Goal: Task Accomplishment & Management: Manage account settings

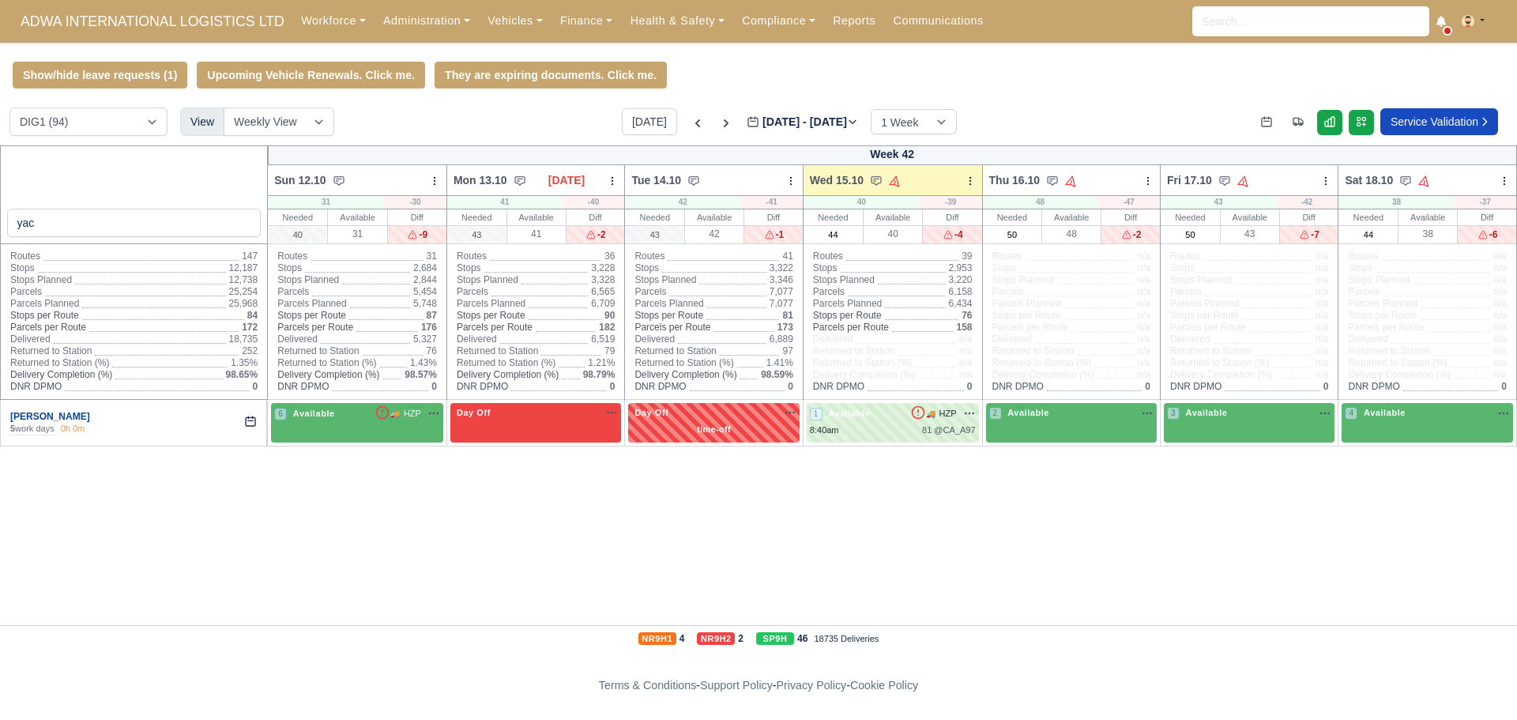
click at [63, 416] on link "[PERSON_NAME]" at bounding box center [50, 416] width 80 height 11
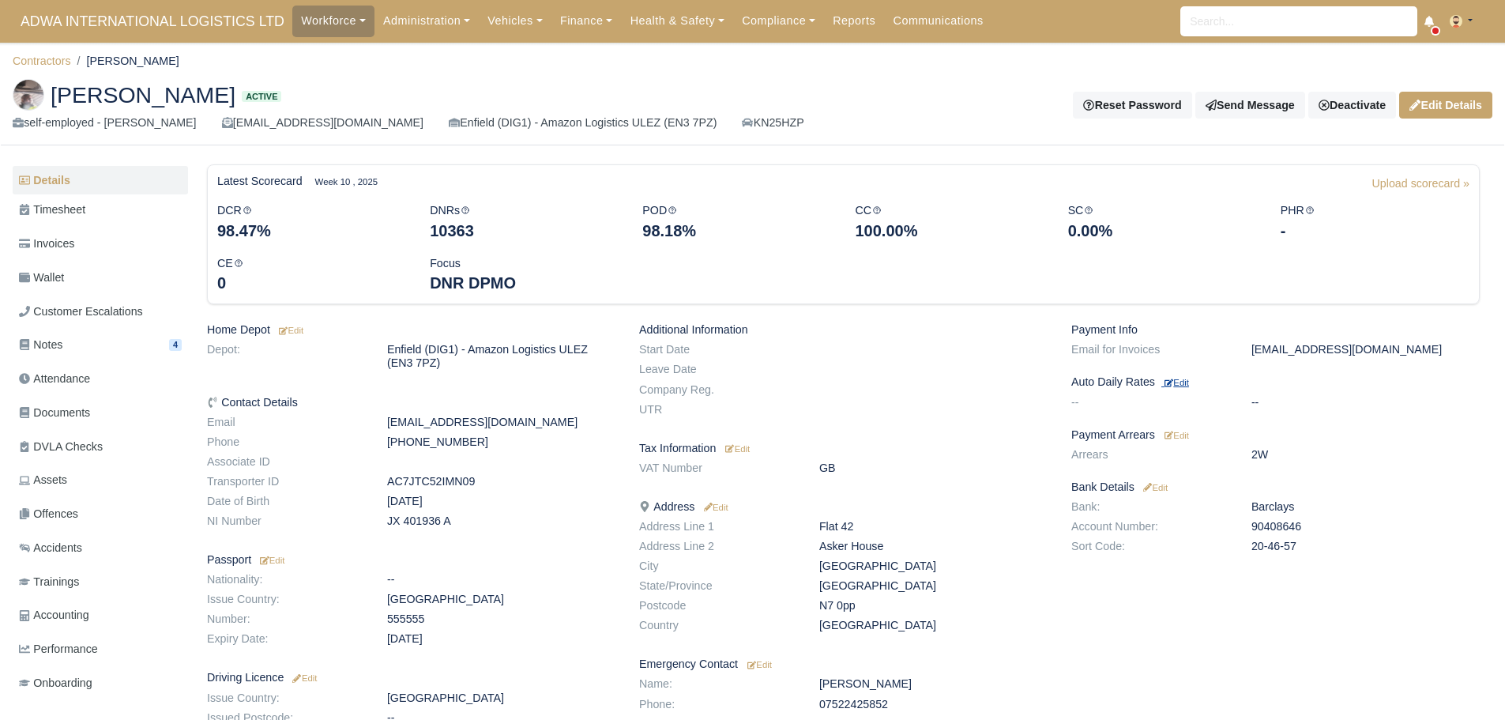
click at [1187, 380] on small "Edit" at bounding box center [1176, 382] width 24 height 9
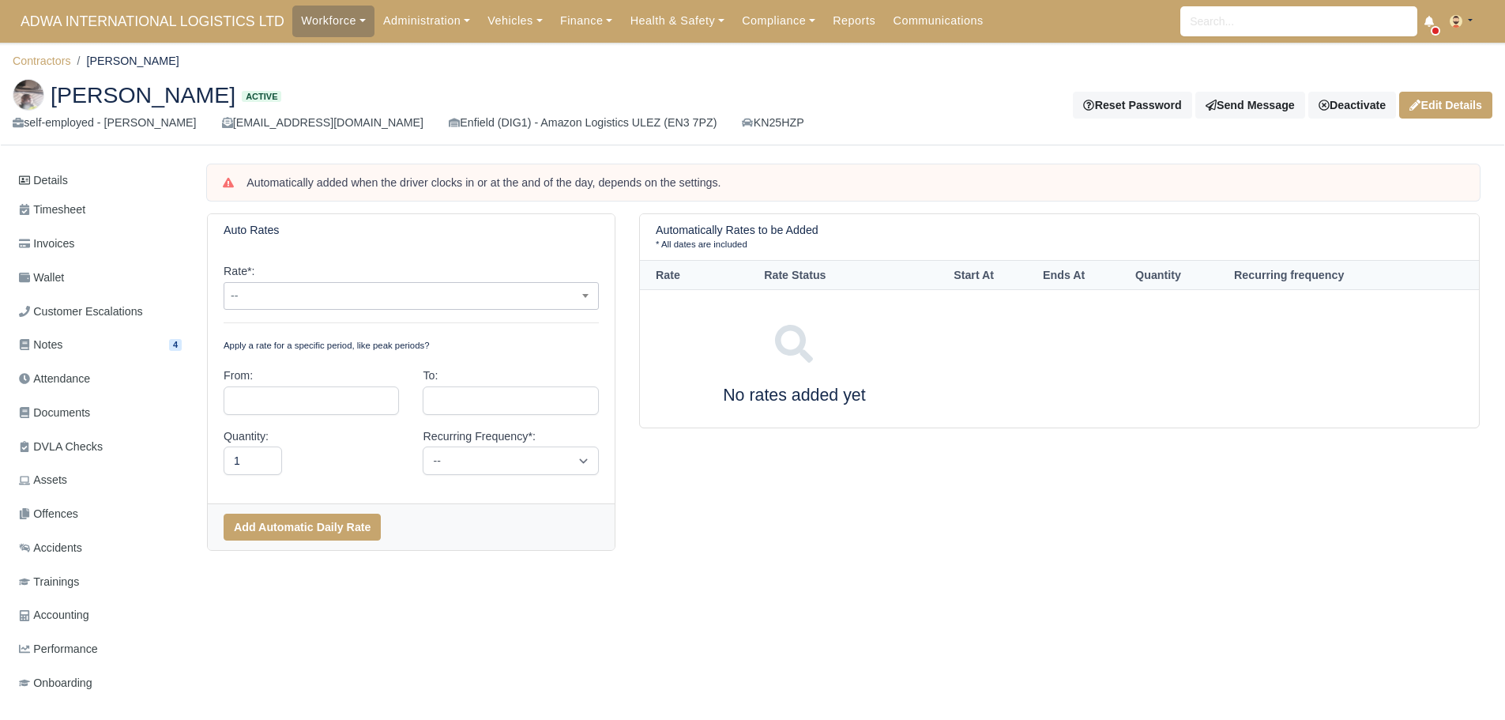
click at [284, 300] on span "--" at bounding box center [411, 296] width 374 height 20
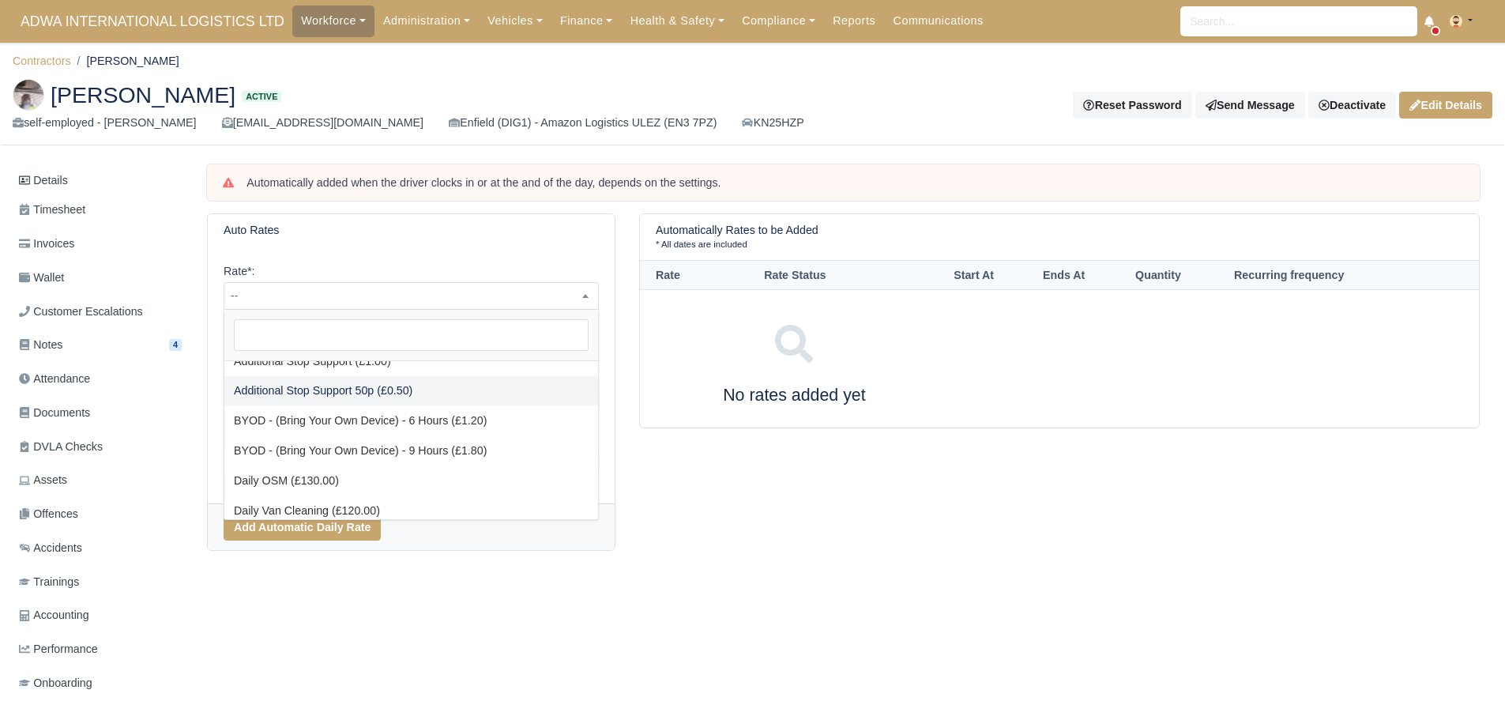
scroll to position [79, 0]
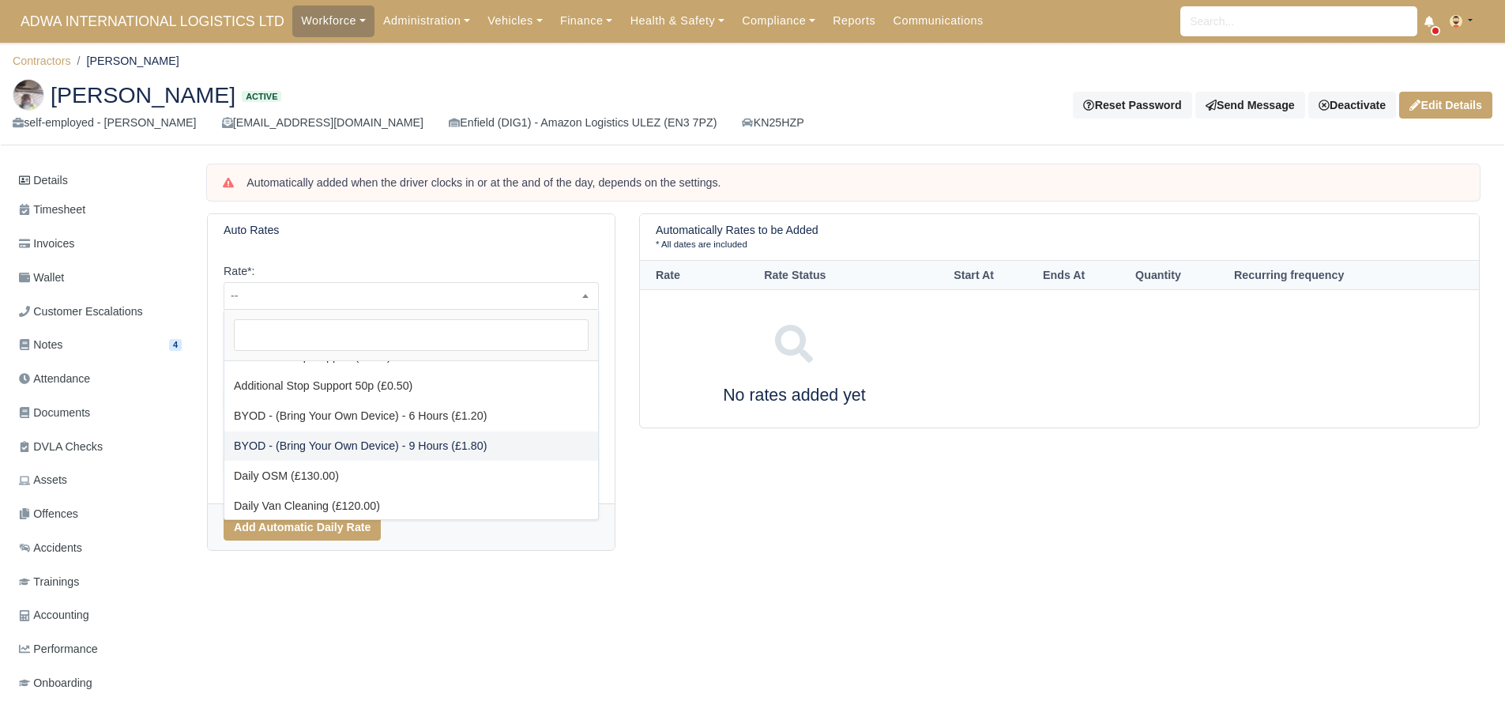
select select "2"
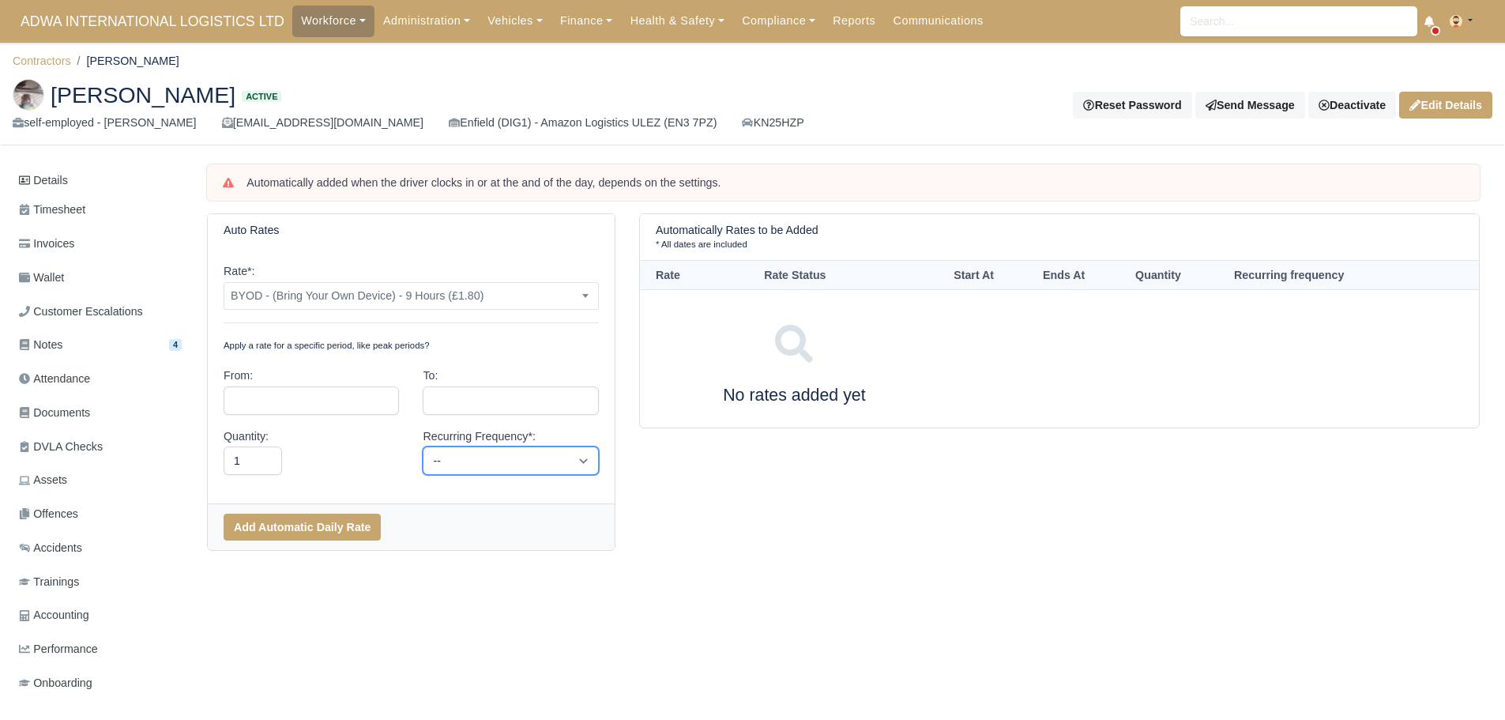
click at [515, 467] on select "-- Daily Weekly Bi-weekly Monthly" at bounding box center [510, 460] width 175 height 28
click at [515, 463] on select "-- Daily Weekly Bi-weekly Monthly" at bounding box center [510, 460] width 175 height 28
click at [335, 452] on div "Quantity: 1" at bounding box center [311, 451] width 175 height 48
click at [495, 457] on select "-- Daily Weekly Bi-weekly Monthly" at bounding box center [510, 460] width 175 height 28
select select "daily"
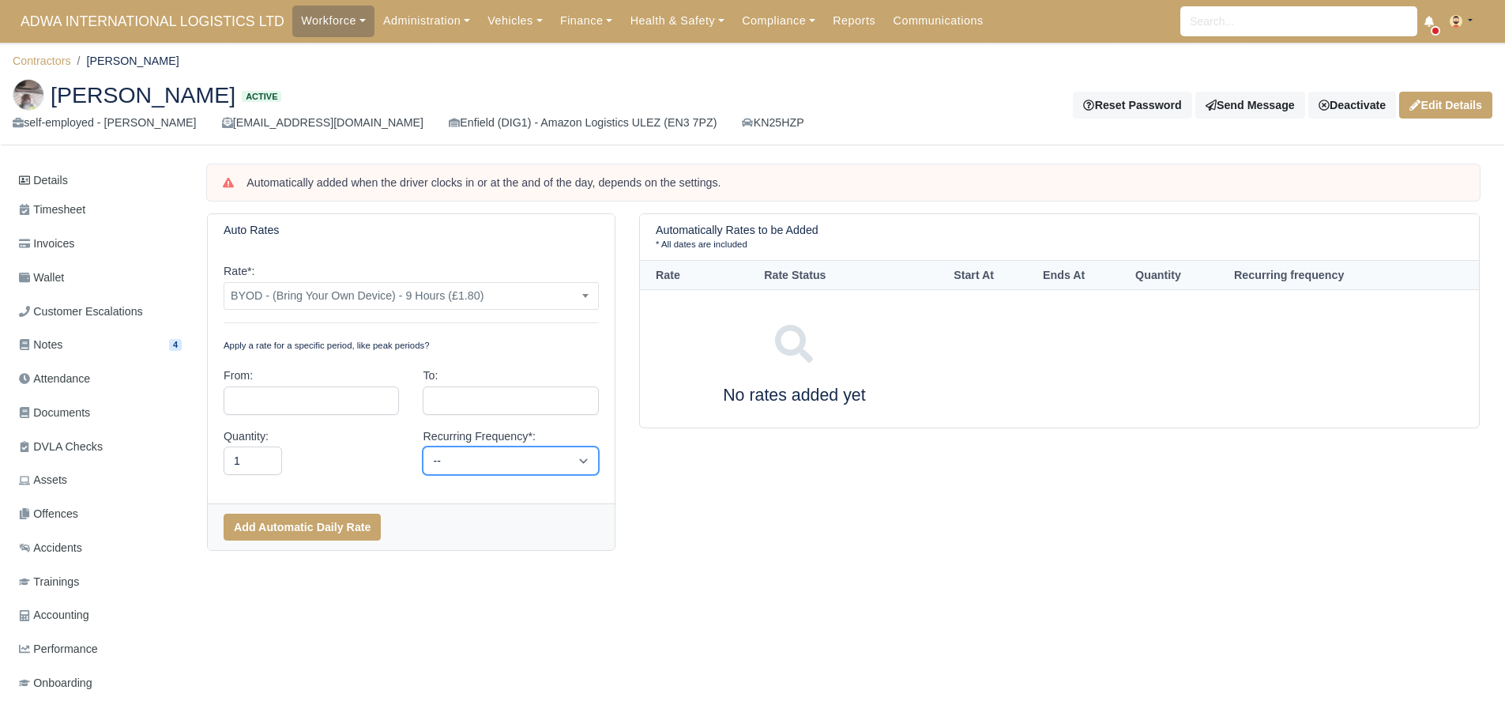
click at [423, 446] on select "-- Daily Weekly Bi-weekly Monthly" at bounding box center [510, 460] width 175 height 28
click at [329, 530] on button "Add Automatic Daily Rate" at bounding box center [302, 527] width 157 height 27
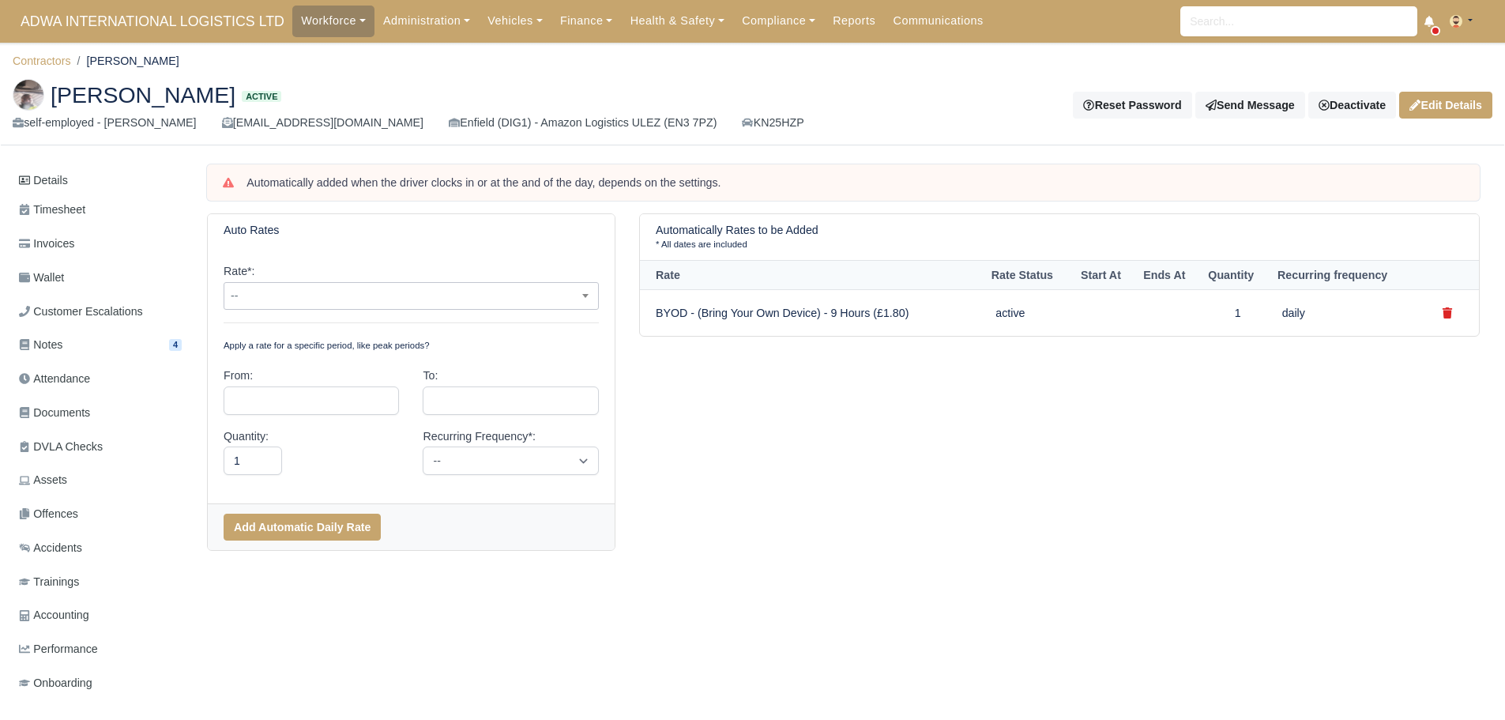
click at [357, 300] on span "--" at bounding box center [411, 296] width 374 height 20
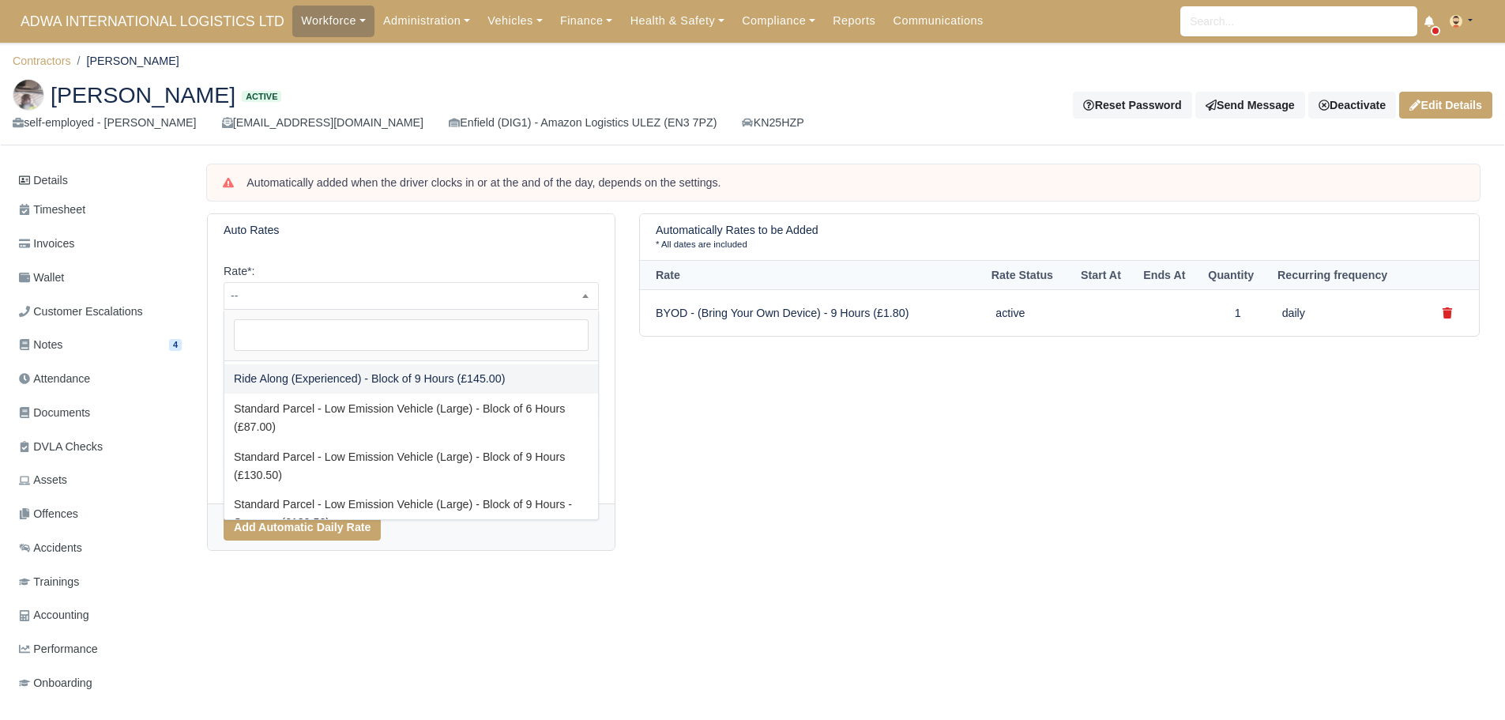
scroll to position [553, 0]
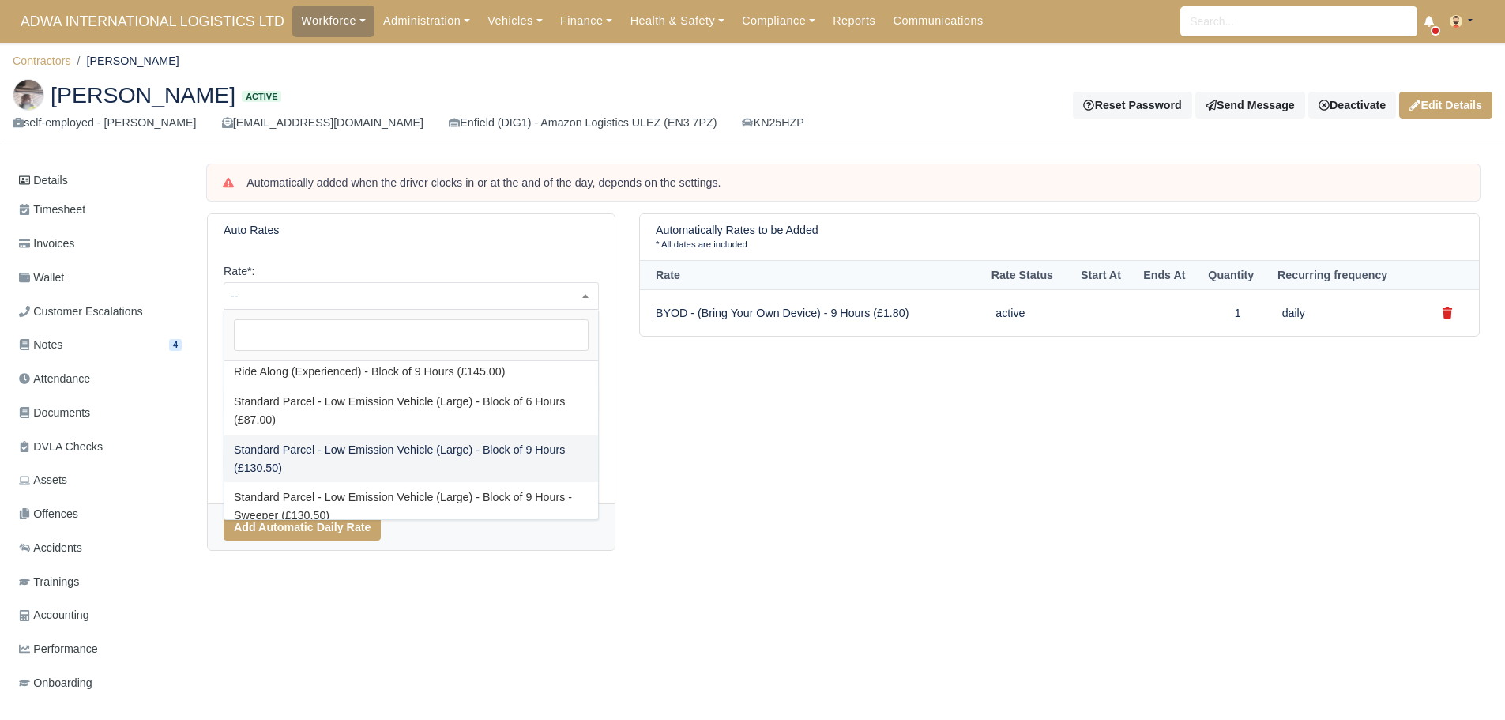
select select "88"
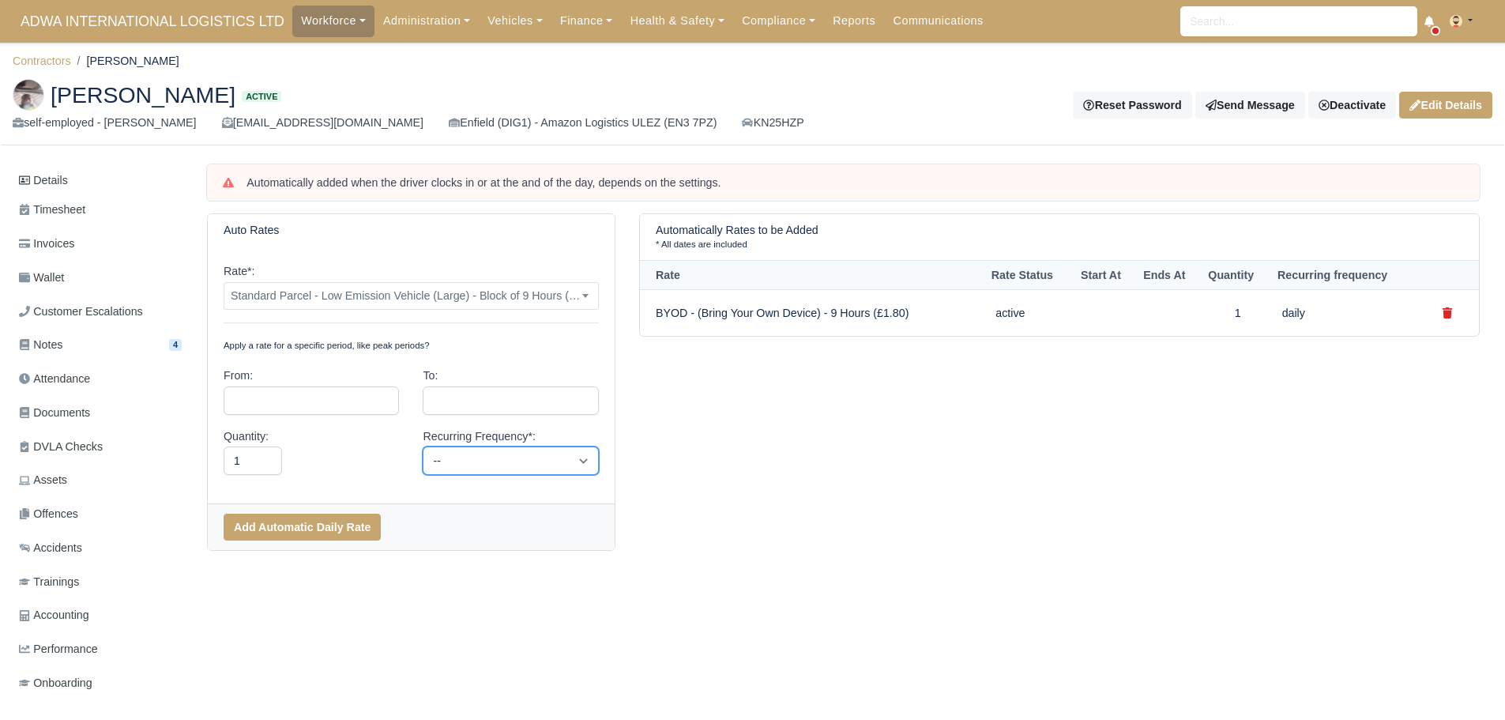
click at [442, 455] on select "-- Daily Weekly Bi-weekly Monthly" at bounding box center [510, 460] width 175 height 28
select select "daily"
click at [423, 446] on select "-- Daily Weekly Bi-weekly Monthly" at bounding box center [510, 460] width 175 height 28
click at [296, 535] on button "Add Automatic Daily Rate" at bounding box center [302, 527] width 157 height 27
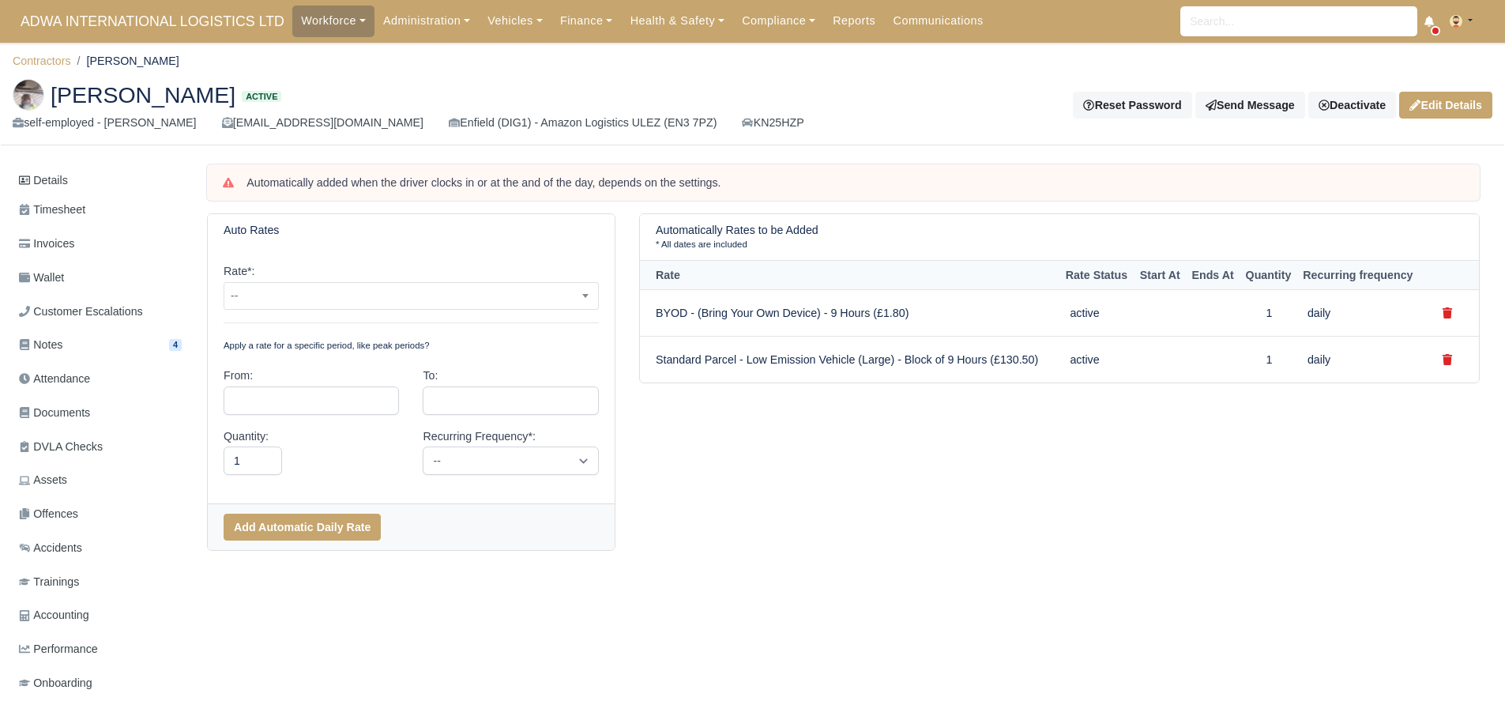
click at [228, 182] on icon at bounding box center [228, 182] width 11 height 10
click at [722, 185] on div "Automatically added when the driver clocks in or at the and of the day, depends…" at bounding box center [854, 183] width 1217 height 16
drag, startPoint x: 728, startPoint y: 119, endPoint x: 668, endPoint y: 118, distance: 60.0
click at [668, 119] on div "self-employed - Yacob Berihoun yacob.b@hotmail.co.uk Enfield (DIG1) - Amazon Lo…" at bounding box center [415, 123] width 804 height 18
copy link "KN25HZP"
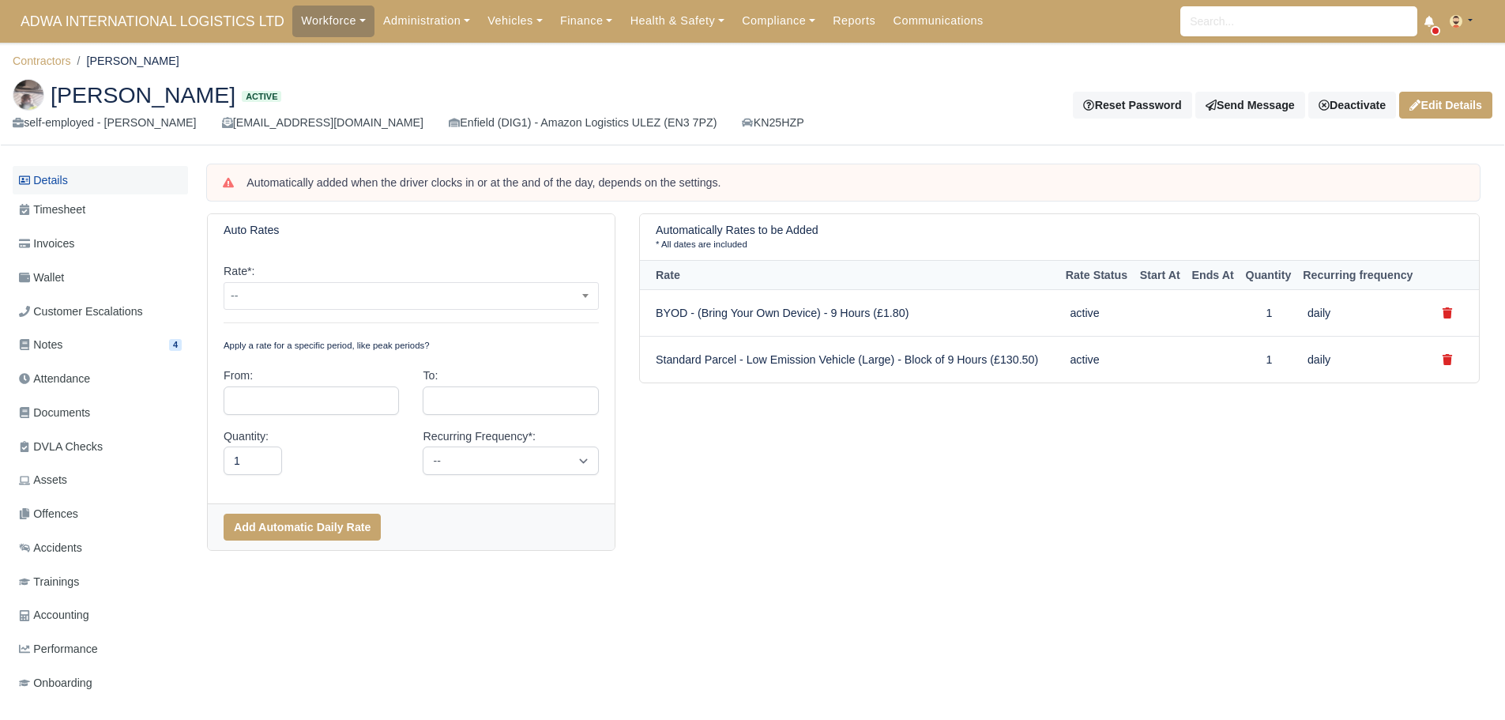
click at [35, 182] on link "Details" at bounding box center [100, 180] width 175 height 29
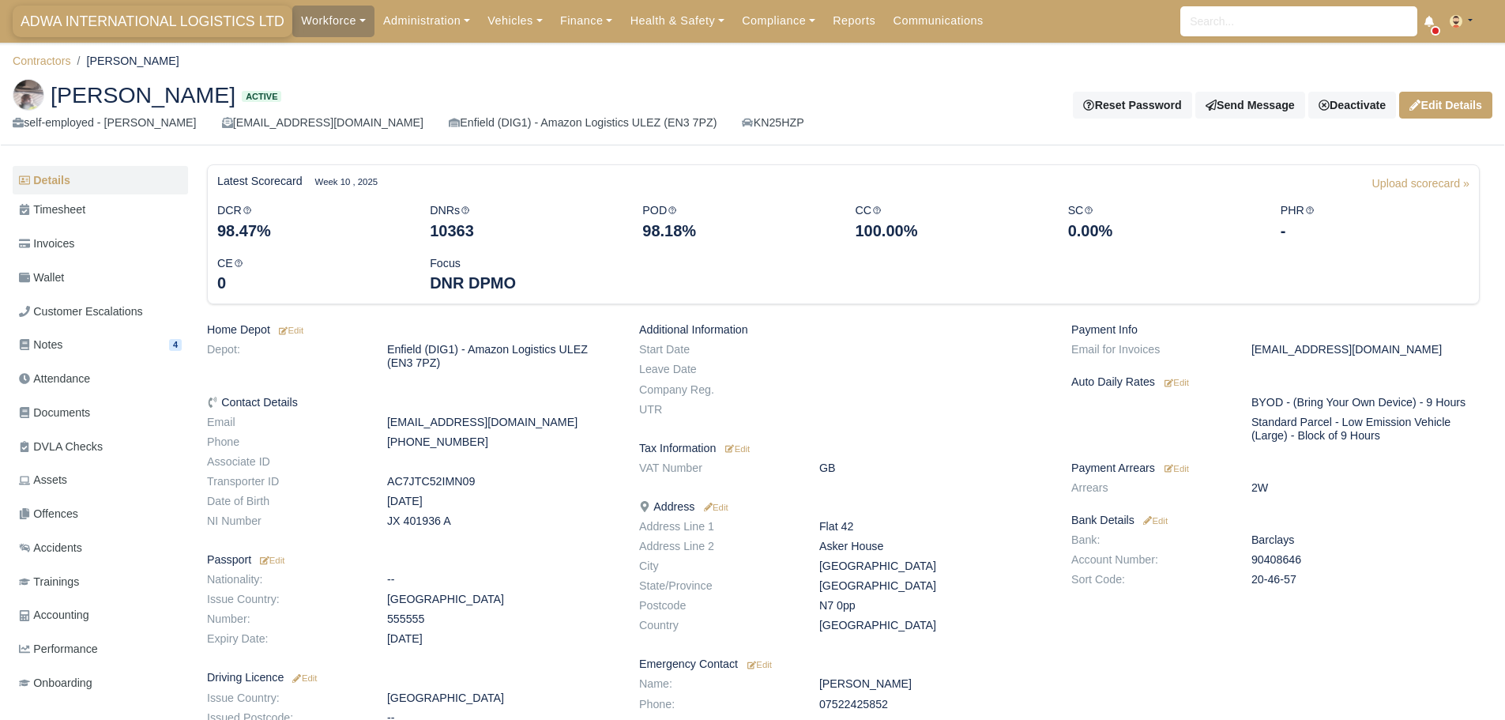
click at [80, 24] on span "ADWA INTERNATIONAL LOGISTICS LTD" at bounding box center [153, 22] width 280 height 32
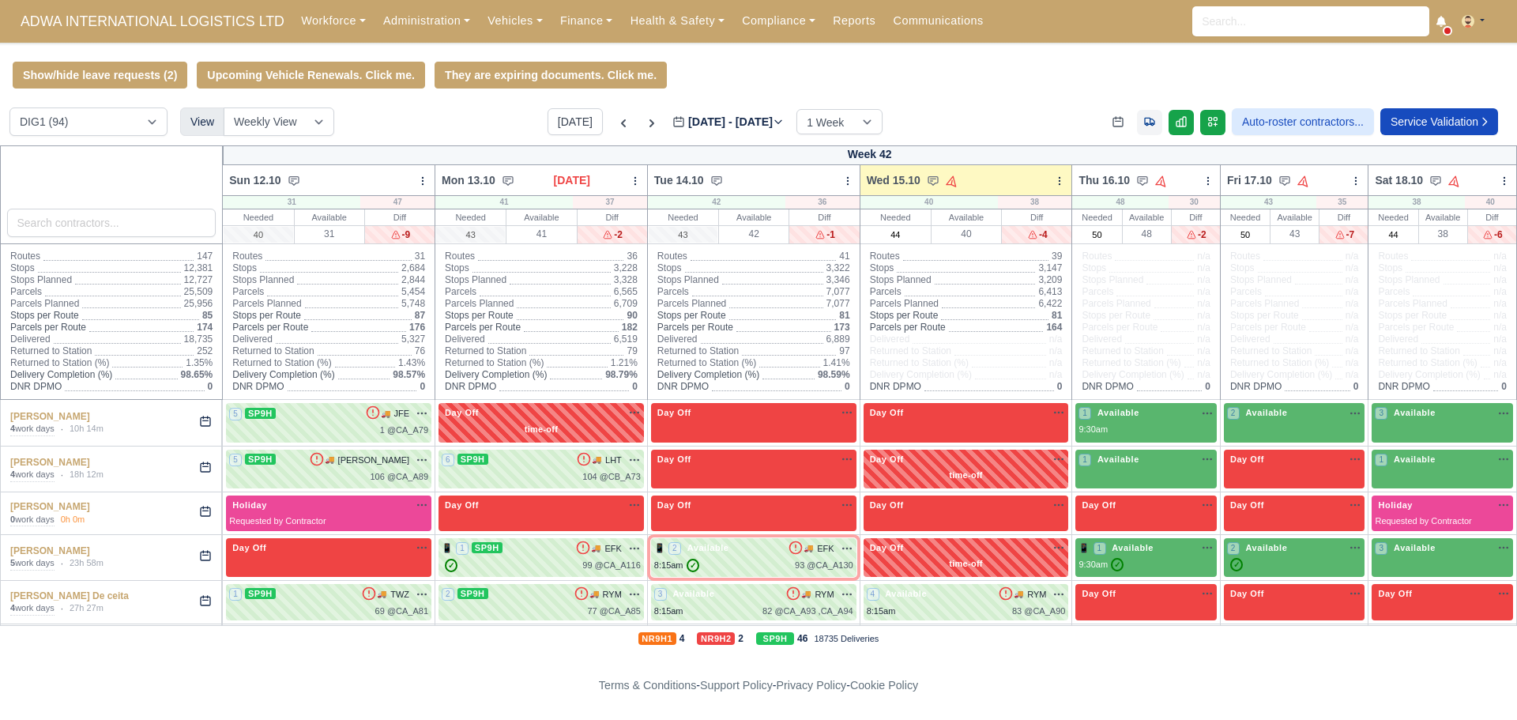
click at [1145, 126] on icon at bounding box center [1149, 122] width 9 height 7
select select "1"
select select "12"
select select "62"
select select "30"
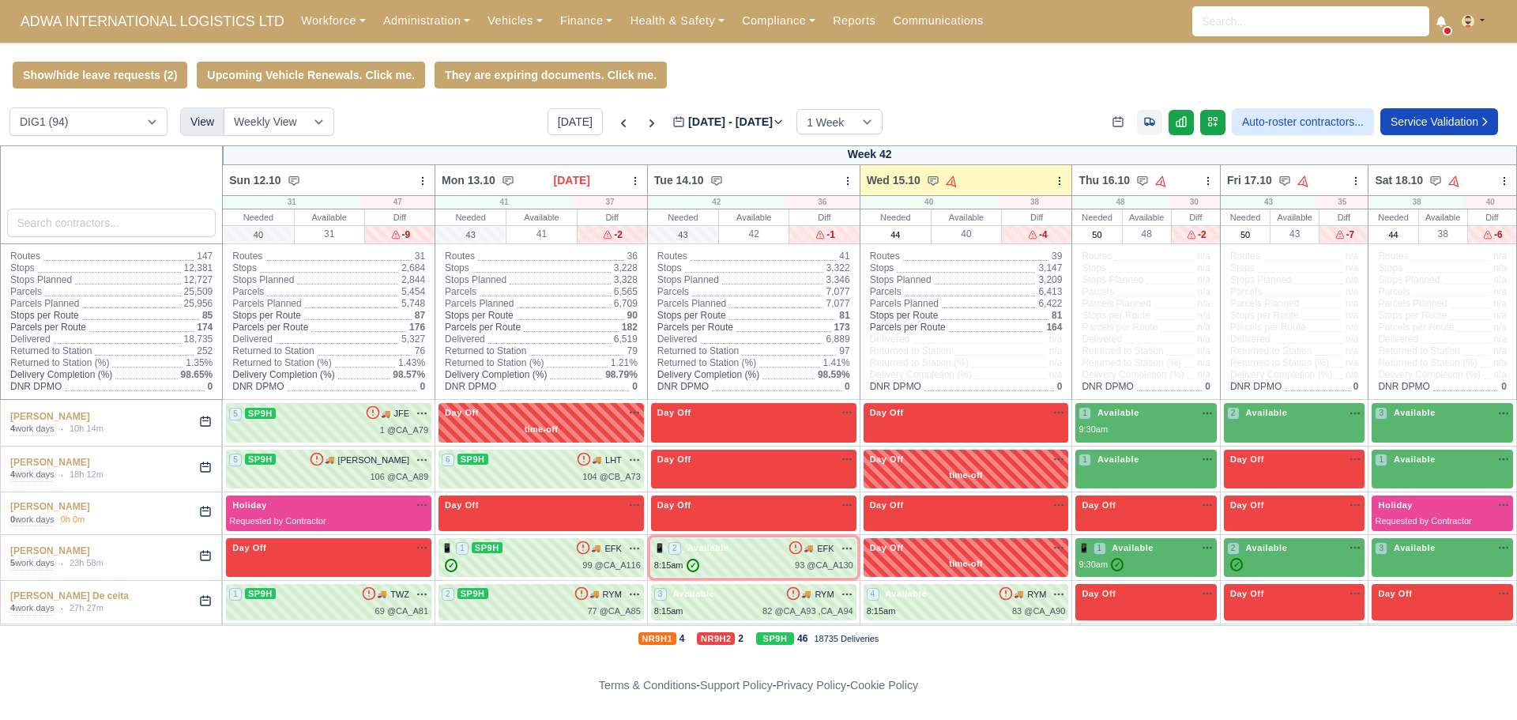
select select "21"
select select "27"
select select "41"
select select "35"
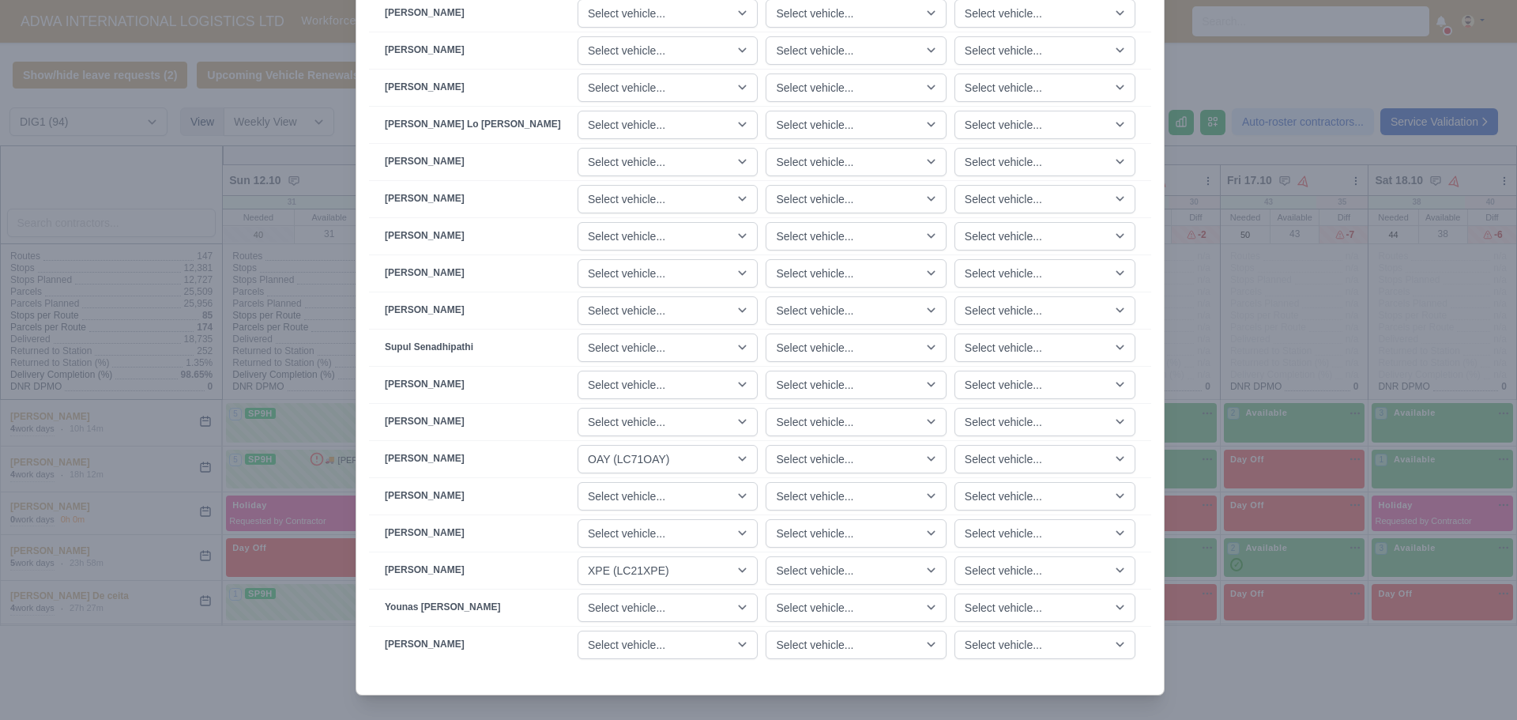
scroll to position [2371, 0]
click at [721, 568] on select "Select vehicle... JMU (KN70JMU) [GEOGRAPHIC_DATA] (KM70UWZ) [GEOGRAPHIC_DATA] (…" at bounding box center [667, 569] width 180 height 28
click at [299, 340] on div at bounding box center [758, 360] width 1517 height 720
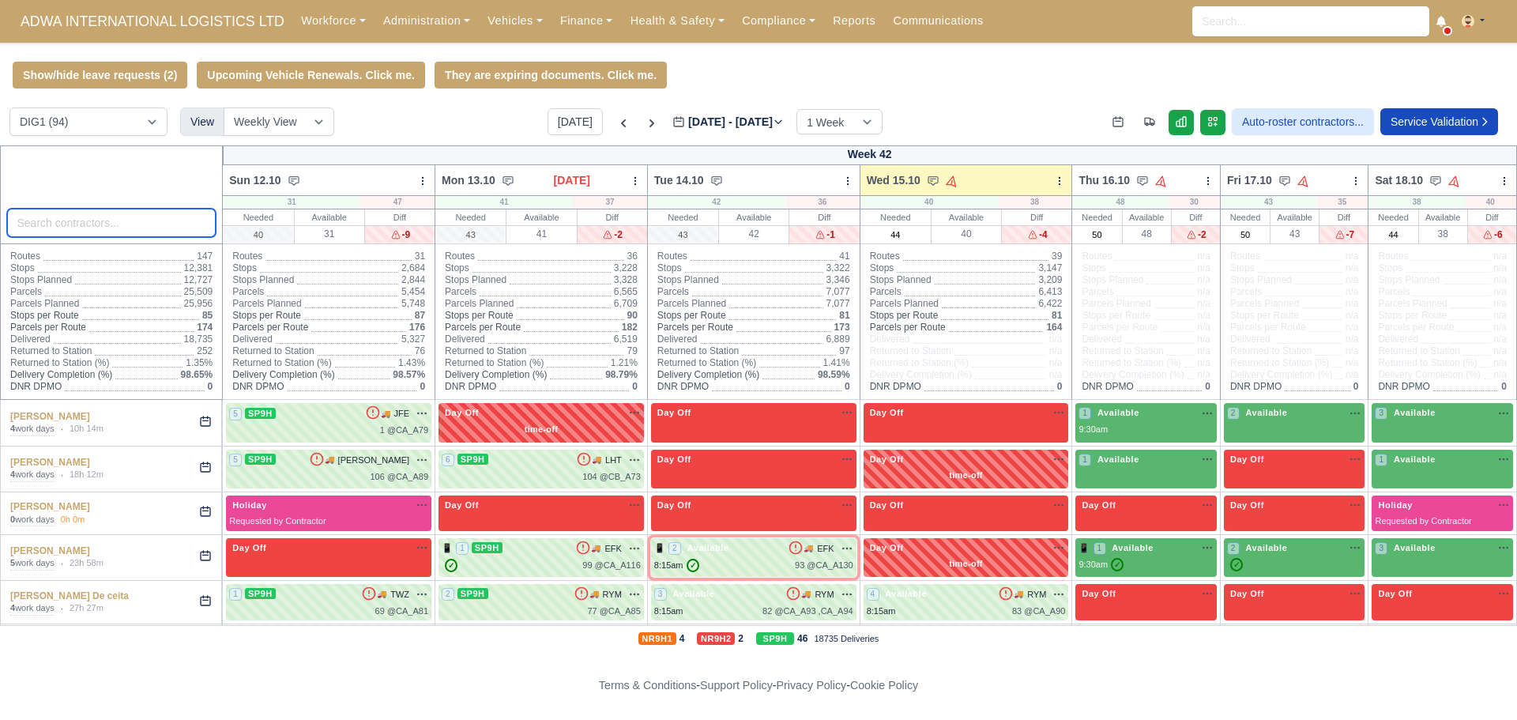
click at [66, 227] on input "search" at bounding box center [111, 223] width 209 height 28
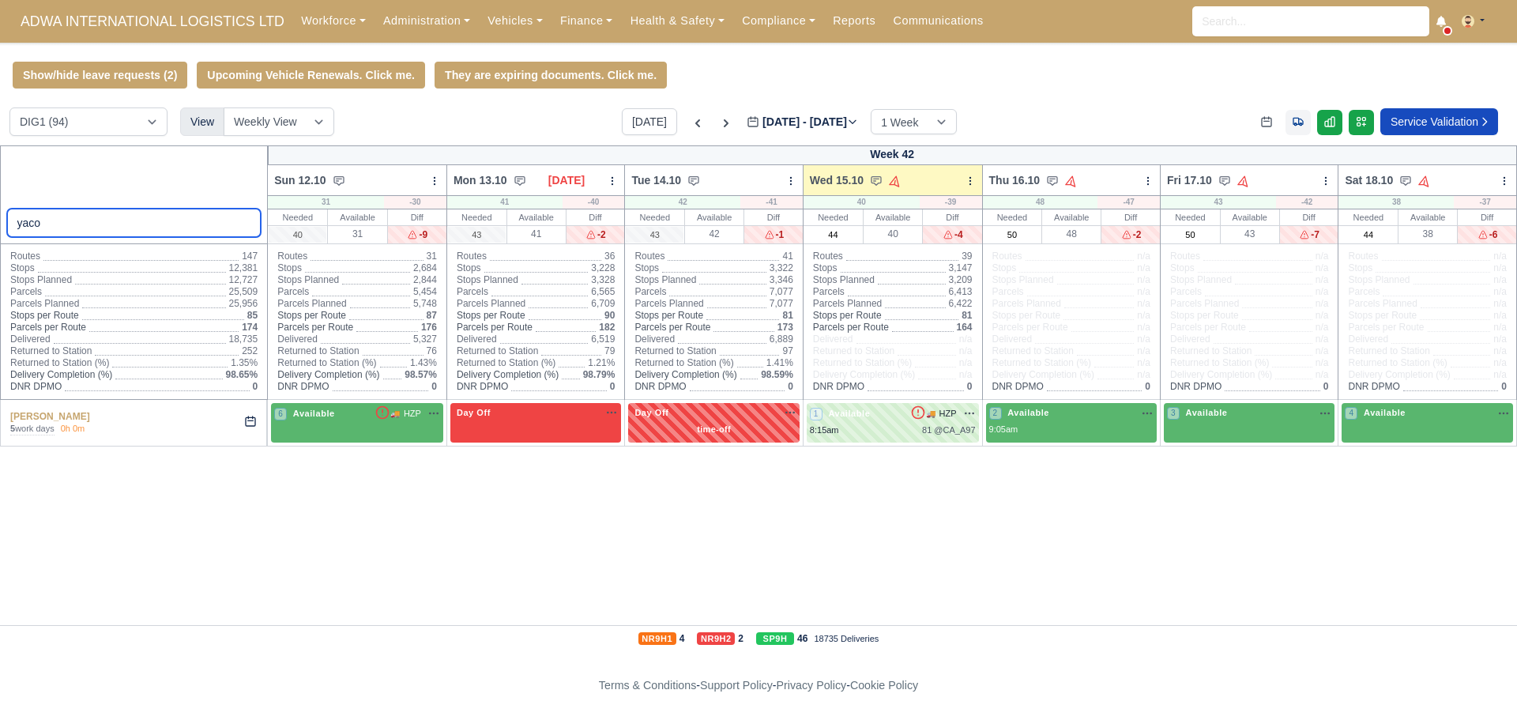
type input "yaco"
click at [1299, 125] on icon at bounding box center [1298, 121] width 13 height 13
select select "1"
select select "12"
select select "62"
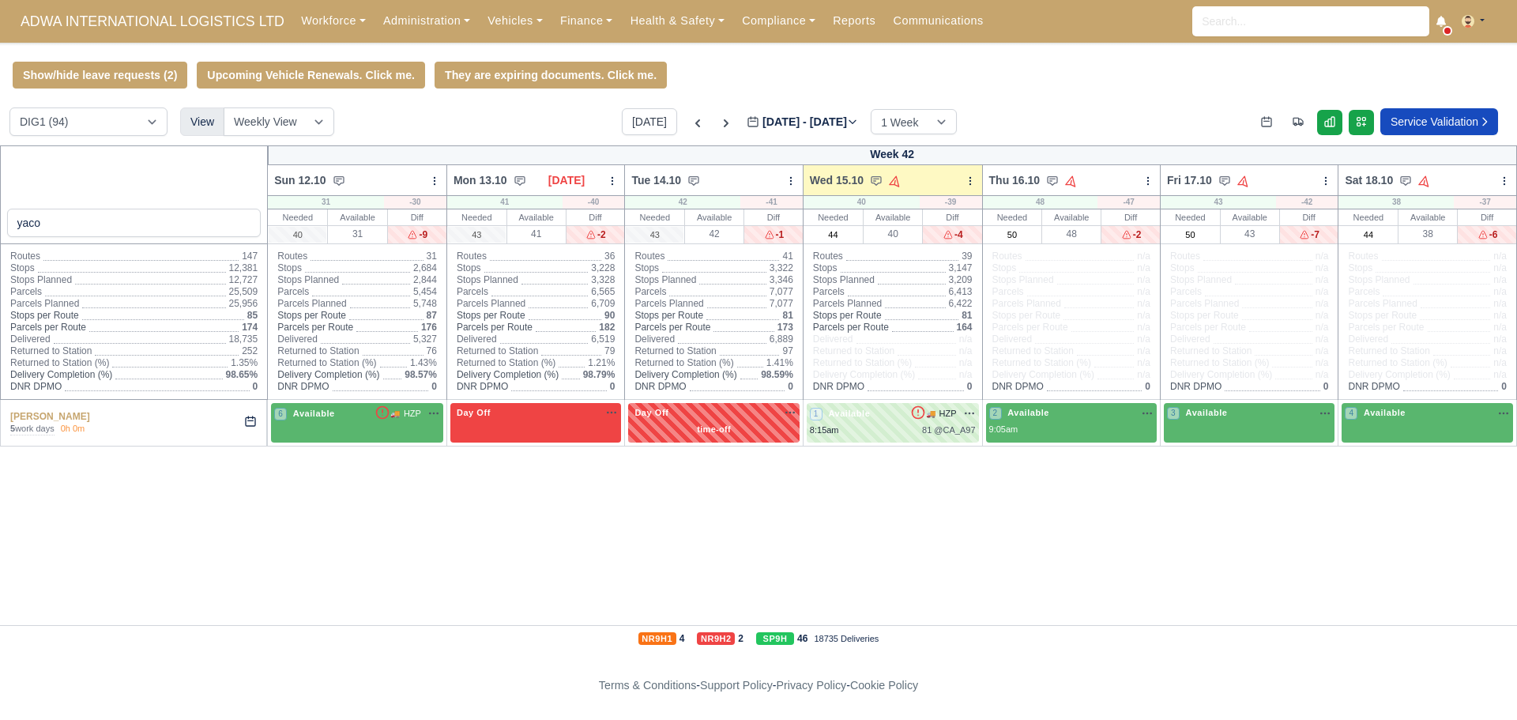
select select "30"
select select "21"
select select "27"
select select "41"
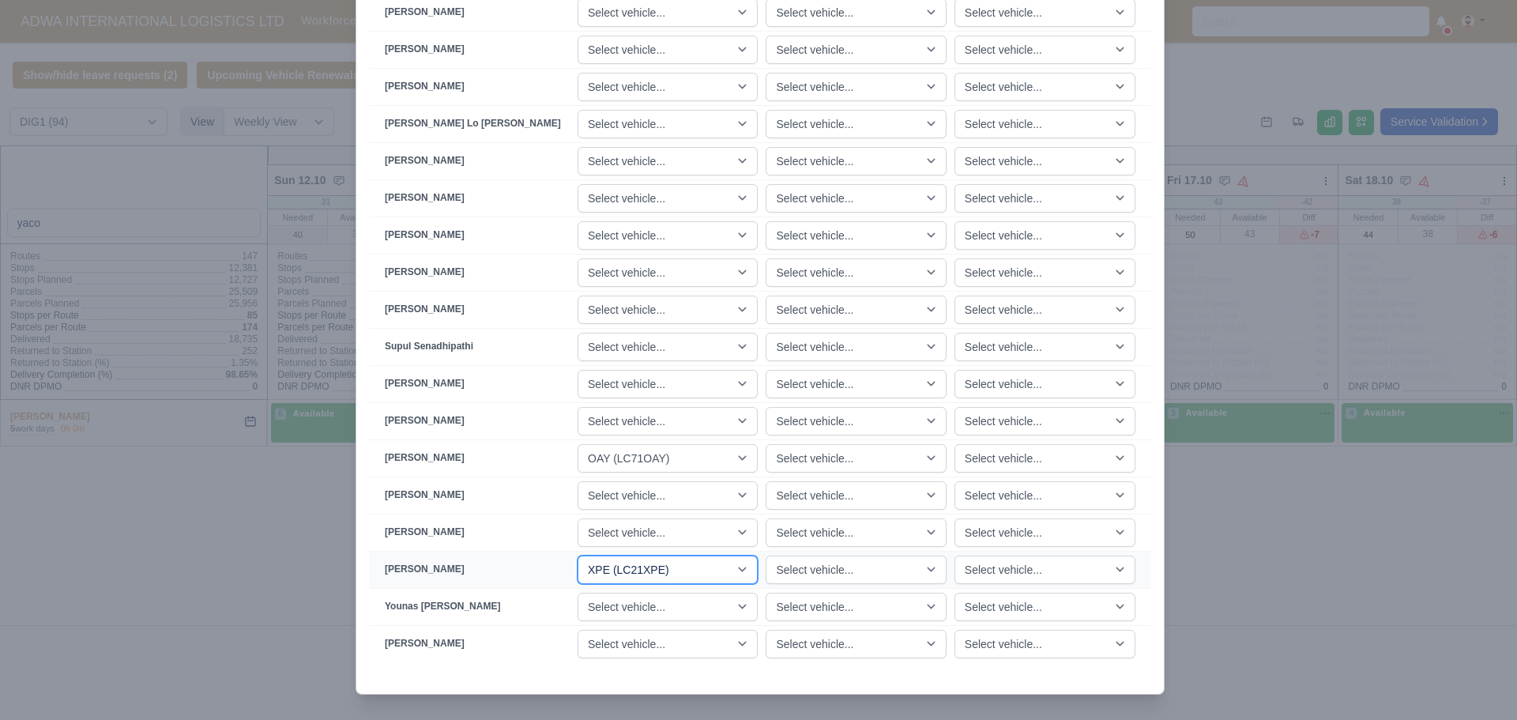
click at [716, 574] on select "Select vehicle... JMU (KN70JMU) UWZ (KM70UWZ) HYL (KM70HYL) HTV (KM70HTV) HMO (…" at bounding box center [667, 569] width 180 height 28
select select "99"
click at [597, 555] on select "Select vehicle... JMU (KN70JMU) UWZ (KM70UWZ) HYL (KM70HYL) HTV (KM70HTV) HMO (…" at bounding box center [667, 569] width 180 height 28
click at [478, 677] on div at bounding box center [759, 684] width 807 height 19
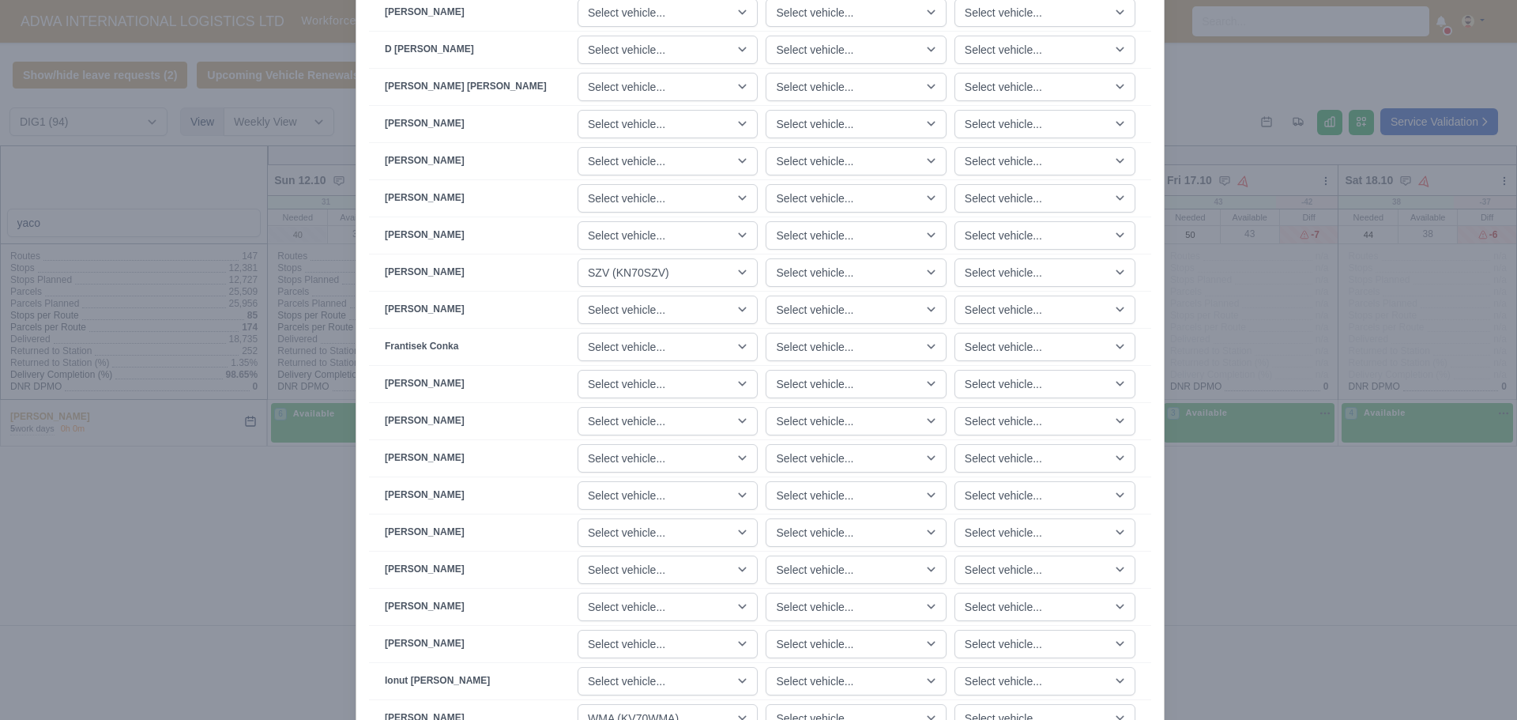
scroll to position [317, 0]
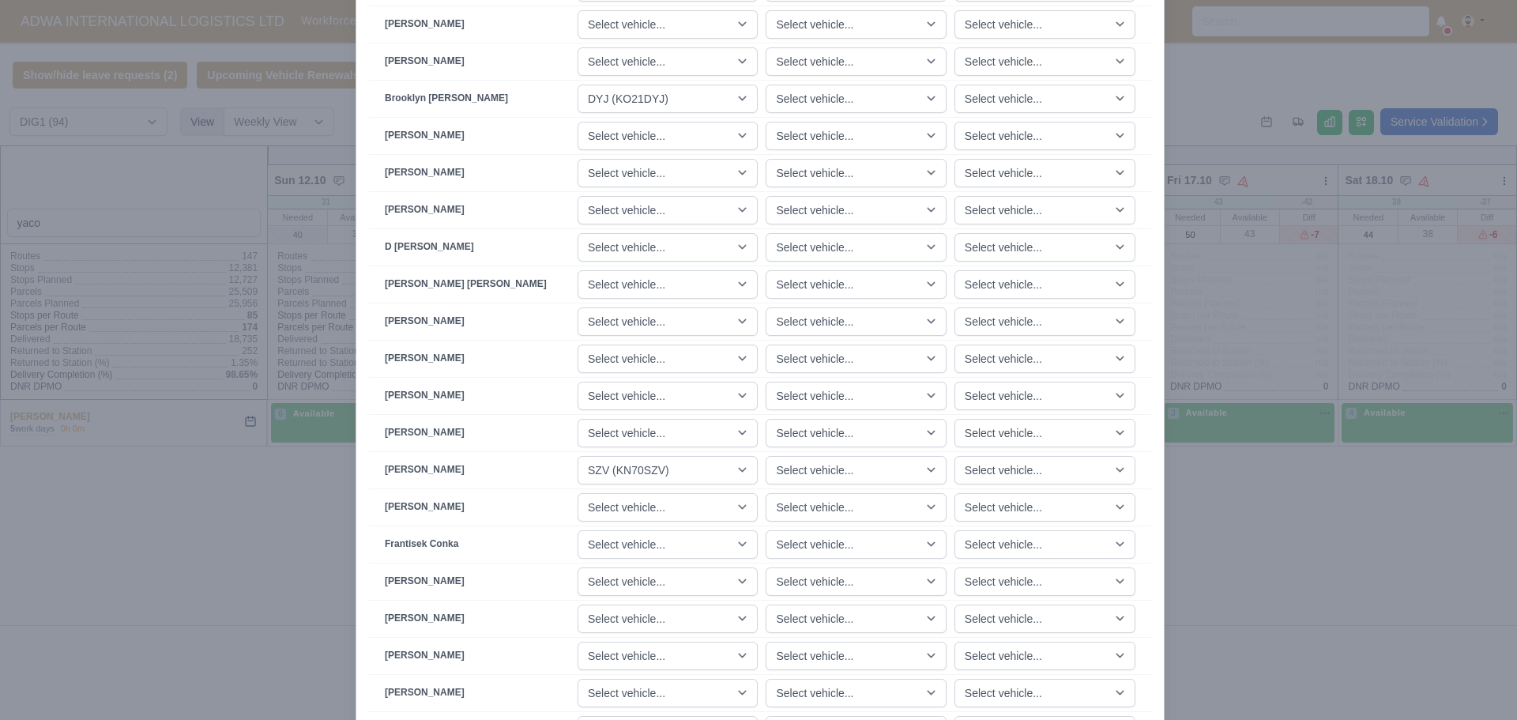
click at [284, 495] on div at bounding box center [758, 360] width 1517 height 720
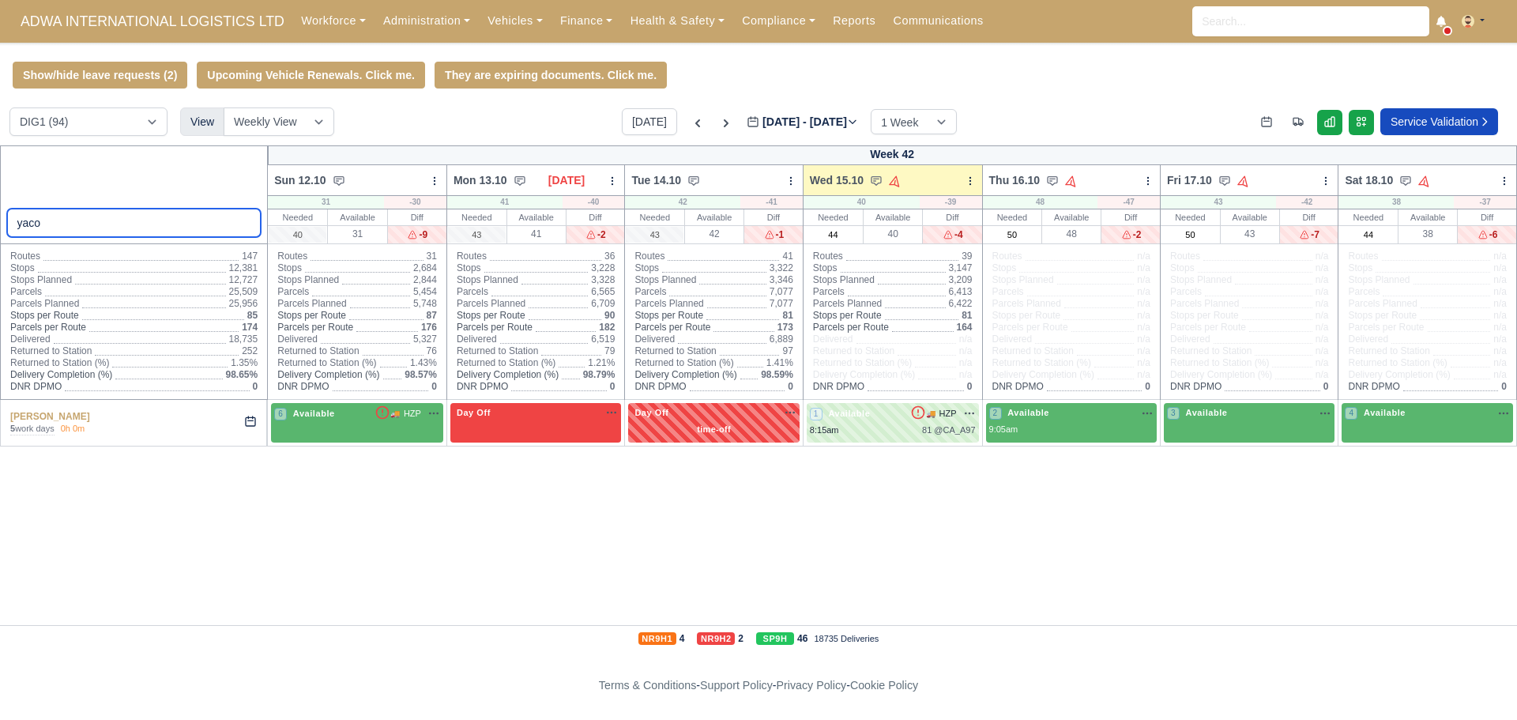
drag, startPoint x: 85, startPoint y: 222, endPoint x: 0, endPoint y: 224, distance: 85.3
click at [0, 224] on div "yaco" at bounding box center [134, 194] width 269 height 99
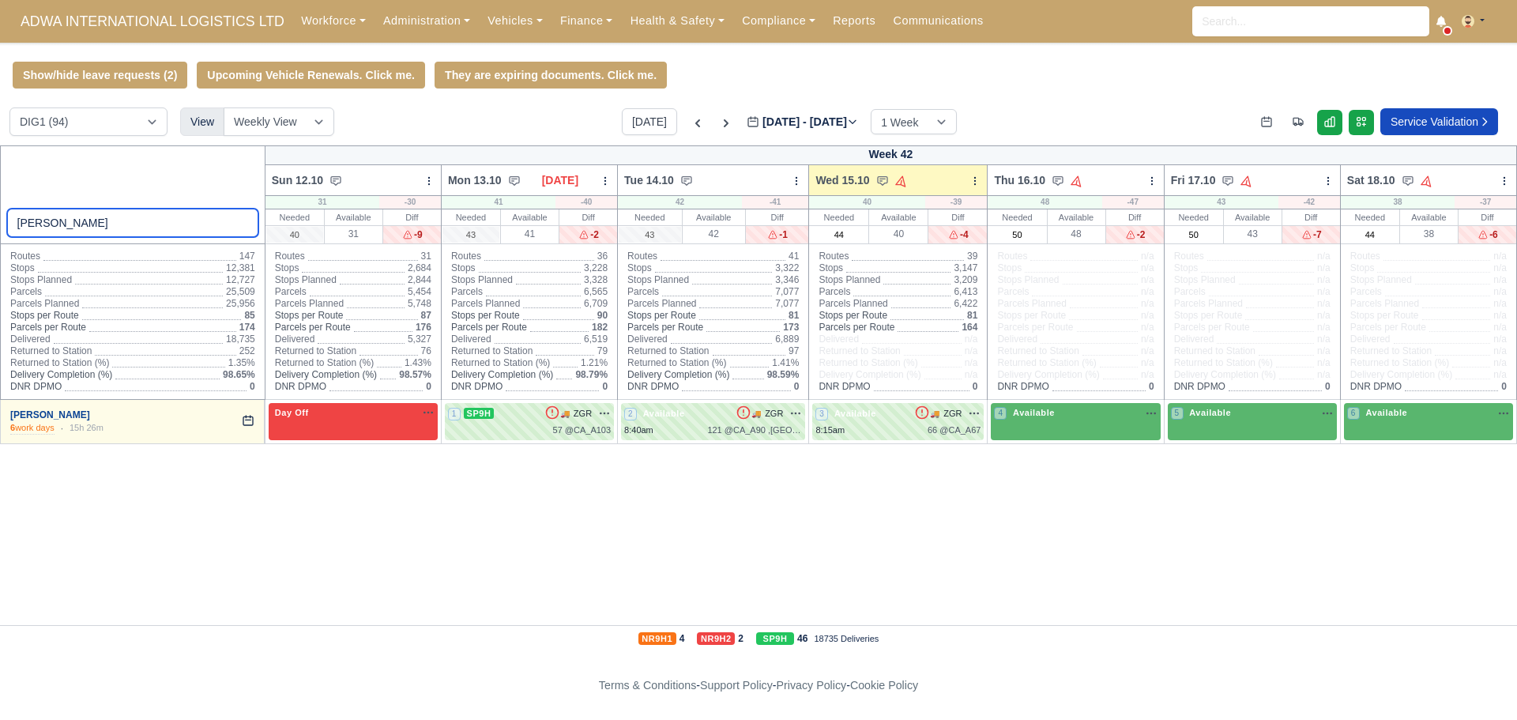
type input "shaun"
click at [77, 419] on link "[PERSON_NAME]" at bounding box center [50, 414] width 80 height 11
click at [1296, 126] on icon at bounding box center [1297, 122] width 9 height 7
select select "1"
select select "12"
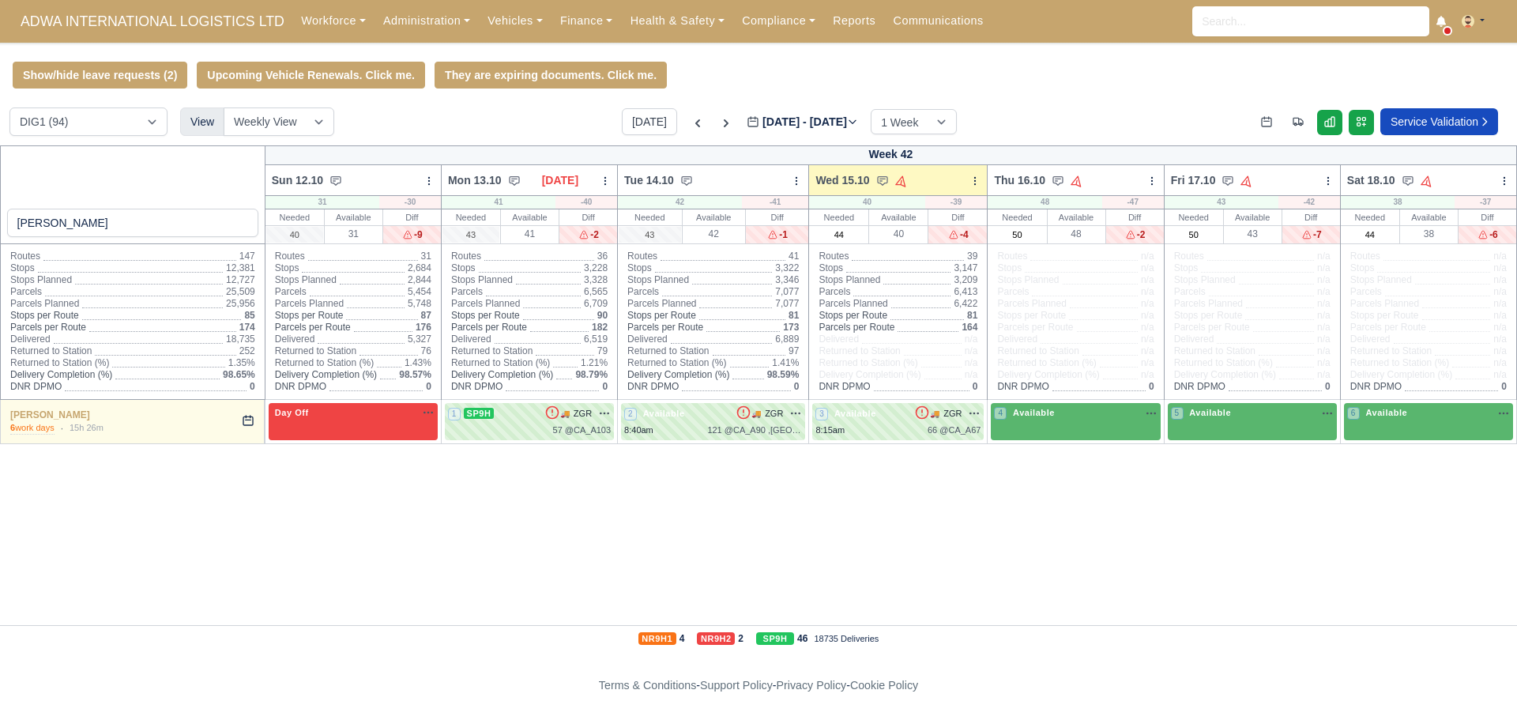
select select "62"
select select "30"
select select "21"
select select "27"
select select "41"
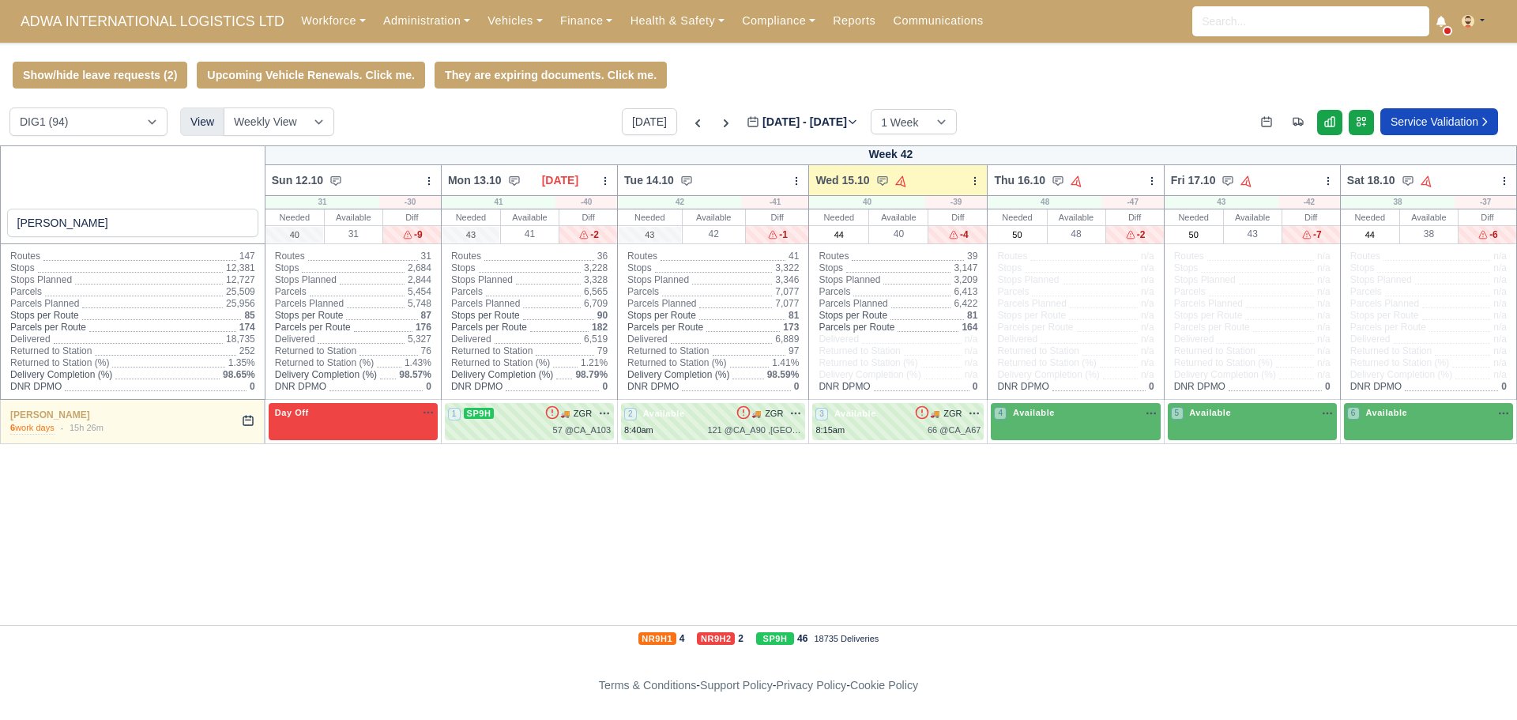
select select "99"
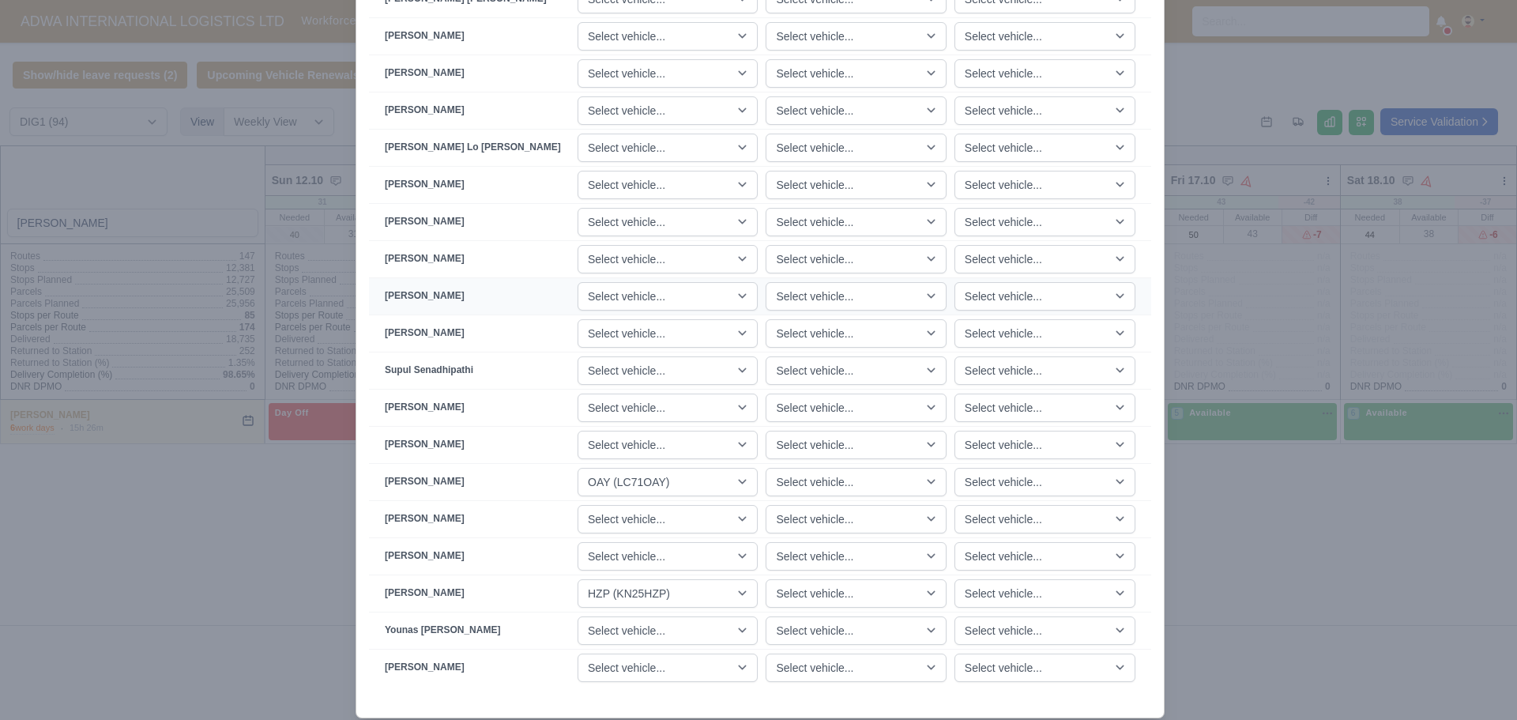
scroll to position [2371, 0]
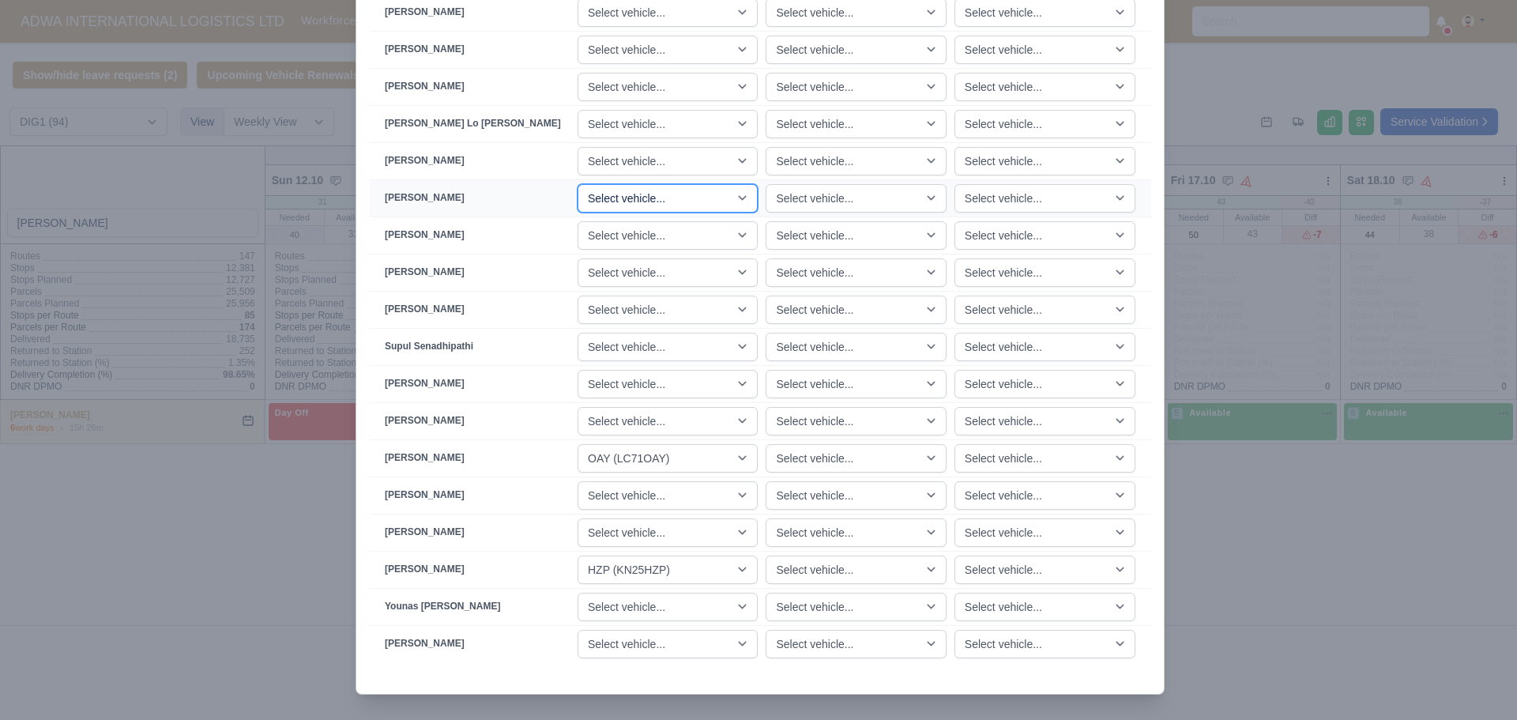
click at [681, 199] on select "Select vehicle... JMU (KN70JMU) [GEOGRAPHIC_DATA] (KM70UWZ) [GEOGRAPHIC_DATA] (…" at bounding box center [667, 198] width 180 height 28
select select "104"
click at [597, 184] on select "Select vehicle... JMU (KN70JMU) [GEOGRAPHIC_DATA] (KM70UWZ) [GEOGRAPHIC_DATA] (…" at bounding box center [667, 198] width 180 height 28
click at [553, 675] on div at bounding box center [759, 684] width 807 height 19
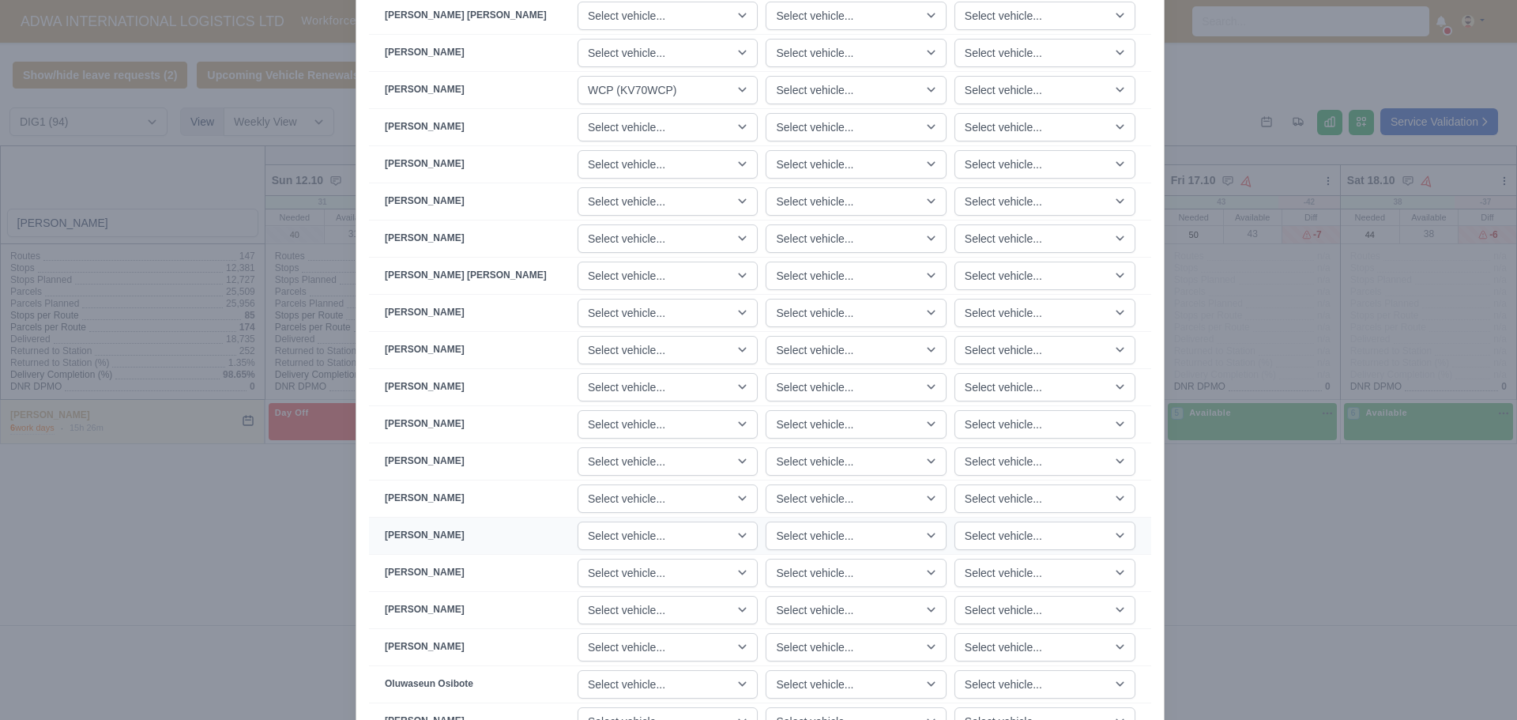
scroll to position [1581, 0]
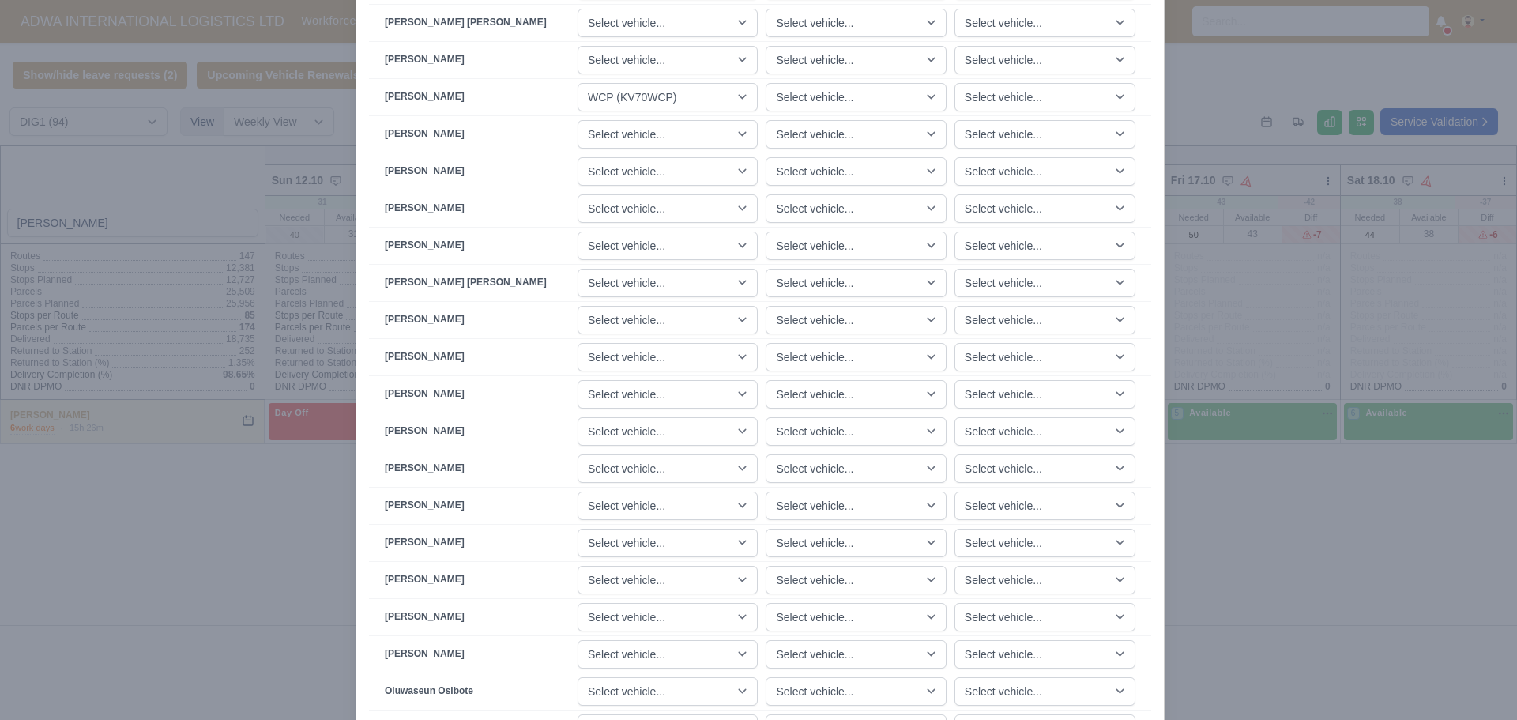
click at [188, 476] on div at bounding box center [758, 360] width 1517 height 720
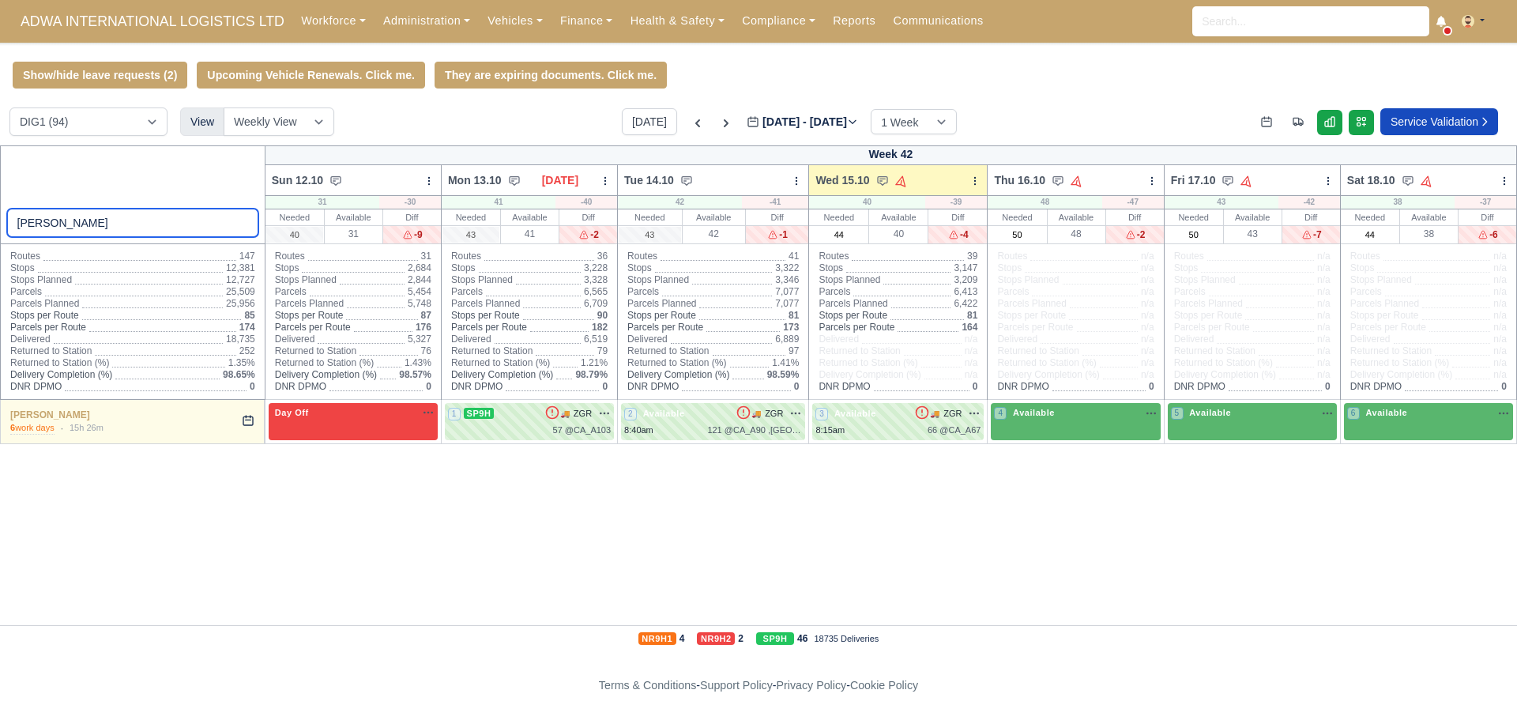
drag, startPoint x: 72, startPoint y: 228, endPoint x: 0, endPoint y: 219, distance: 72.4
click at [0, 219] on div "shaun" at bounding box center [132, 194] width 265 height 99
click at [374, 606] on div "Week 42 Sun 12.10 Bulk Status Change Daily Tasks Planned Routes Service Details…" at bounding box center [758, 385] width 1517 height 480
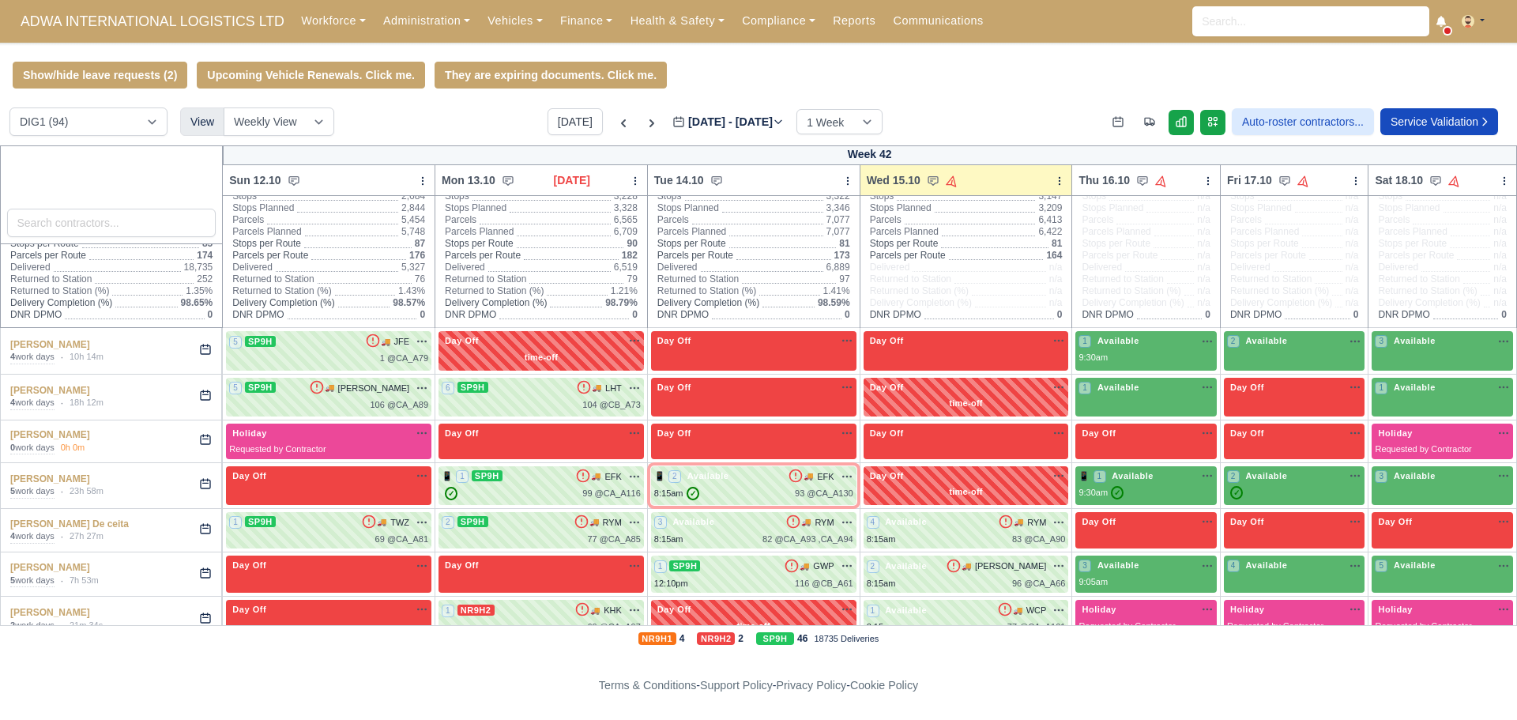
scroll to position [79, 0]
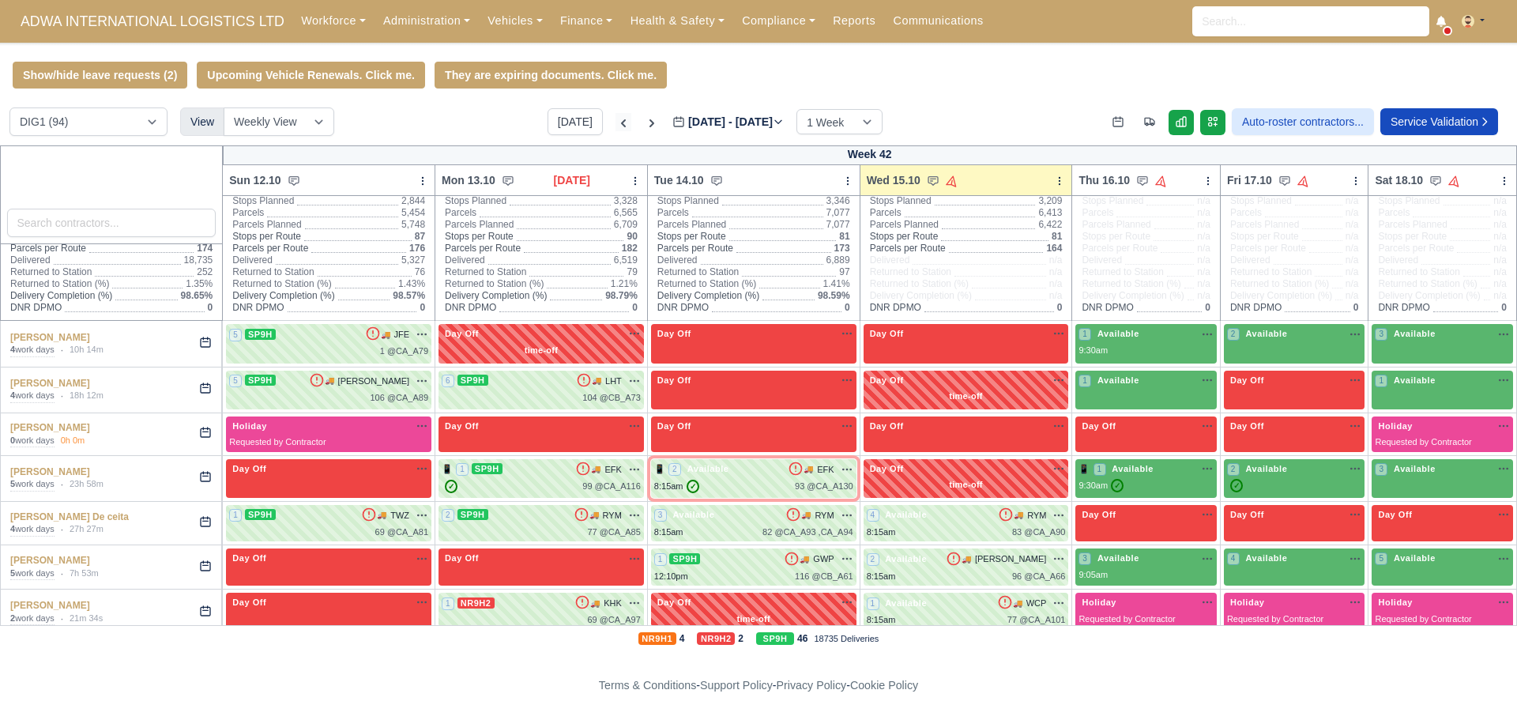
click at [621, 125] on icon at bounding box center [623, 123] width 5 height 8
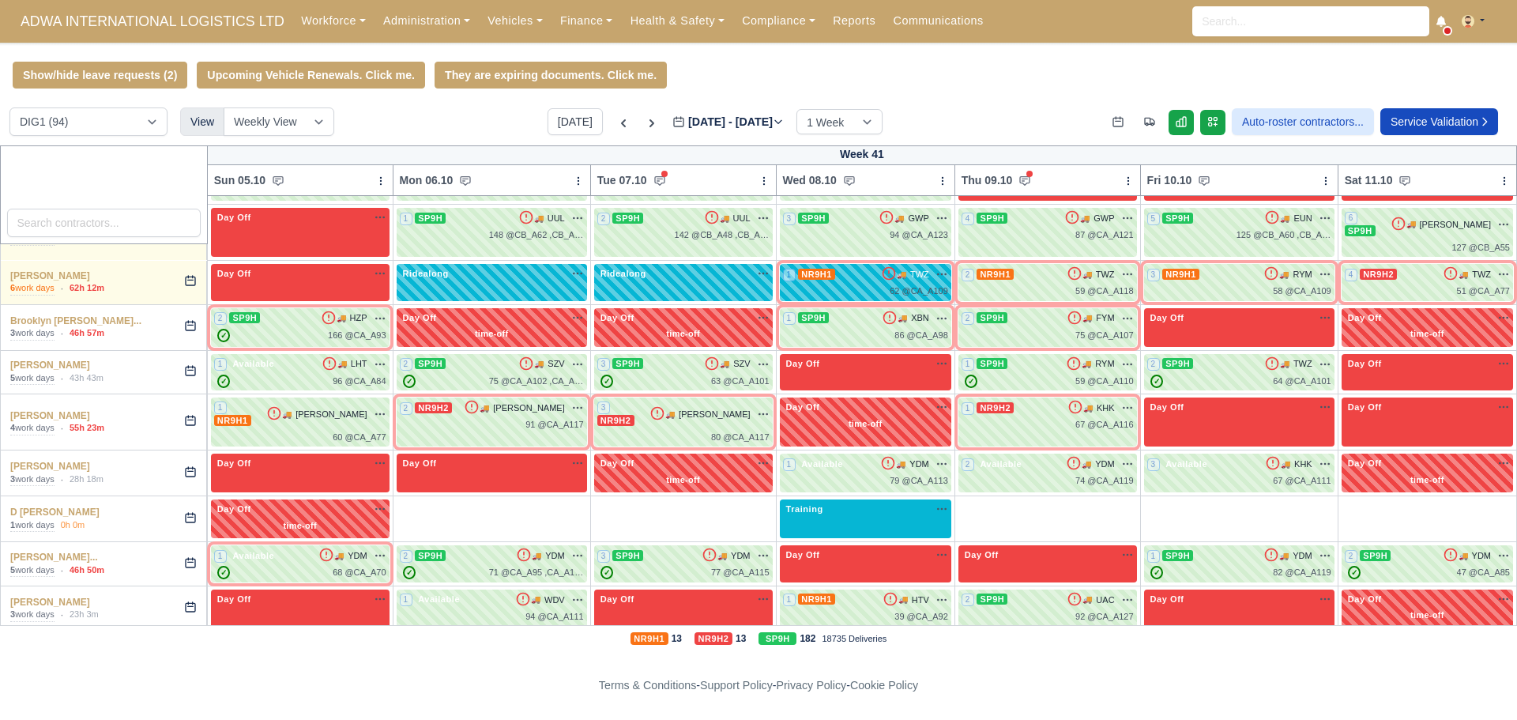
scroll to position [474, 0]
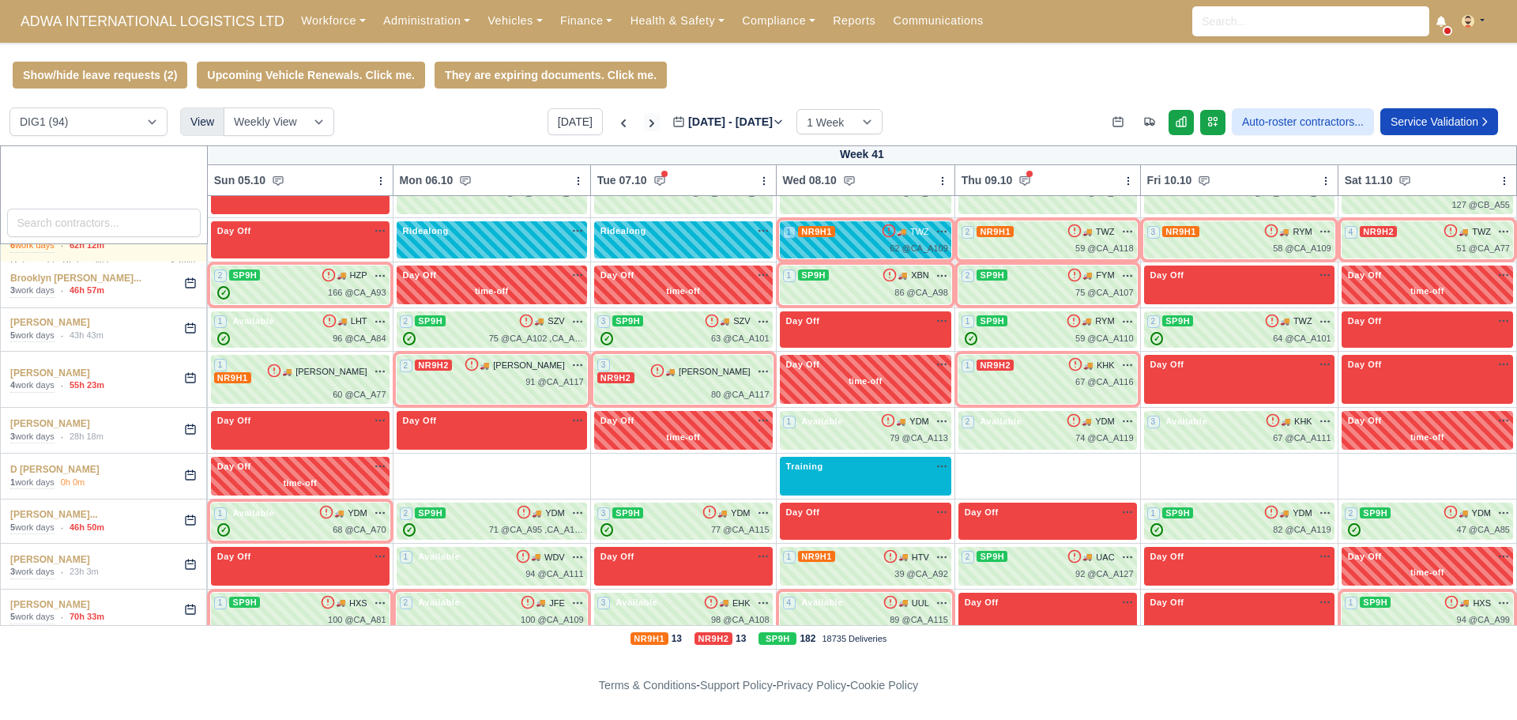
click at [644, 123] on icon at bounding box center [652, 123] width 16 height 16
type input "[DATE]"
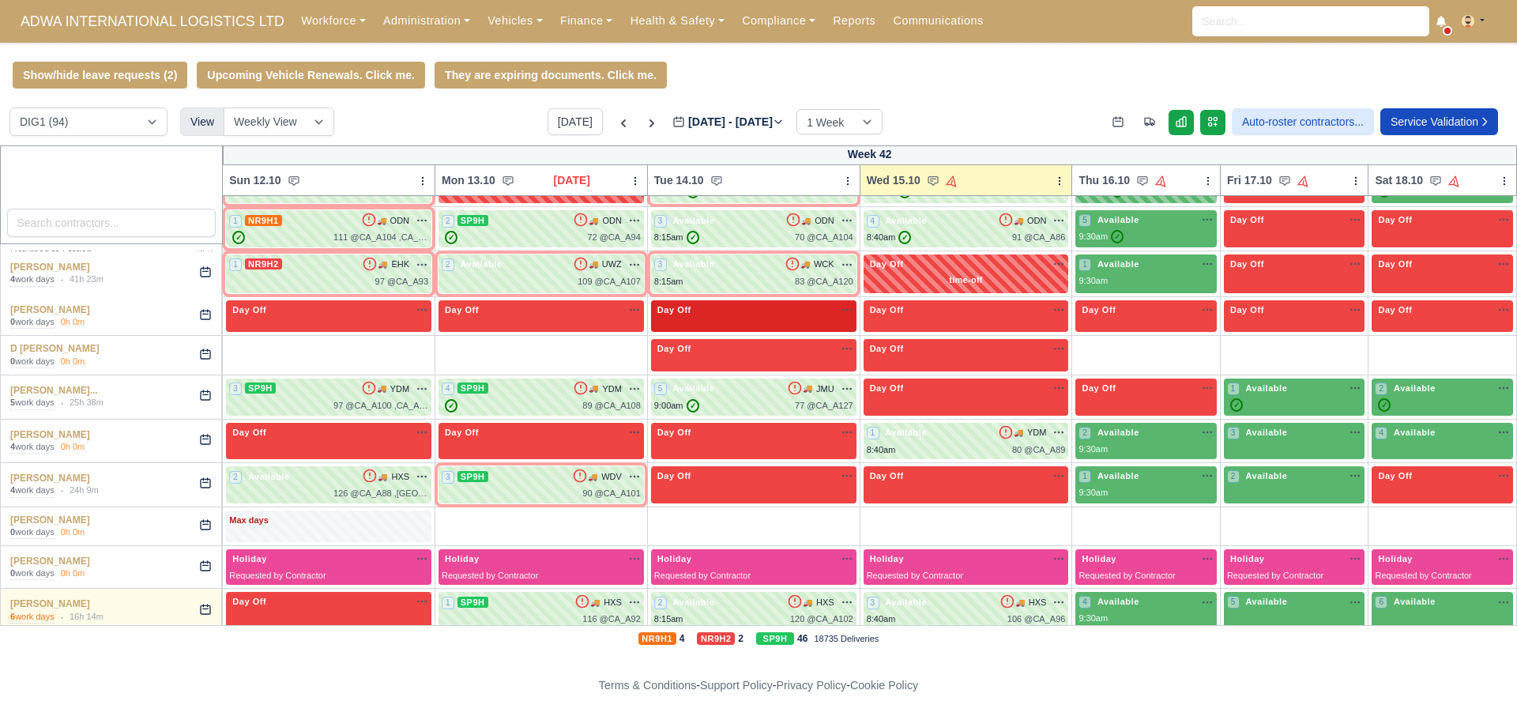
scroll to position [711, 0]
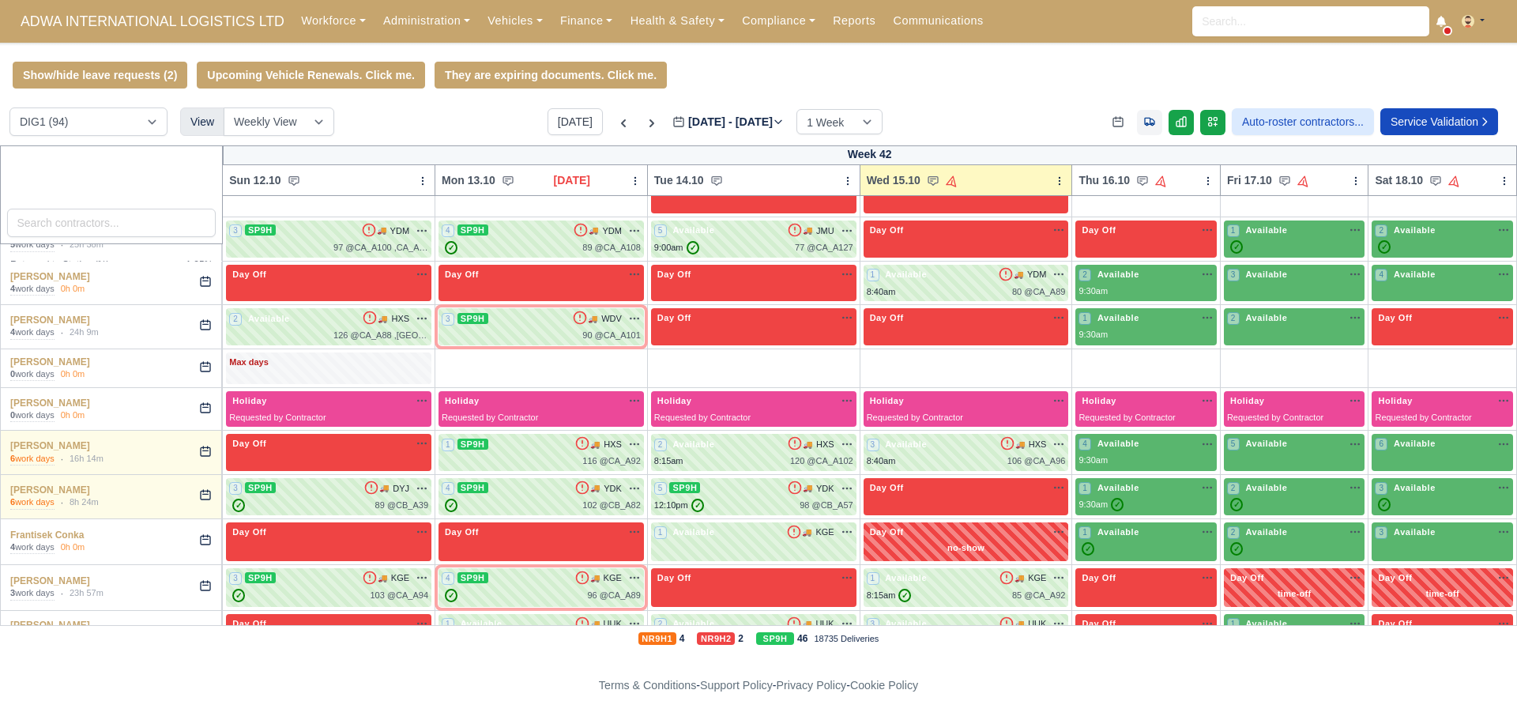
click at [1143, 126] on icon at bounding box center [1149, 121] width 13 height 13
select select "18"
select select "62"
select select "21"
select select "27"
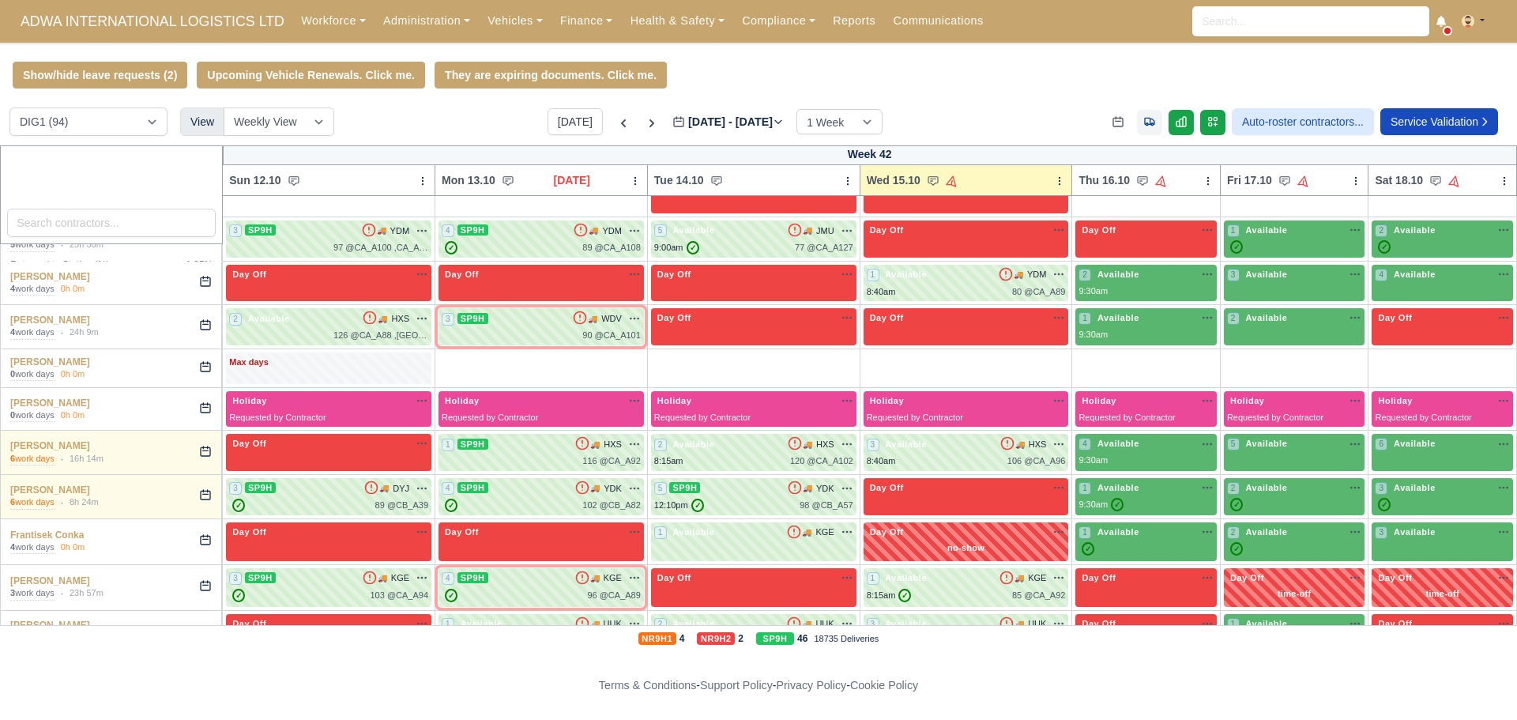
select select "104"
select select "99"
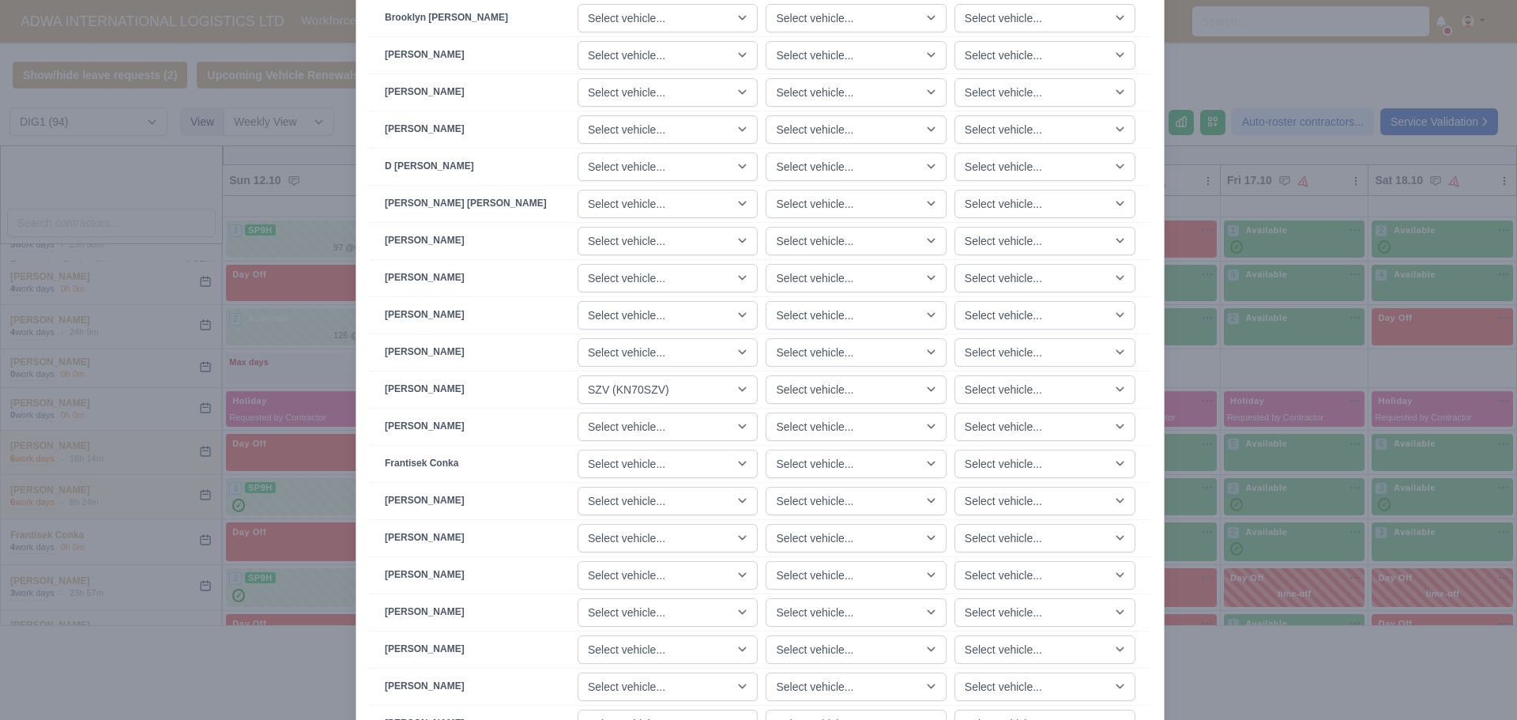
scroll to position [396, 0]
click at [698, 394] on select "Select vehicle... JMU (KN70JMU) [GEOGRAPHIC_DATA] (KM70UWZ) [GEOGRAPHIC_DATA] (…" at bounding box center [667, 391] width 180 height 28
select select "100"
click at [597, 377] on select "Select vehicle... JMU (KN70JMU) [GEOGRAPHIC_DATA] (KM70UWZ) [GEOGRAPHIC_DATA] (…" at bounding box center [667, 391] width 180 height 28
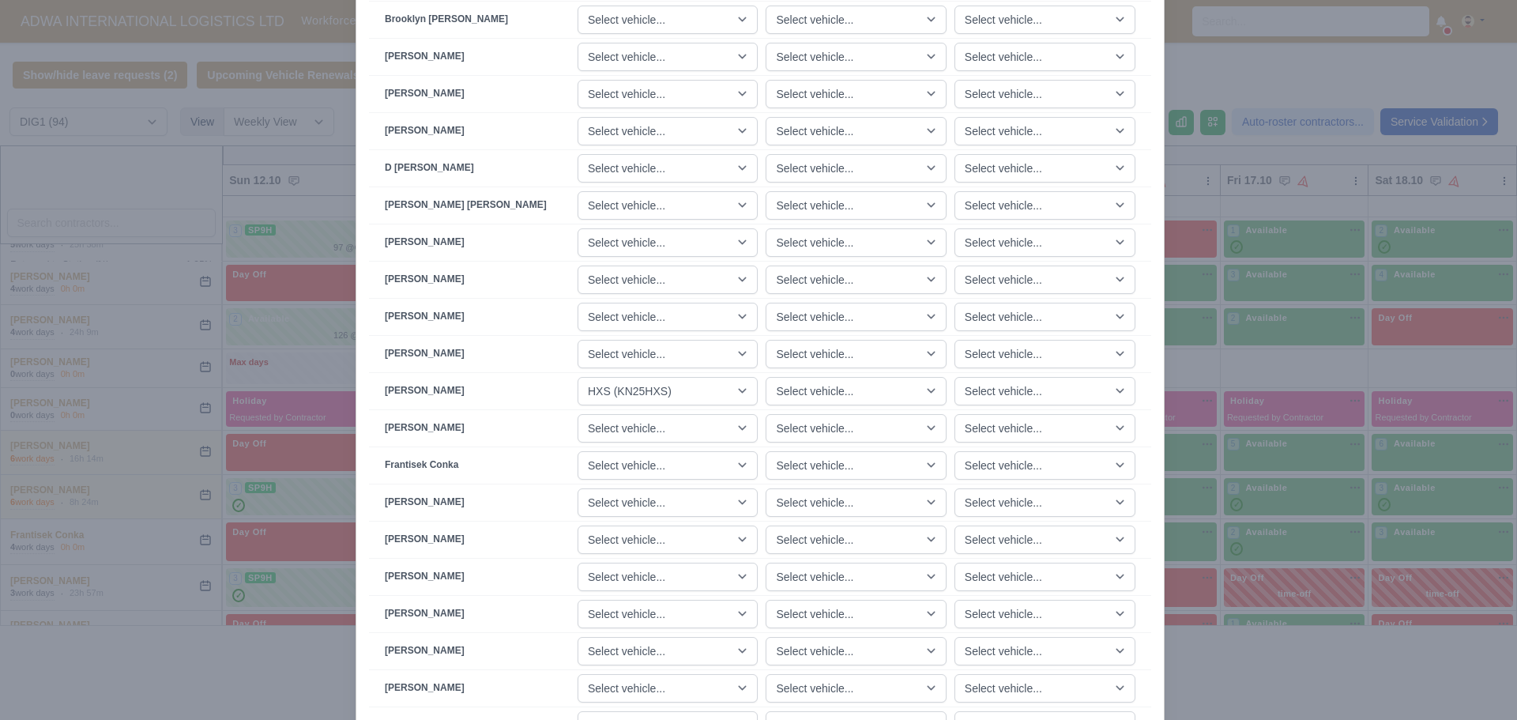
click at [232, 399] on div at bounding box center [758, 360] width 1517 height 720
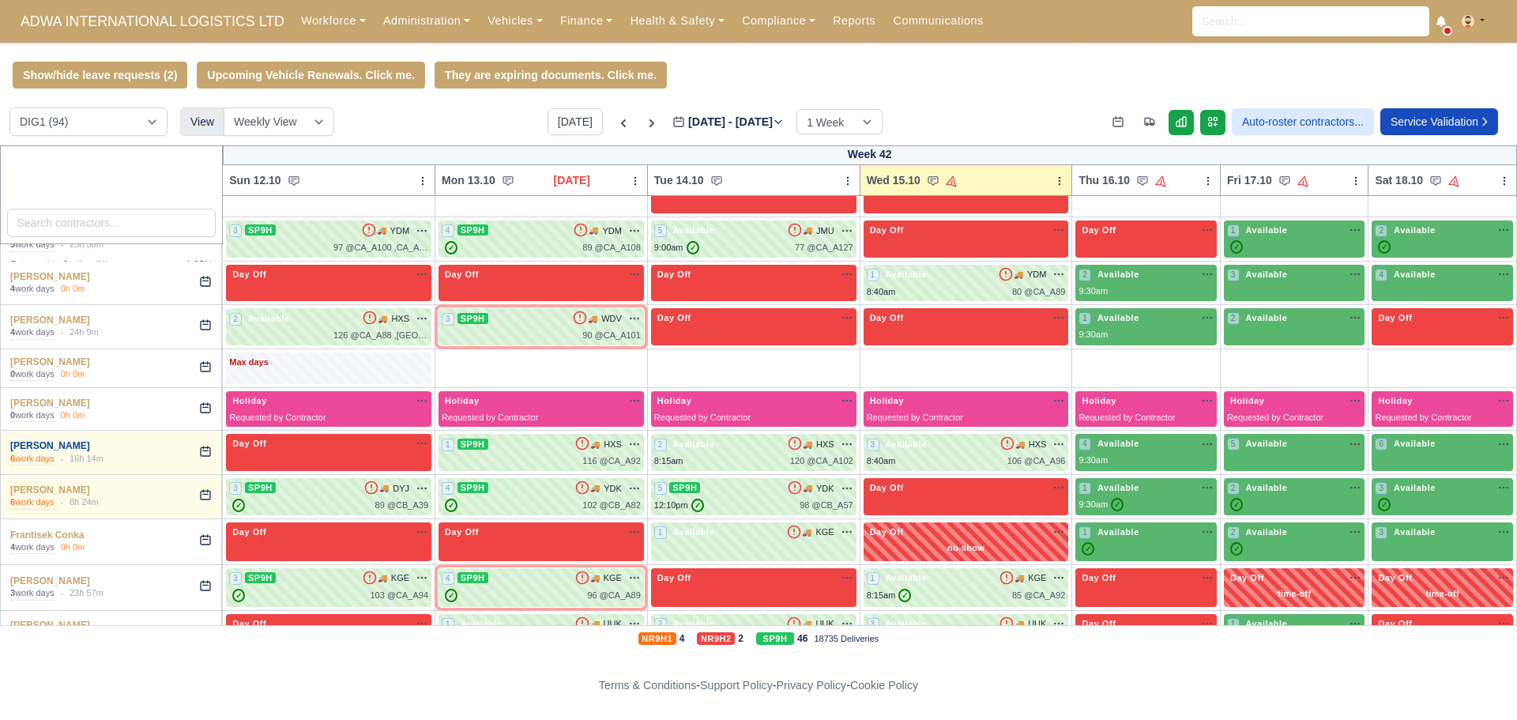
click at [90, 448] on link "[PERSON_NAME]" at bounding box center [50, 445] width 80 height 11
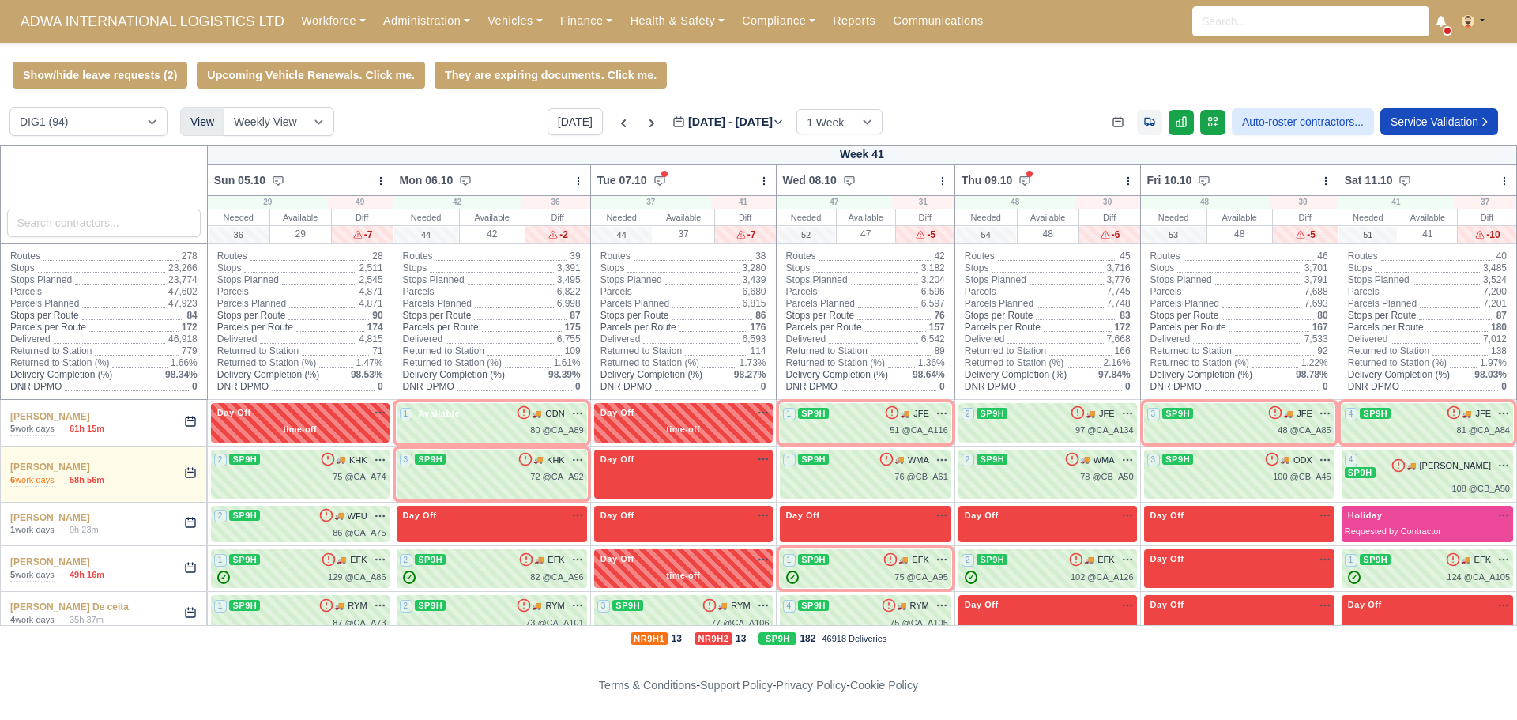
click at [1151, 126] on link at bounding box center [1149, 122] width 25 height 25
select select "1"
select select "12"
select select "62"
select select "30"
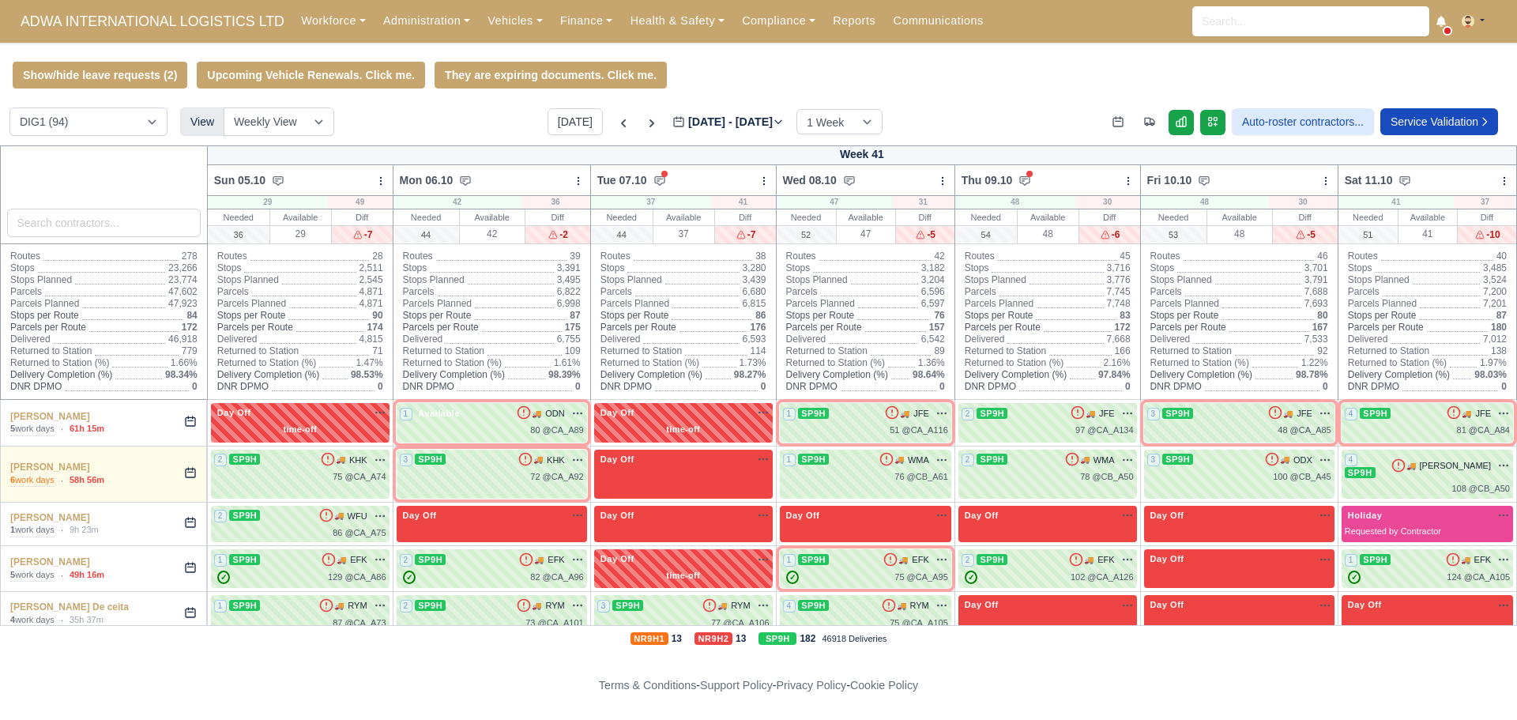
select select "21"
select select "27"
select select "104"
select select "41"
select select "99"
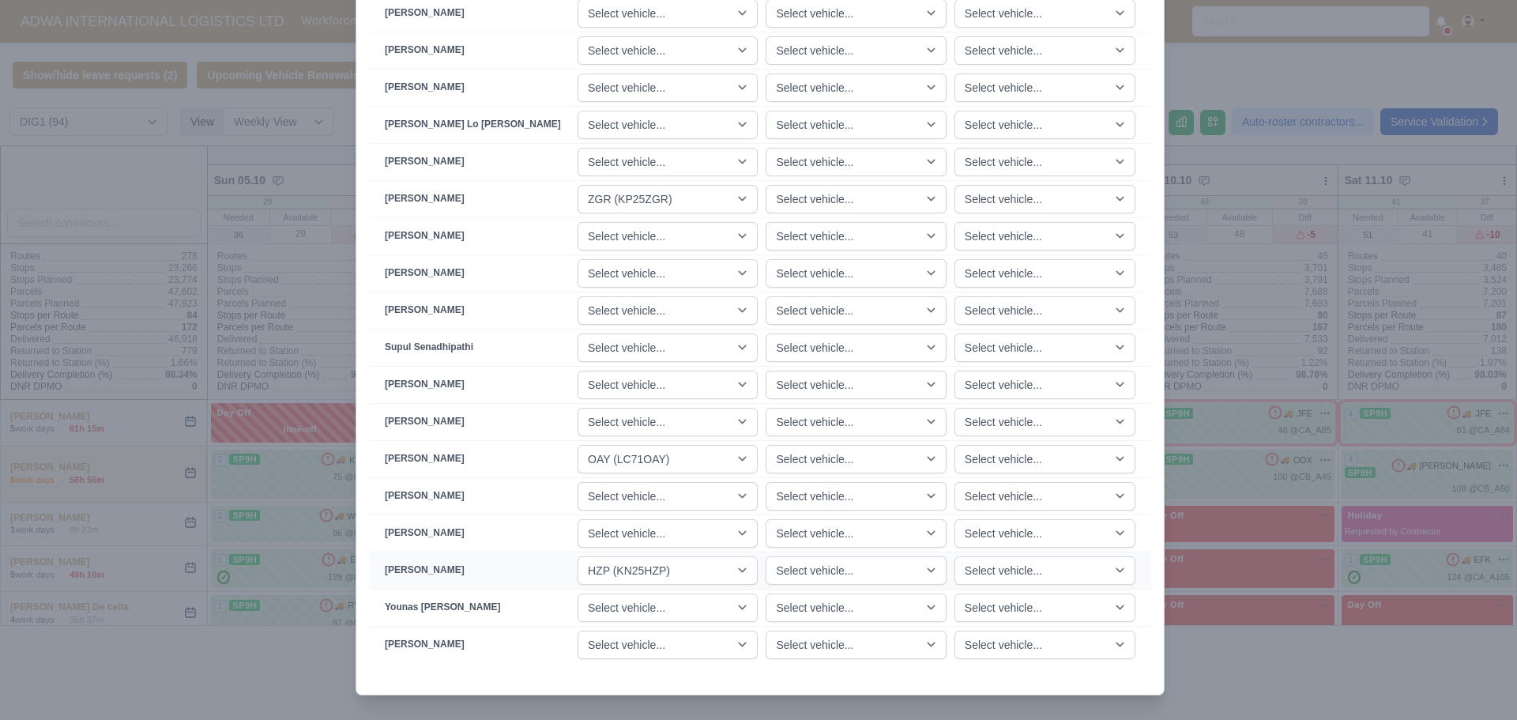
scroll to position [2371, 0]
click at [668, 455] on select "Select vehicle... JMU (KN70JMU) UWZ (KM70UWZ) HYL (KM70HYL) HTV (KM70HTV) HMO (…" at bounding box center [667, 458] width 180 height 28
select select
click at [597, 444] on select "Select vehicle... JMU (KN70JMU) UWZ (KM70UWZ) HYL (KM70HYL) HTV (KM70HTV) HMO (…" at bounding box center [667, 458] width 180 height 28
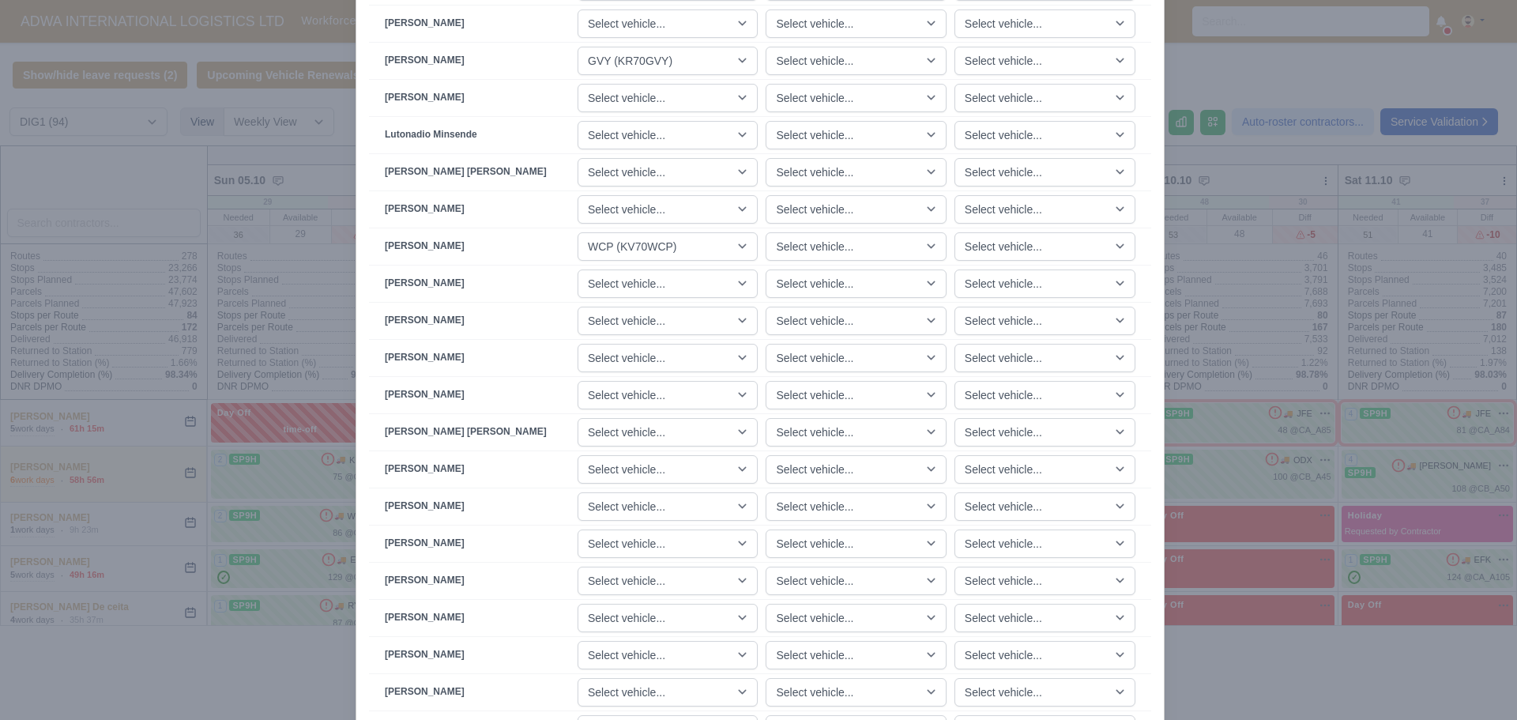
scroll to position [1423, 0]
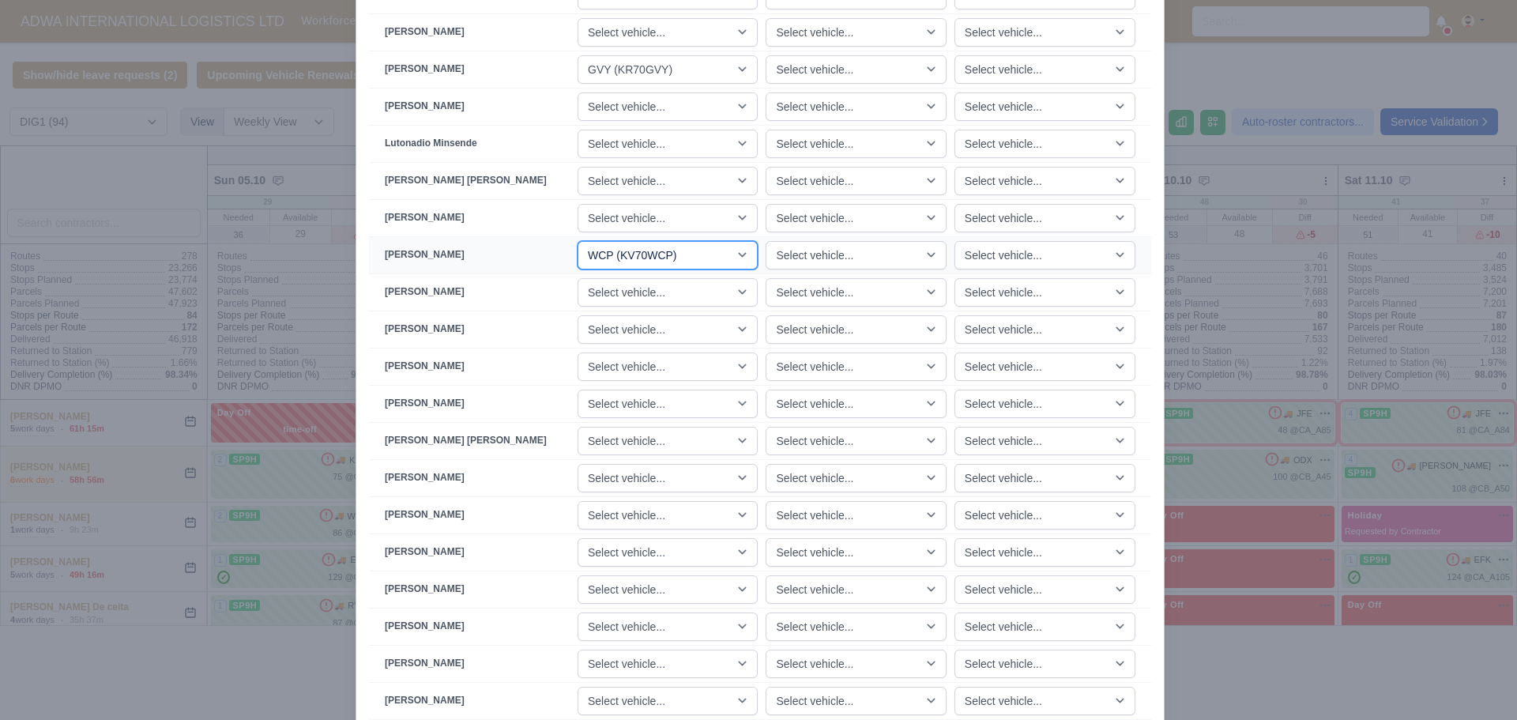
click at [673, 255] on select "Select vehicle... JMU (KN70JMU) UWZ (KM70UWZ) HYL (KM70HYL) HTV (KM70HTV) HMO (…" at bounding box center [667, 255] width 180 height 28
select select
click at [597, 241] on select "Select vehicle... JMU (KN70JMU) [GEOGRAPHIC_DATA] (KM70UWZ) [GEOGRAPHIC_DATA] (…" at bounding box center [667, 255] width 180 height 28
click at [670, 69] on select "Select vehicle... JMU (KN70JMU) UWZ (KM70UWZ) HYL (KM70HYL) HTV (KM70HTV) HMO (…" at bounding box center [667, 69] width 180 height 28
select select
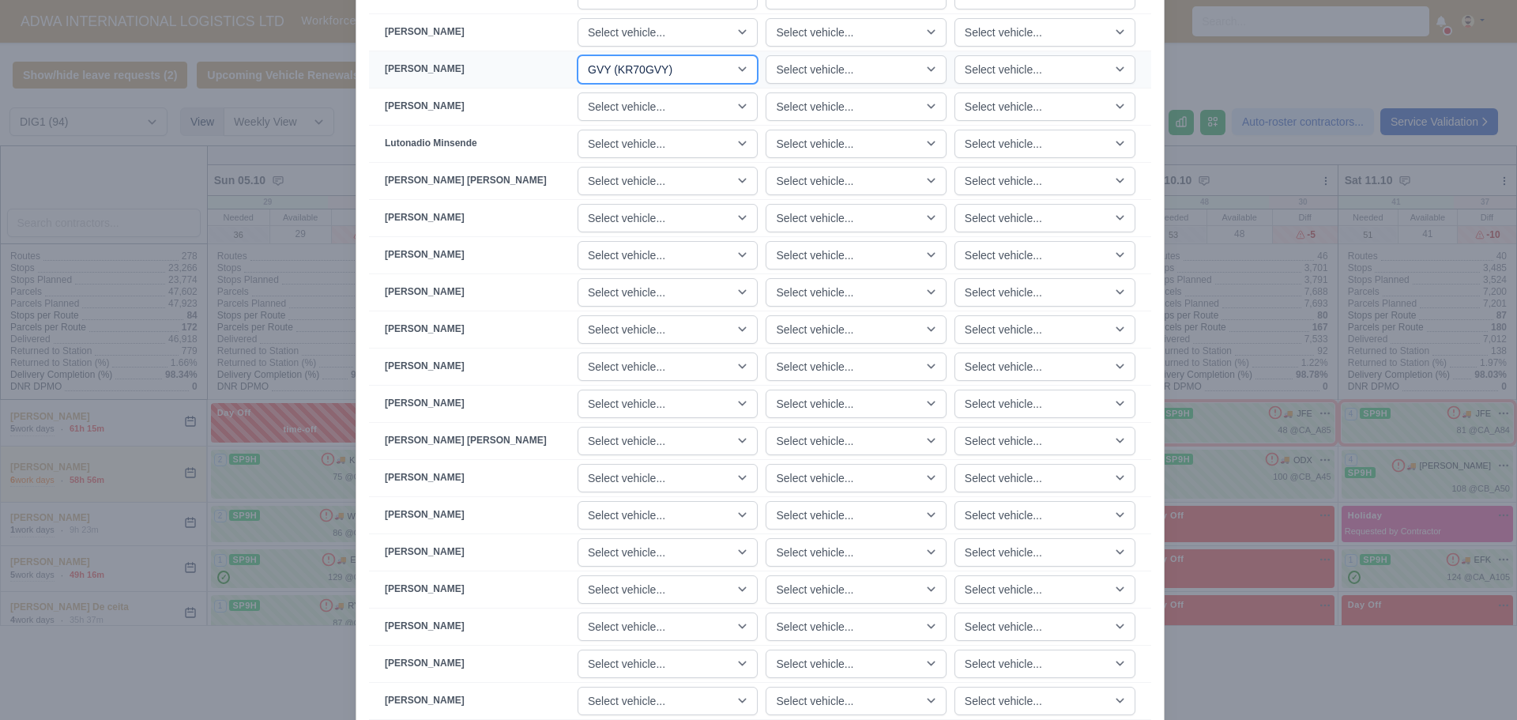
click at [597, 55] on select "Select vehicle... JMU (KN70JMU) UWZ (KM70UWZ) HYL (KM70HYL) HTV (KM70HTV) HMO (…" at bounding box center [667, 69] width 180 height 28
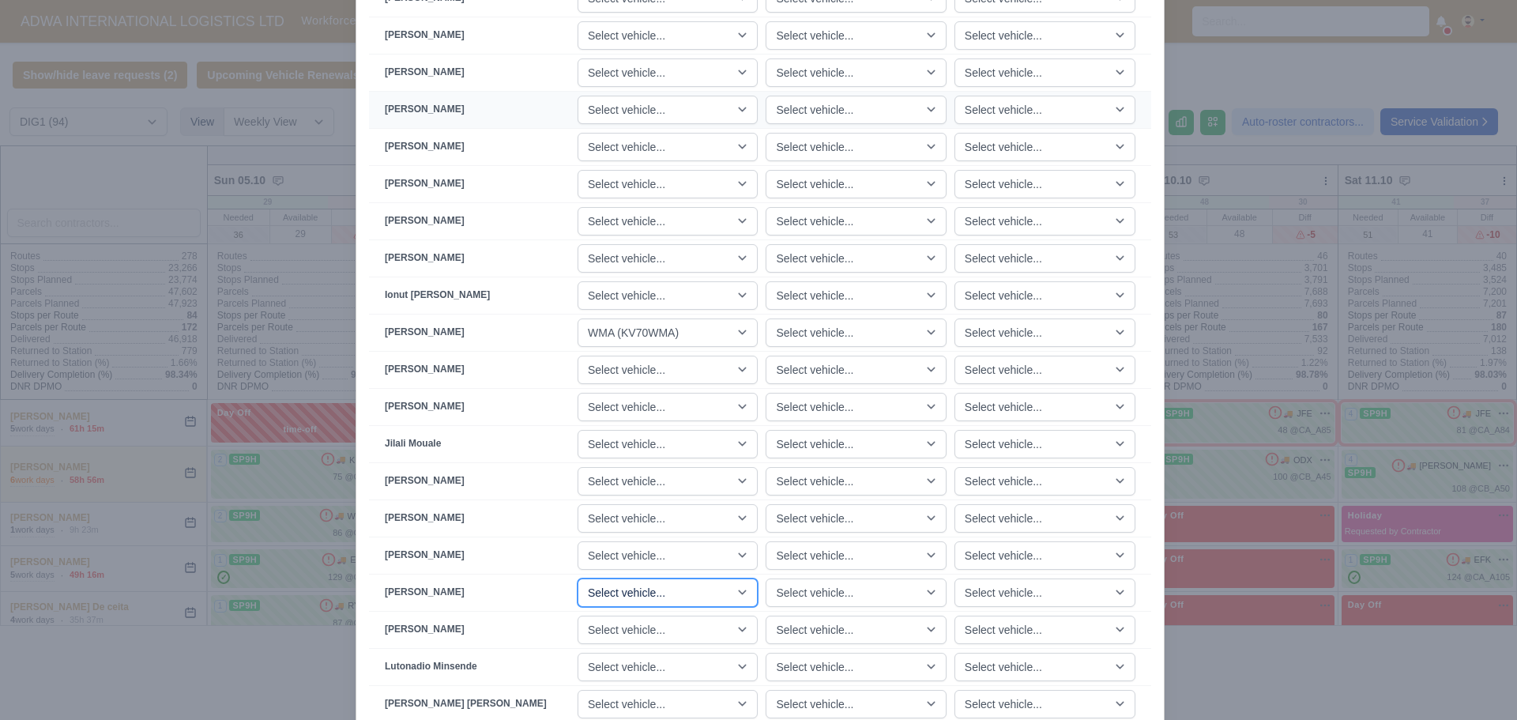
scroll to position [870, 0]
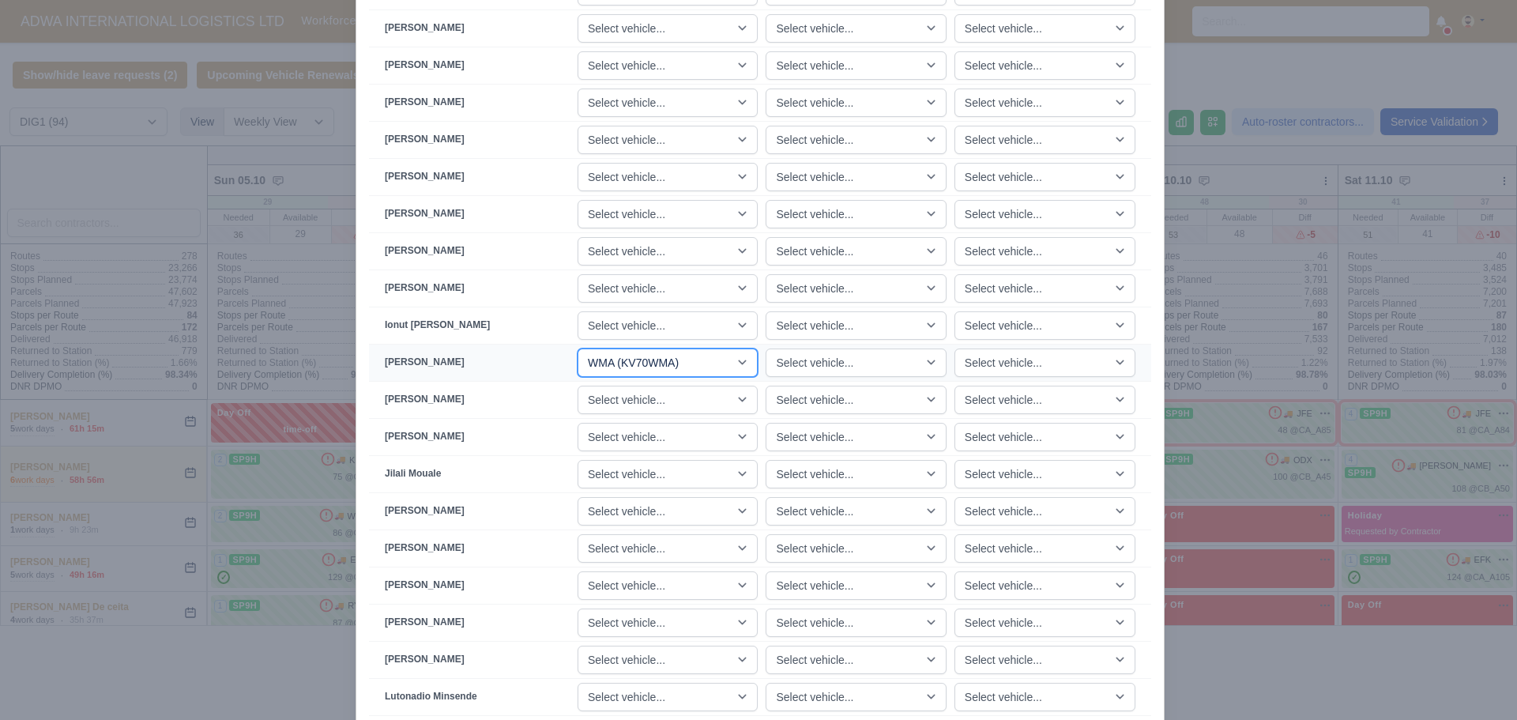
click at [701, 368] on select "Select vehicle... JMU (KN70JMU) UWZ (KM70UWZ) HYL (KM70HYL) HTV (KM70HTV) HMO (…" at bounding box center [667, 362] width 180 height 28
select select
click at [597, 348] on select "Select vehicle... JMU (KN70JMU) UWZ (KM70UWZ) HYL (KM70HYL) HTV (KM70HTV) HMO (…" at bounding box center [667, 362] width 180 height 28
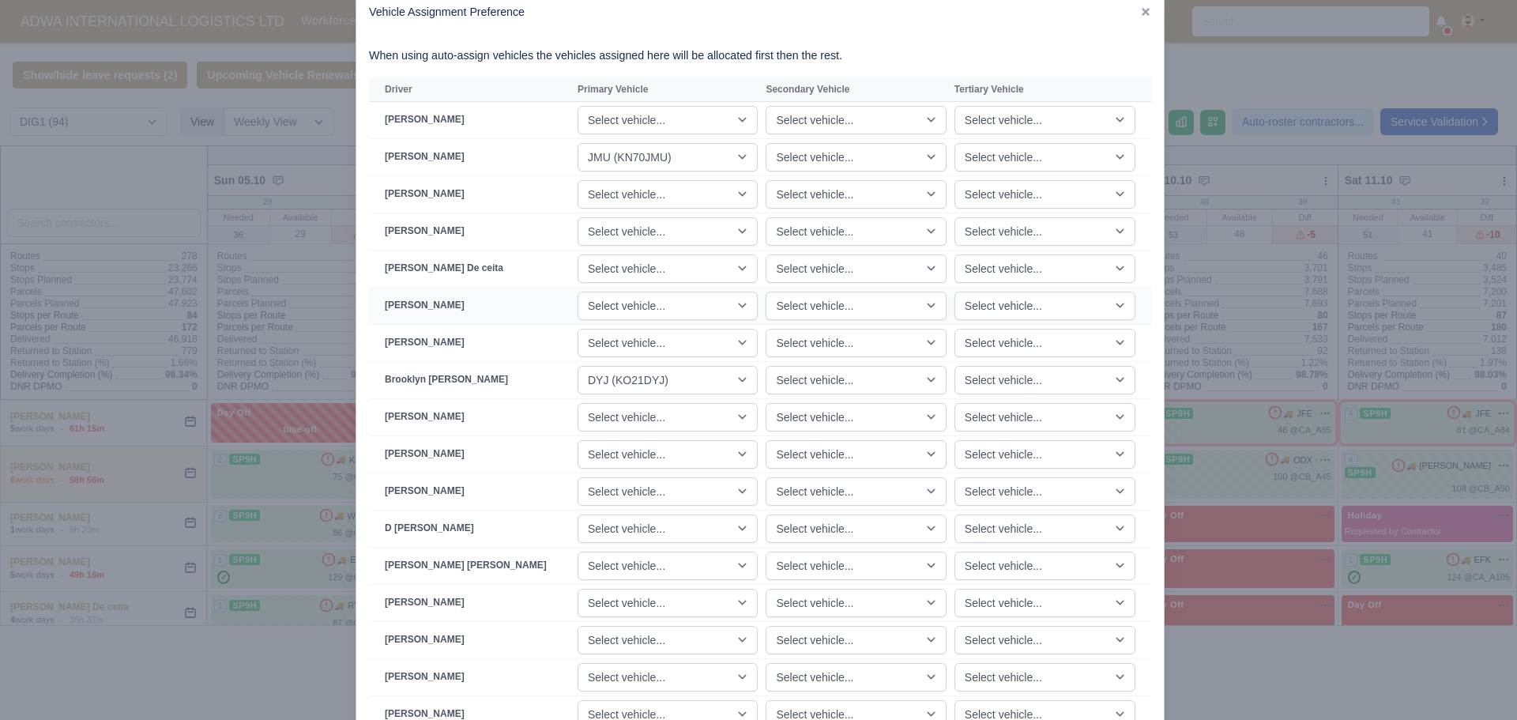
scroll to position [1, 0]
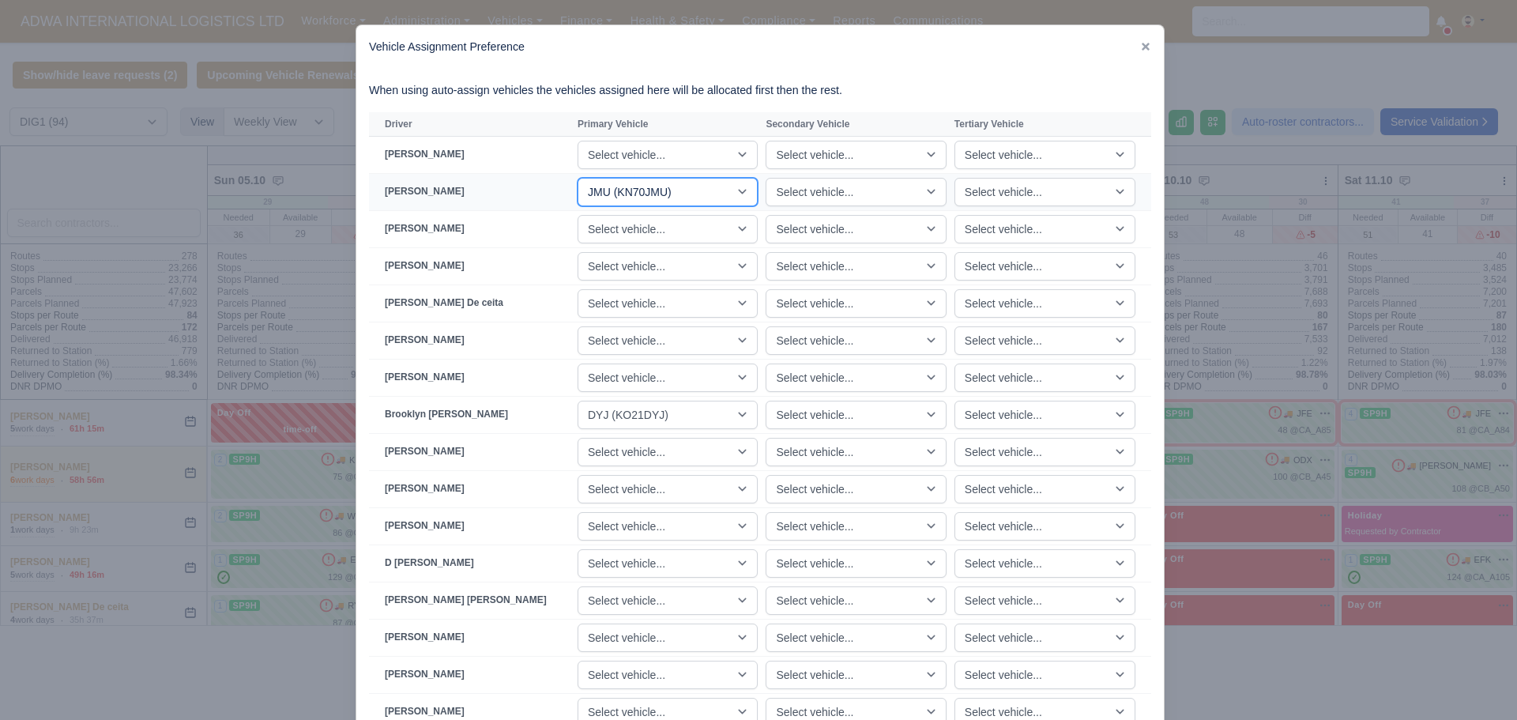
click at [679, 203] on select "Select vehicle... JMU (KN70JMU) UWZ (KM70UWZ) HYL (KM70HYL) HTV (KM70HTV) HMO (…" at bounding box center [667, 192] width 180 height 28
select select
click at [597, 178] on select "Select vehicle... JMU (KN70JMU) UWZ (KM70UWZ) HYL (KM70HYL) HTV (KM70HTV) HMO (…" at bounding box center [667, 192] width 180 height 28
click at [720, 418] on select "Select vehicle... JMU (KN70JMU) UWZ (KM70UWZ) HYL (KM70HYL) HTV (KM70HTV) HMO (…" at bounding box center [667, 415] width 180 height 28
select select
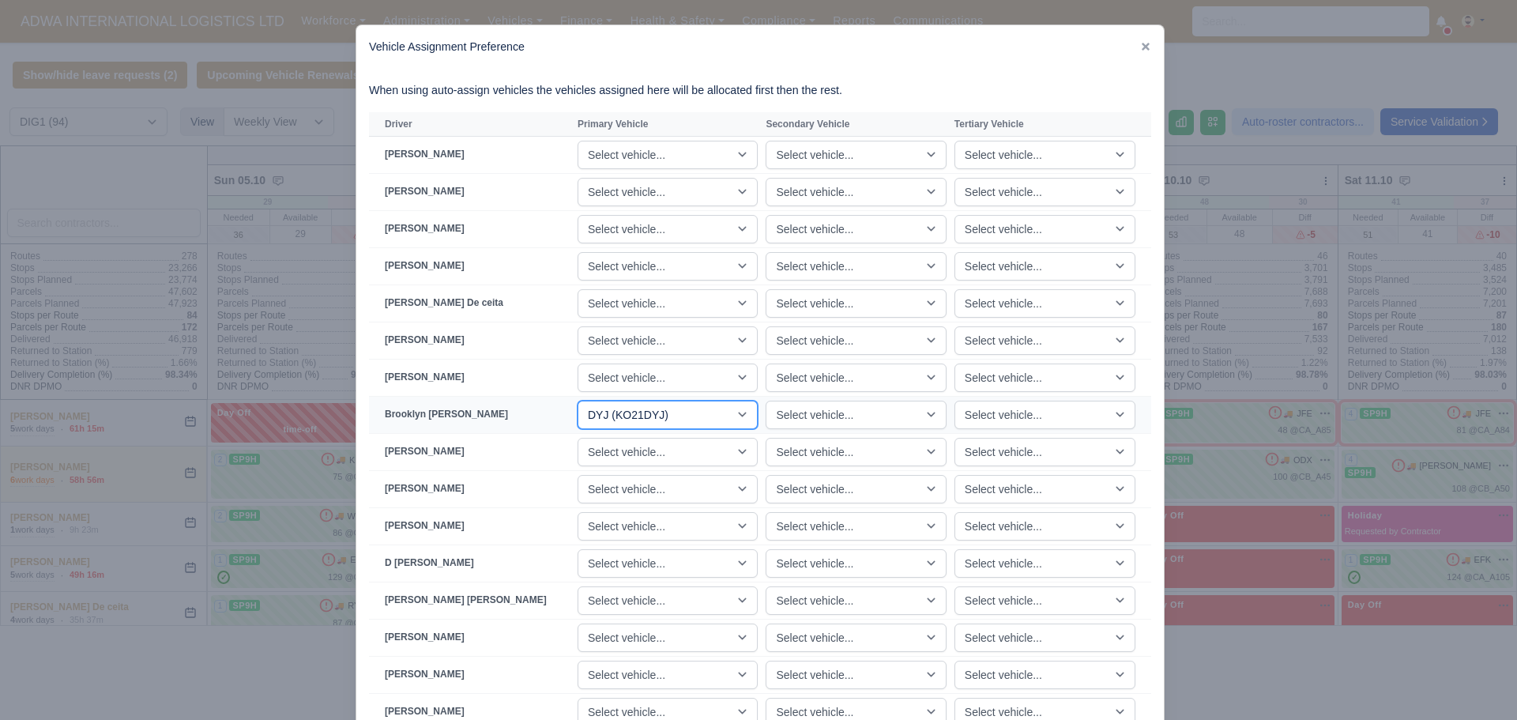
click at [597, 401] on select "Select vehicle... JMU (KN70JMU) UWZ (KM70UWZ) HYL (KM70HYL) HTV (KM70HTV) HMO (…" at bounding box center [667, 415] width 180 height 28
click at [653, 303] on select "Select vehicle... JMU (KN70JMU) UWZ (KM70UWZ) HYL (KM70HYL) HTV (KM70HTV) HMO (…" at bounding box center [667, 303] width 180 height 28
select select "18"
click at [597, 289] on select "Select vehicle... JMU (KN70JMU) UWZ (KM70UWZ) HYL (KM70HYL) HTV (KM70HTV) HMO (…" at bounding box center [667, 303] width 180 height 28
select select "21"
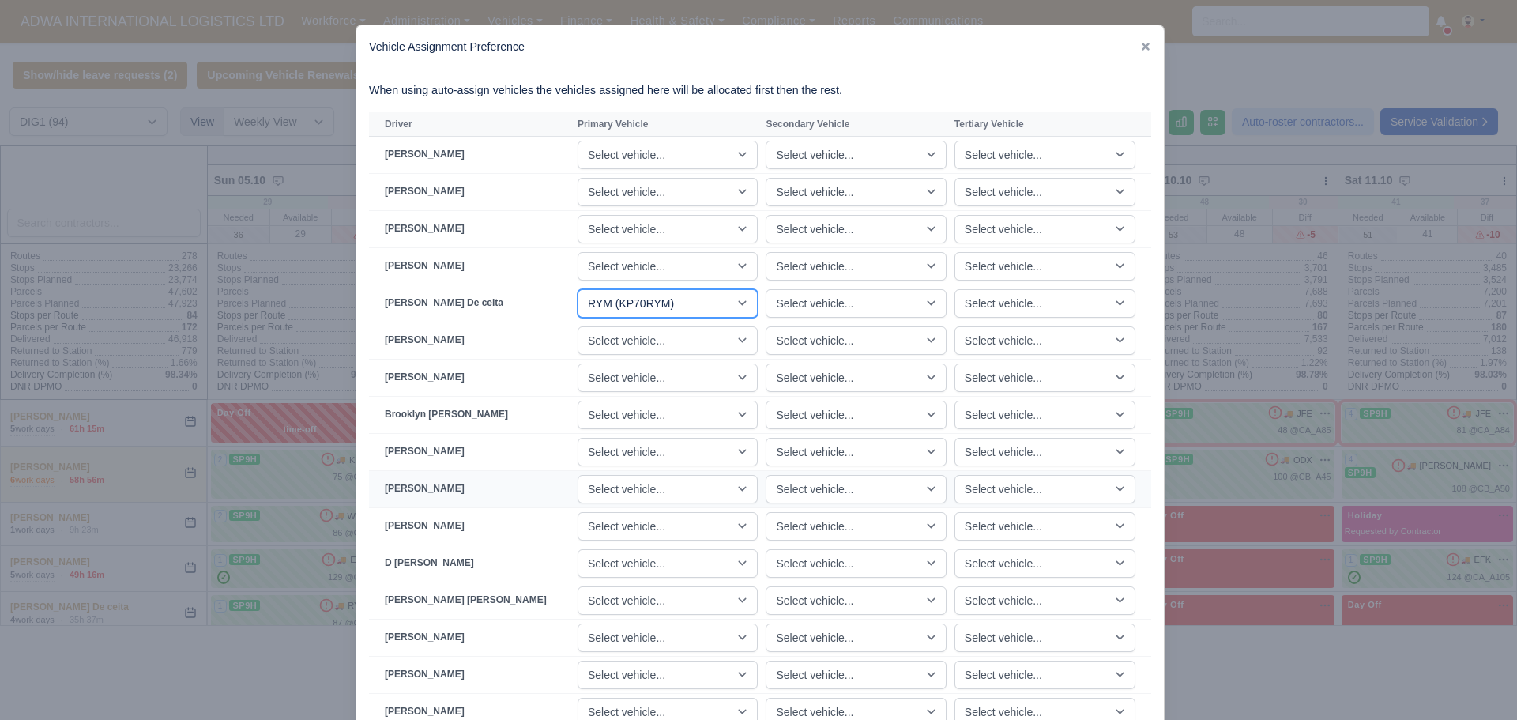
select select "27"
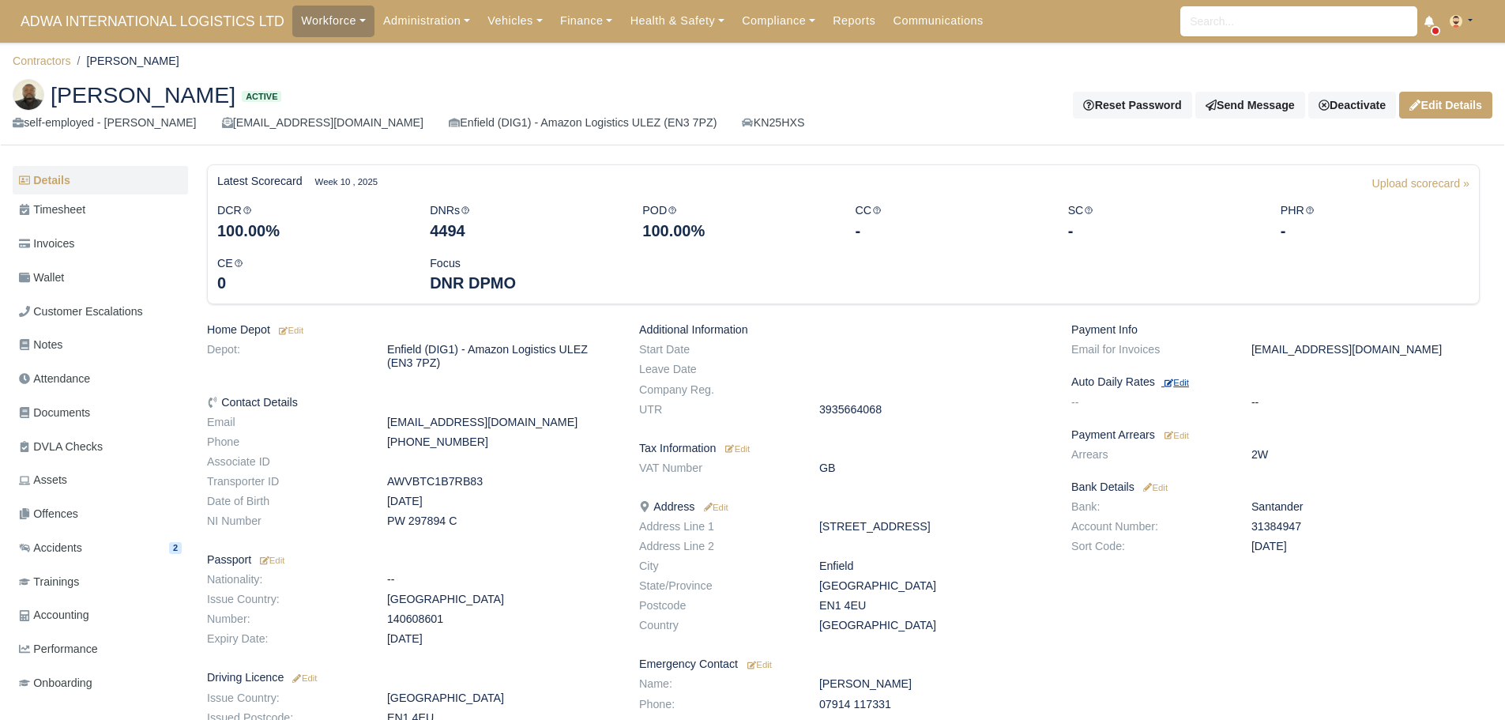
click at [1185, 384] on small "Edit" at bounding box center [1176, 382] width 24 height 9
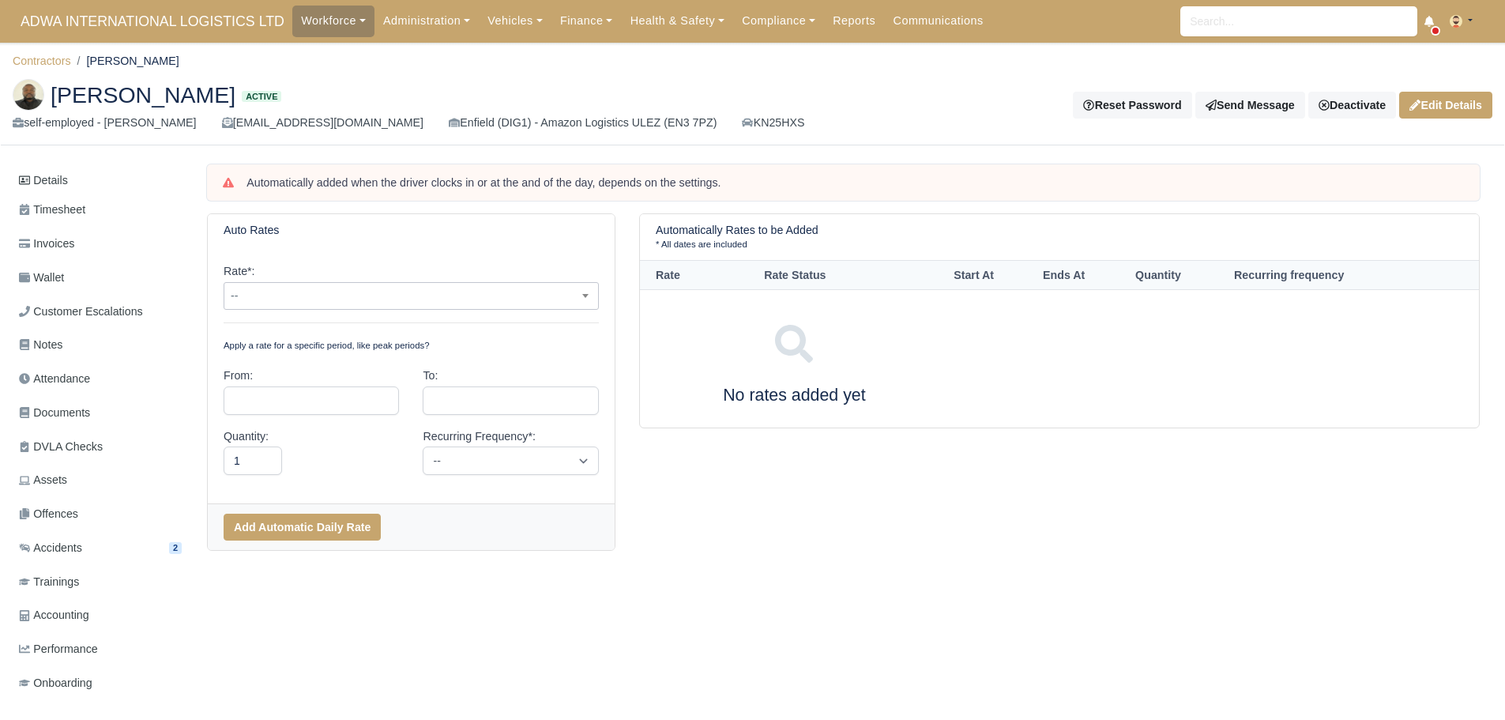
click at [311, 299] on span "--" at bounding box center [411, 296] width 374 height 20
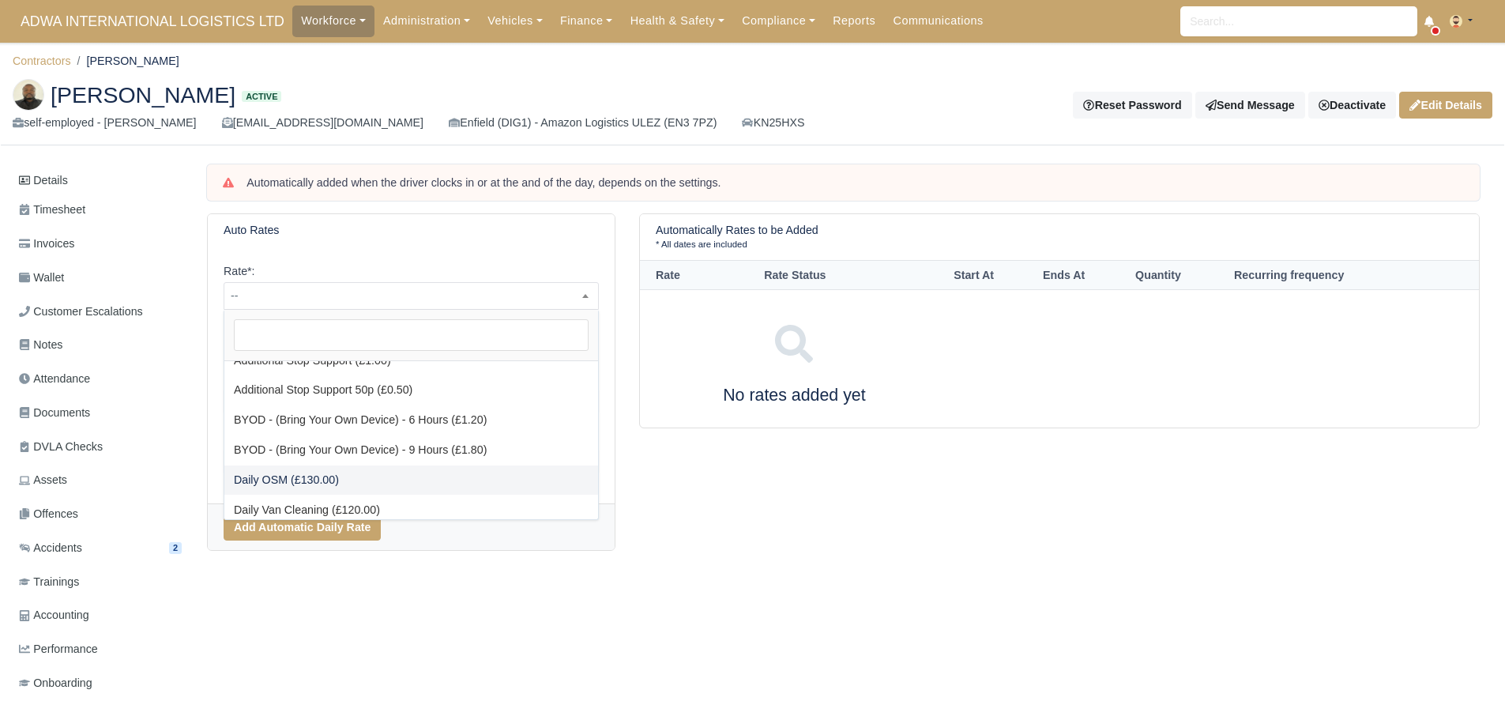
scroll to position [79, 0]
select select "2"
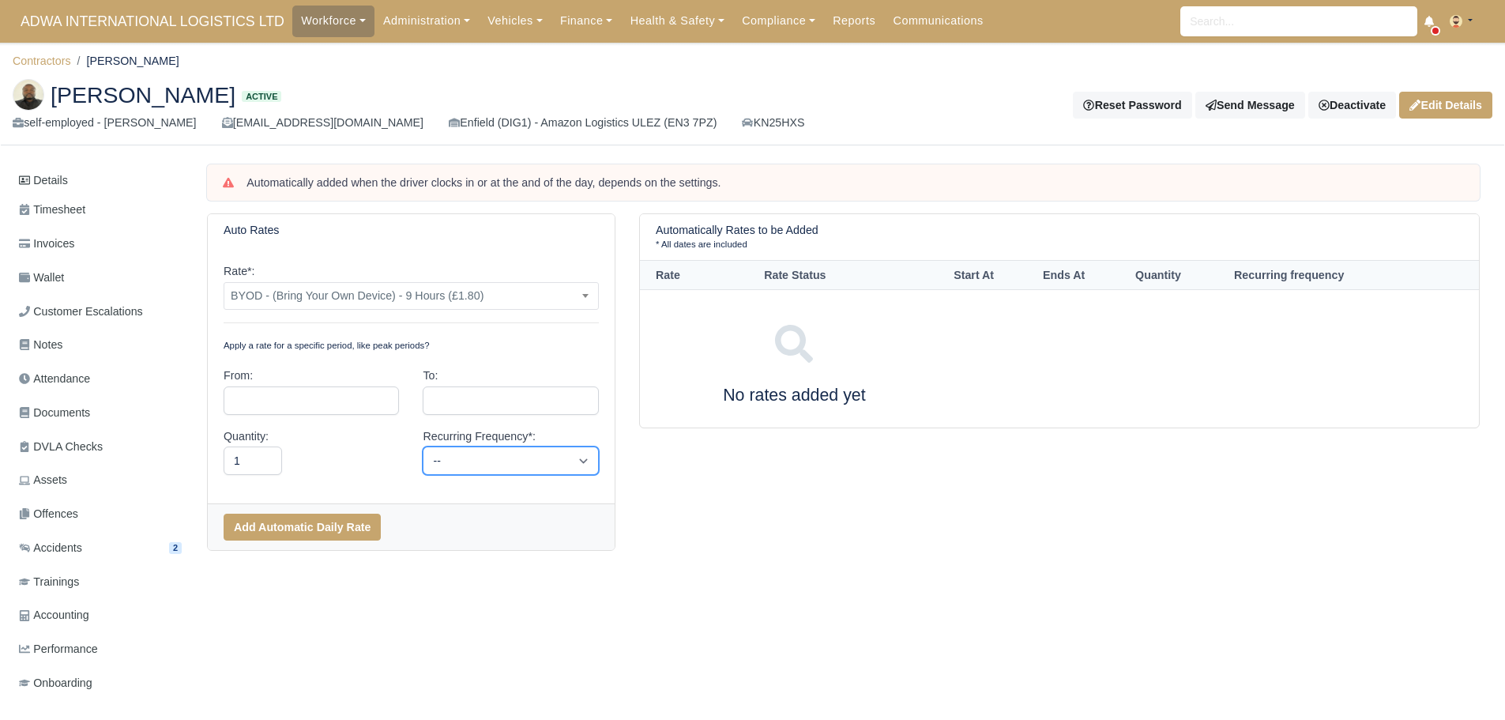
click at [495, 466] on select "-- Daily Weekly Bi-weekly Monthly" at bounding box center [510, 460] width 175 height 28
select select "daily"
click at [423, 446] on select "-- Daily Weekly Bi-weekly Monthly" at bounding box center [510, 460] width 175 height 28
click at [352, 533] on button "Add Automatic Daily Rate" at bounding box center [302, 527] width 157 height 27
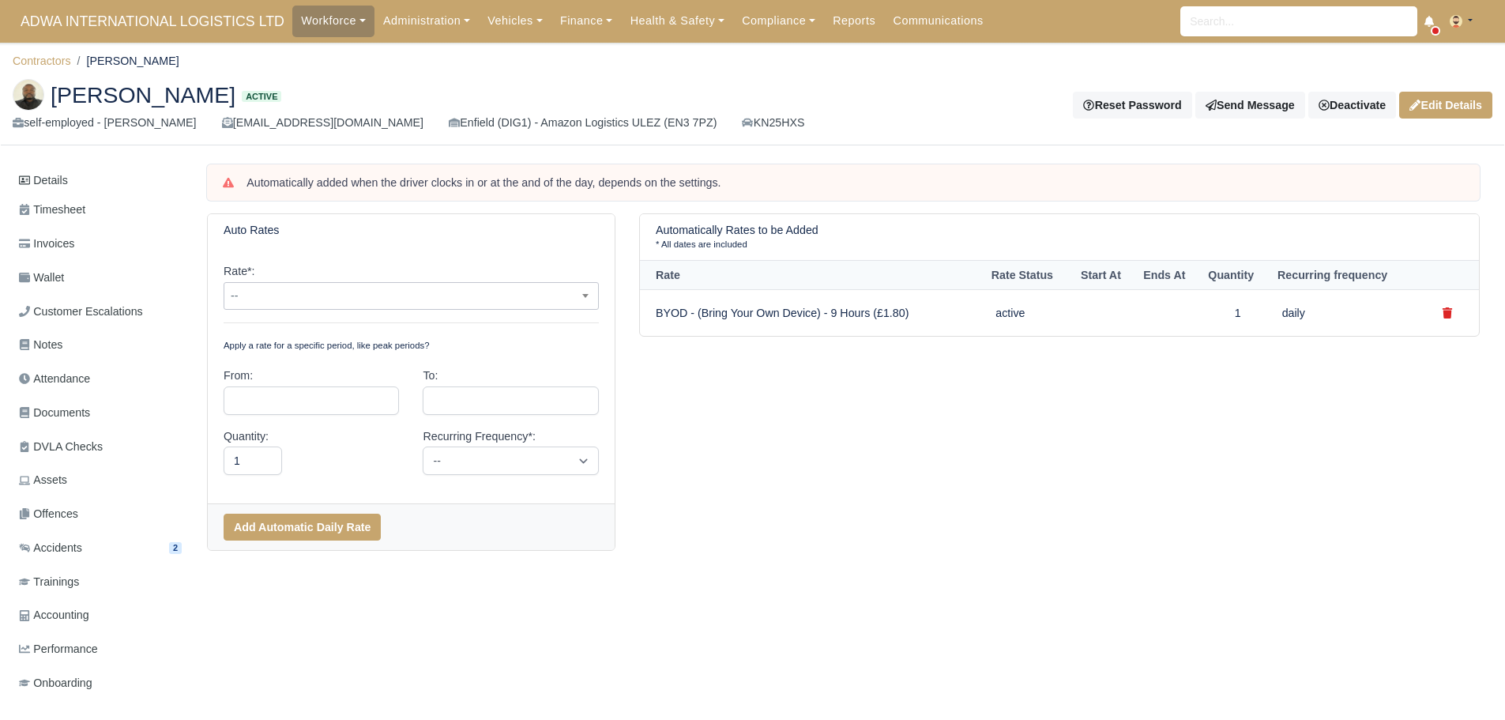
click at [340, 297] on span "--" at bounding box center [411, 296] width 374 height 20
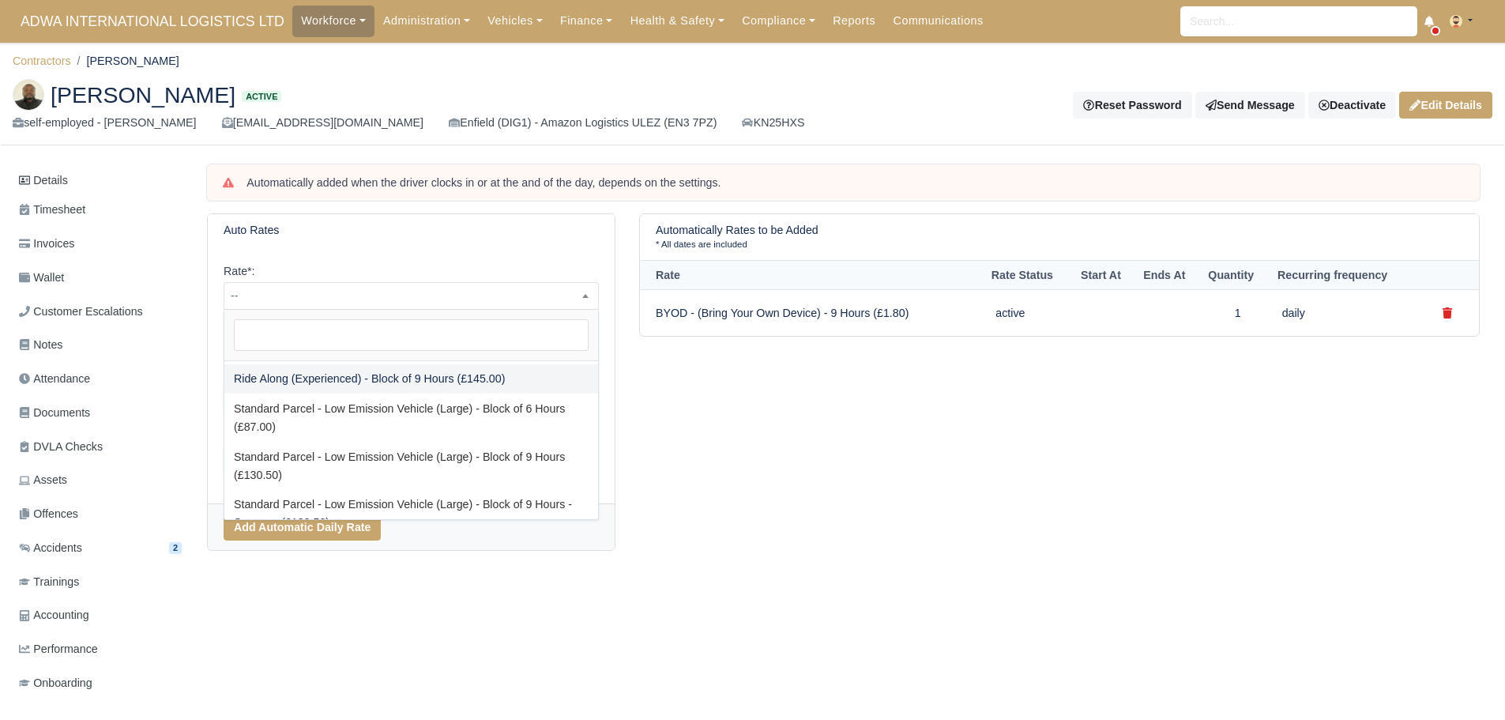
scroll to position [553, 0]
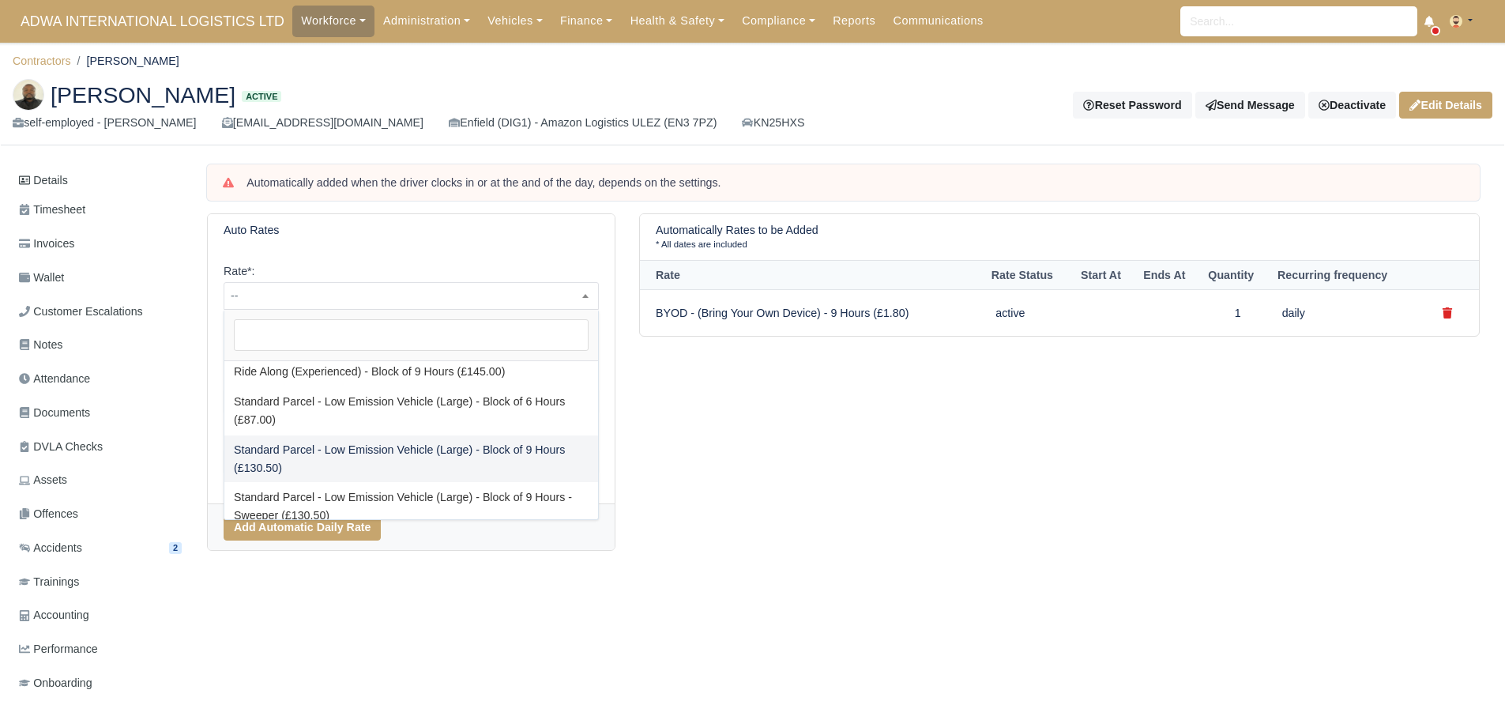
select select "88"
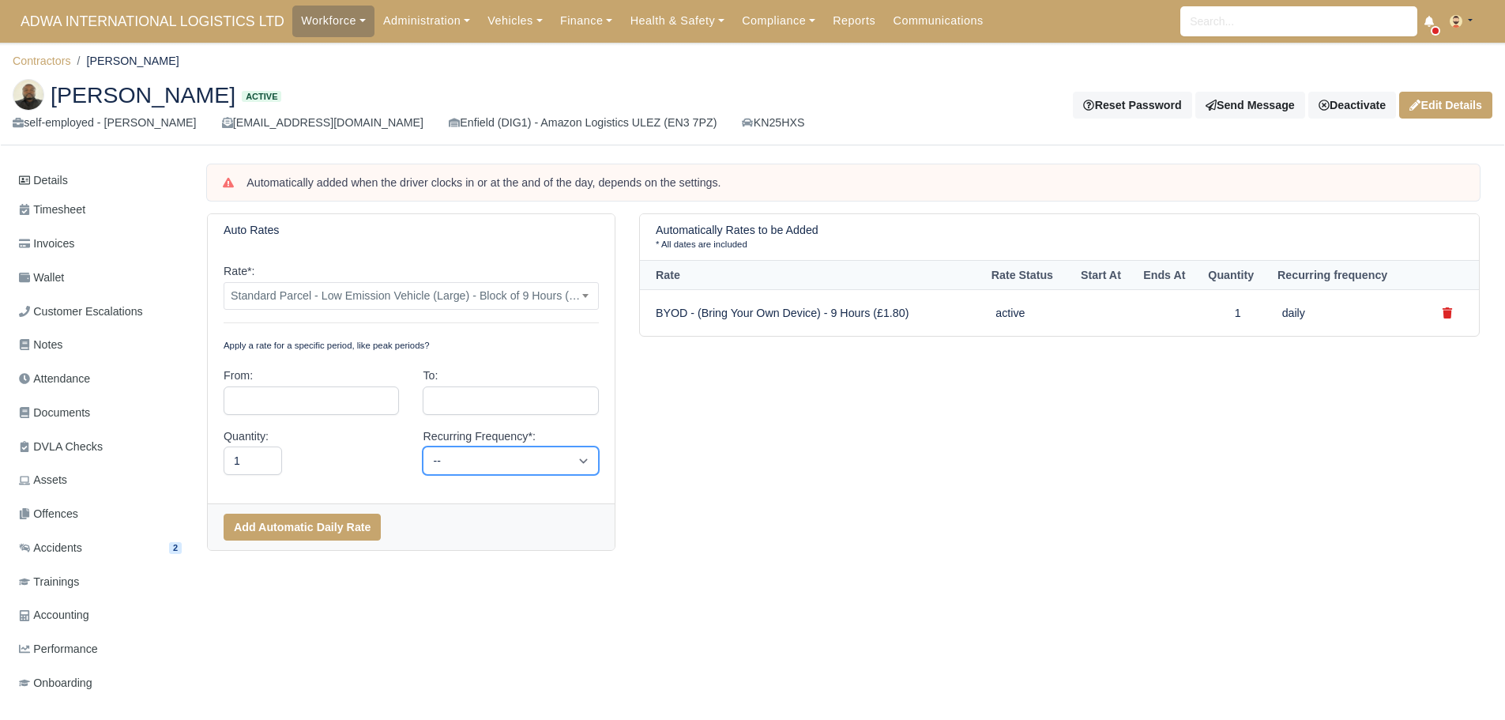
click at [495, 458] on select "-- Daily Weekly Bi-weekly Monthly" at bounding box center [510, 460] width 175 height 28
select select "daily"
click at [423, 446] on select "-- Daily Weekly Bi-weekly Monthly" at bounding box center [510, 460] width 175 height 28
click at [295, 525] on button "Add Automatic Daily Rate" at bounding box center [302, 527] width 157 height 27
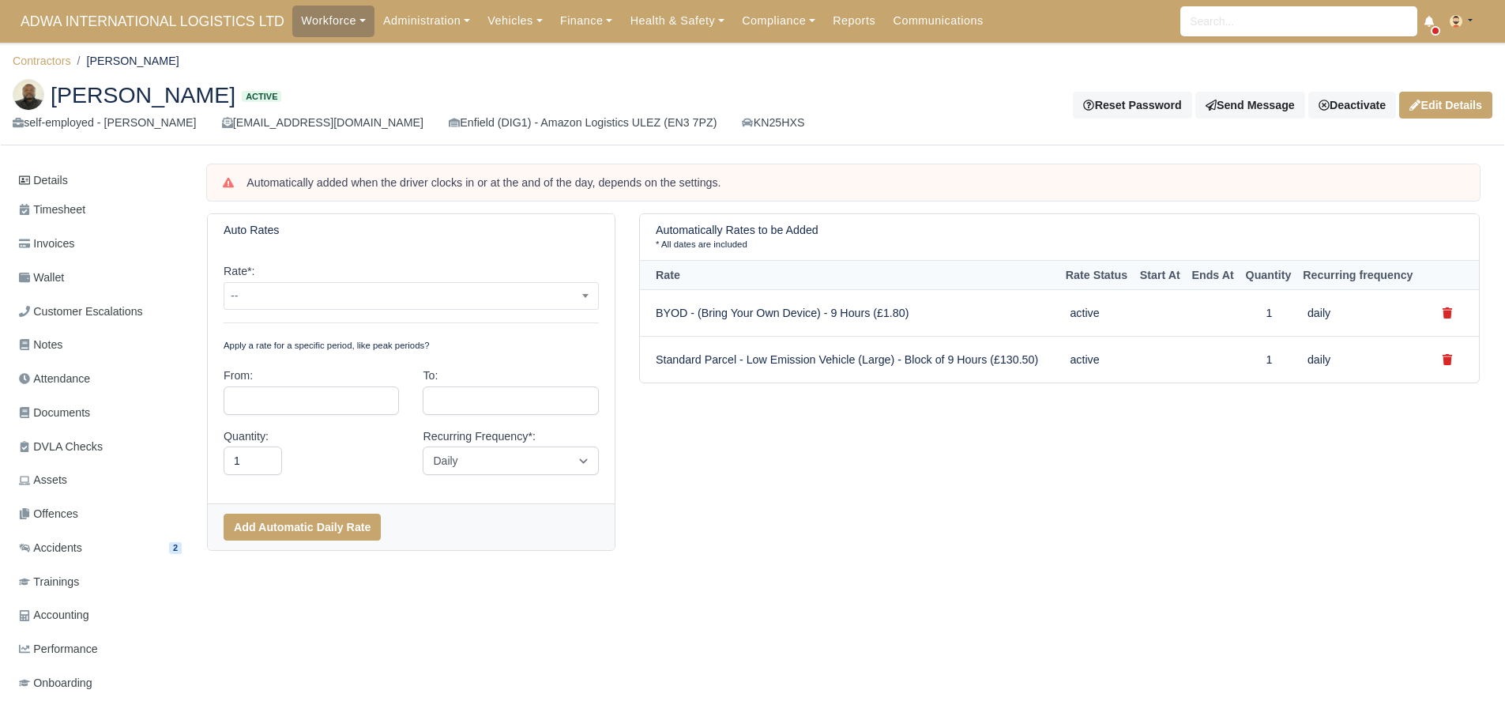
select select "daily"
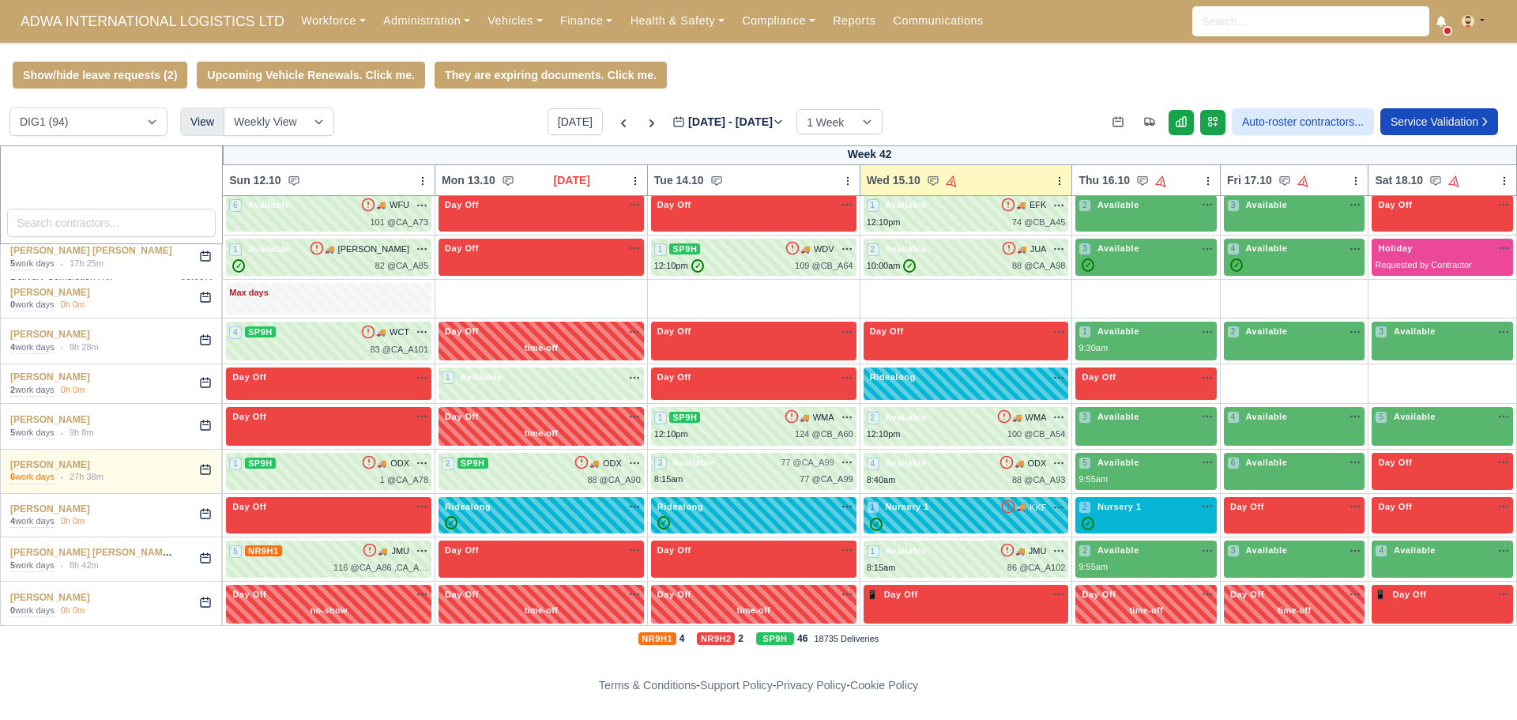
scroll to position [1896, 0]
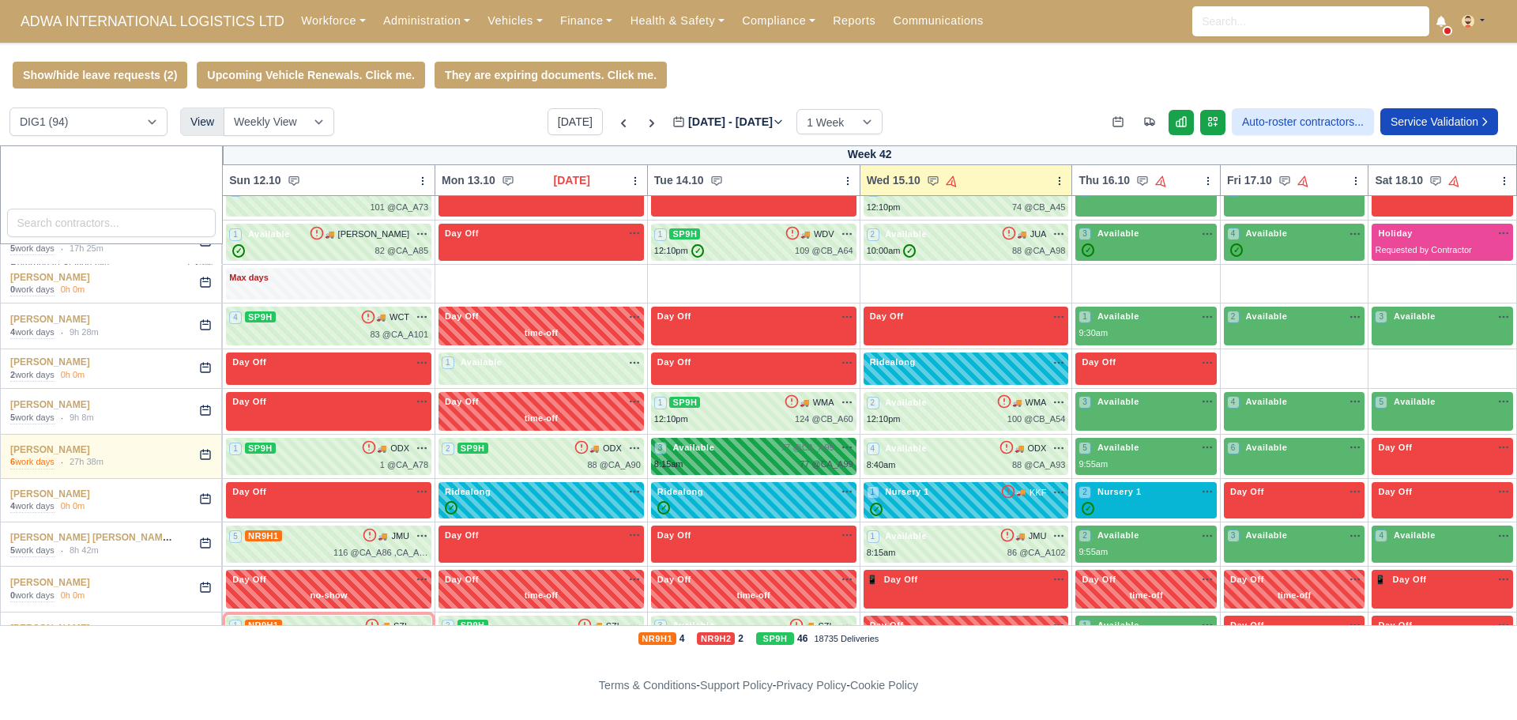
click at [728, 464] on div "8:15am 77 @ CA_A99" at bounding box center [753, 463] width 199 height 13
select select "53375"
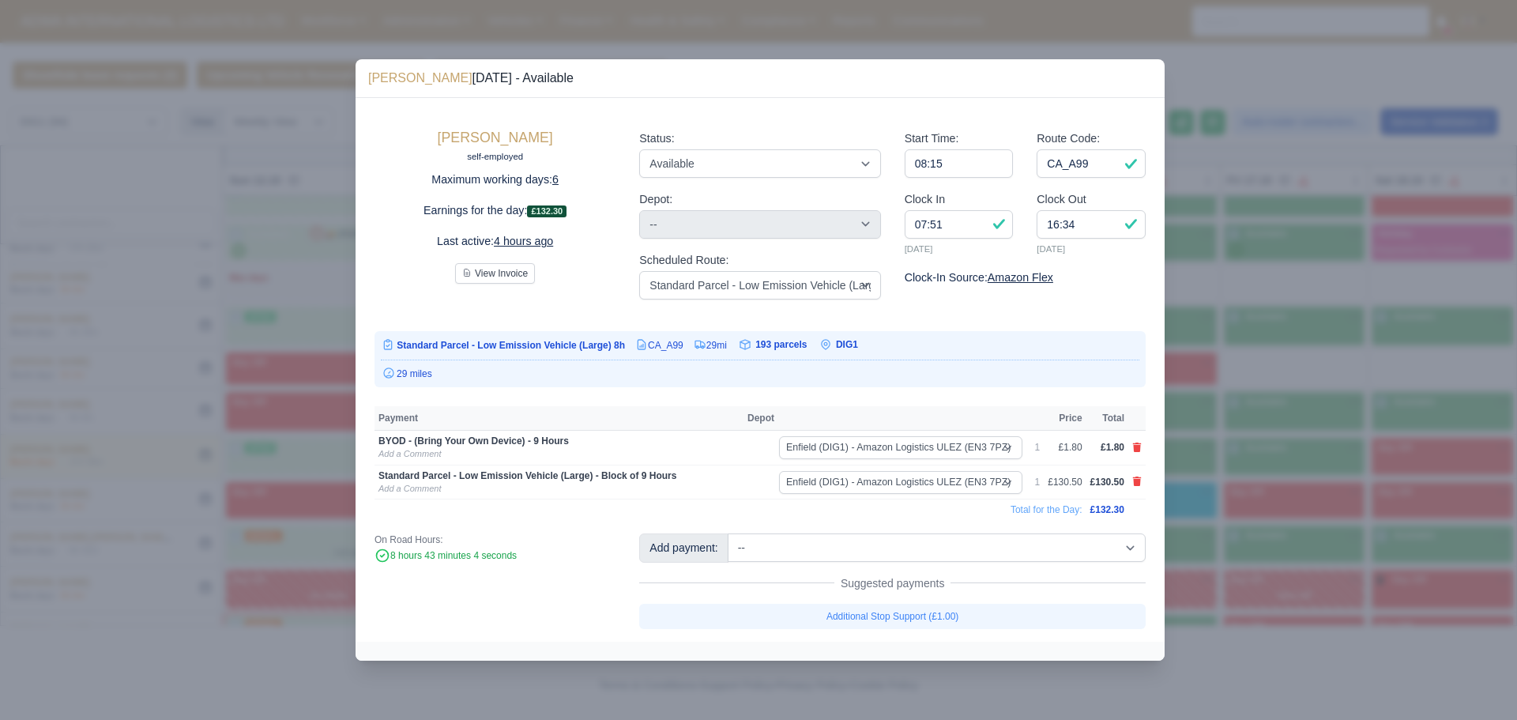
click at [987, 305] on div "Start Time: 08:15 Route Code: CA_A99 Clock In 07:51 14/10/2025 Clock Out 16:34 …" at bounding box center [1025, 214] width 265 height 194
click at [472, 619] on div "On Road Hours: 8 hours 43 minutes 4 seconds" at bounding box center [495, 580] width 265 height 95
click at [235, 392] on div at bounding box center [758, 360] width 1517 height 720
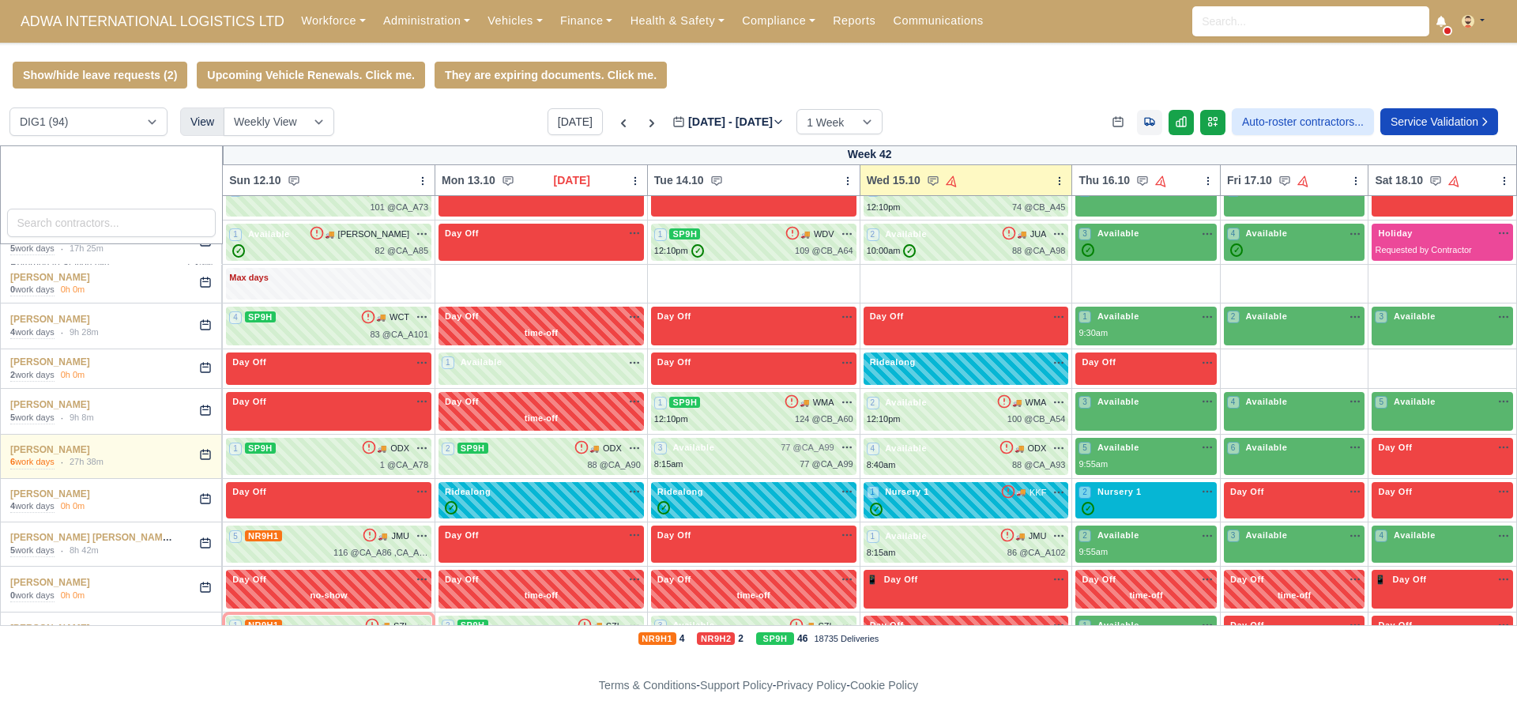
click at [1146, 126] on icon at bounding box center [1149, 122] width 9 height 7
select select "18"
select select "100"
select select "21"
select select "27"
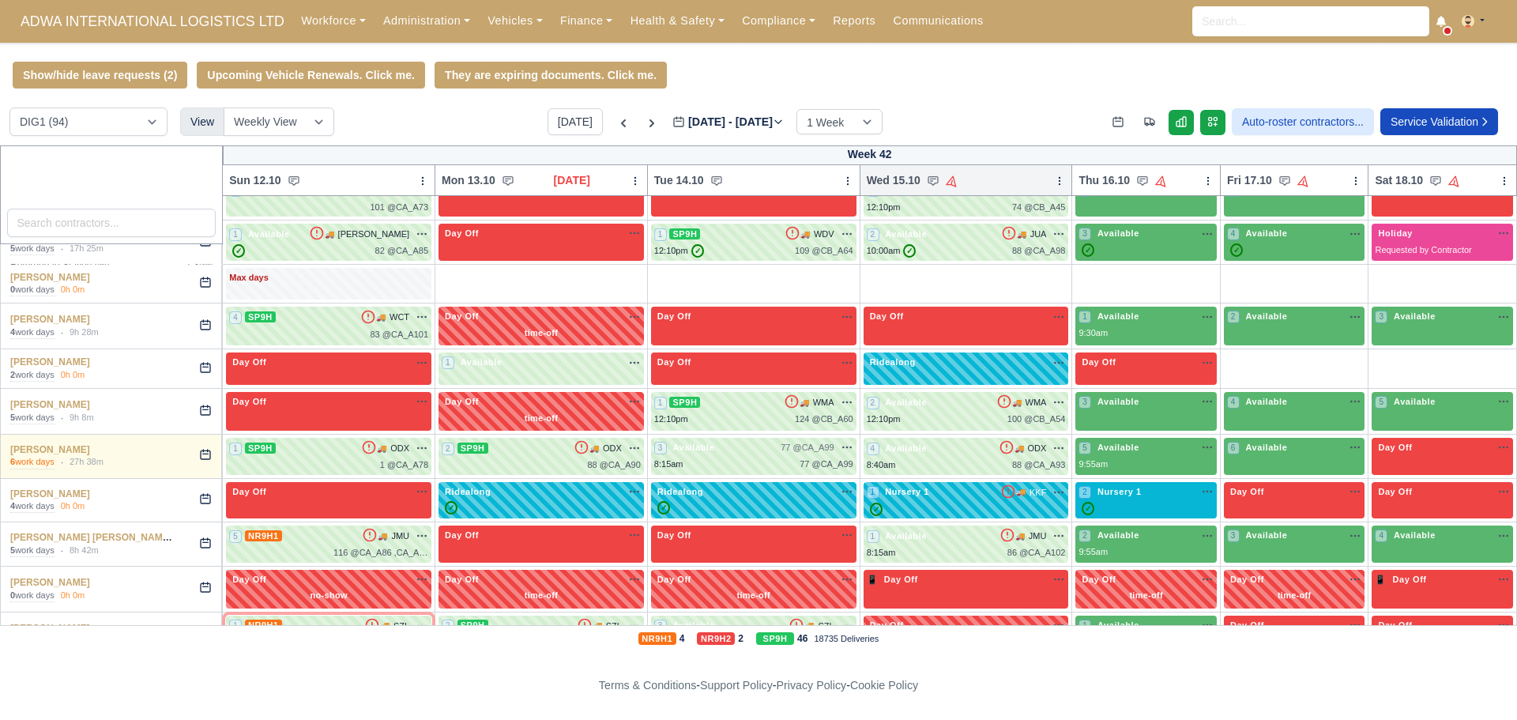
select select "104"
select select "99"
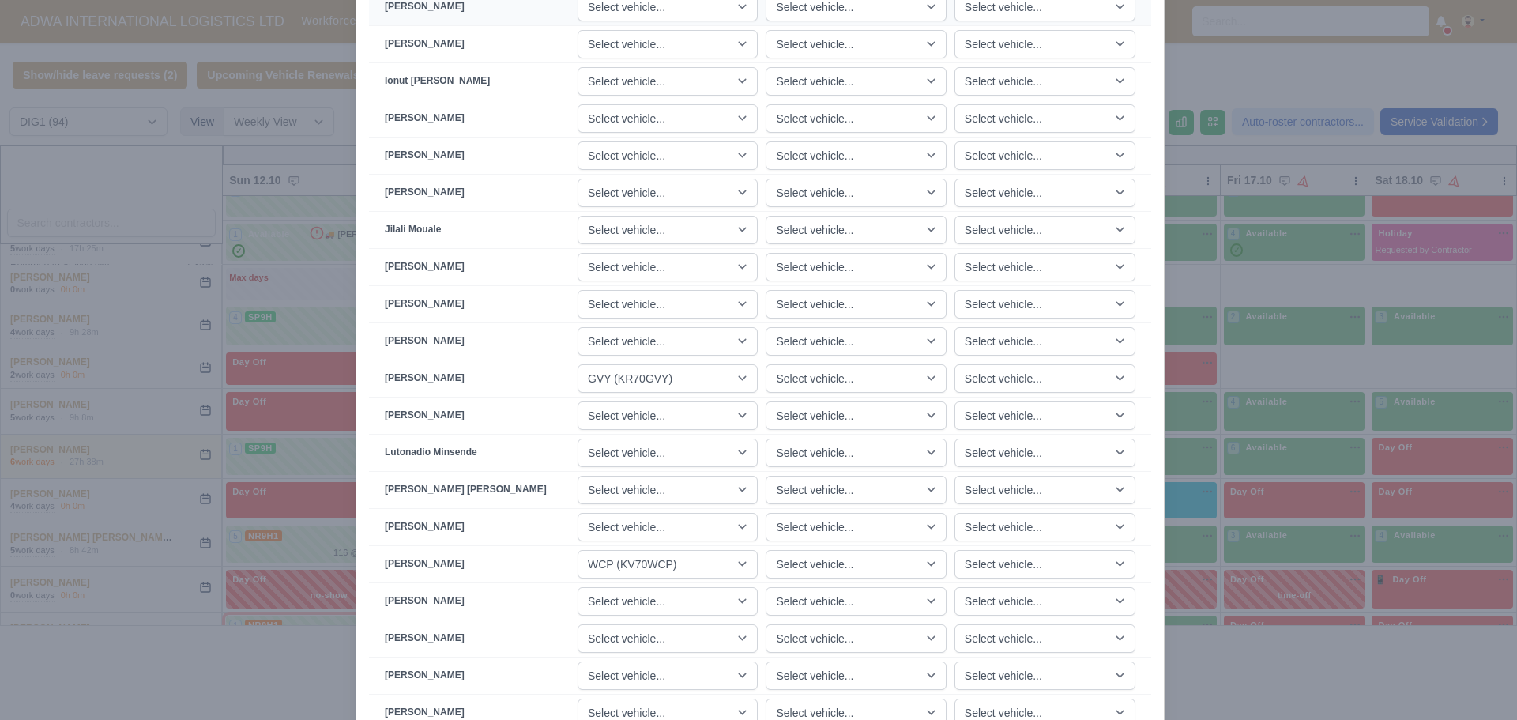
scroll to position [1264, 0]
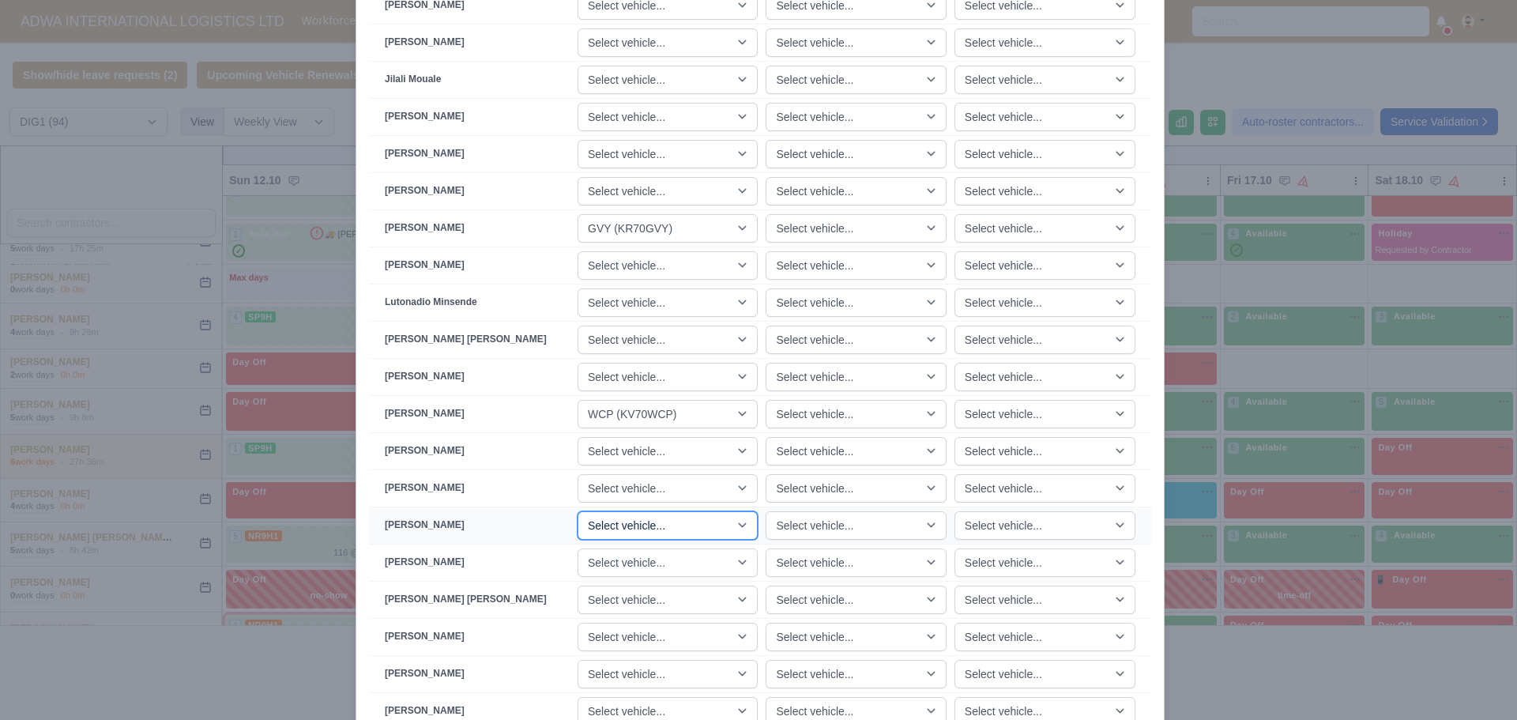
click at [707, 529] on select "Select vehicle... JMU (KN70JMU) UWZ (KM70UWZ) HYL (KM70HYL) HTV (KM70HTV) HMO (…" at bounding box center [667, 525] width 180 height 28
select select "15"
click at [597, 511] on select "Select vehicle... JMU (KN70JMU) UWZ (KM70UWZ) HYL (KM70HYL) HTV (KM70HTV) HMO (…" at bounding box center [667, 525] width 180 height 28
click at [362, 514] on div "When using auto-assign vehicles the vehicles assigned here will be allocated fi…" at bounding box center [759, 294] width 807 height 2976
click at [319, 679] on div at bounding box center [758, 360] width 1517 height 720
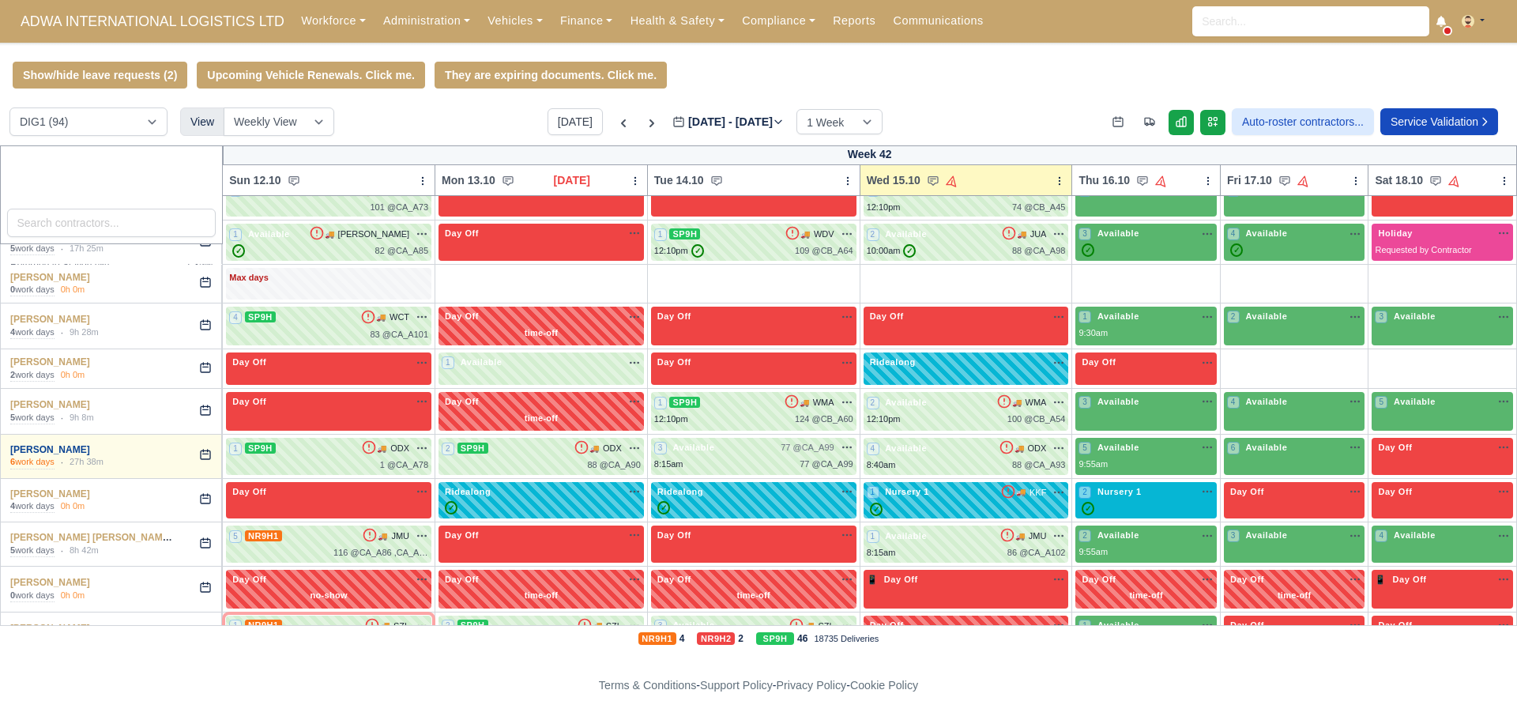
click at [26, 454] on link "[PERSON_NAME]" at bounding box center [50, 449] width 80 height 11
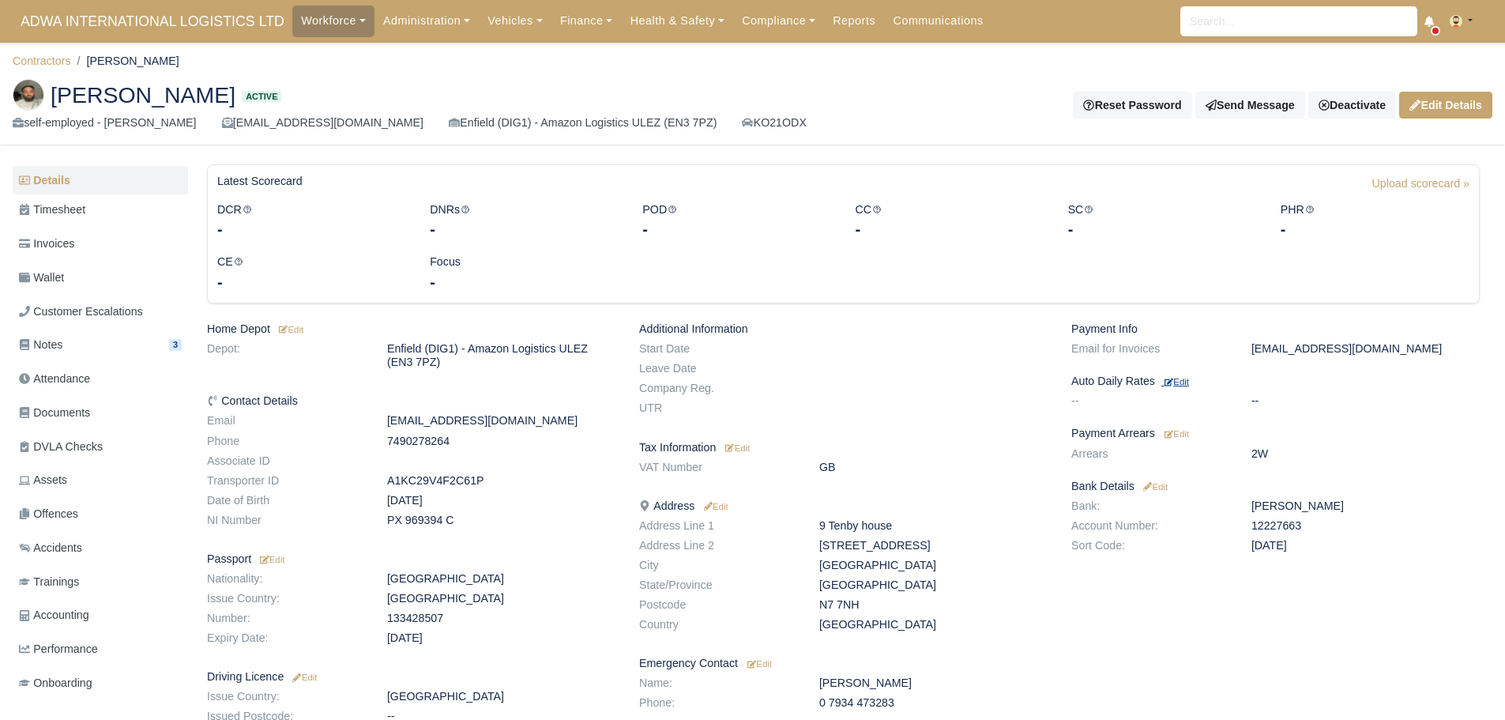
click at [1177, 381] on small "Edit" at bounding box center [1176, 381] width 24 height 9
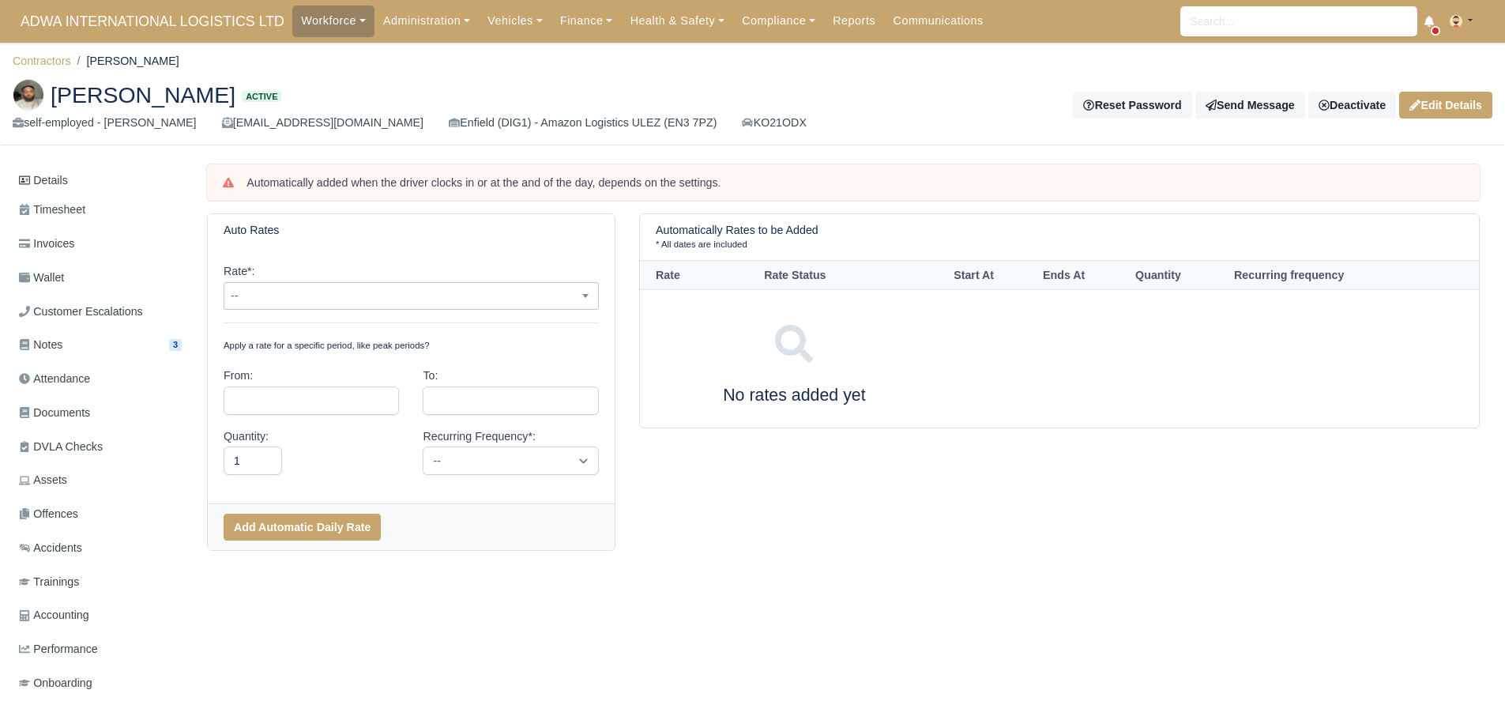
click at [309, 300] on span "--" at bounding box center [411, 296] width 374 height 20
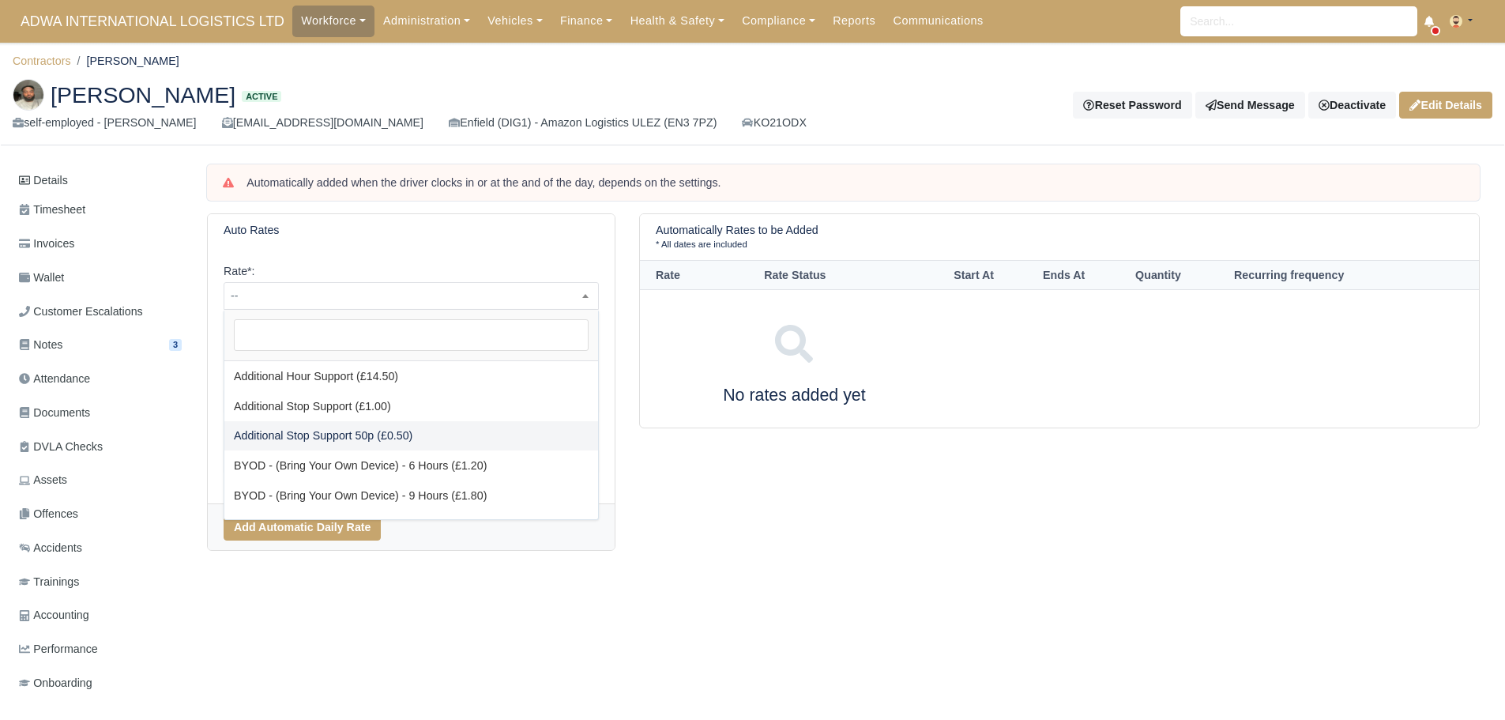
scroll to position [79, 0]
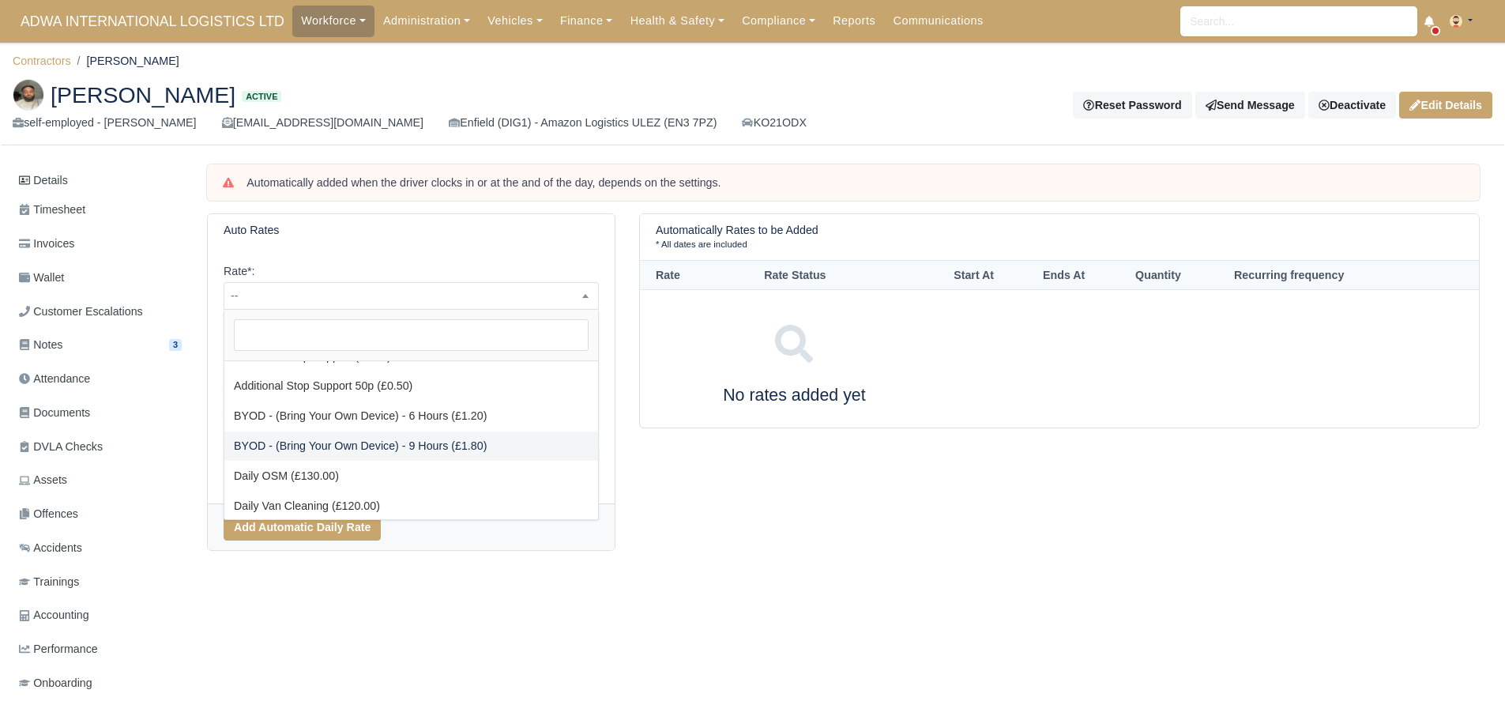
select select "2"
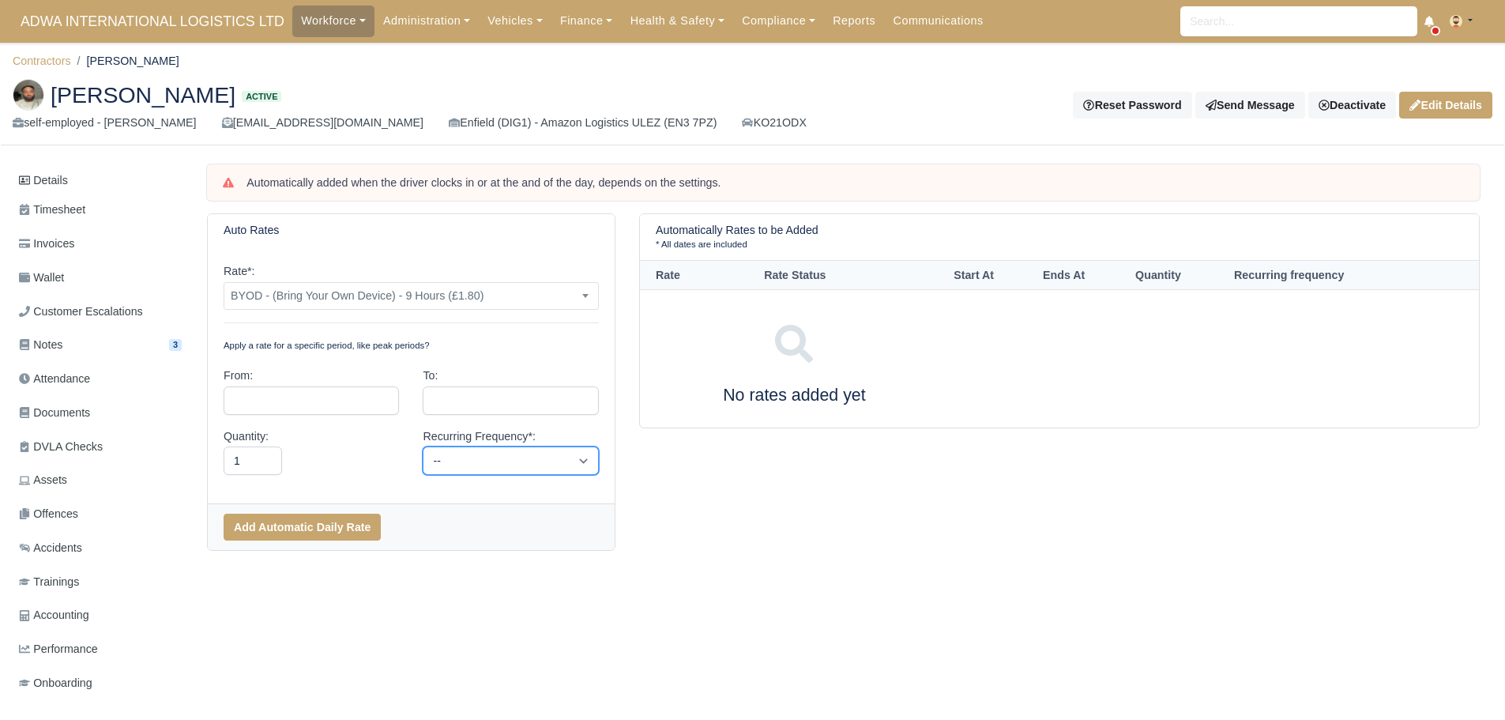
click at [457, 453] on select "-- Daily Weekly Bi-weekly Monthly" at bounding box center [510, 460] width 175 height 28
select select "daily"
click at [423, 446] on select "-- Daily Weekly Bi-weekly Monthly" at bounding box center [510, 460] width 175 height 28
click at [325, 517] on button "Add Automatic Daily Rate" at bounding box center [302, 527] width 157 height 27
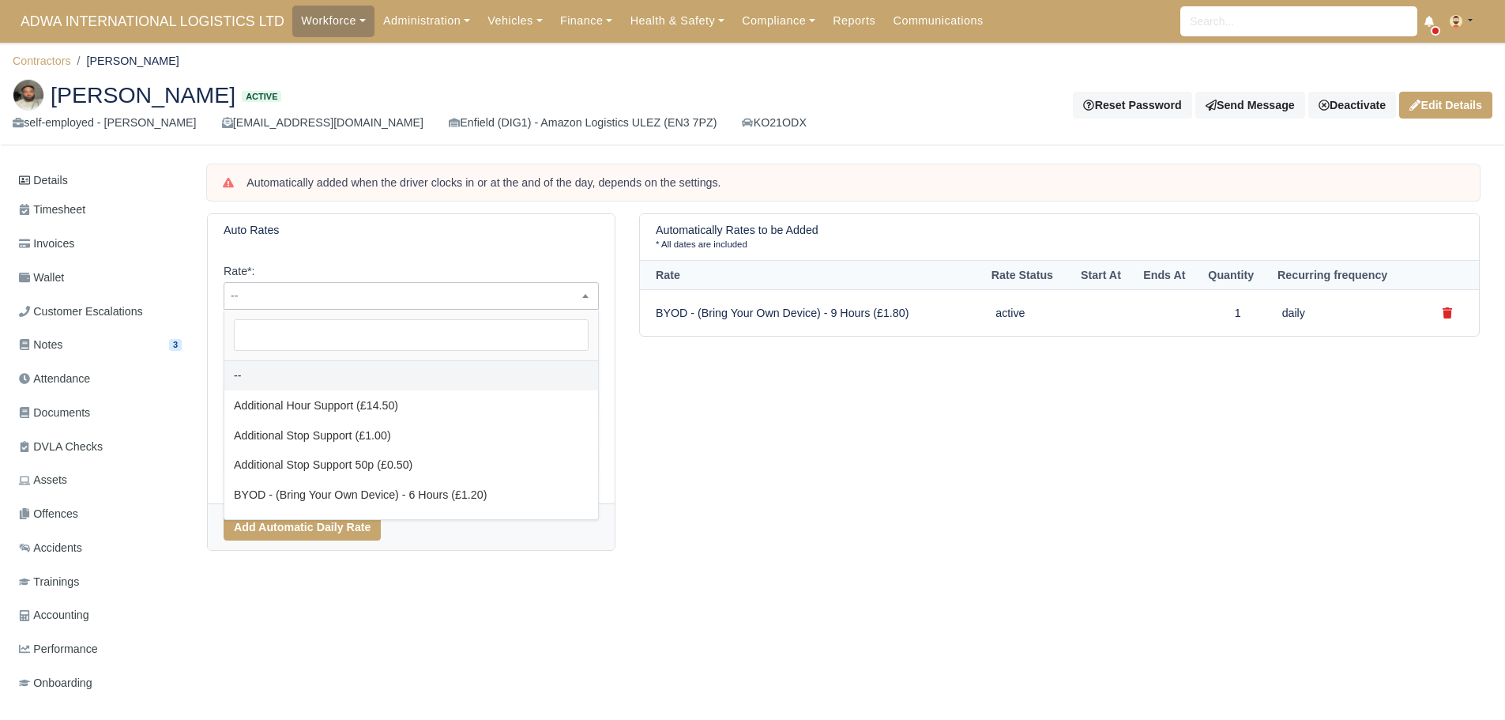
click at [290, 291] on span "--" at bounding box center [411, 296] width 374 height 20
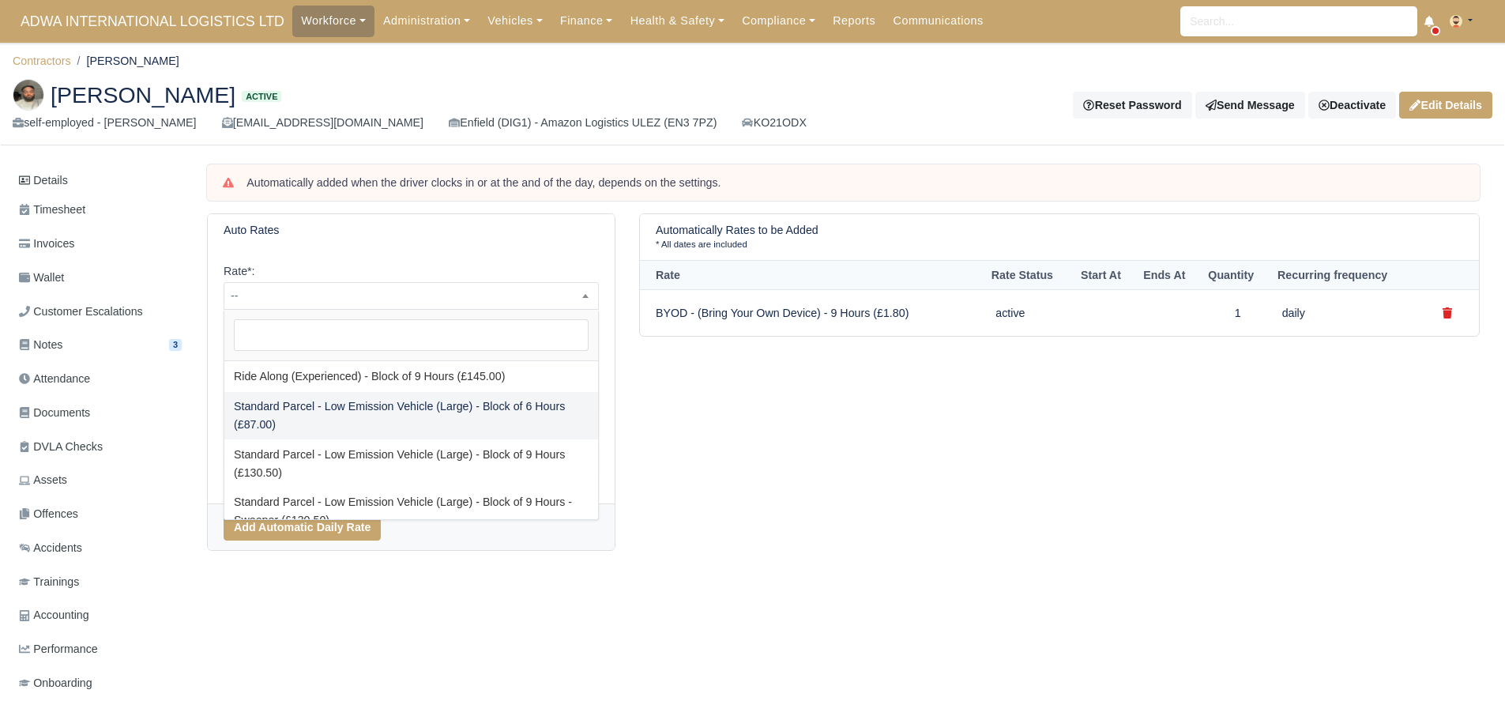
scroll to position [553, 0]
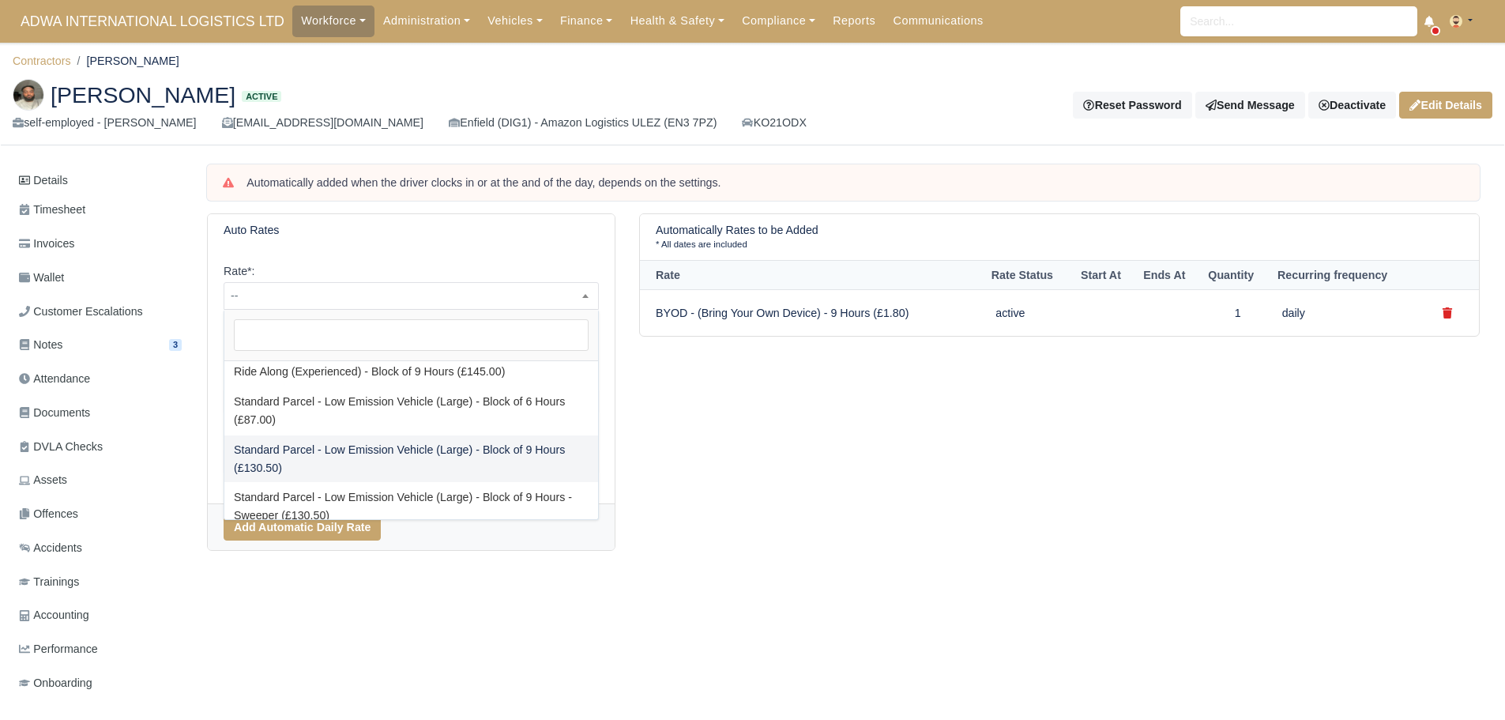
select select "88"
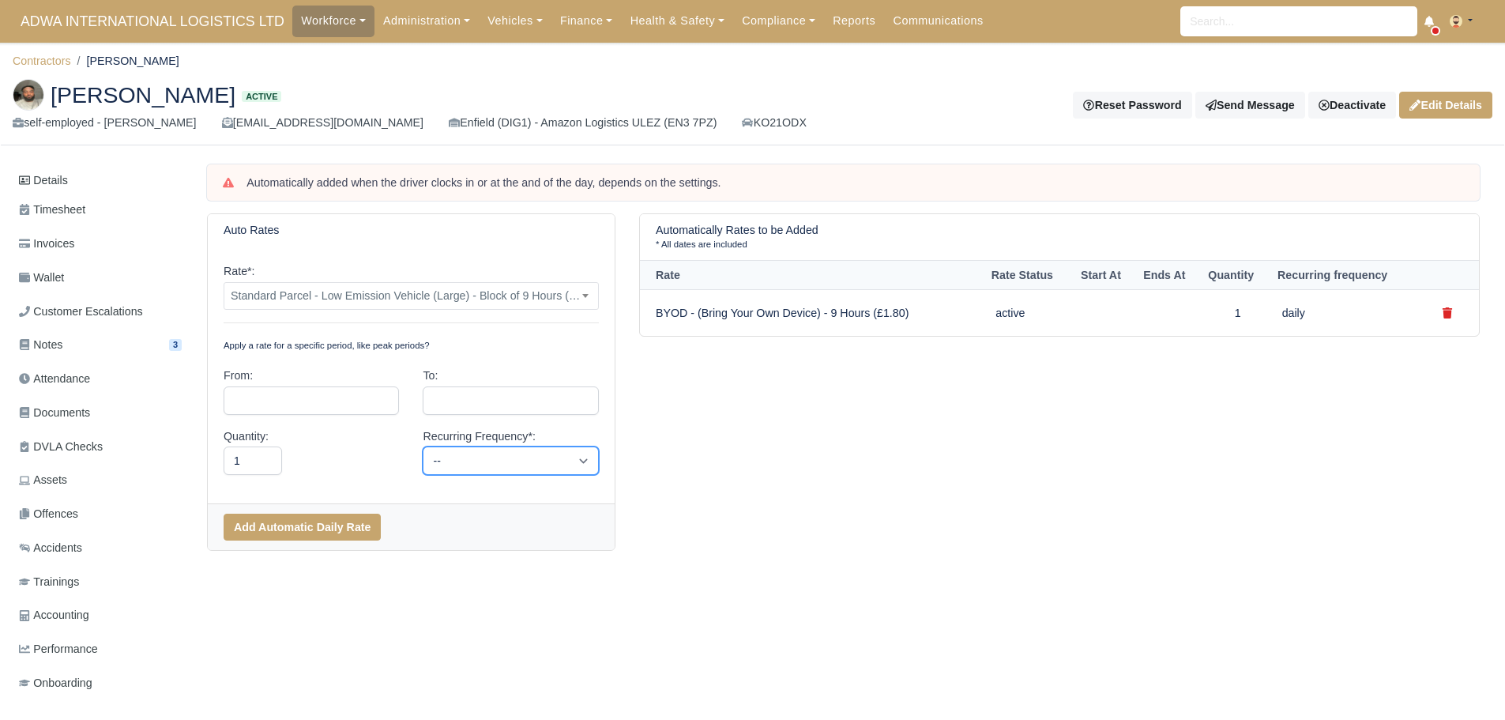
click at [506, 464] on select "-- Daily Weekly Bi-weekly Monthly" at bounding box center [510, 460] width 175 height 28
select select "daily"
click at [423, 446] on select "-- Daily Weekly Bi-weekly Monthly" at bounding box center [510, 460] width 175 height 28
click at [351, 529] on button "Add Automatic Daily Rate" at bounding box center [302, 527] width 157 height 27
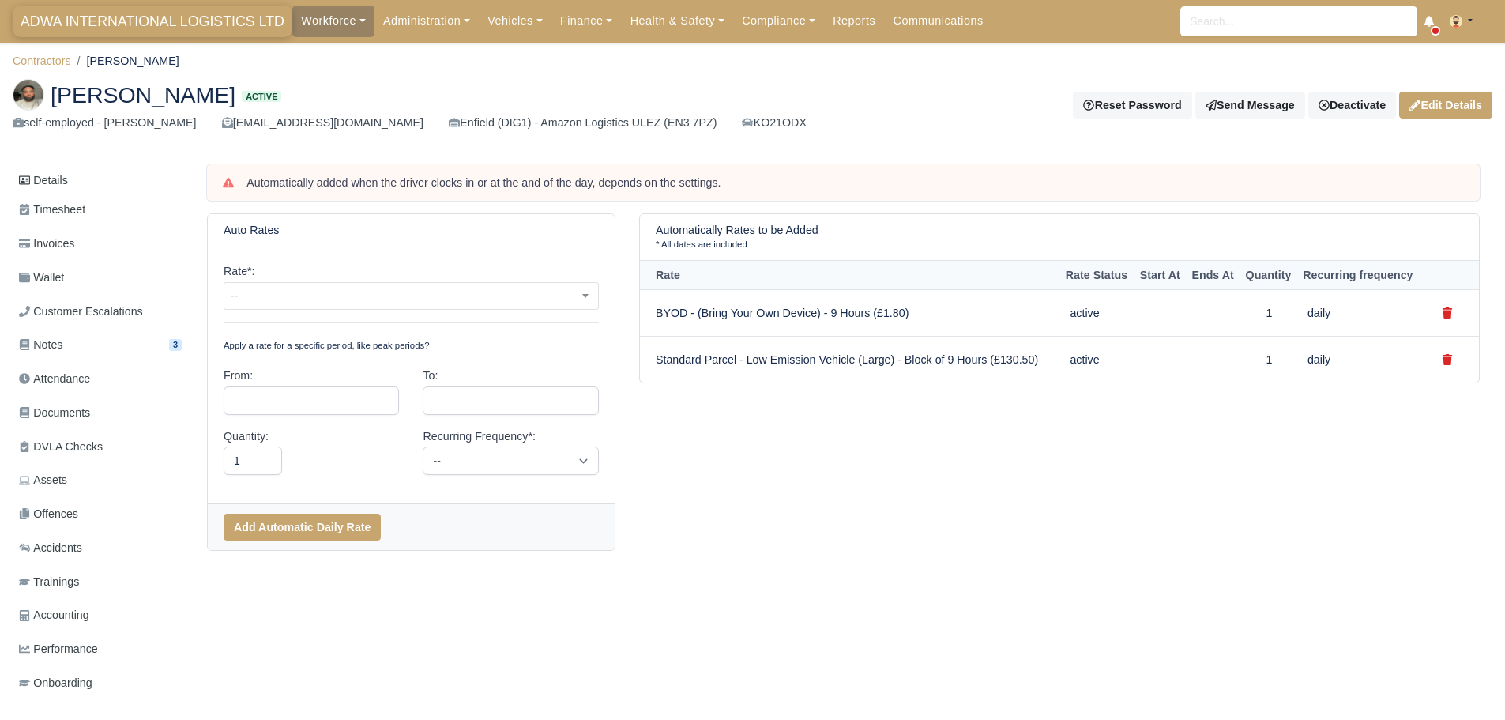
click at [48, 25] on span "ADWA INTERNATIONAL LOGISTICS LTD" at bounding box center [153, 22] width 280 height 32
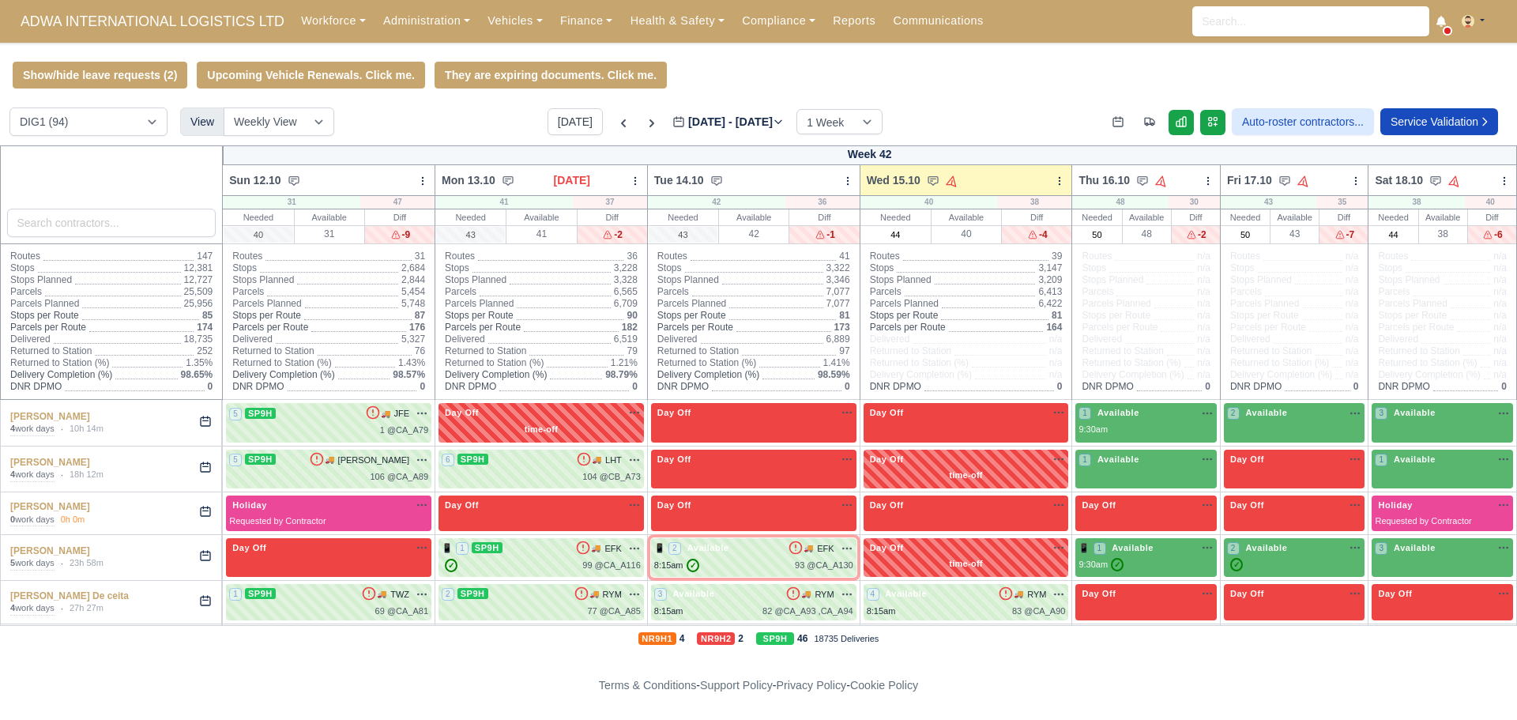
click at [97, 215] on input "search" at bounding box center [111, 223] width 209 height 28
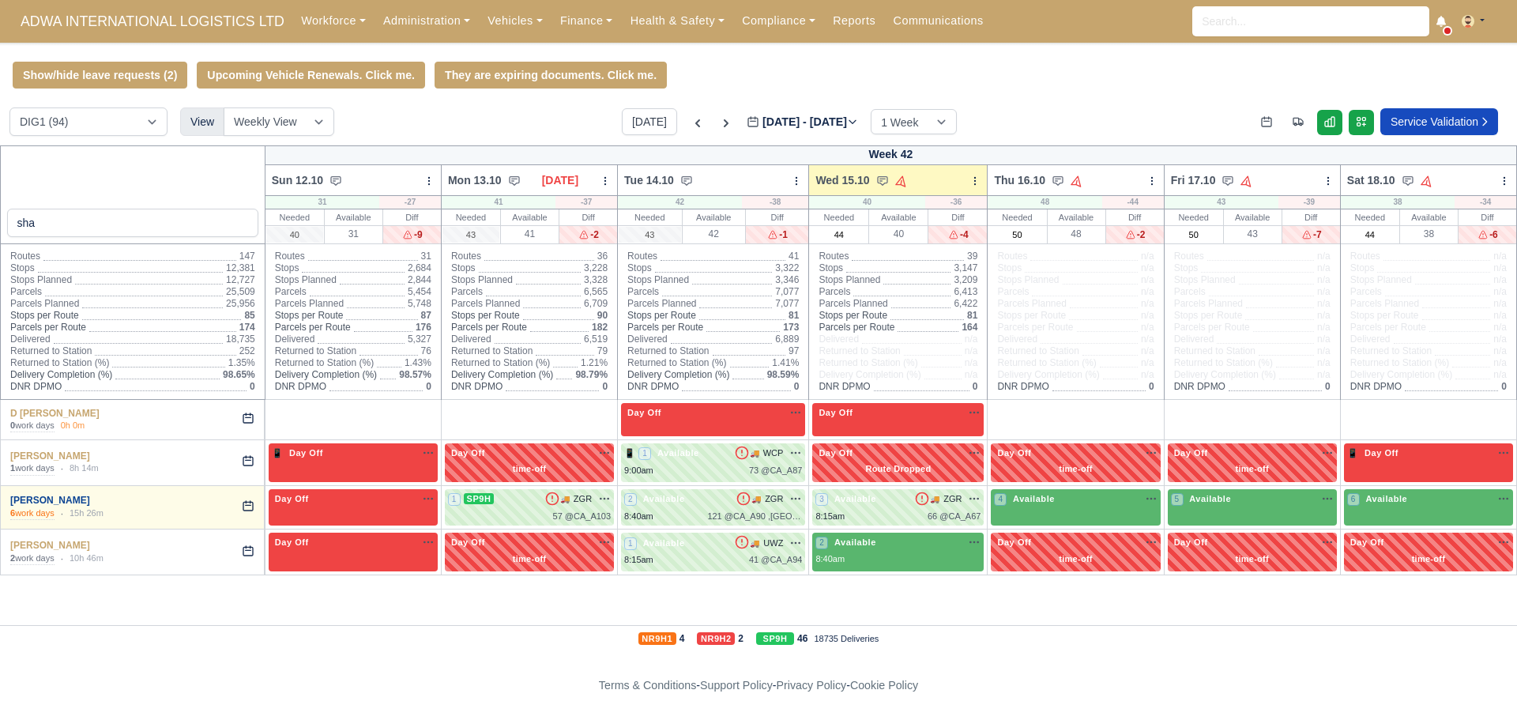
type input "sha"
click at [62, 505] on link "[PERSON_NAME]" at bounding box center [50, 500] width 80 height 11
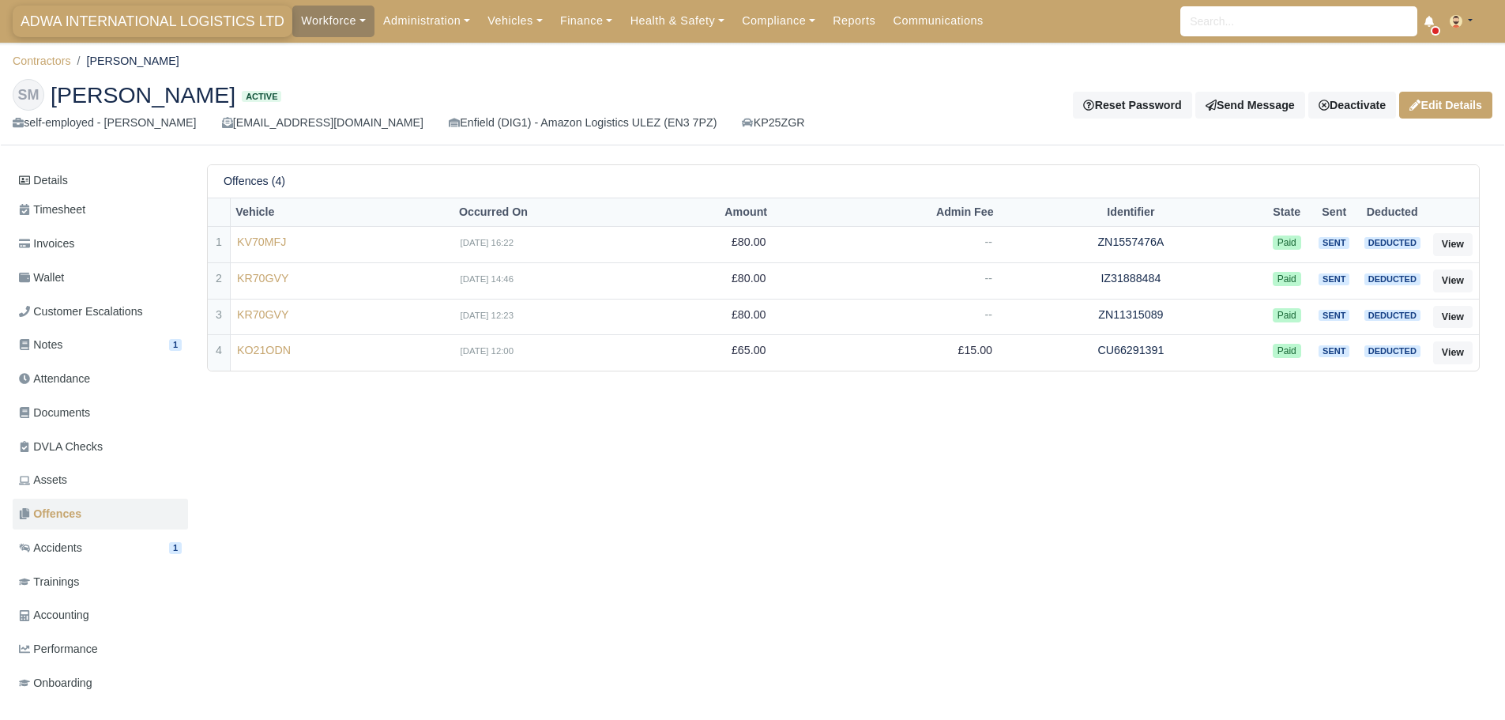
click at [98, 16] on span "ADWA INTERNATIONAL LOGISTICS LTD" at bounding box center [153, 22] width 280 height 32
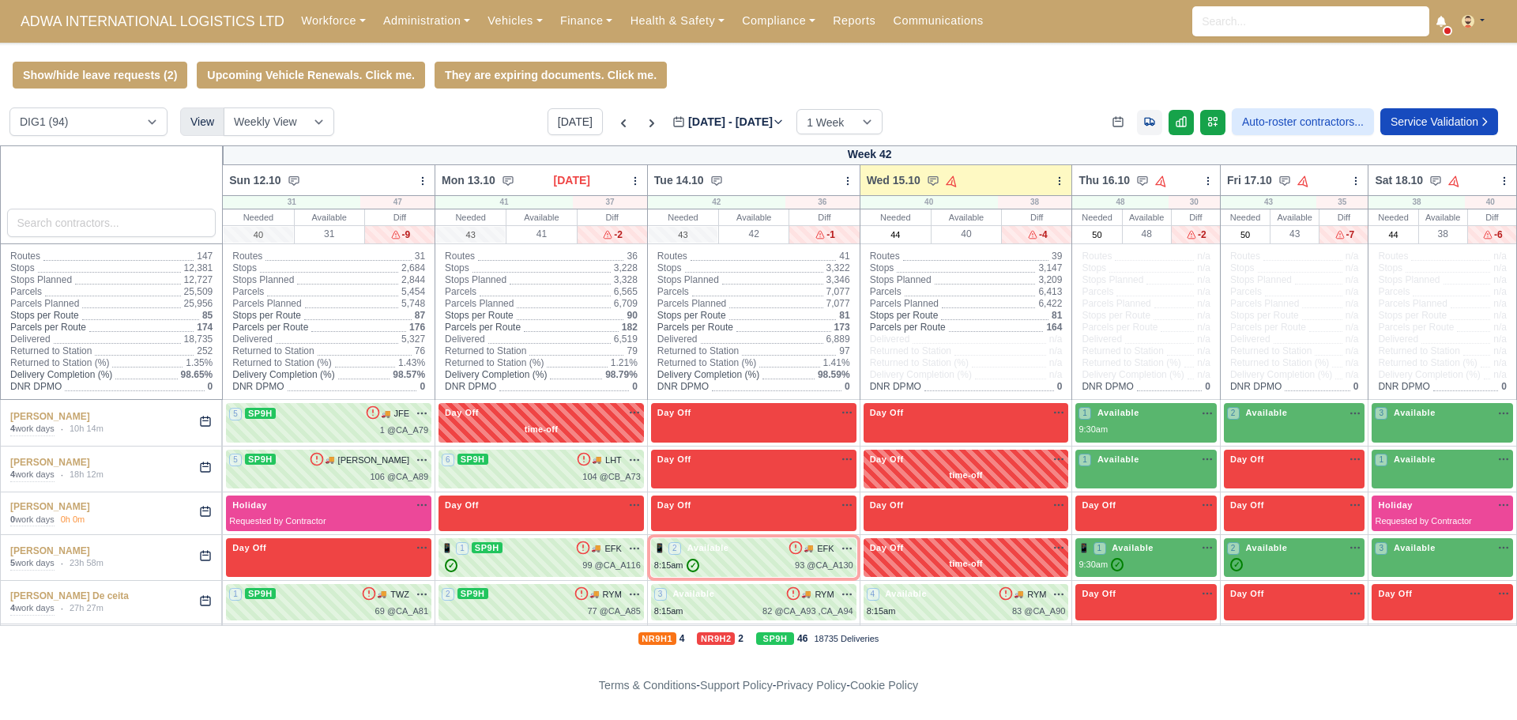
click at [1146, 124] on icon at bounding box center [1149, 121] width 13 height 13
select select "18"
select select "100"
select select "21"
select select "27"
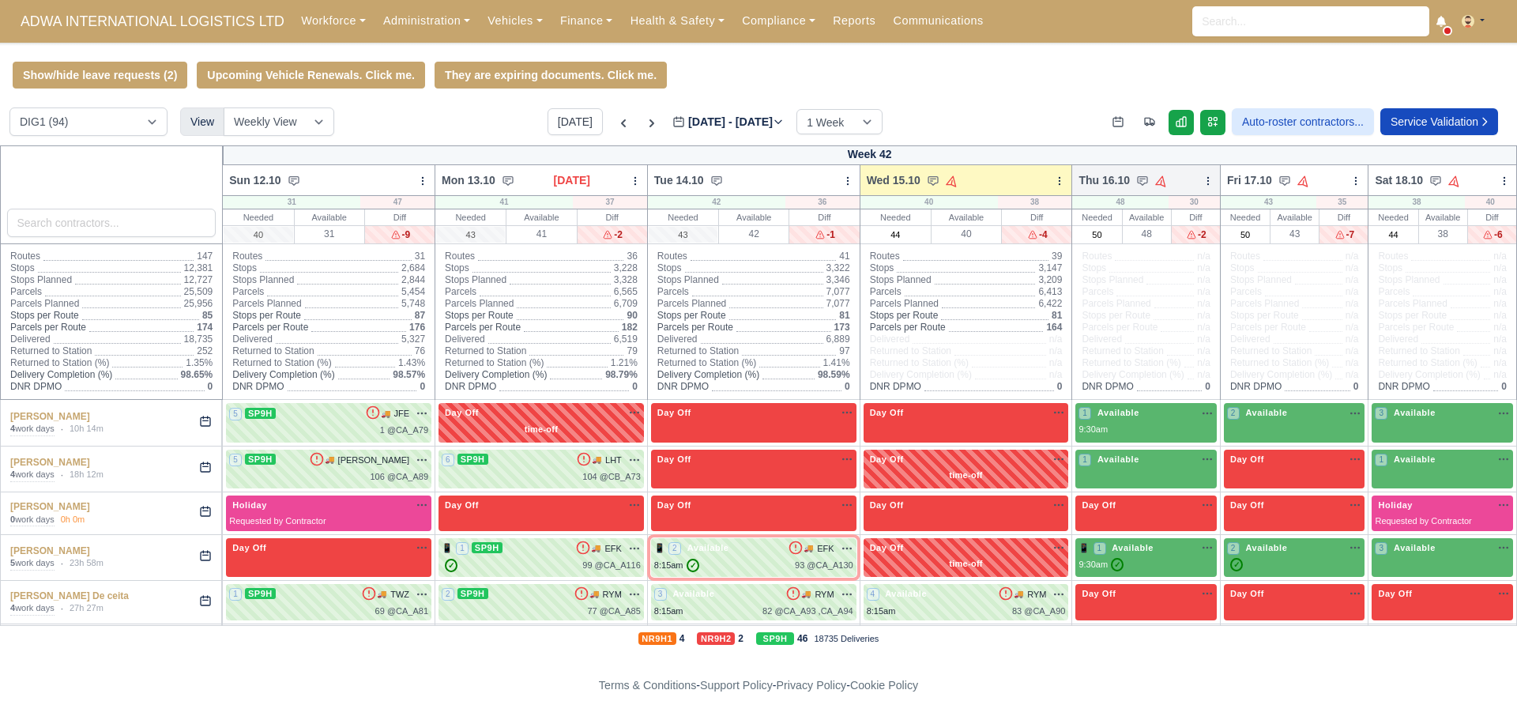
select select "15"
select select "104"
select select "99"
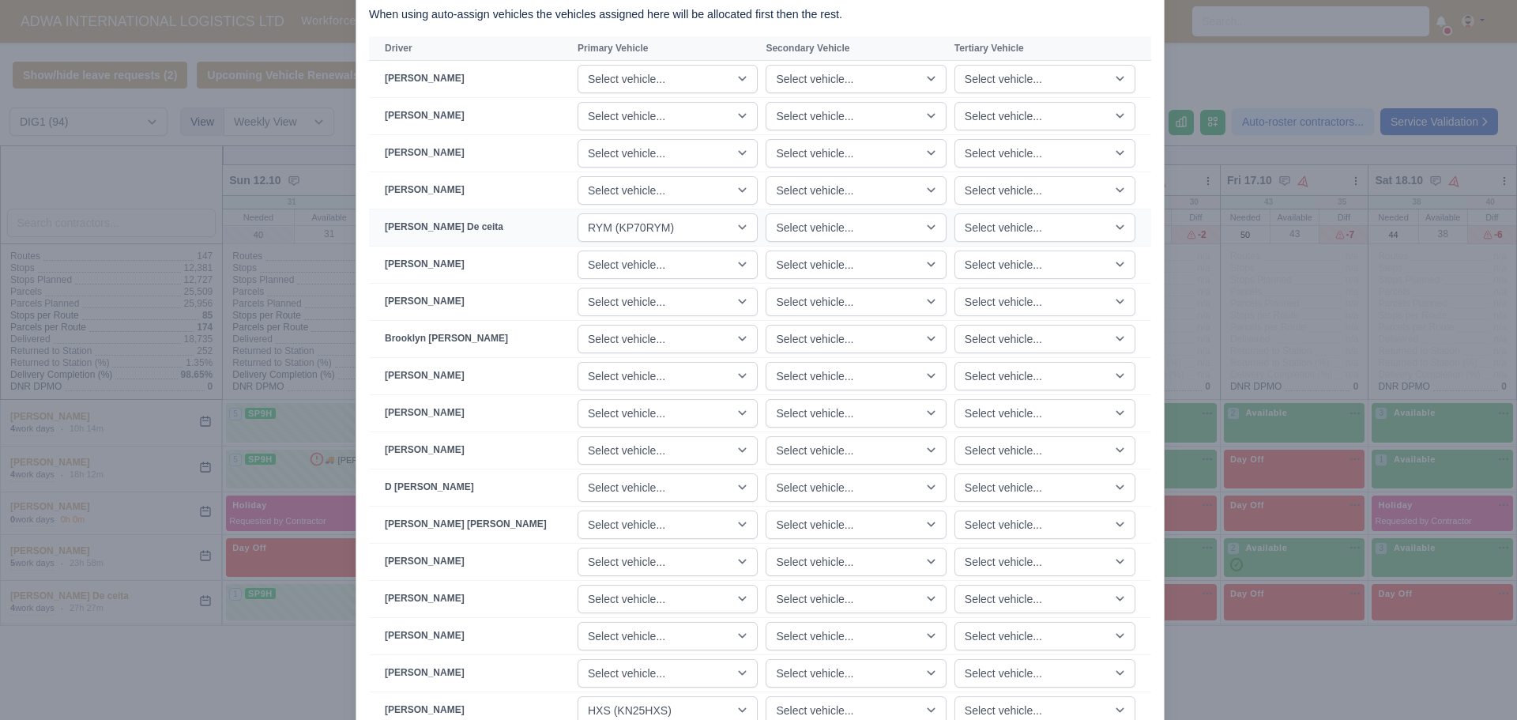
scroll to position [79, 0]
click at [232, 324] on div at bounding box center [758, 360] width 1517 height 720
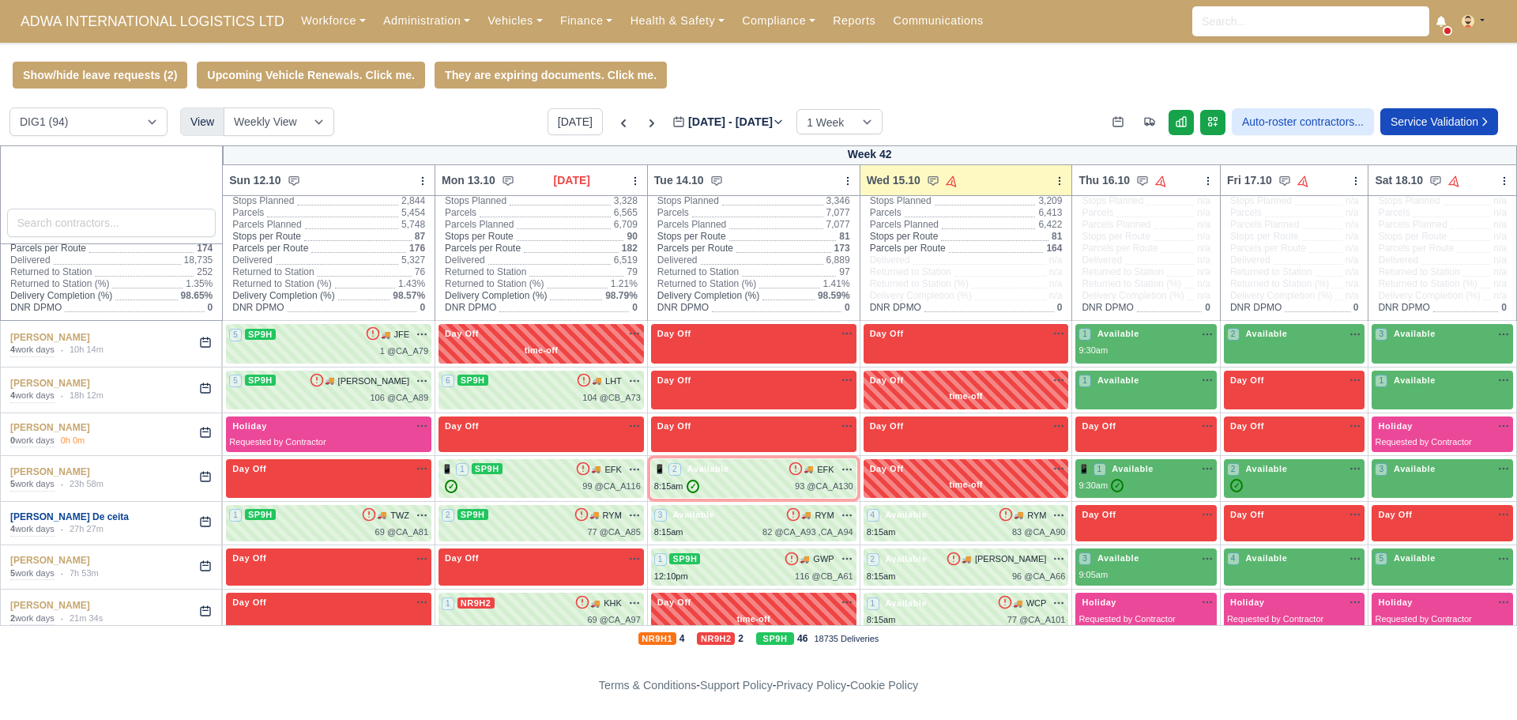
click at [77, 521] on link "[PERSON_NAME] De ceita" at bounding box center [69, 516] width 119 height 11
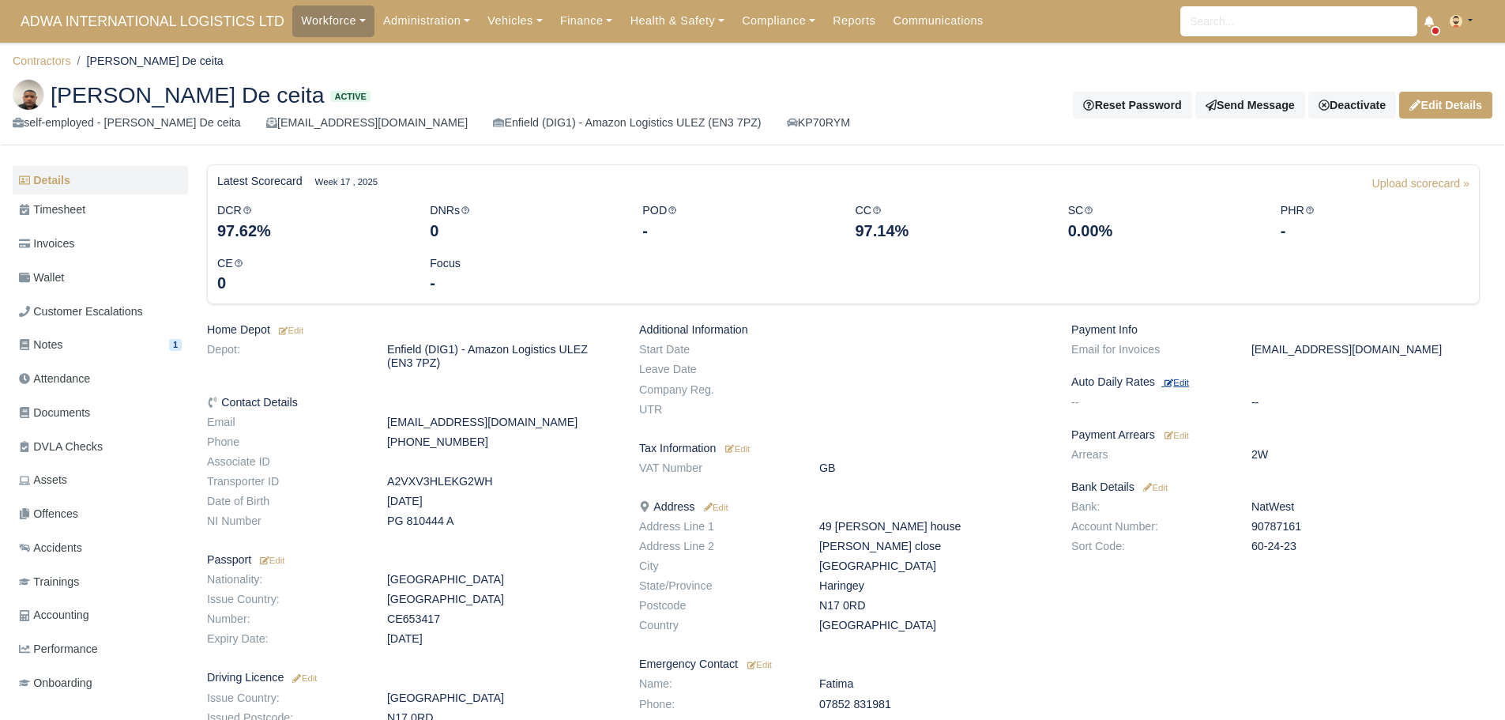
click at [1181, 380] on small "Edit" at bounding box center [1176, 382] width 24 height 9
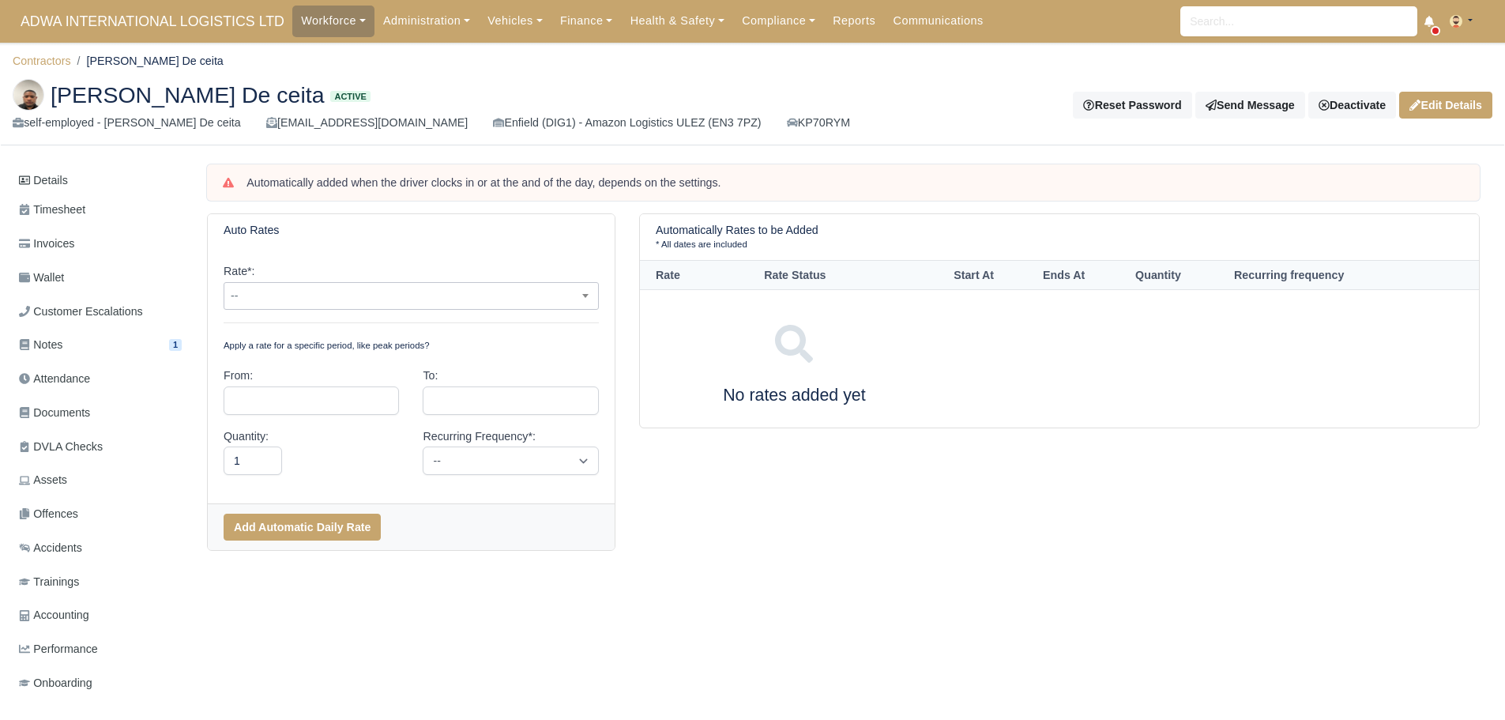
click at [236, 302] on span "--" at bounding box center [411, 296] width 374 height 20
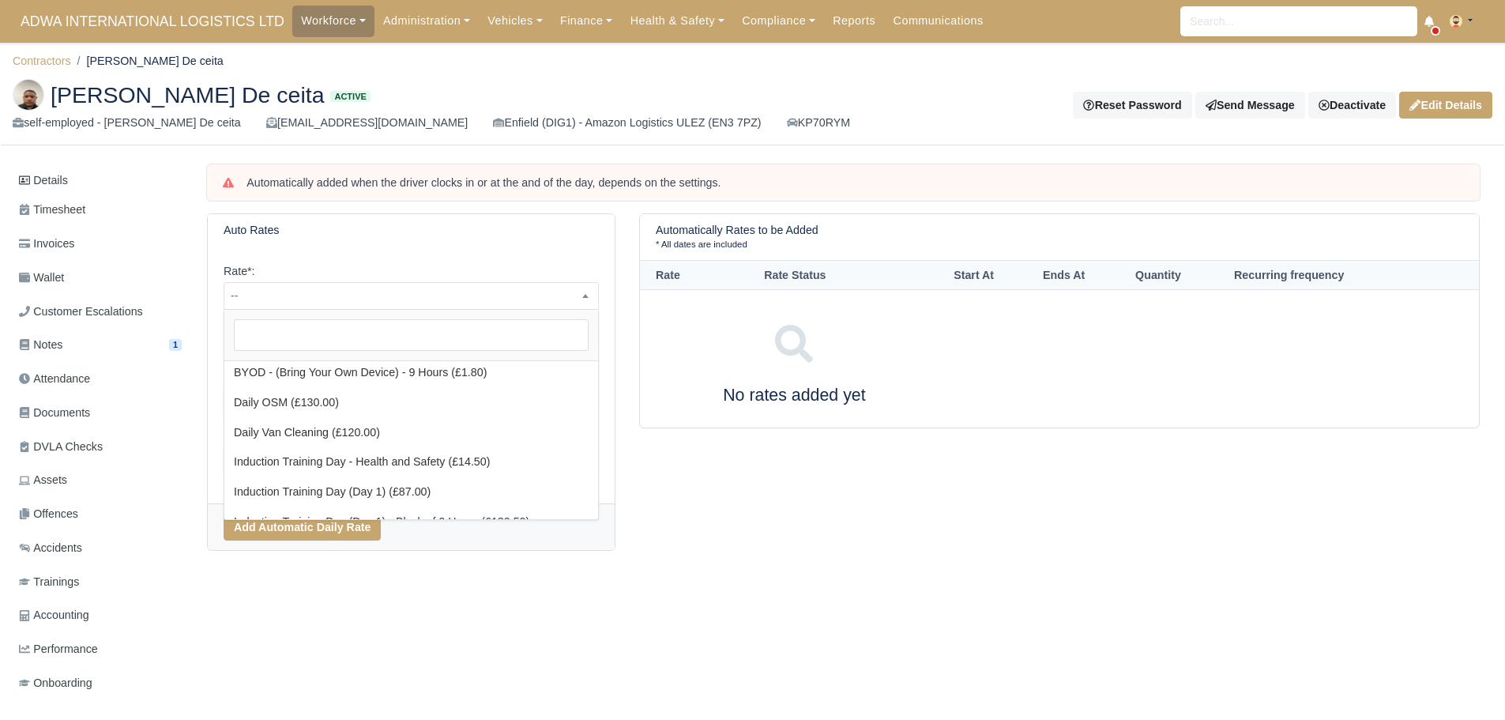
scroll to position [158, 0]
select select "2"
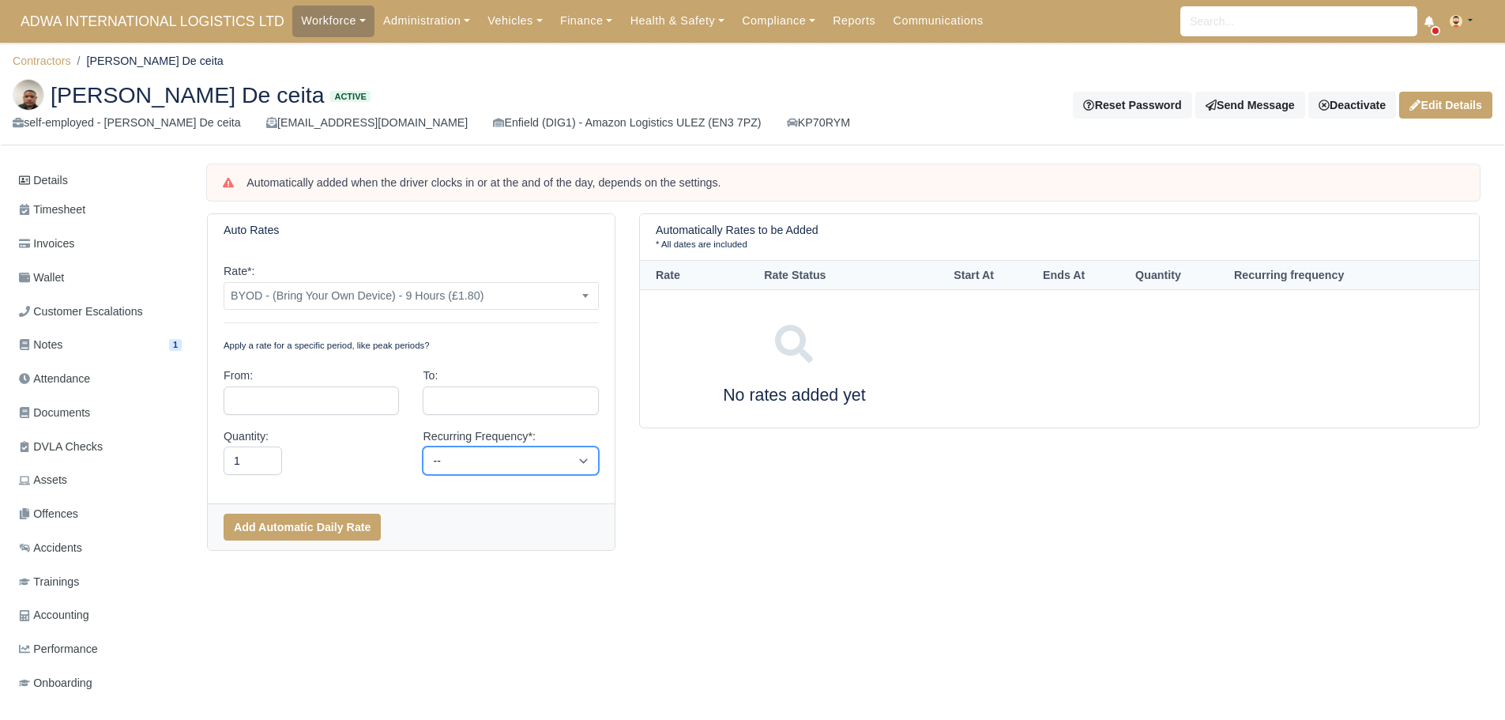
click at [551, 468] on select "-- Daily Weekly Bi-weekly Monthly" at bounding box center [510, 460] width 175 height 28
select select "daily"
click at [423, 446] on select "-- Daily Weekly Bi-weekly Monthly" at bounding box center [510, 460] width 175 height 28
click at [339, 526] on button "Add Automatic Daily Rate" at bounding box center [302, 527] width 157 height 27
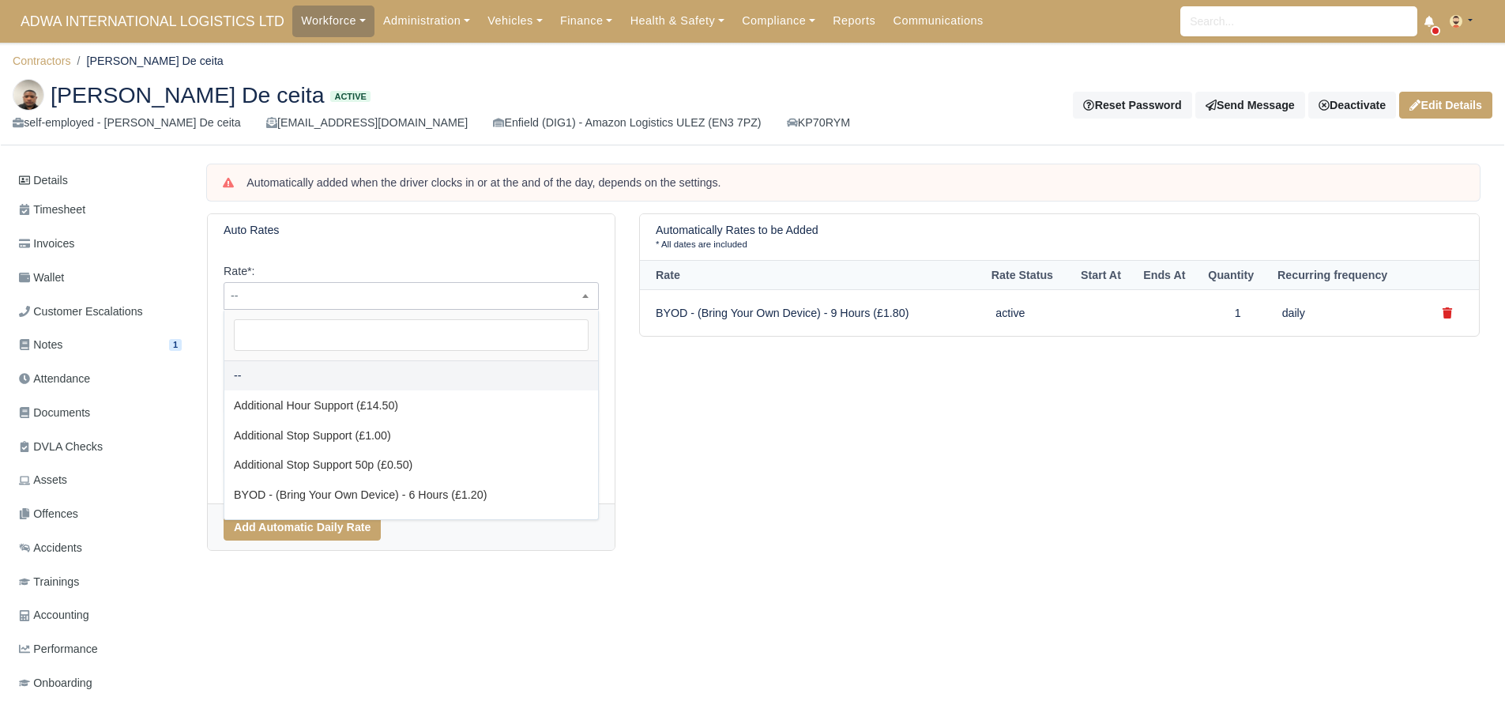
click at [423, 297] on span "--" at bounding box center [411, 296] width 374 height 20
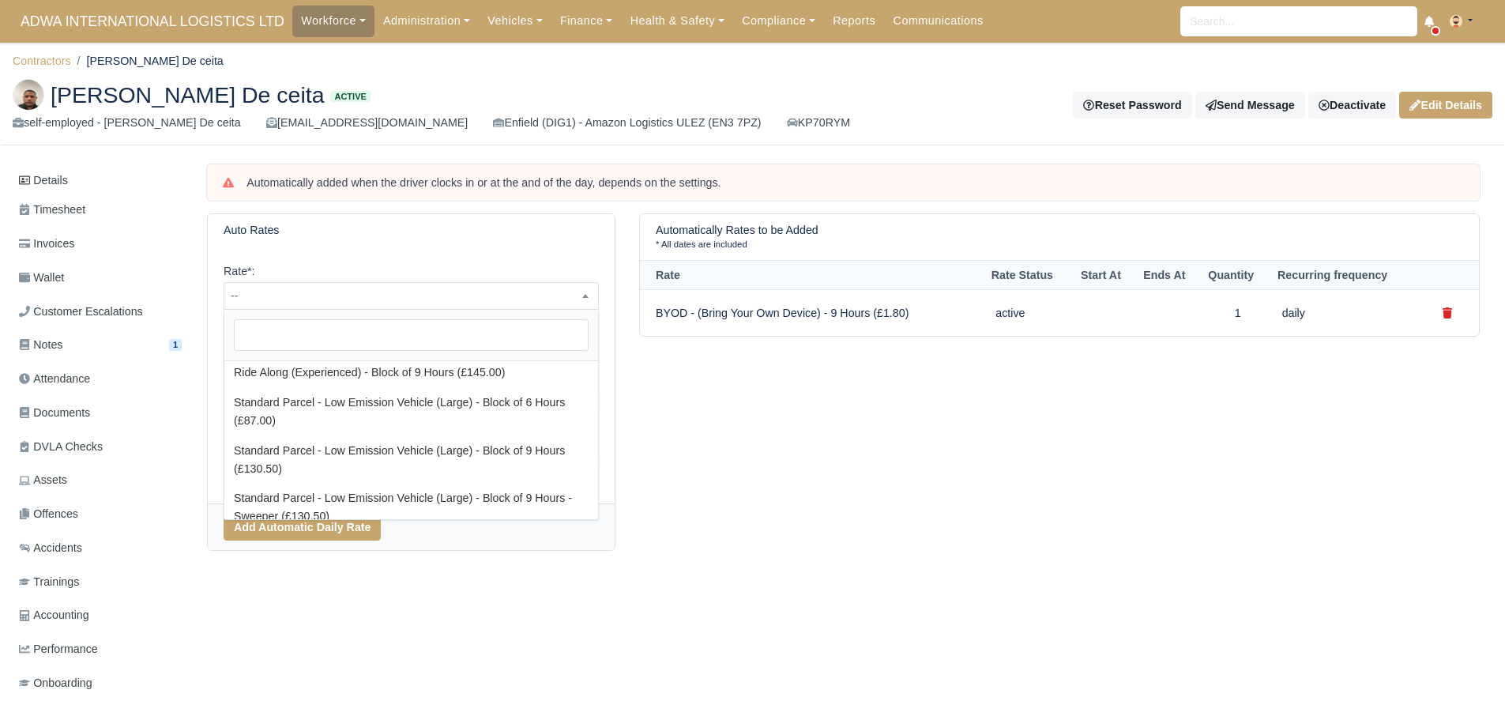
scroll to position [553, 0]
select select "88"
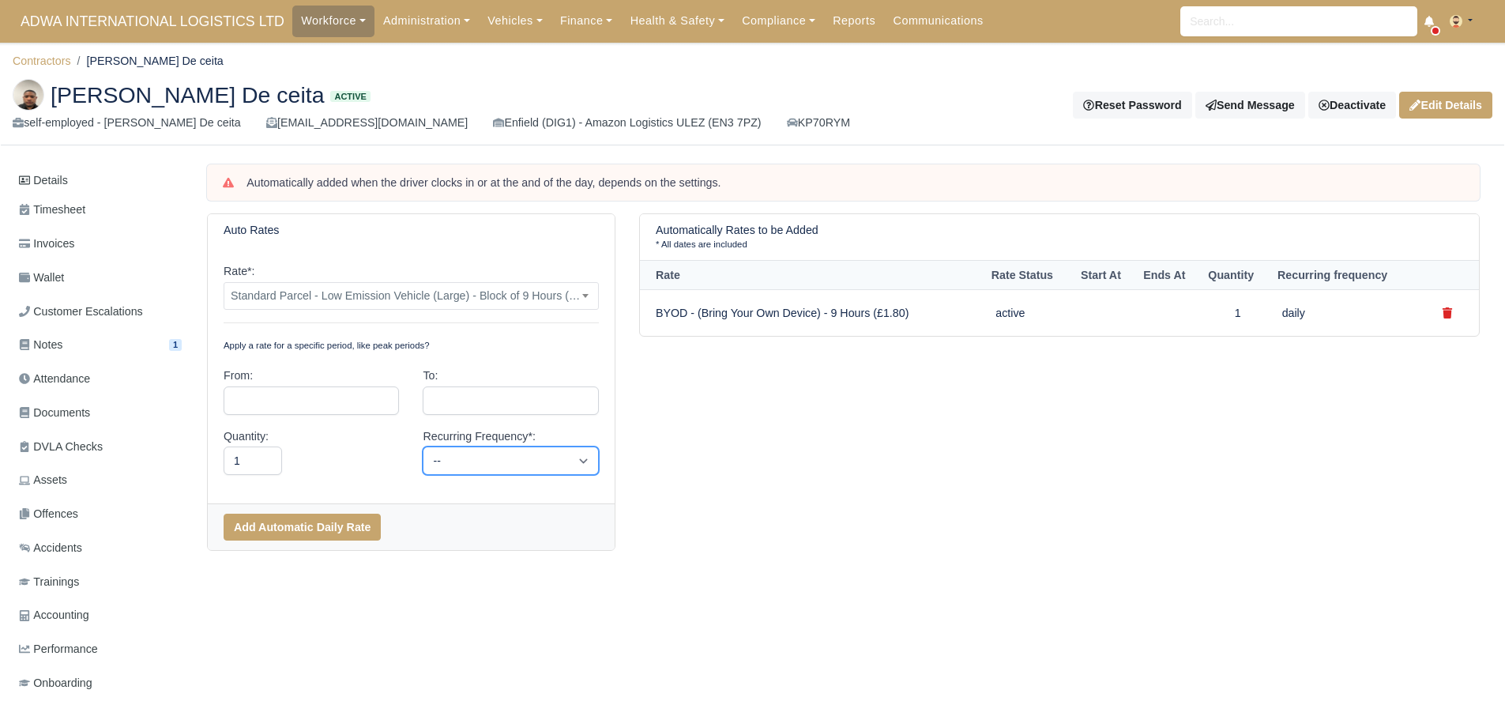
click at [483, 470] on select "-- Daily Weekly Bi-weekly Monthly" at bounding box center [510, 460] width 175 height 28
select select "daily"
click at [423, 446] on select "-- Daily Weekly Bi-weekly Monthly" at bounding box center [510, 460] width 175 height 28
click at [344, 531] on button "Add Automatic Daily Rate" at bounding box center [302, 527] width 157 height 27
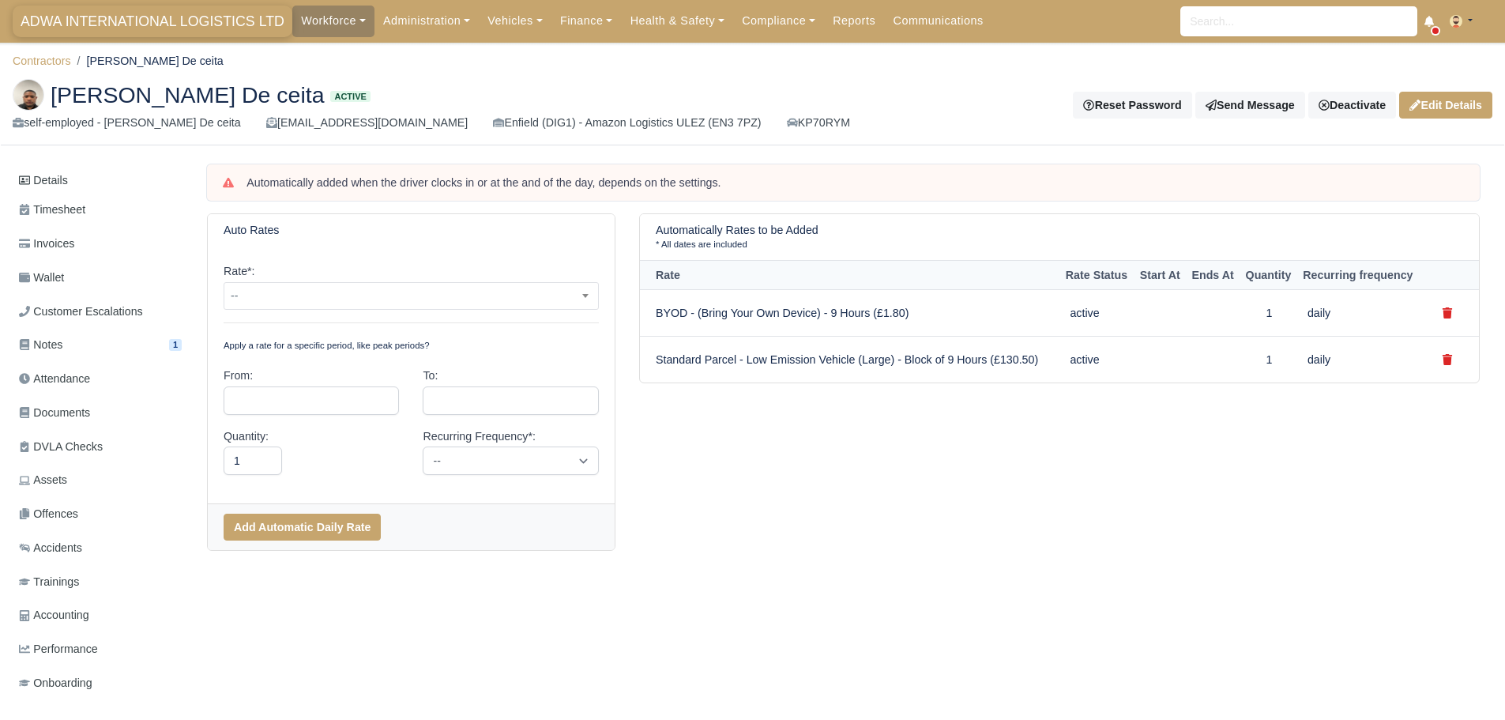
click at [155, 11] on span "ADWA INTERNATIONAL LOGISTICS LTD" at bounding box center [153, 22] width 280 height 32
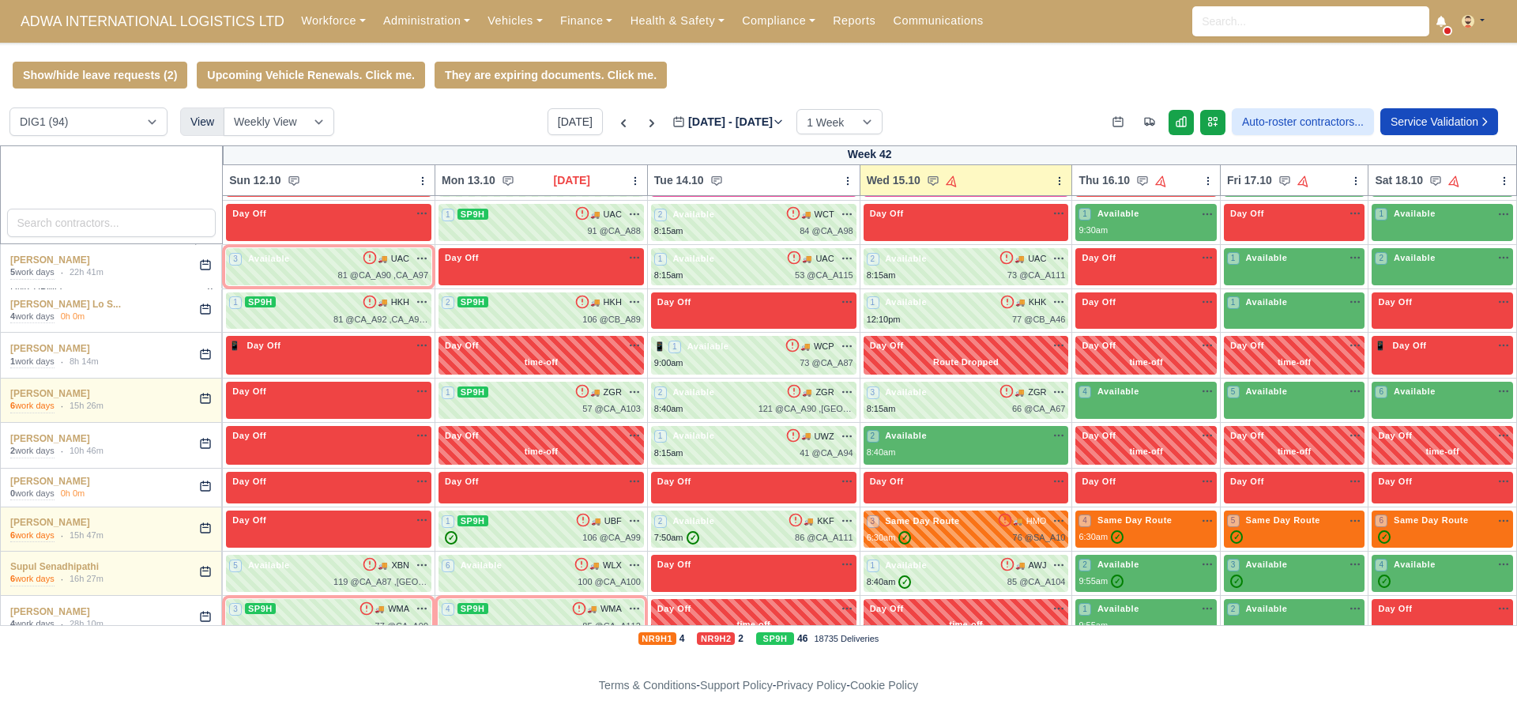
scroll to position [3195, 0]
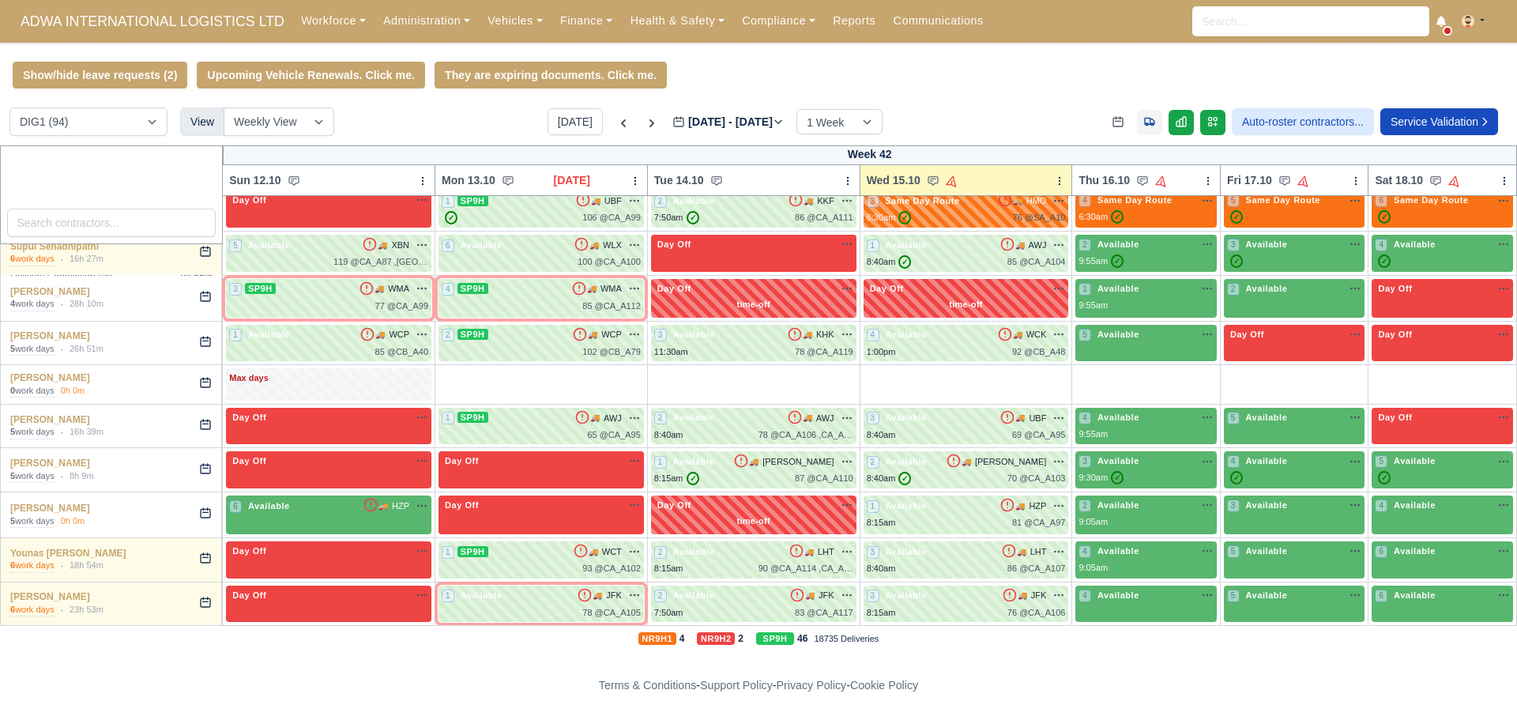
click at [1145, 126] on icon at bounding box center [1149, 122] width 9 height 7
select select "18"
select select "100"
select select "21"
select select "27"
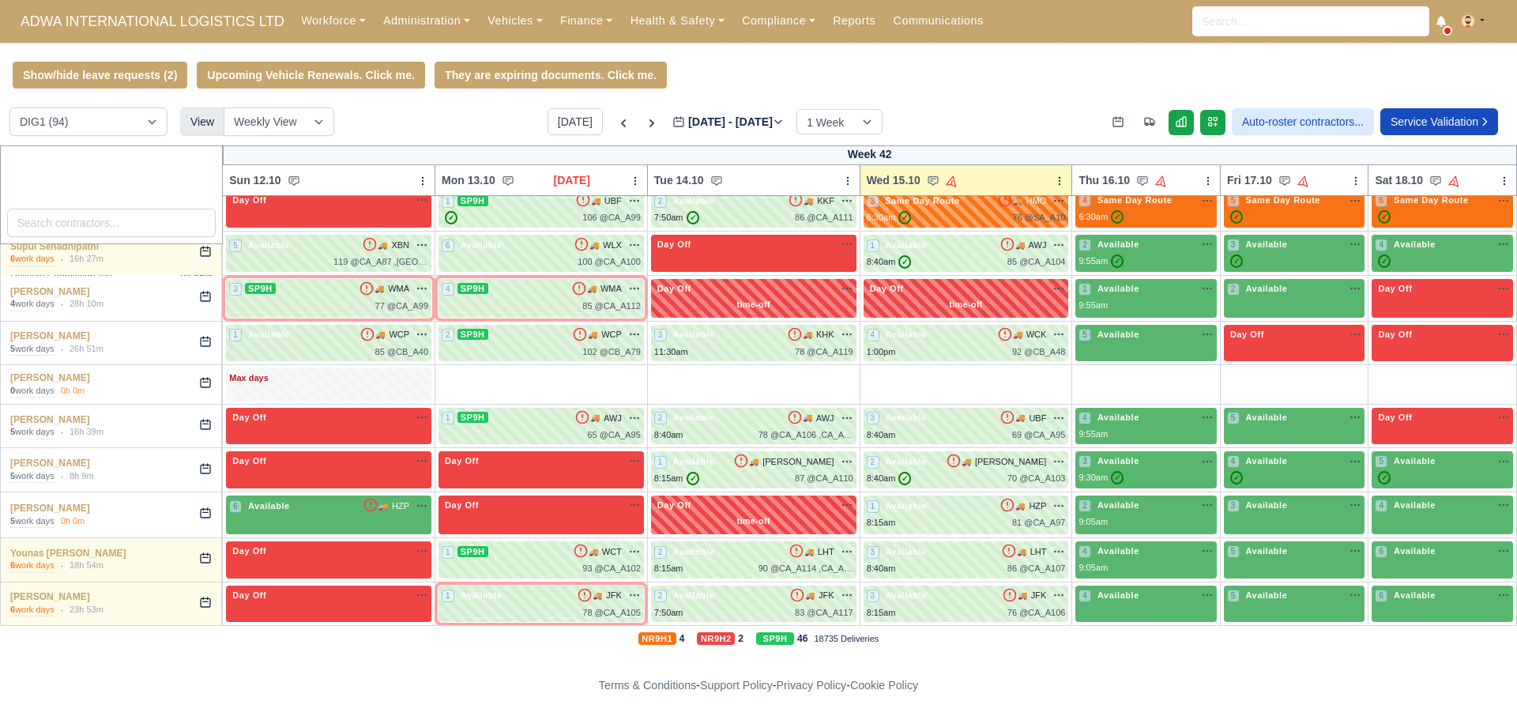
select select "15"
select select "104"
select select "99"
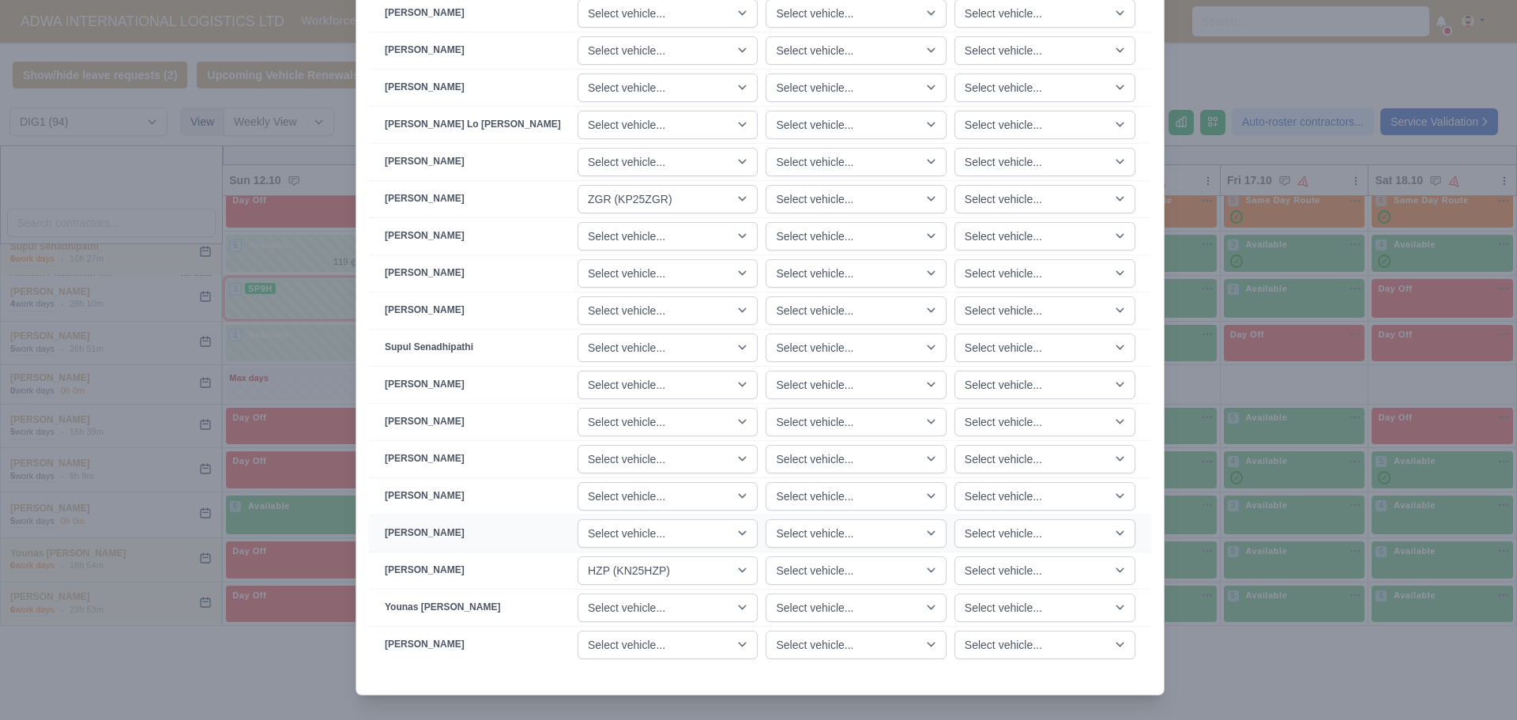
scroll to position [2371, 0]
click at [650, 649] on select "Select vehicle... JMU (KN70JMU) [GEOGRAPHIC_DATA] (KM70UWZ) [GEOGRAPHIC_DATA] (…" at bounding box center [667, 644] width 180 height 28
select select "102"
click at [597, 630] on select "Select vehicle... JMU (KN70JMU) UWZ (KM70UWZ) HYL (KM70HYL) HTV (KM70HTV) HMO (…" at bounding box center [667, 644] width 180 height 28
click at [402, 681] on div at bounding box center [759, 684] width 807 height 19
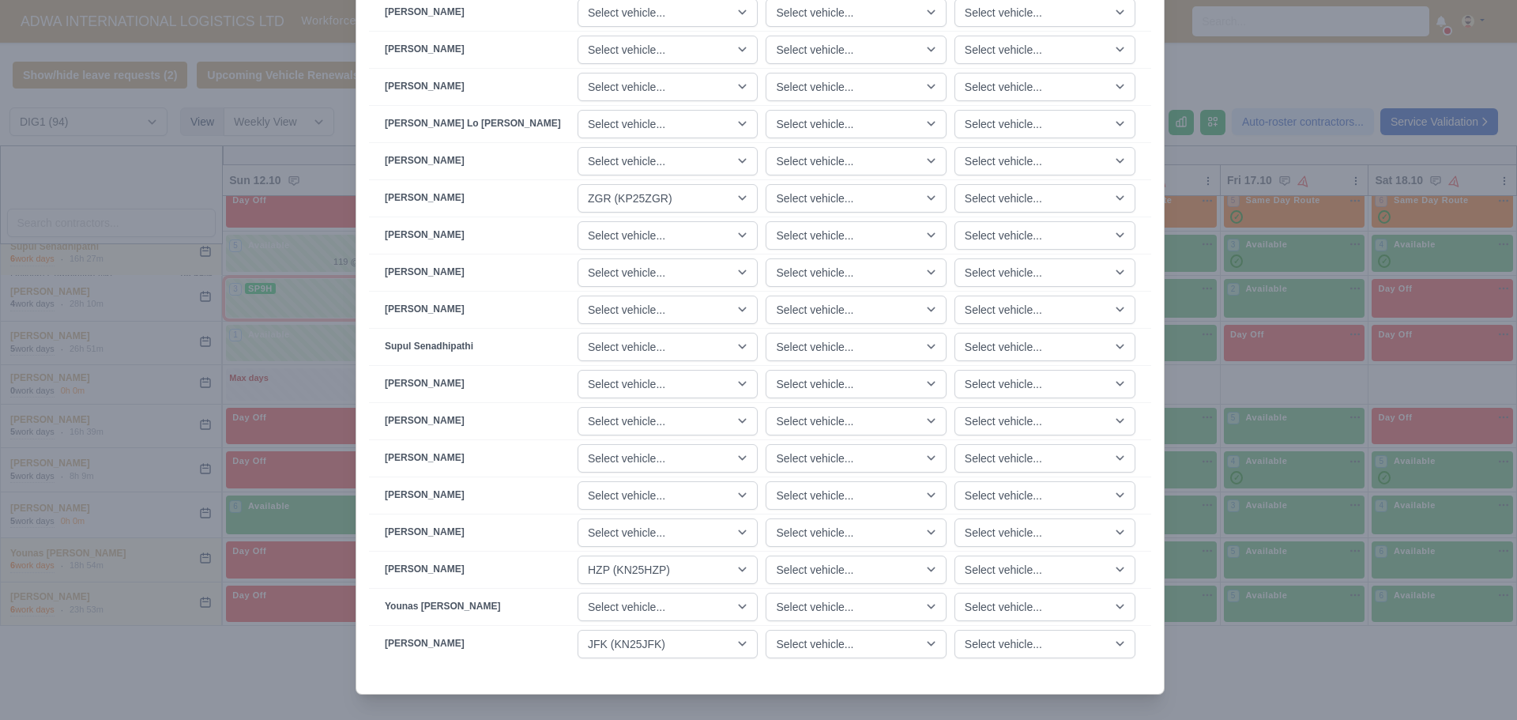
click at [273, 682] on div at bounding box center [758, 360] width 1517 height 720
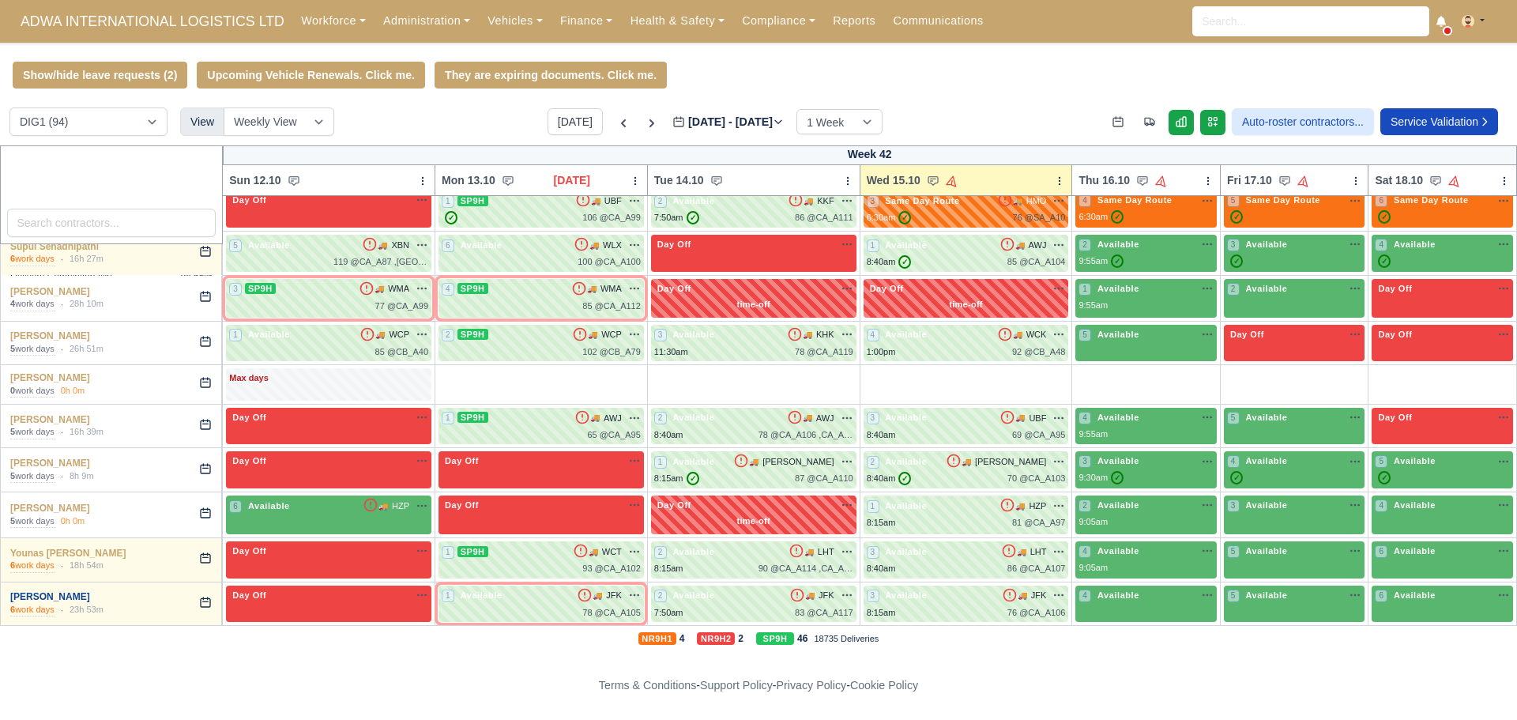
click at [53, 599] on link "[PERSON_NAME]" at bounding box center [50, 596] width 80 height 11
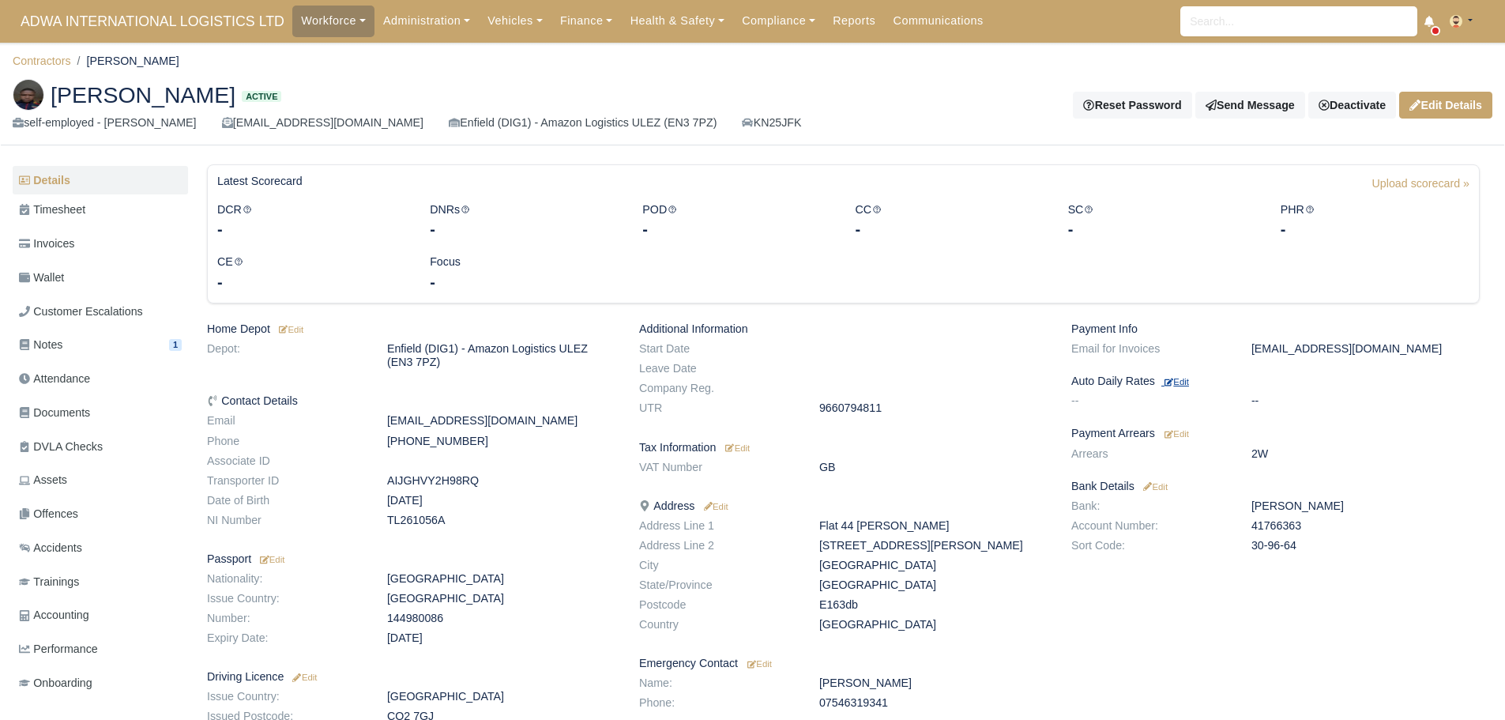
click at [1181, 377] on small "Edit" at bounding box center [1176, 381] width 24 height 9
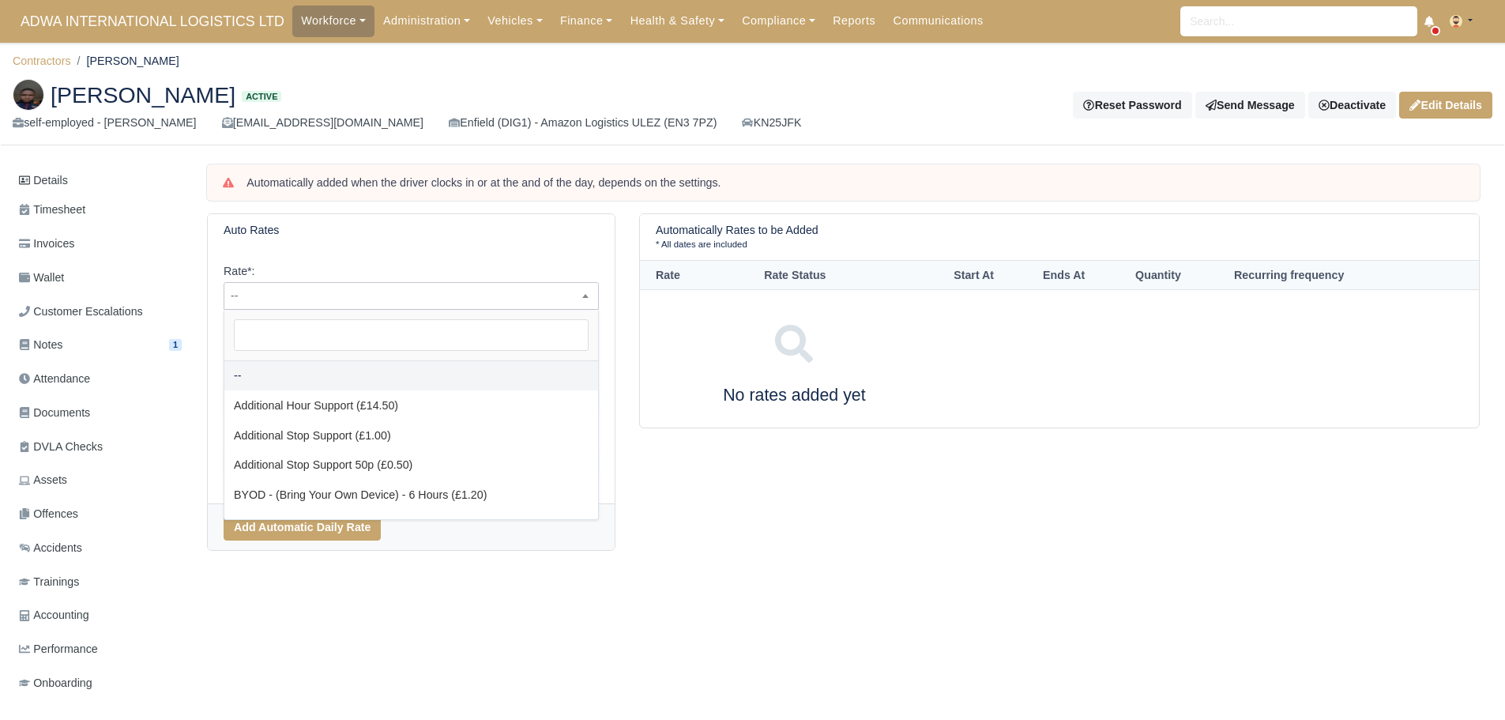
click at [299, 292] on span "--" at bounding box center [411, 296] width 374 height 20
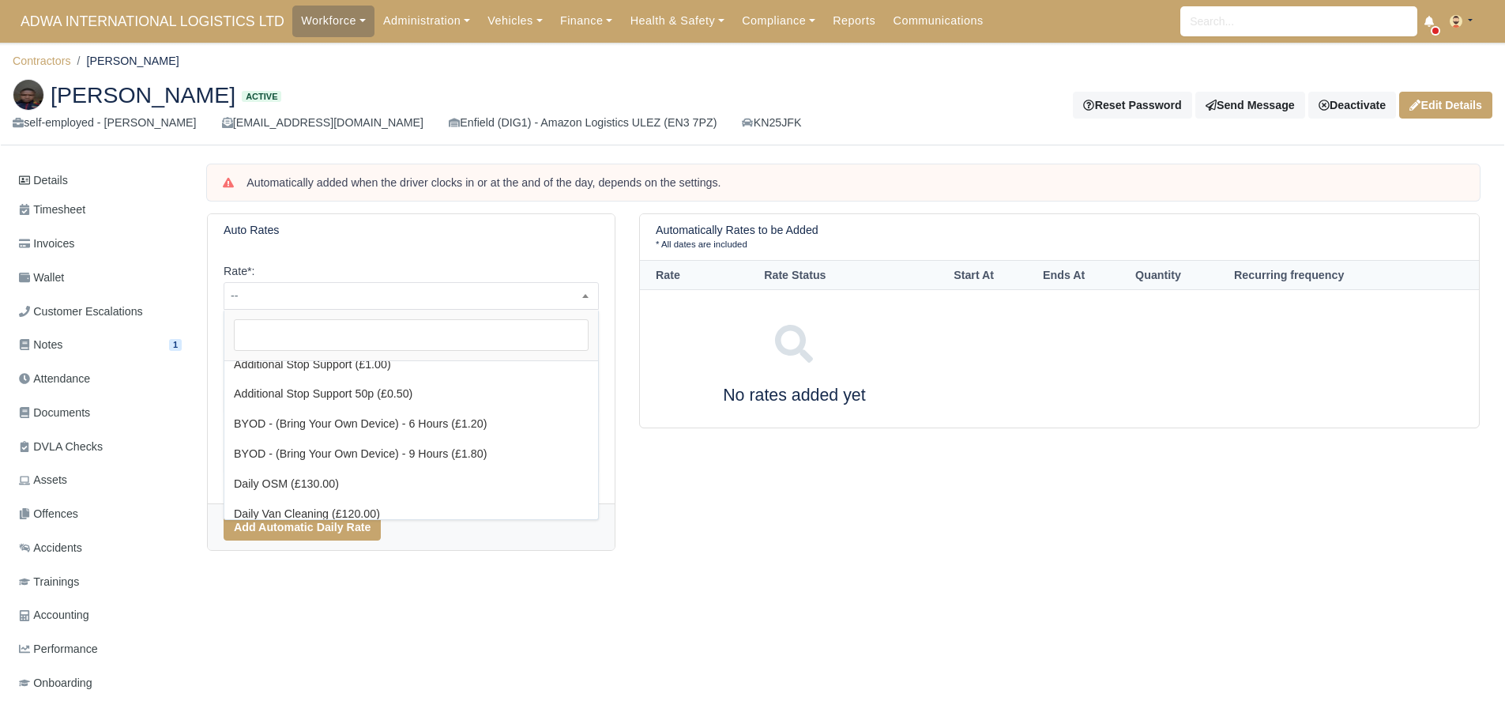
scroll to position [79, 0]
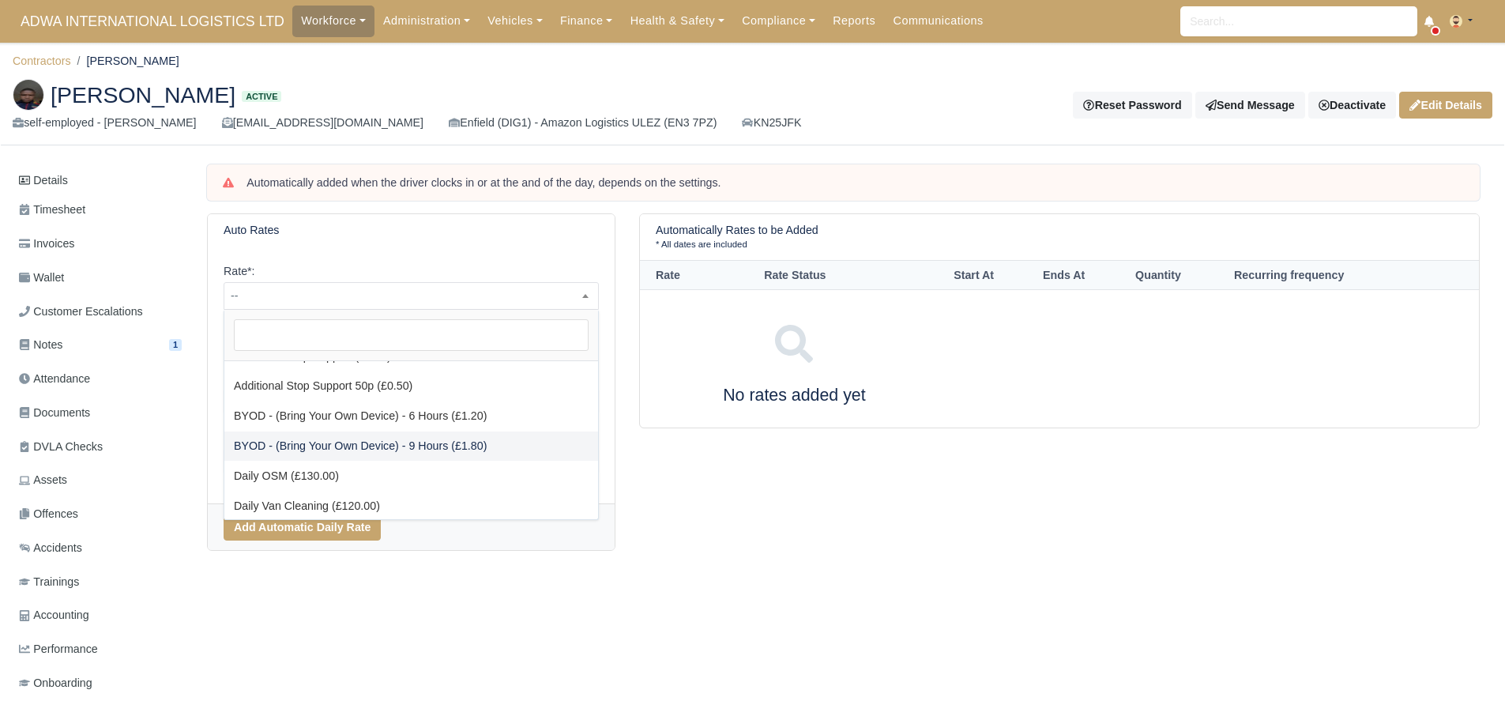
select select "2"
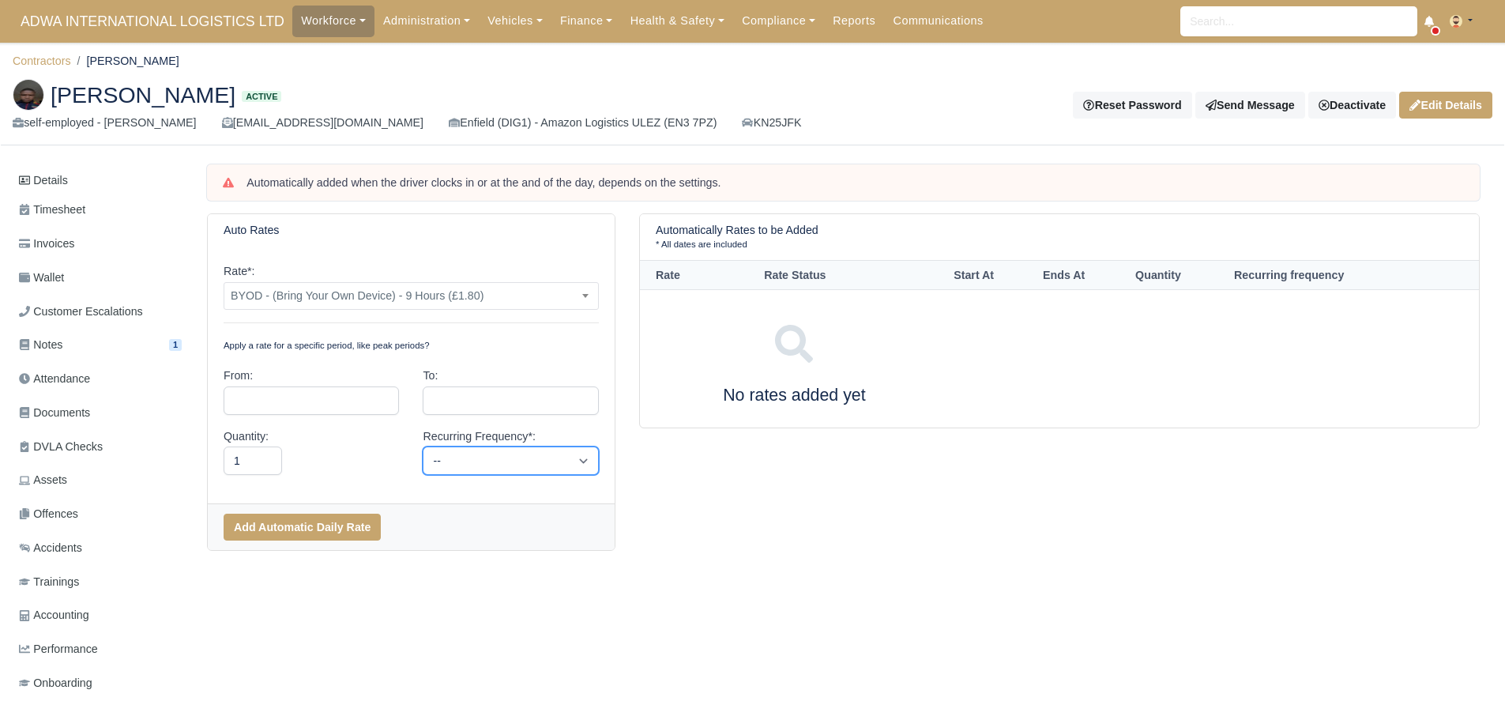
click at [553, 457] on select "-- Daily Weekly Bi-weekly Monthly" at bounding box center [510, 460] width 175 height 28
select select "daily"
click at [423, 446] on select "-- Daily Weekly Bi-weekly Monthly" at bounding box center [510, 460] width 175 height 28
click at [341, 524] on button "Add Automatic Daily Rate" at bounding box center [302, 527] width 157 height 27
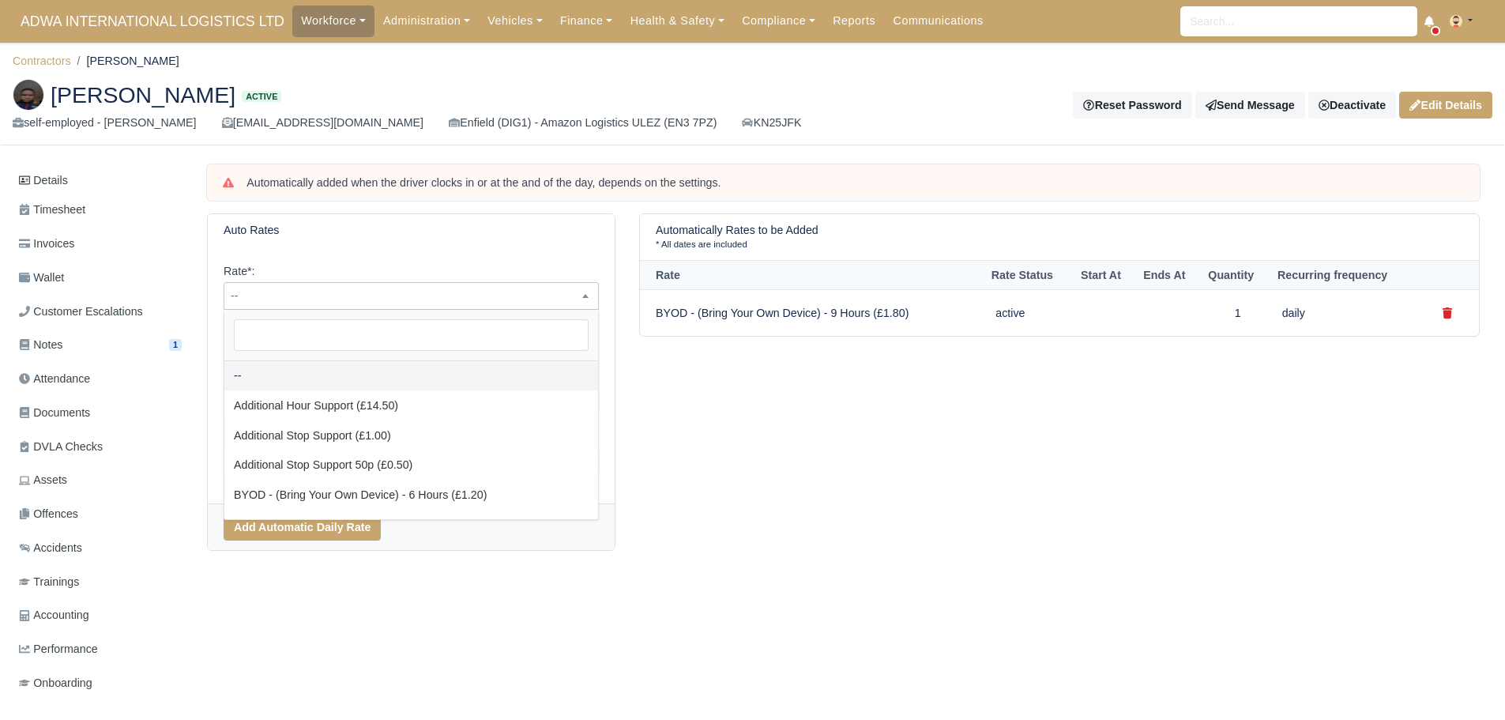
click at [281, 299] on span "--" at bounding box center [411, 296] width 374 height 20
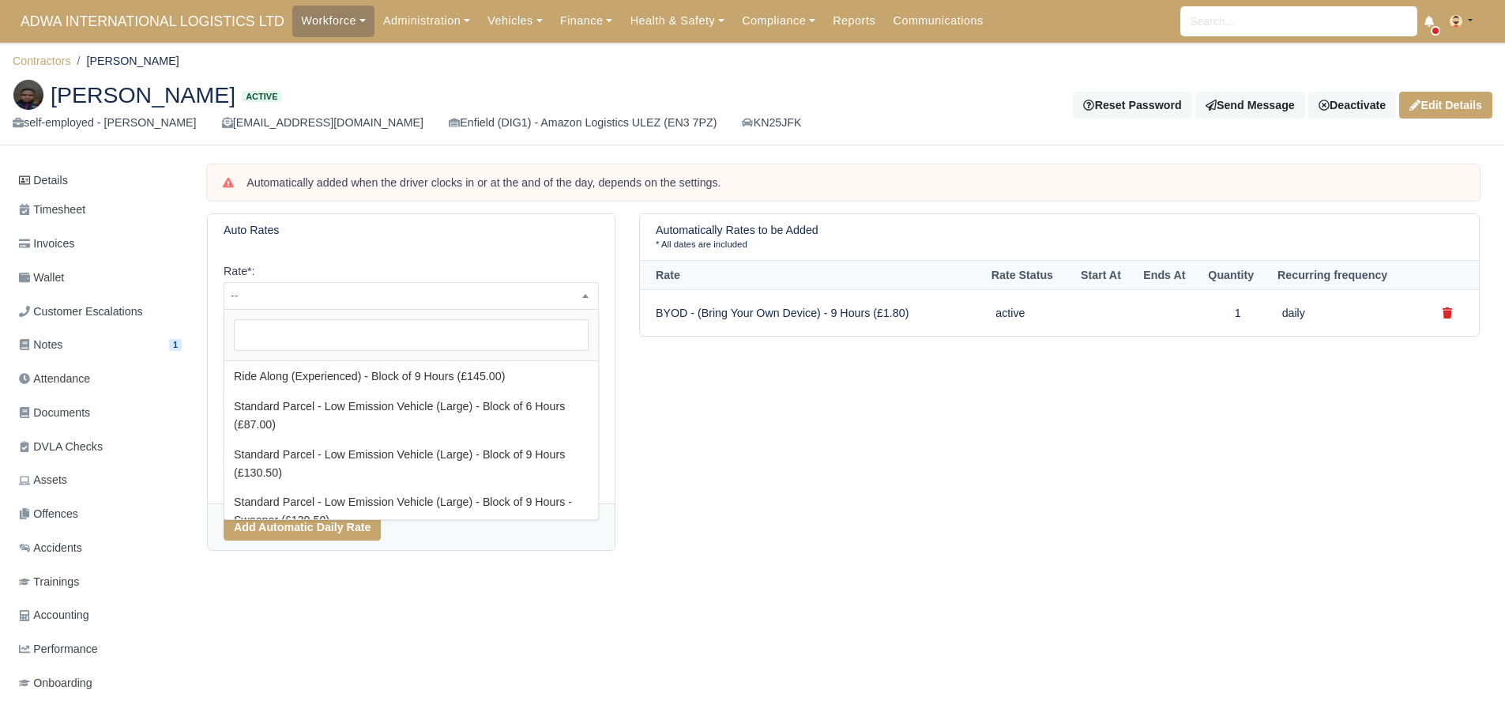
scroll to position [553, 0]
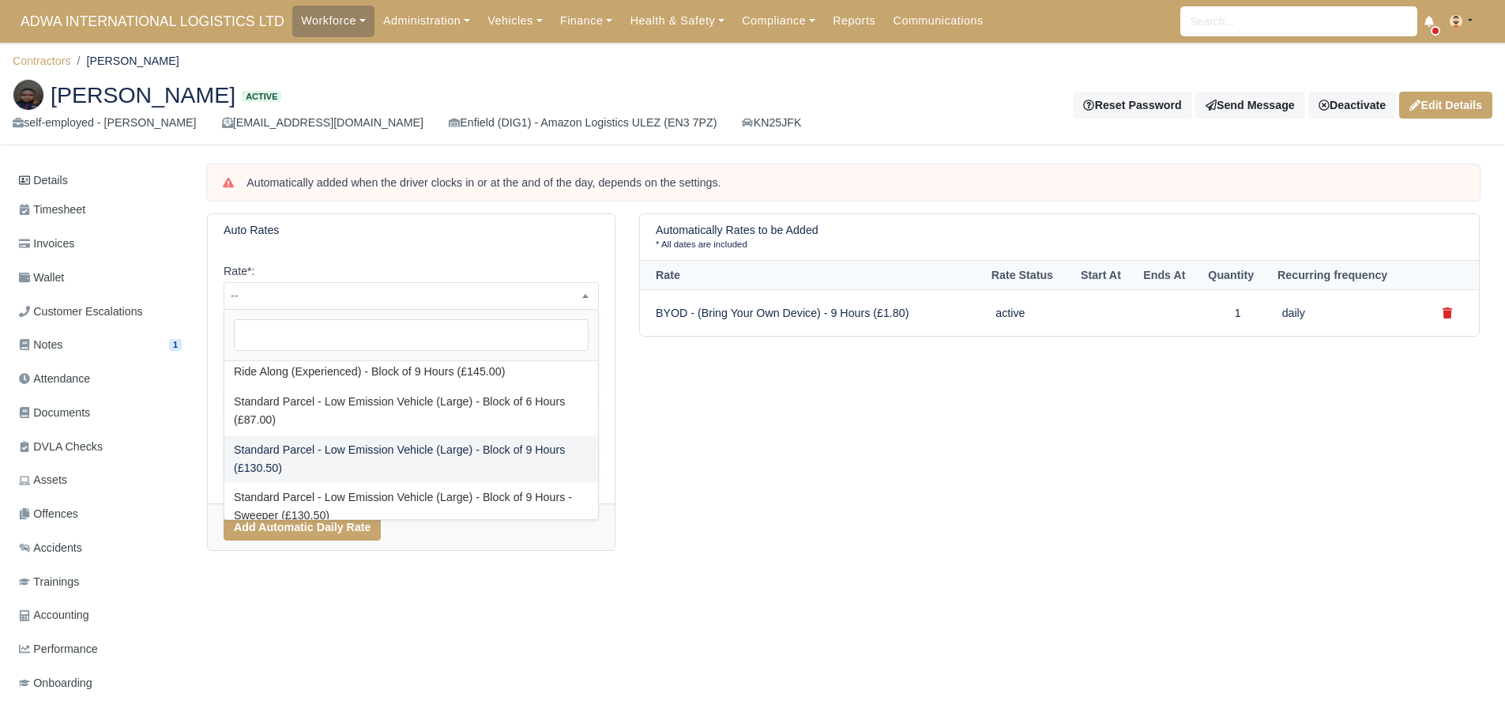
select select "88"
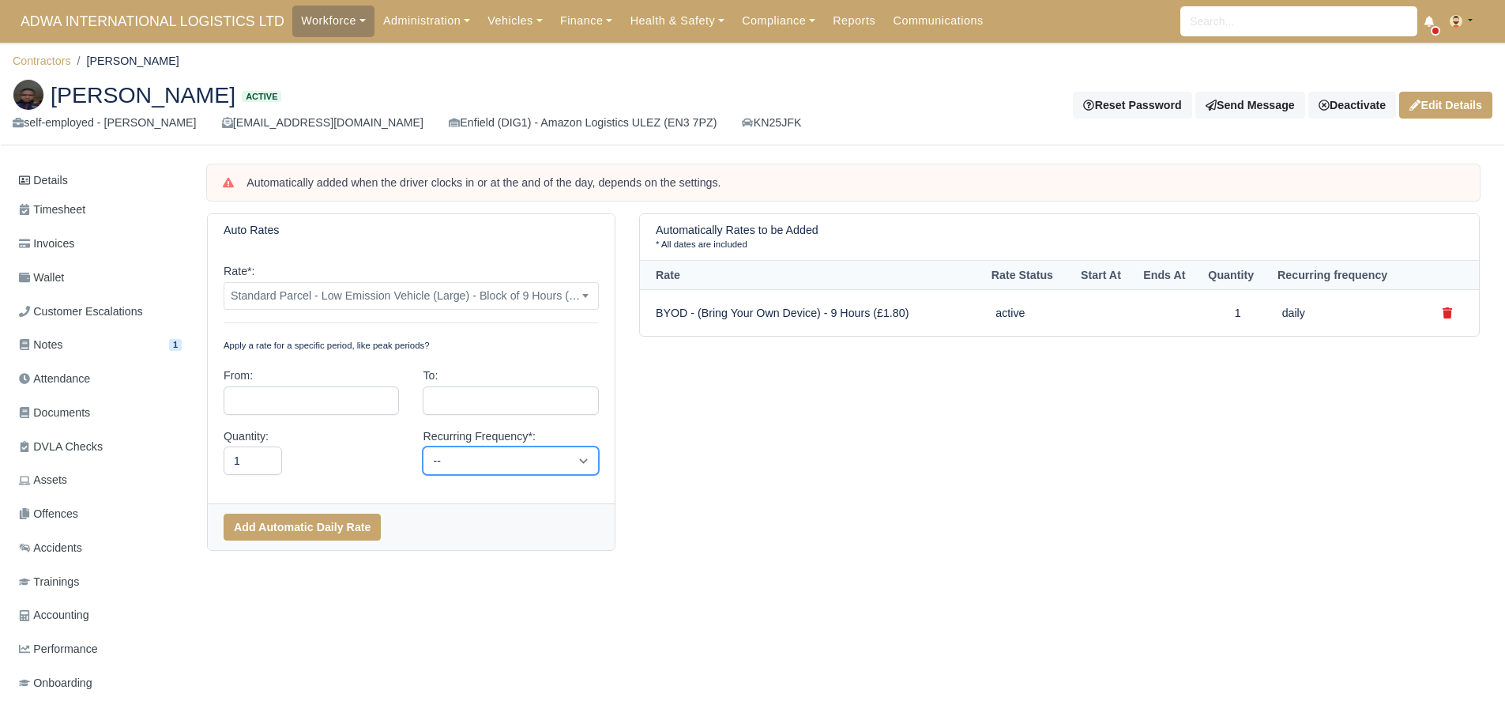
click at [436, 449] on select "-- Daily Weekly Bi-weekly Monthly" at bounding box center [510, 460] width 175 height 28
select select "daily"
click at [423, 446] on select "-- Daily Weekly Bi-weekly Monthly" at bounding box center [510, 460] width 175 height 28
click at [339, 534] on button "Add Automatic Daily Rate" at bounding box center [302, 527] width 157 height 27
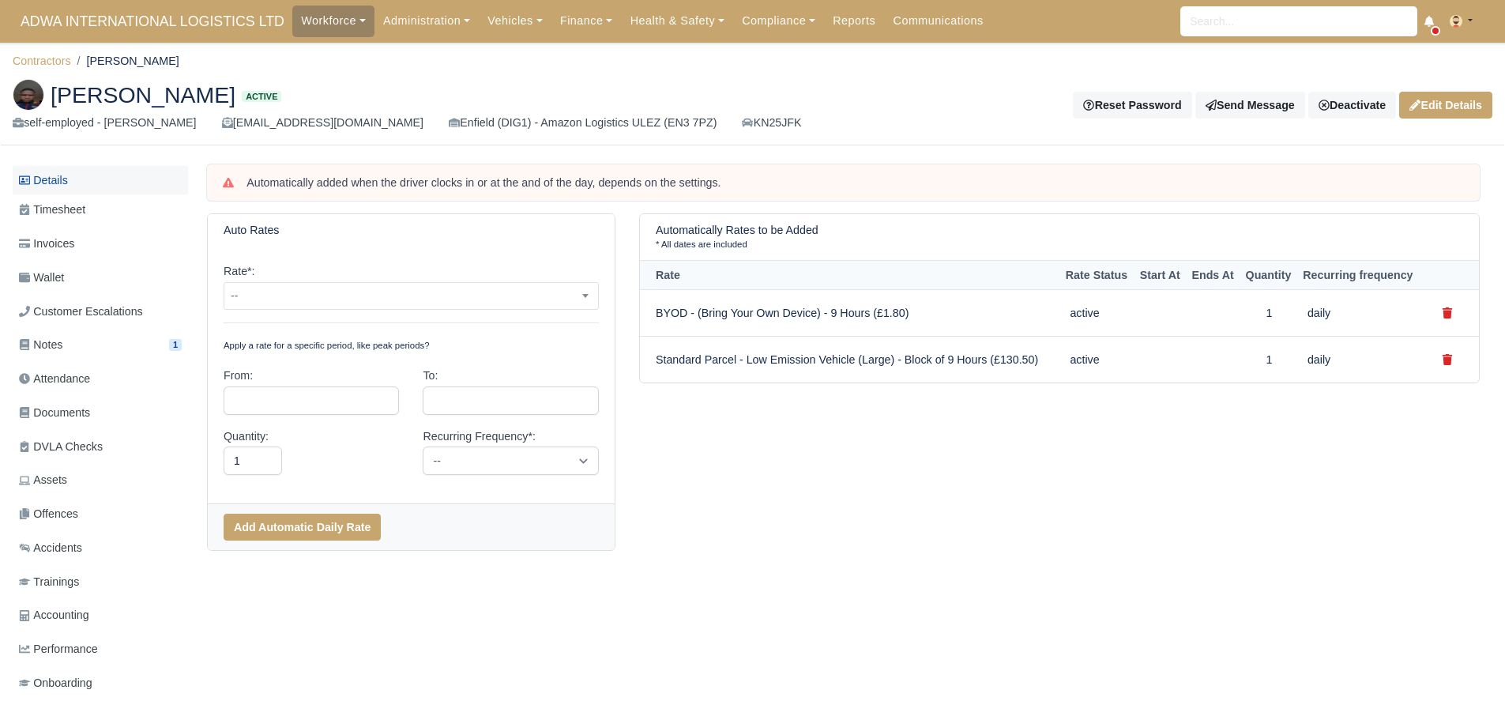
click at [87, 177] on link "Details" at bounding box center [100, 180] width 175 height 29
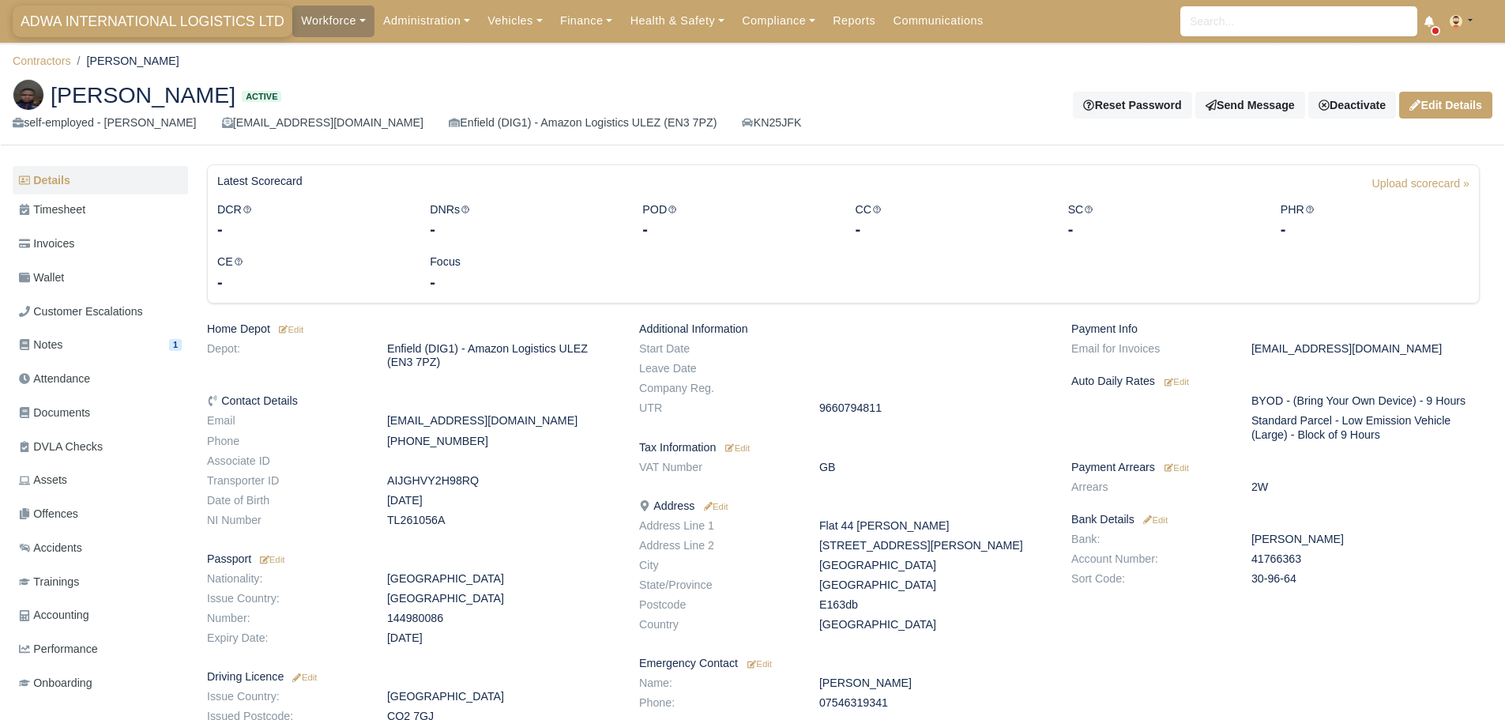
click at [103, 7] on span "ADWA INTERNATIONAL LOGISTICS LTD" at bounding box center [153, 22] width 280 height 32
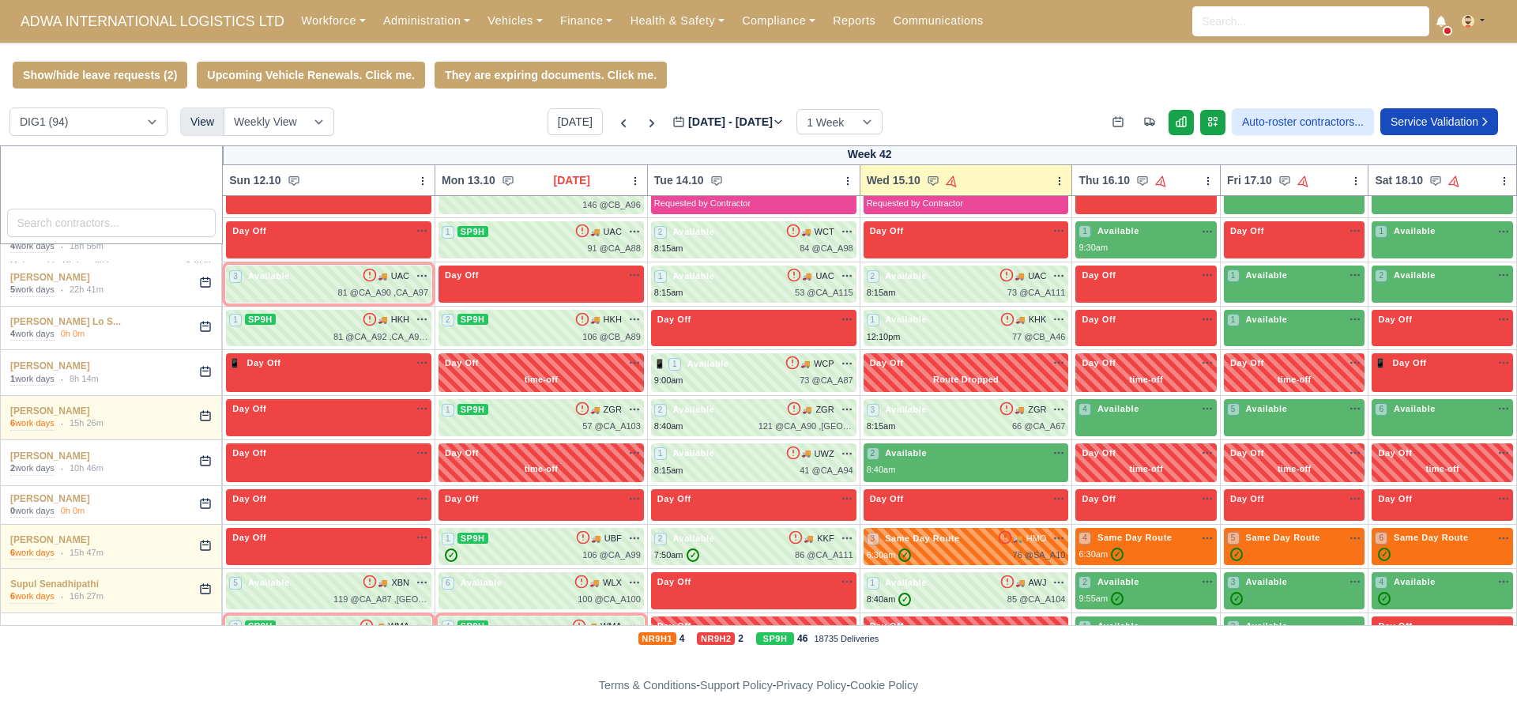
scroll to position [2844, 0]
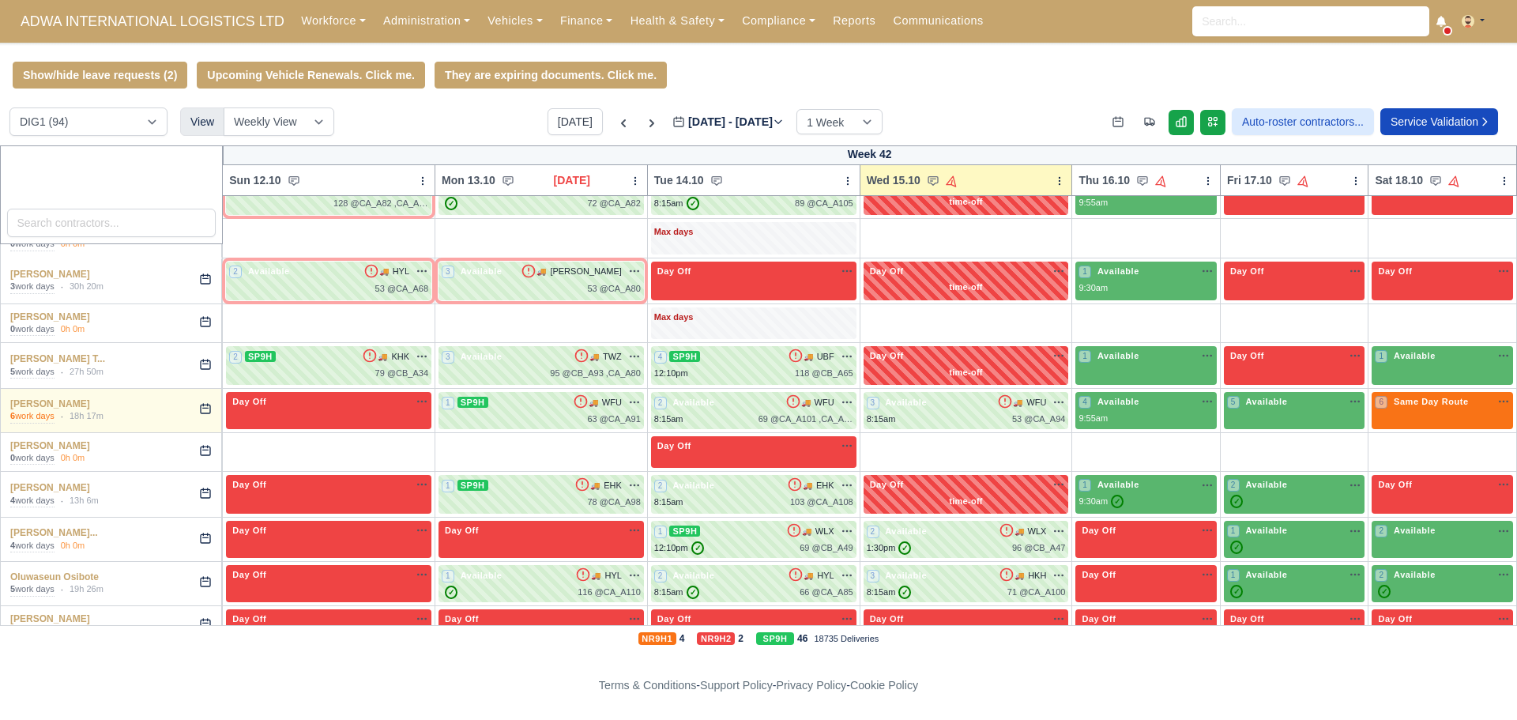
scroll to position [2326, 0]
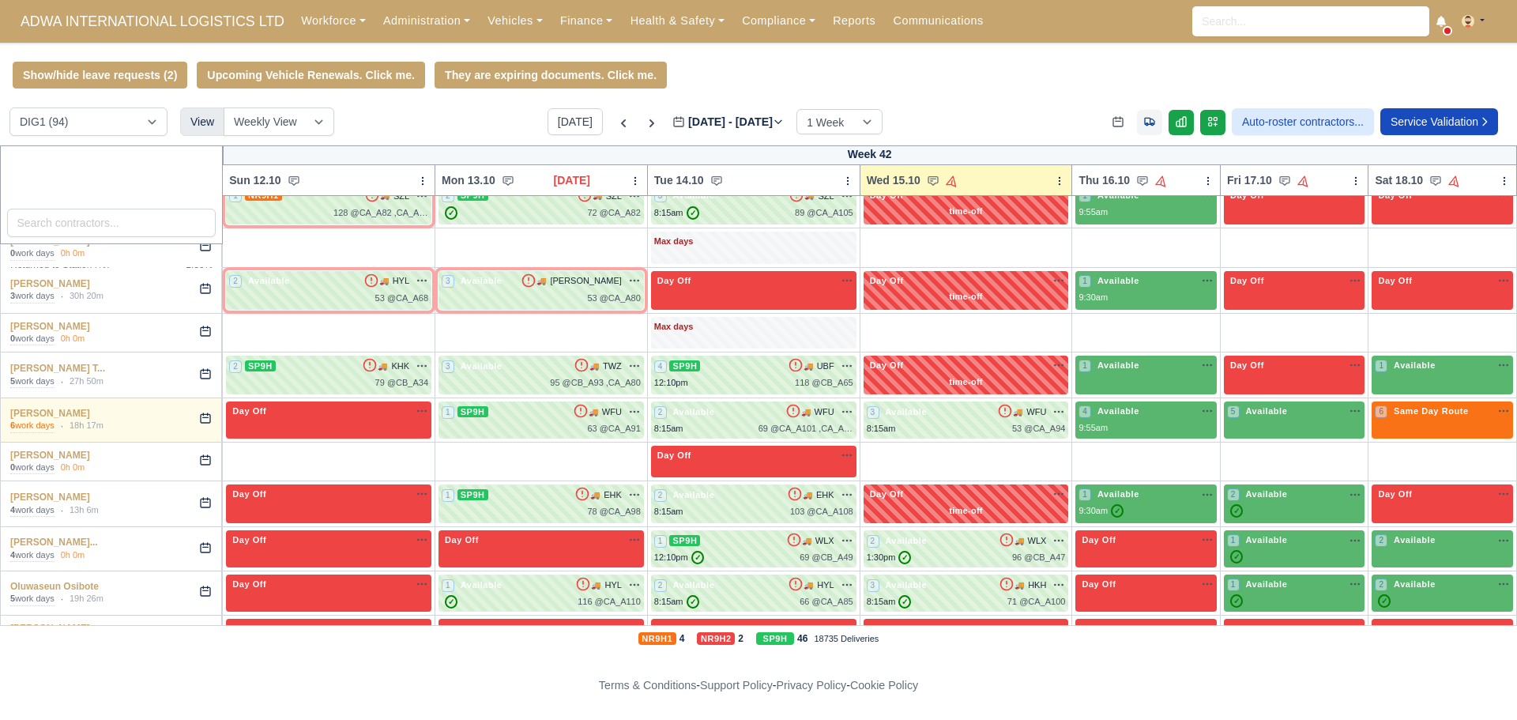
click at [1145, 128] on icon at bounding box center [1149, 121] width 13 height 13
select select "18"
select select "100"
select select "21"
select select "27"
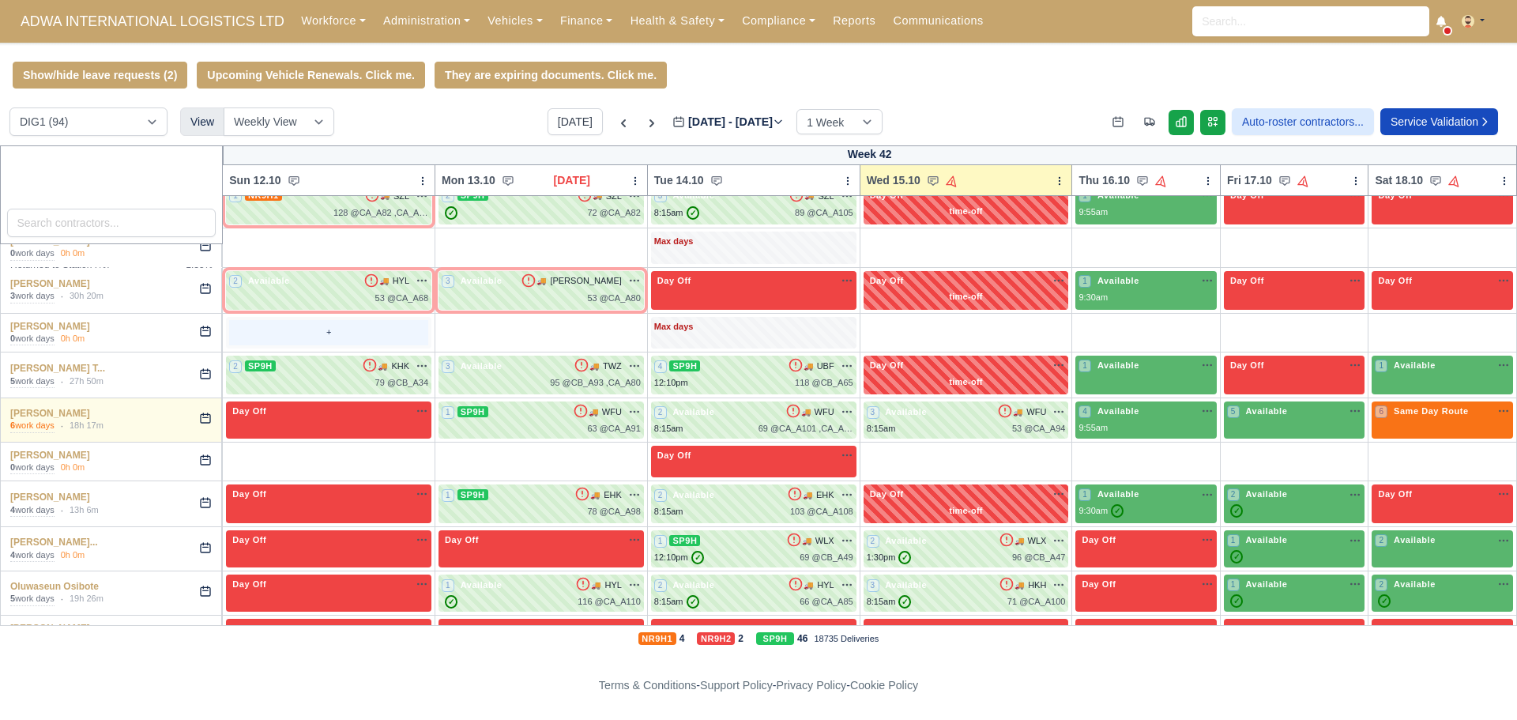
select select "15"
select select "104"
select select "99"
select select "102"
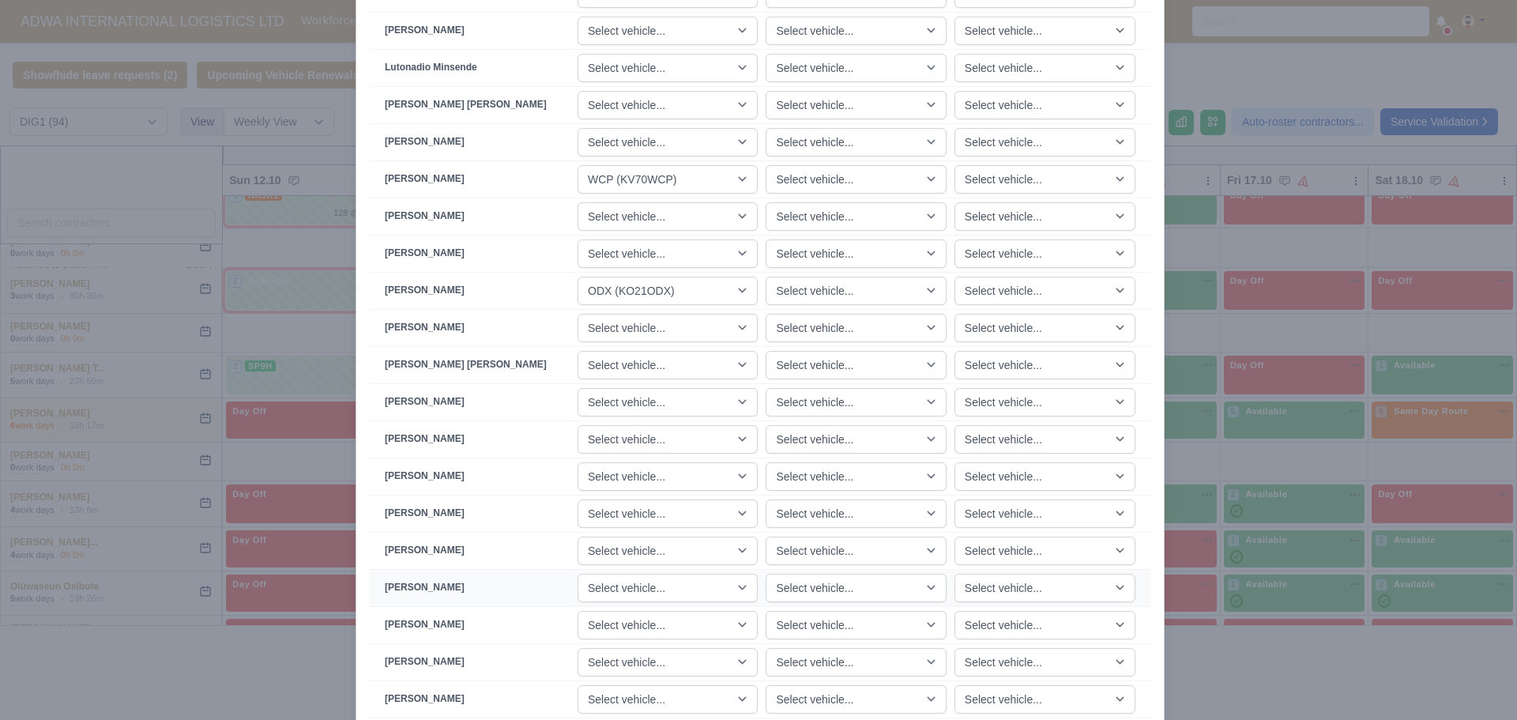
scroll to position [1501, 0]
click at [664, 623] on select "Select vehicle... JMU (KN70JMU) UWZ (KM70UWZ) HYL (KM70HYL) HTV (KM70HTV) HMO (…" at bounding box center [667, 622] width 180 height 28
select select "94"
click at [597, 608] on select "Select vehicle... JMU (KN70JMU) UWZ (KM70UWZ) HYL (KM70HYL) HTV (KM70HTV) HMO (…" at bounding box center [667, 622] width 180 height 28
click at [356, 619] on div "When using auto-assign vehicles the vehicles assigned here will be allocated fi…" at bounding box center [759, 57] width 807 height 2976
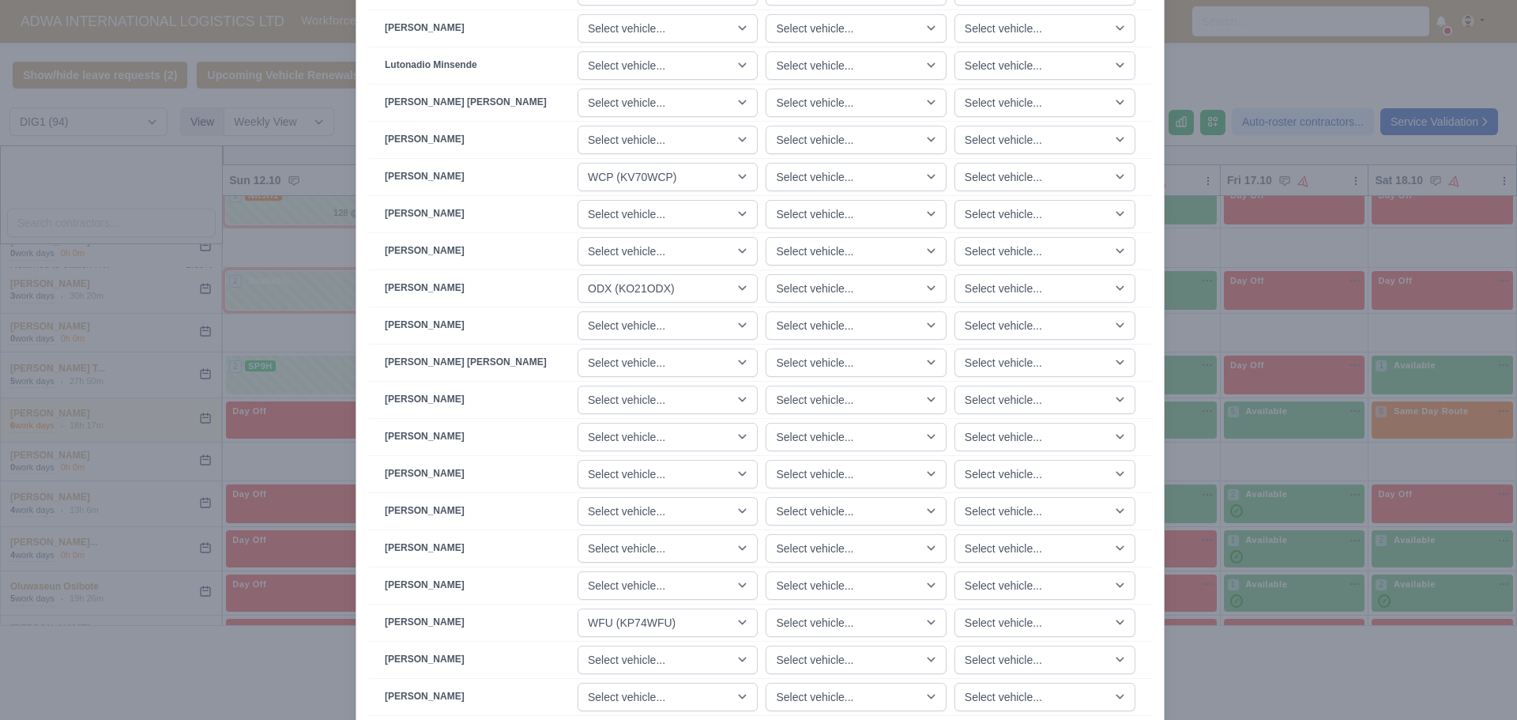
click at [231, 680] on div at bounding box center [758, 360] width 1517 height 720
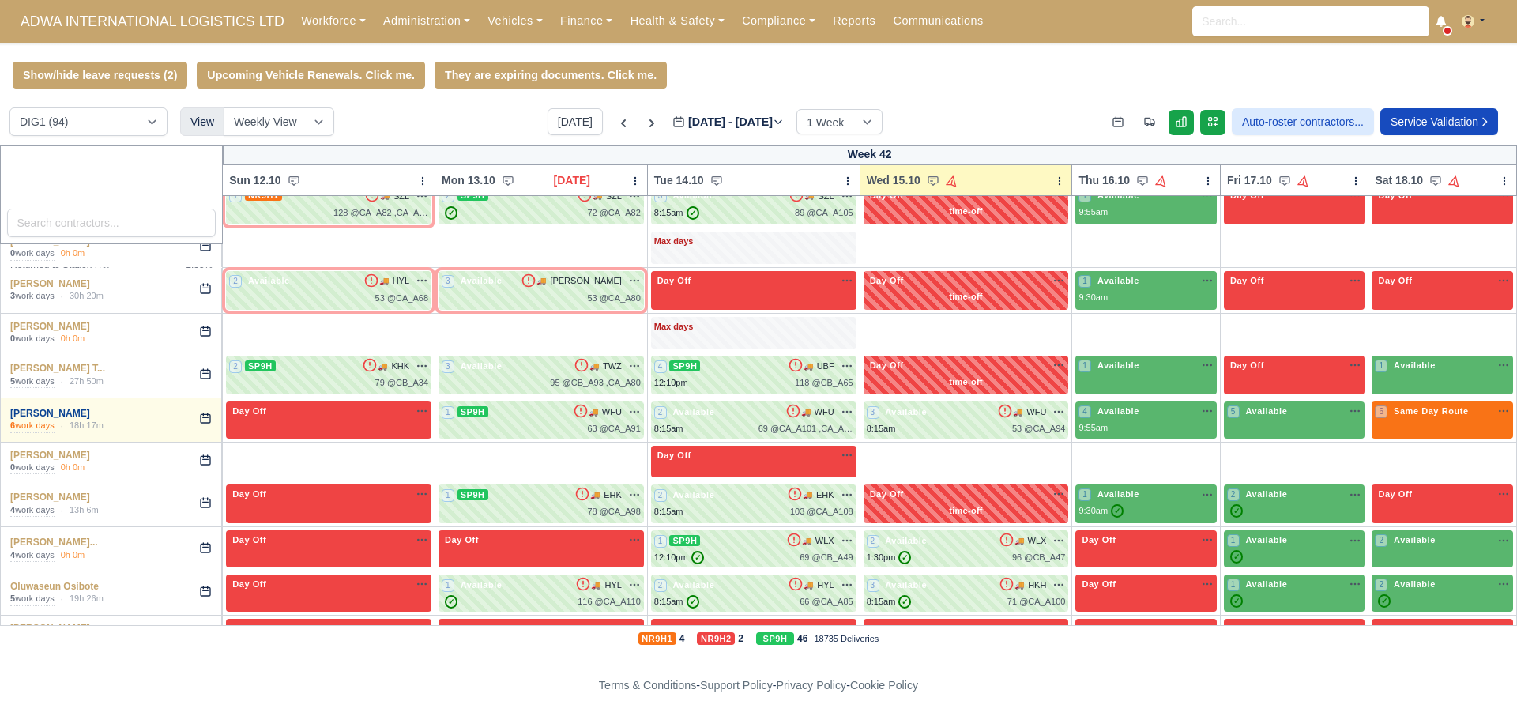
click at [48, 419] on link "[PERSON_NAME]" at bounding box center [50, 413] width 80 height 11
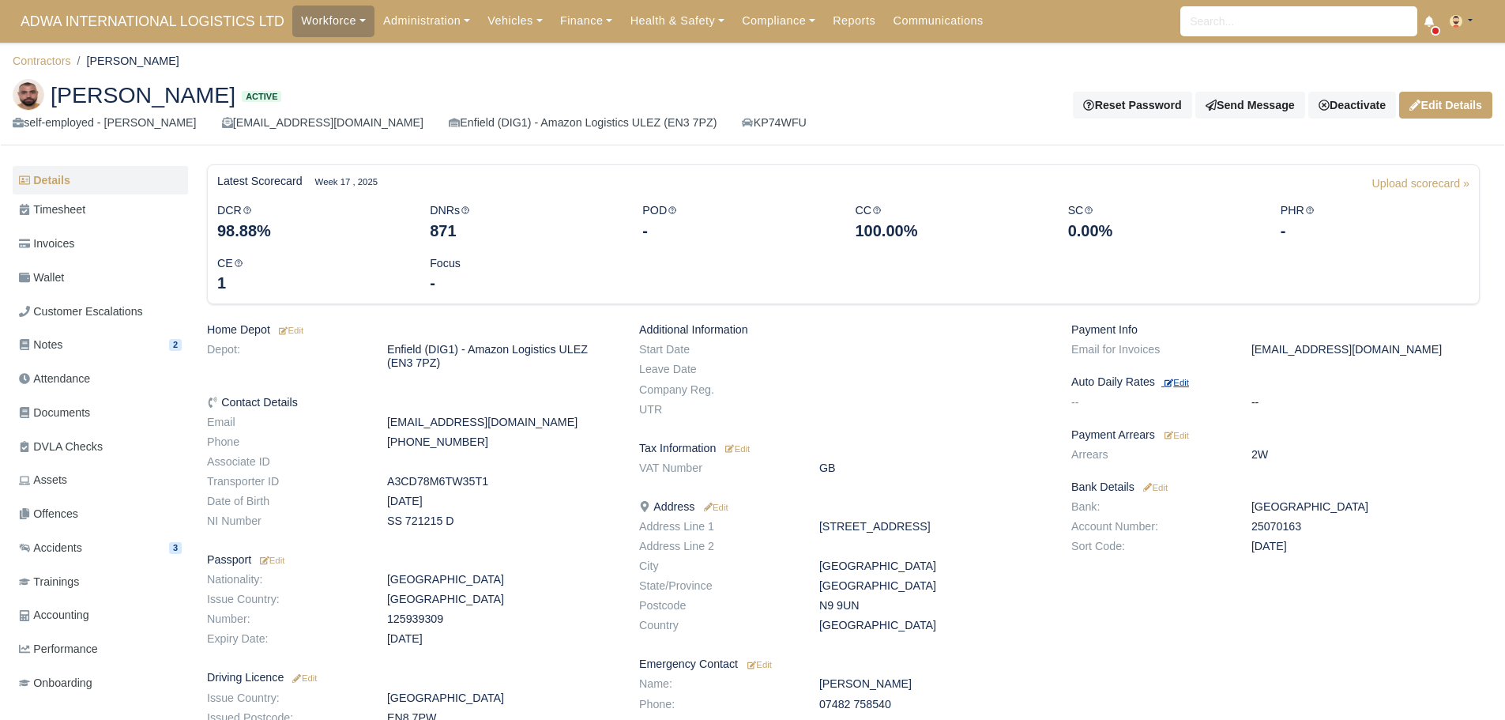
click at [1182, 381] on small "Edit" at bounding box center [1176, 382] width 24 height 9
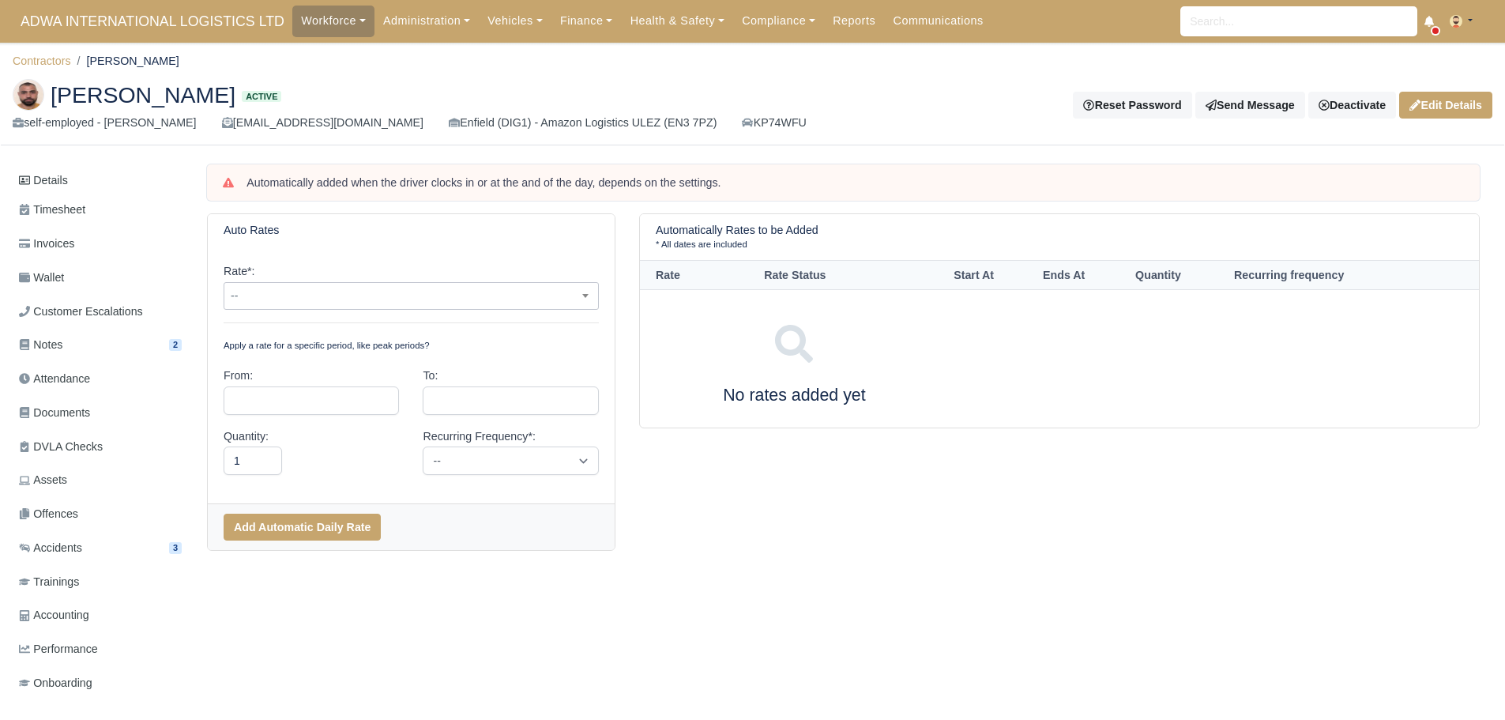
click at [303, 301] on span "--" at bounding box center [411, 296] width 374 height 20
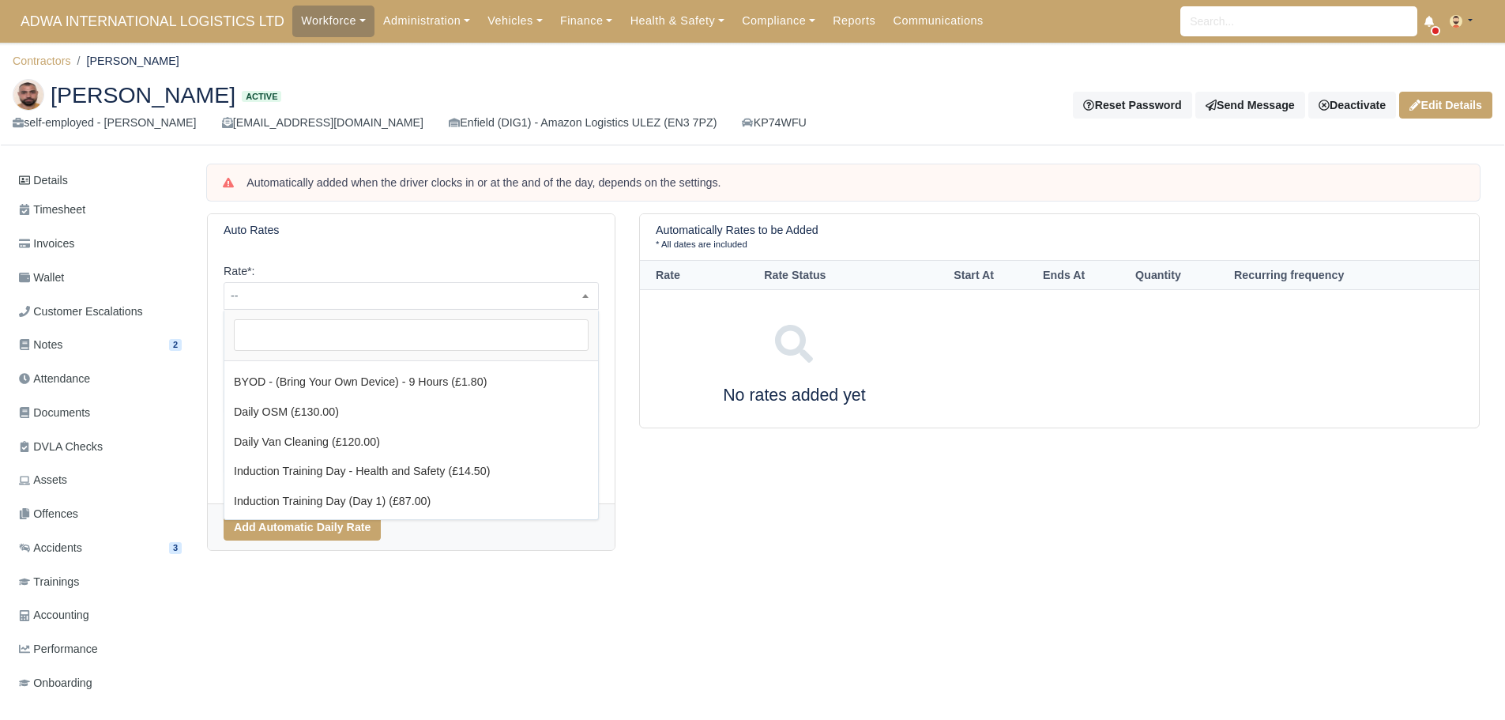
scroll to position [158, 0]
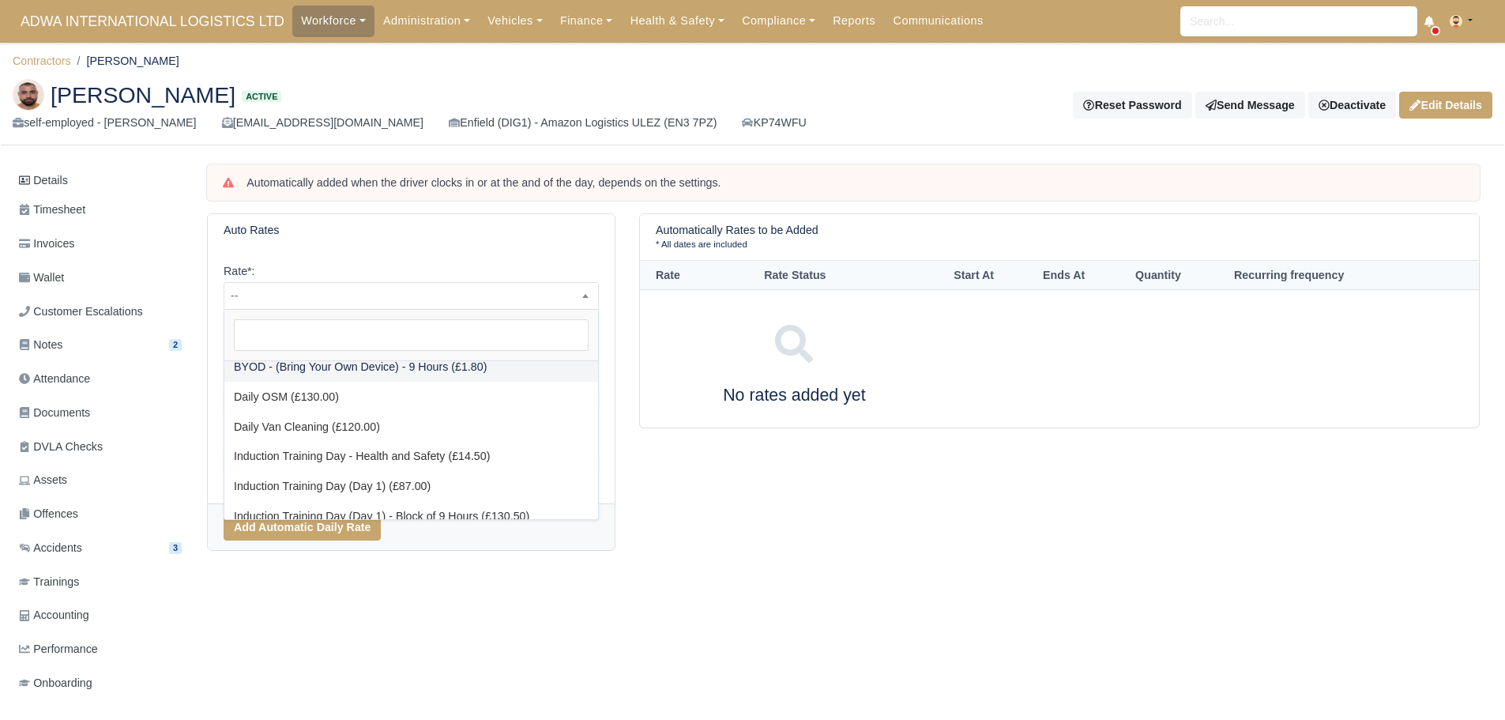
select select "2"
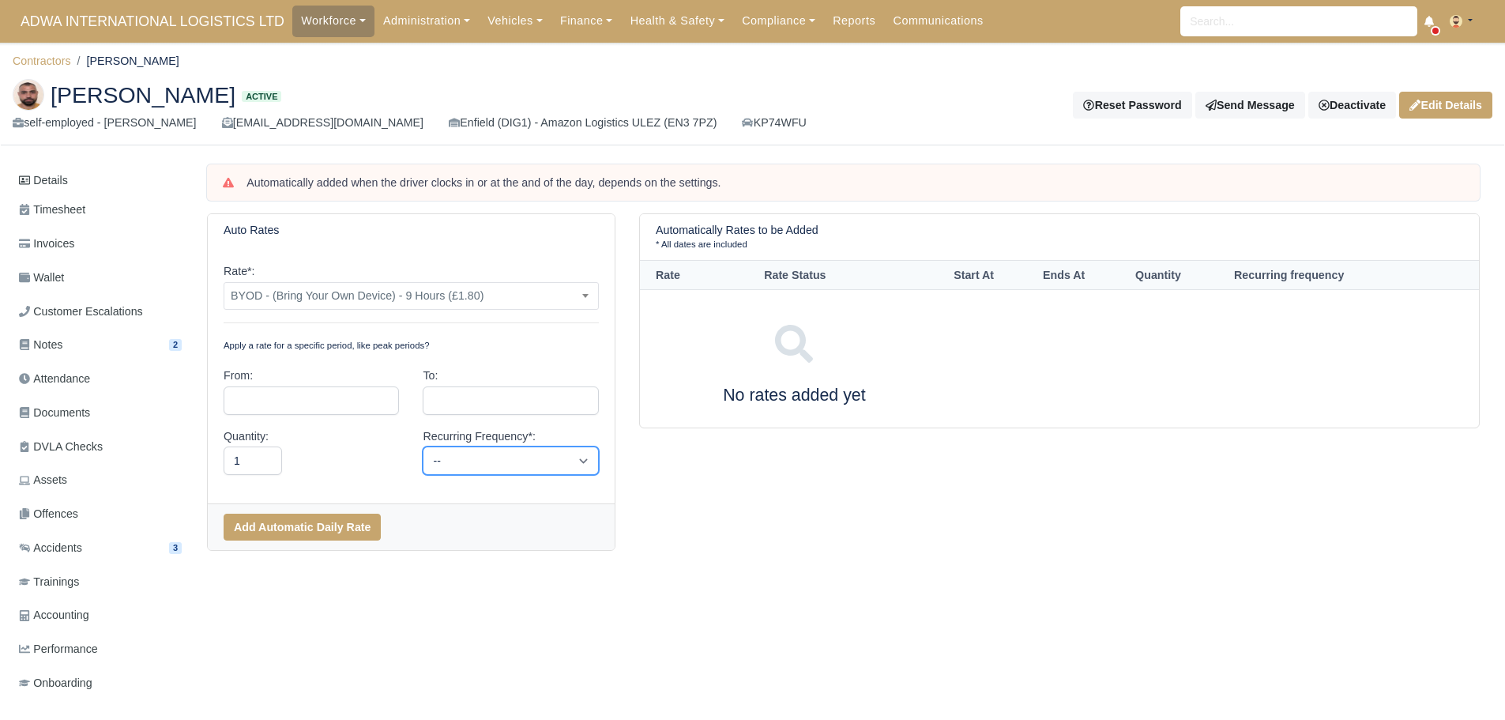
click at [467, 453] on select "-- Daily Weekly Bi-weekly Monthly" at bounding box center [510, 460] width 175 height 28
select select "daily"
click at [423, 446] on select "-- Daily Weekly Bi-weekly Monthly" at bounding box center [510, 460] width 175 height 28
click at [341, 525] on button "Add Automatic Daily Rate" at bounding box center [302, 527] width 157 height 27
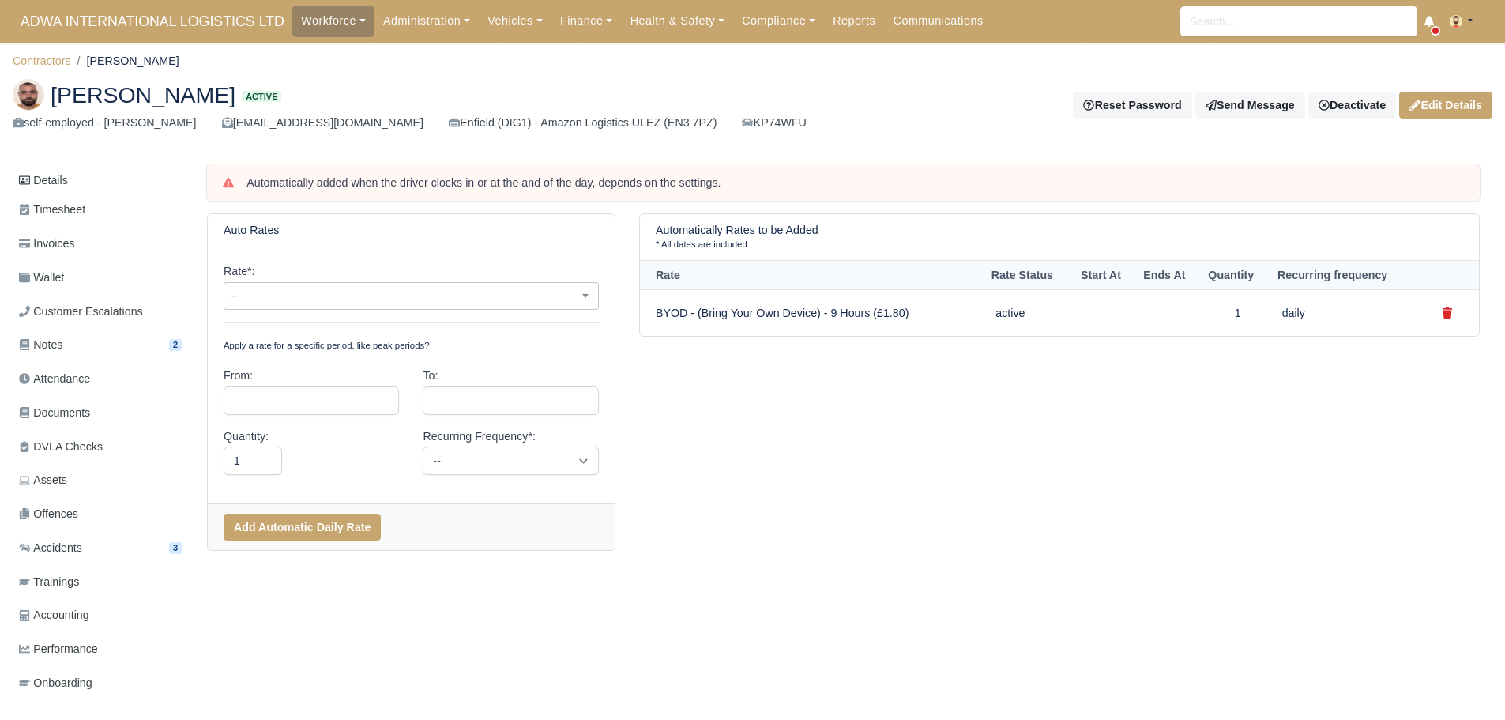
click at [289, 299] on span "--" at bounding box center [411, 296] width 374 height 20
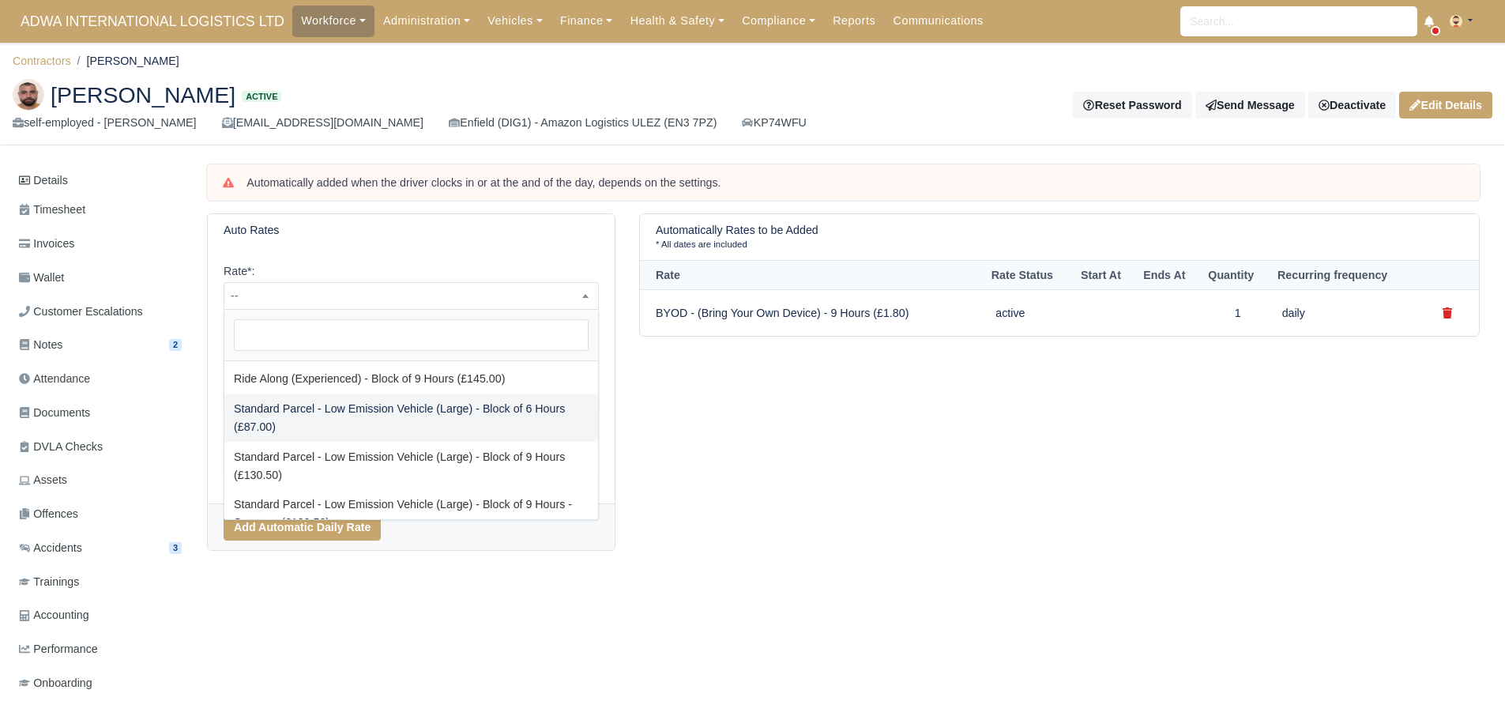
scroll to position [553, 0]
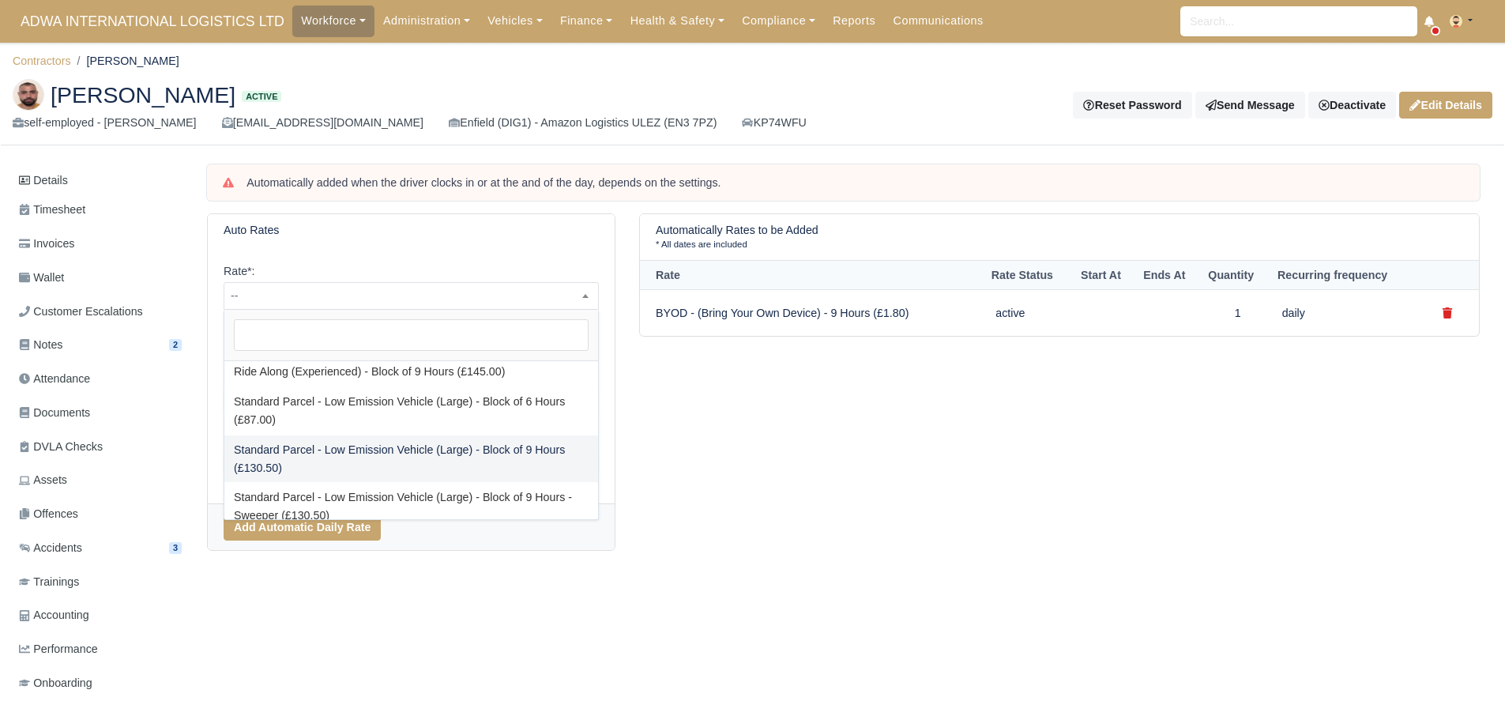
select select "88"
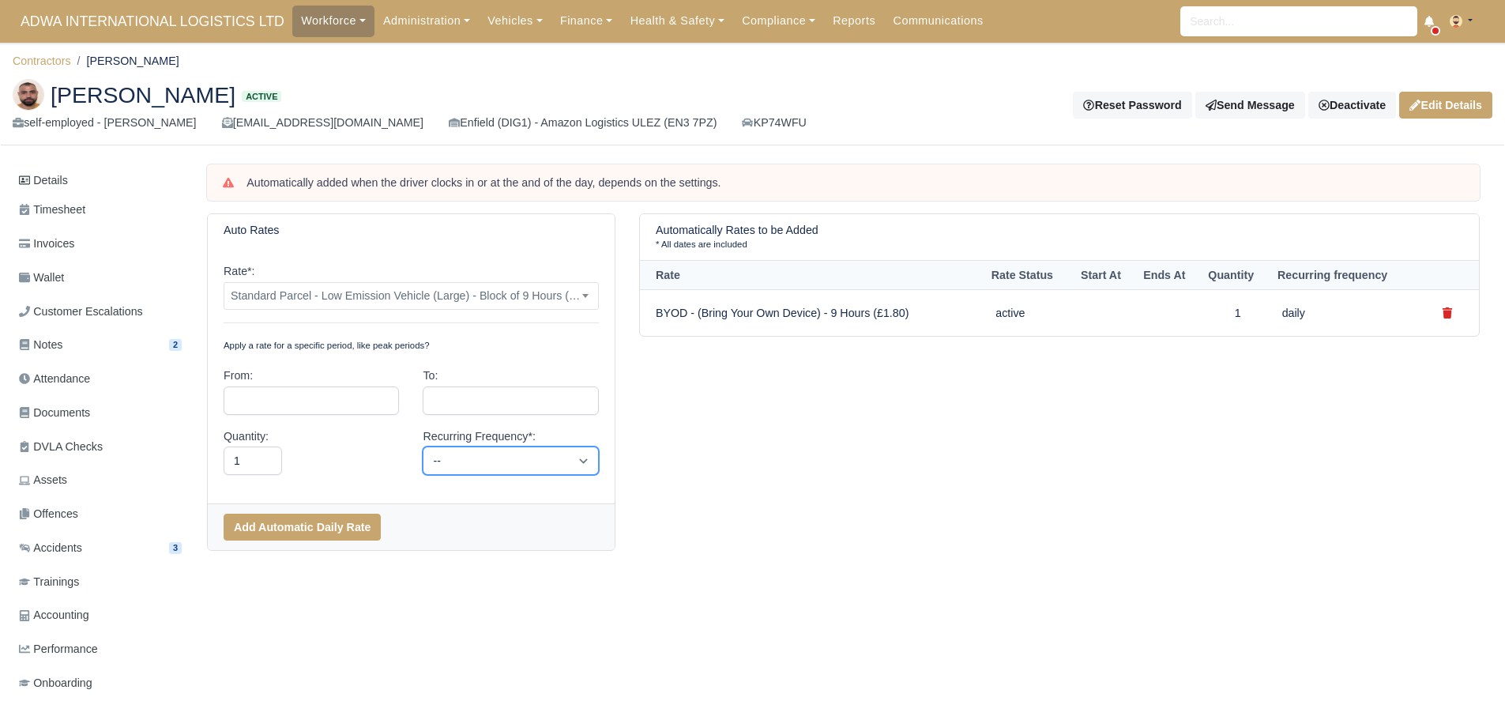
click at [450, 461] on select "-- Daily Weekly Bi-weekly Monthly" at bounding box center [510, 460] width 175 height 28
select select "daily"
click at [423, 446] on select "-- Daily Weekly Bi-weekly Monthly" at bounding box center [510, 460] width 175 height 28
click at [303, 522] on button "Add Automatic Daily Rate" at bounding box center [302, 527] width 157 height 27
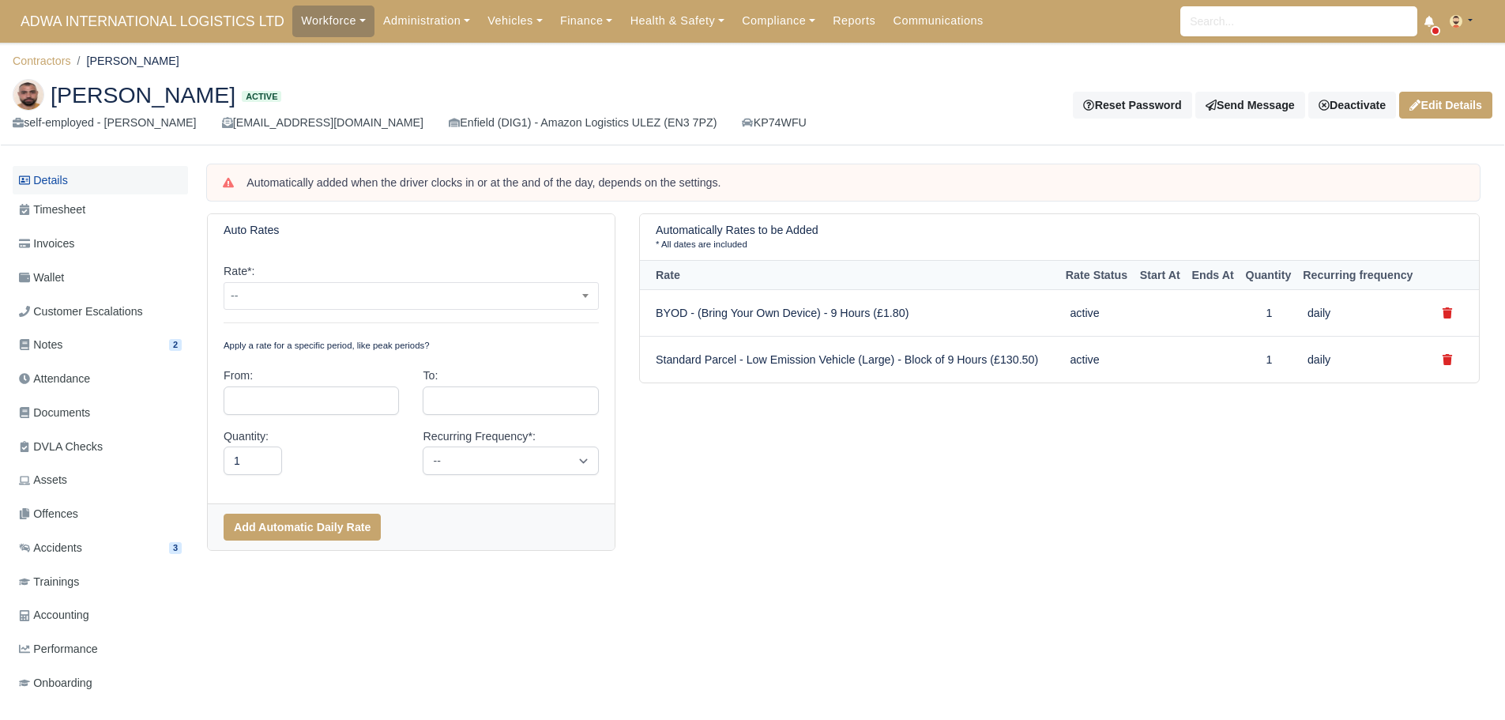
click at [94, 181] on link "Details" at bounding box center [100, 180] width 175 height 29
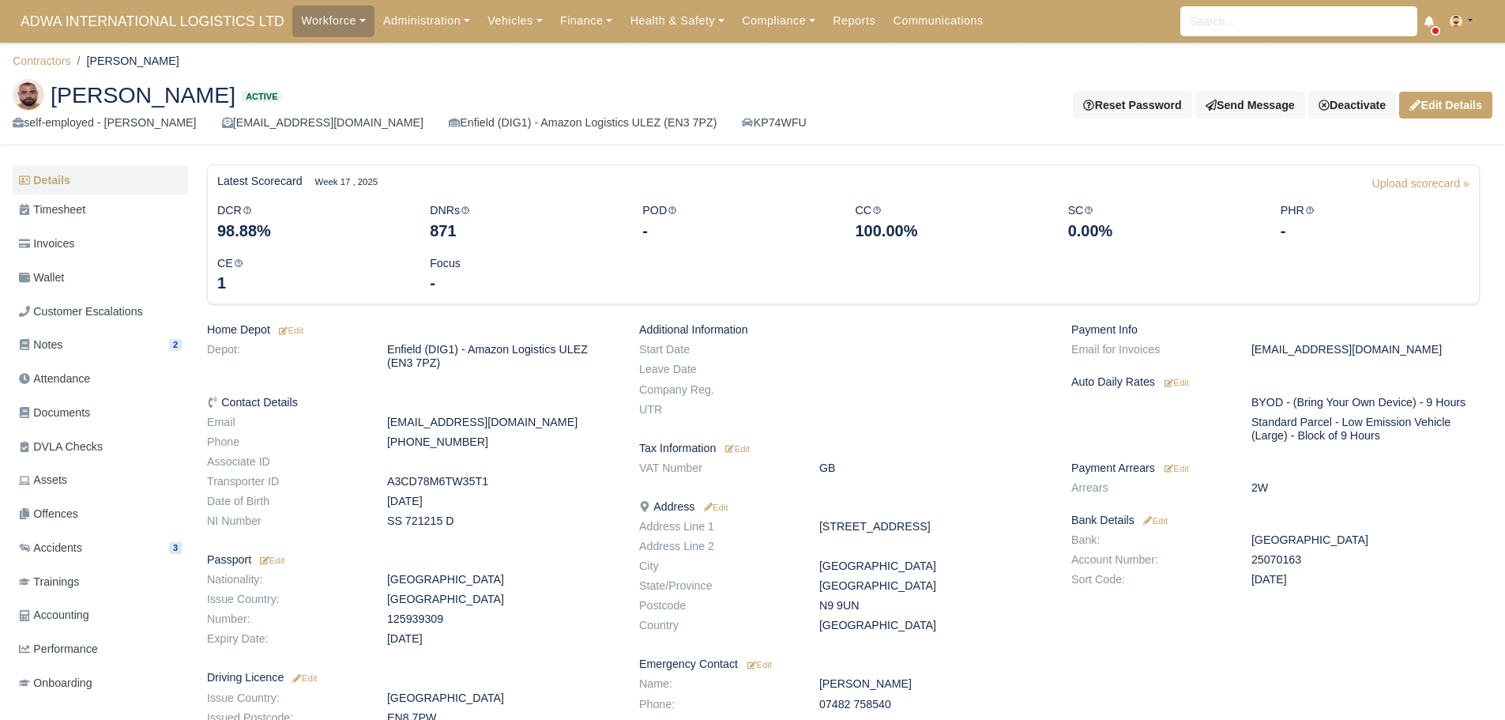
click at [47, 61] on link "Contractors" at bounding box center [42, 61] width 58 height 13
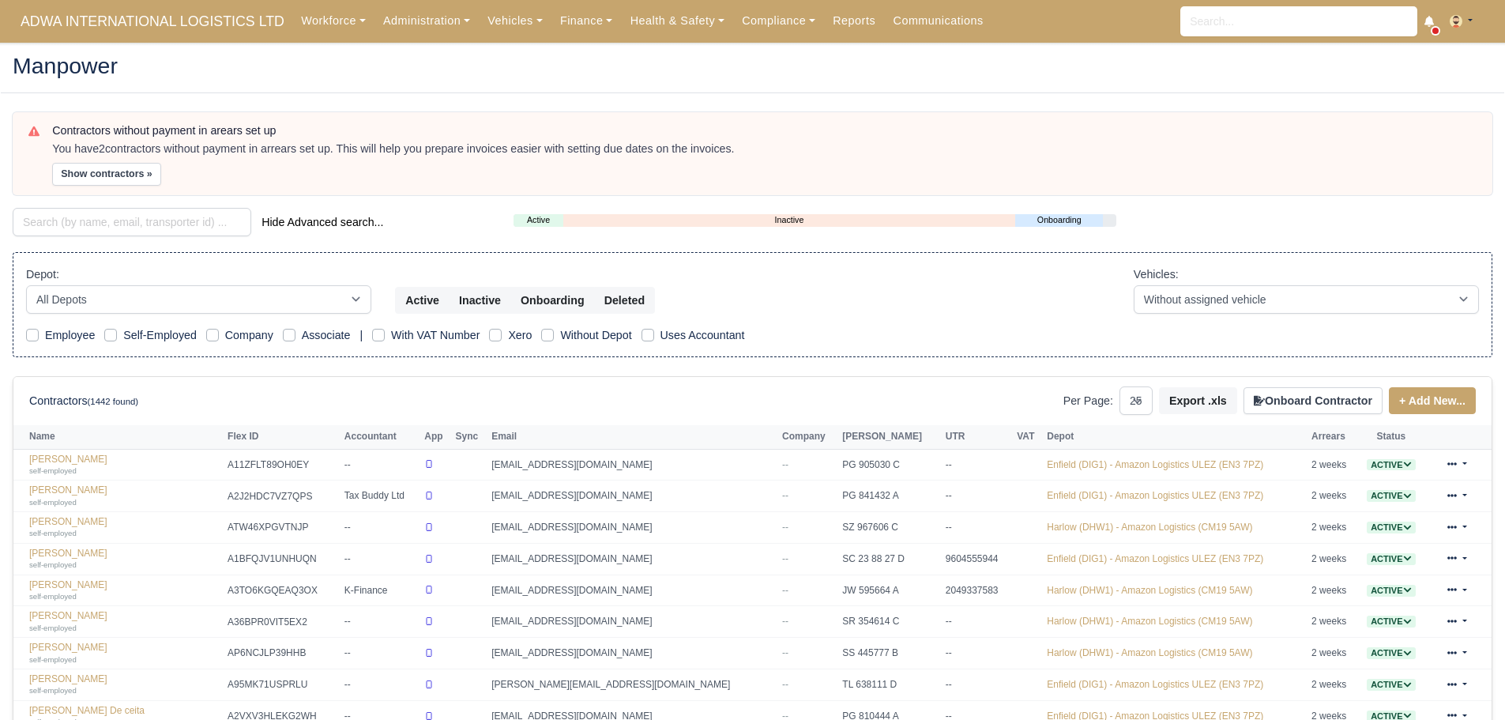
select select "25"
click at [61, 17] on span "ADWA INTERNATIONAL LOGISTICS LTD" at bounding box center [153, 22] width 280 height 32
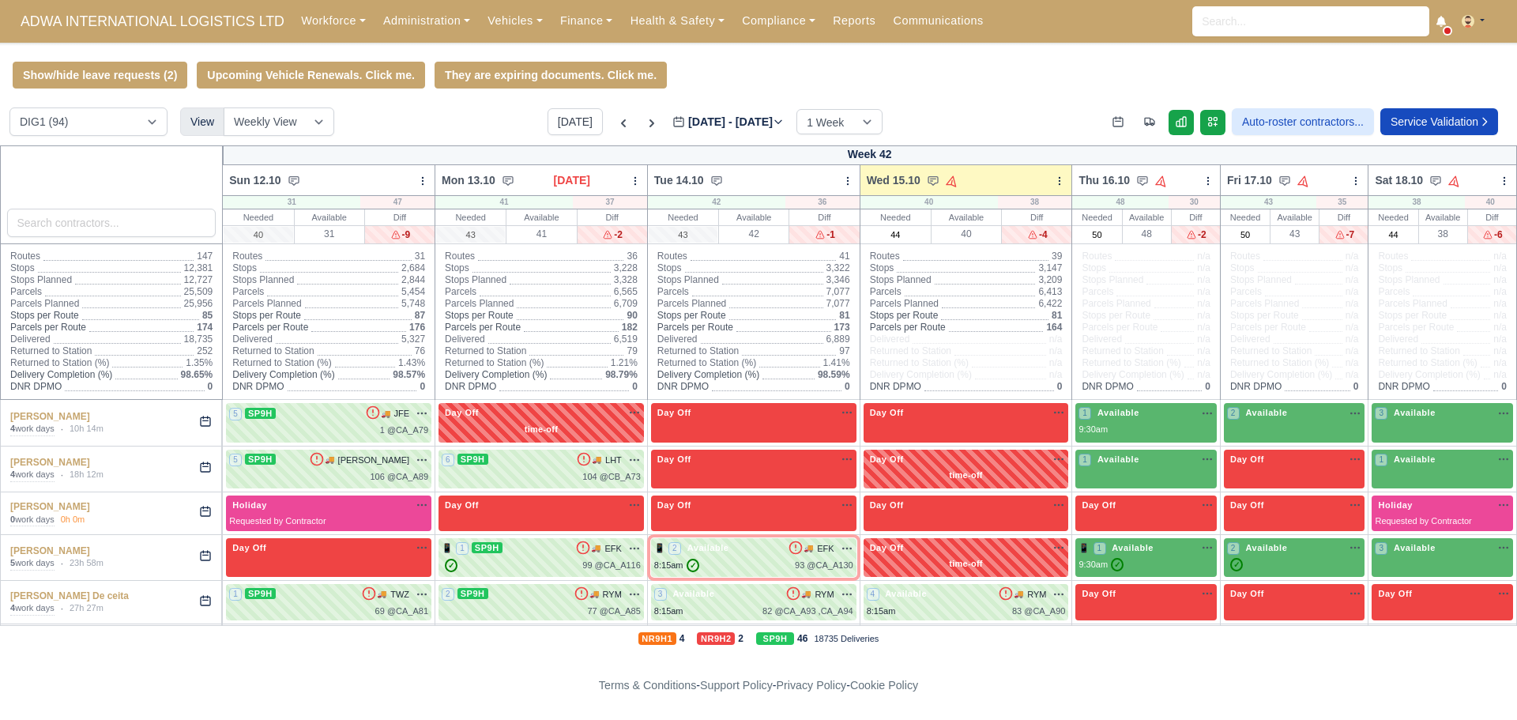
scroll to position [474, 0]
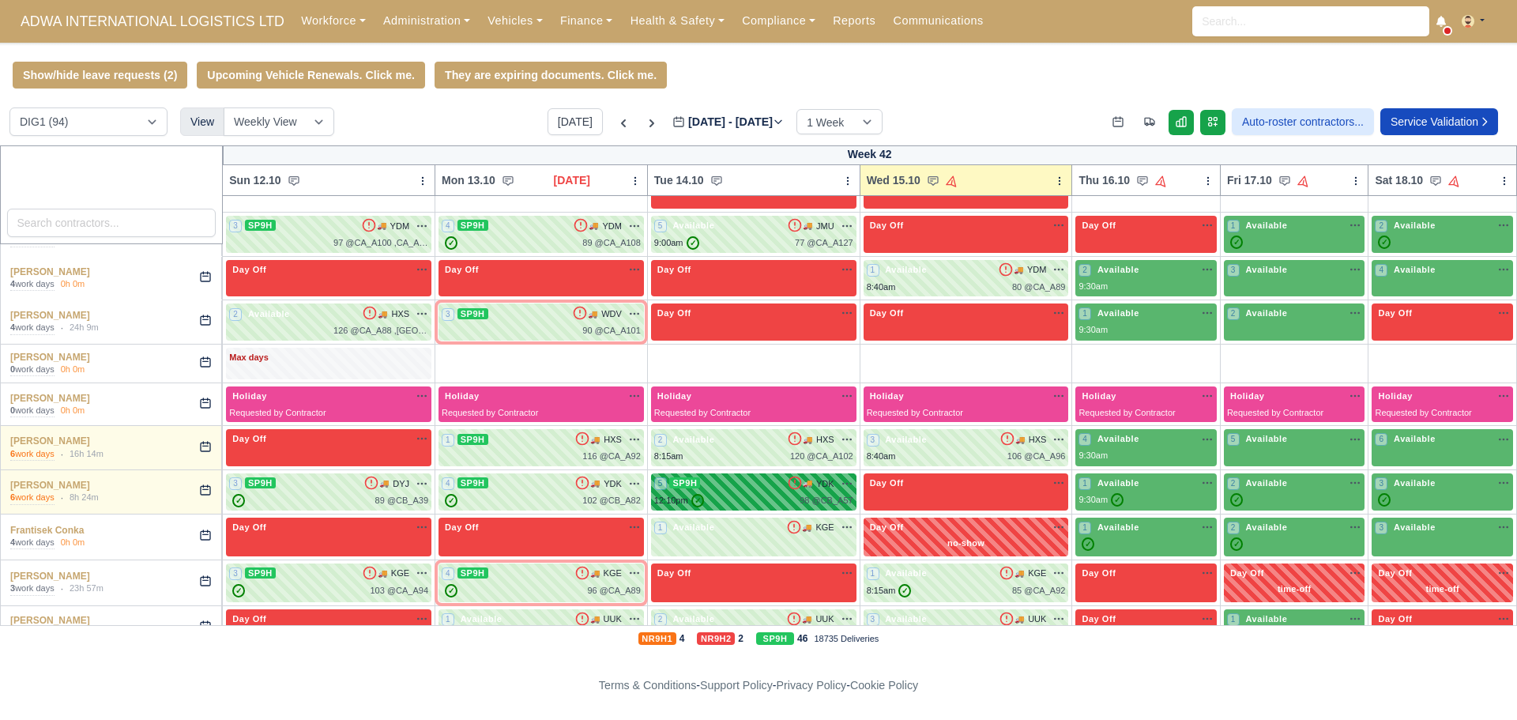
scroll to position [711, 0]
